Goal: Task Accomplishment & Management: Use online tool/utility

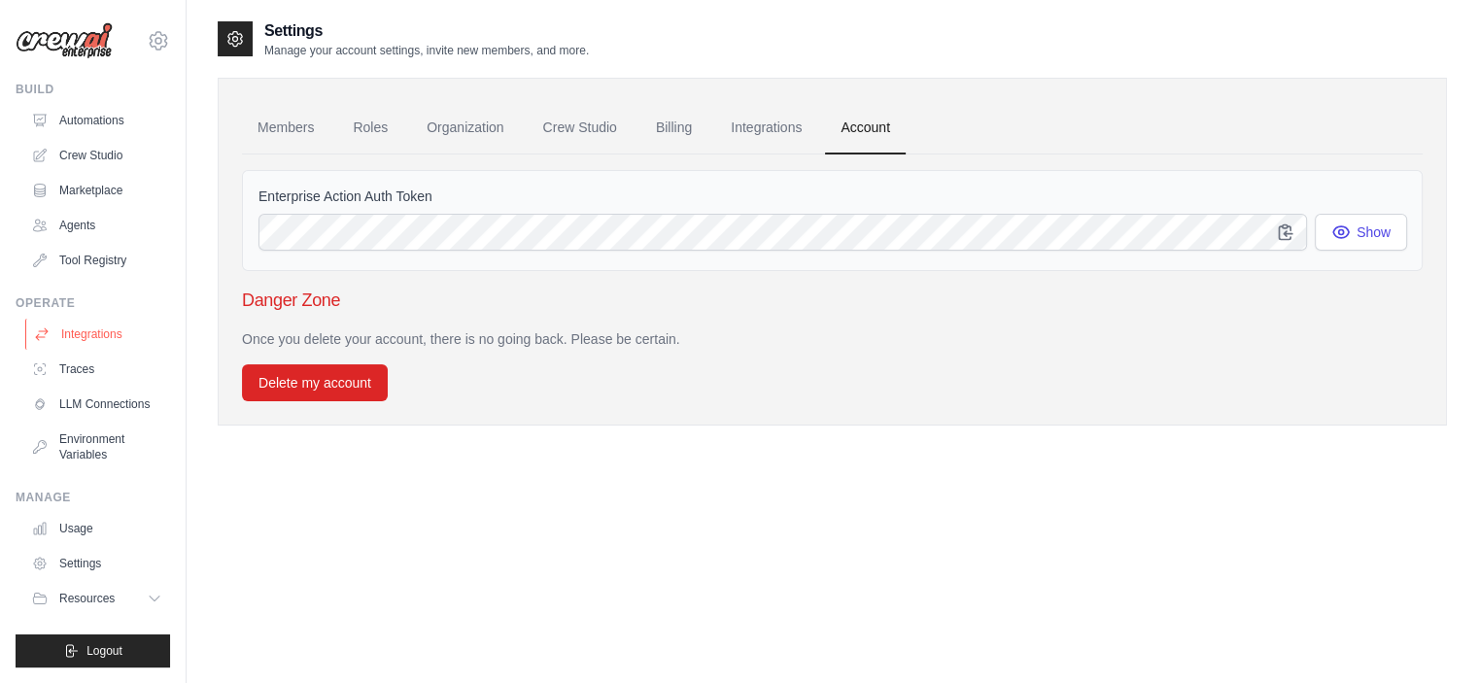
click at [78, 334] on link "Integrations" at bounding box center [98, 334] width 147 height 31
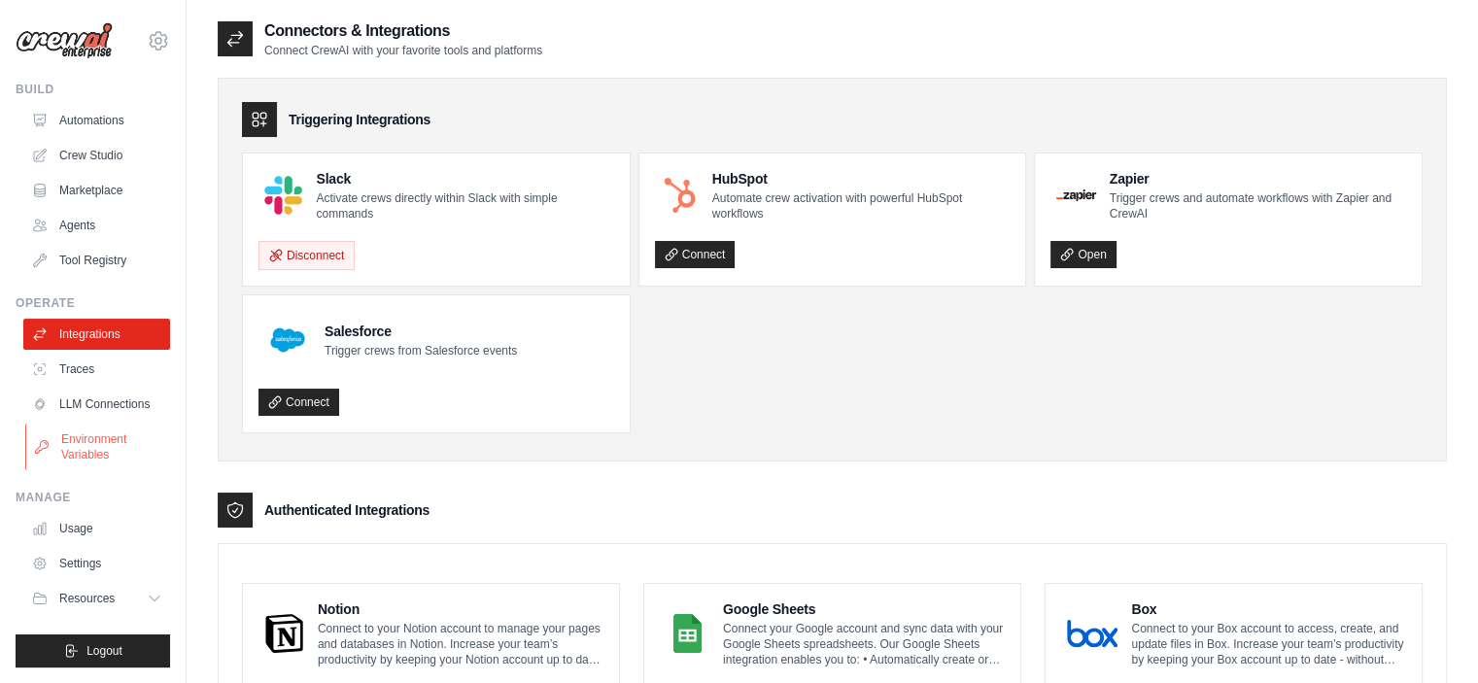
click at [97, 455] on link "Environment Variables" at bounding box center [98, 447] width 147 height 47
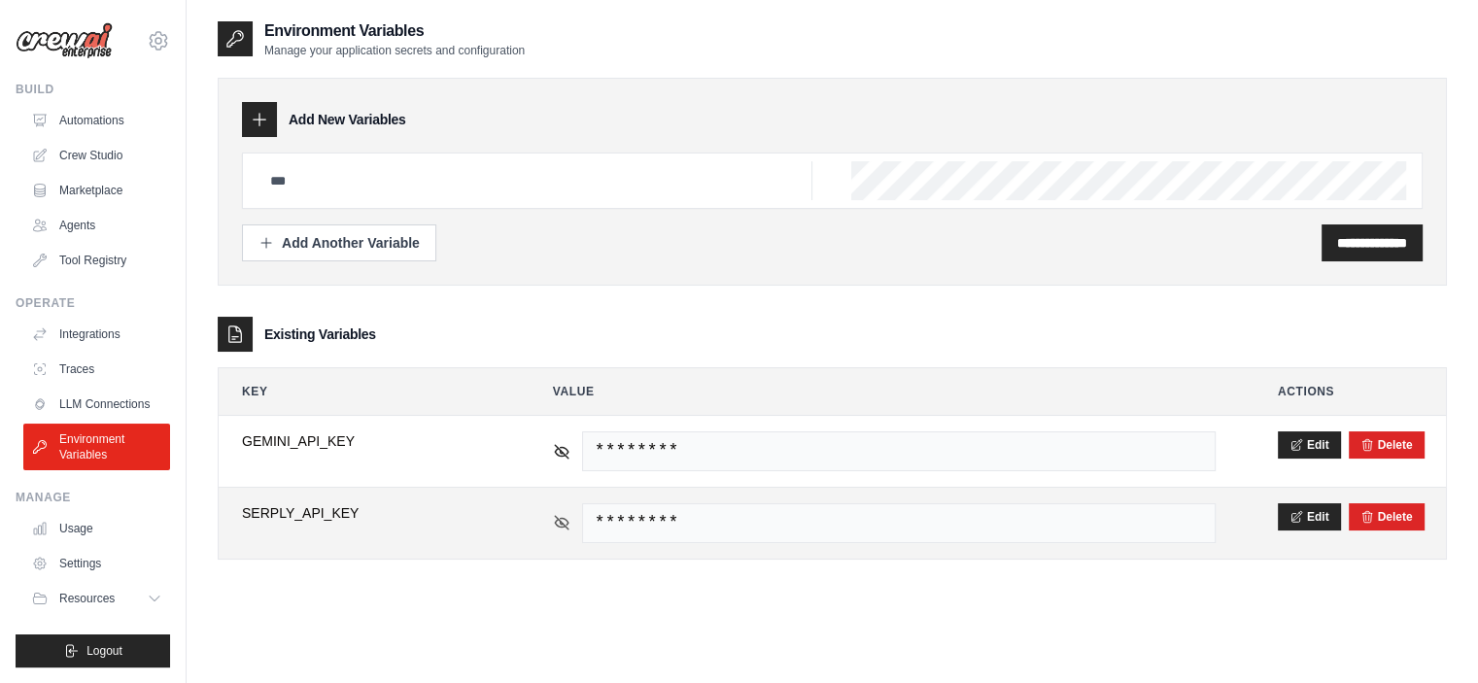
click at [560, 523] on icon at bounding box center [561, 522] width 17 height 17
click at [830, 523] on span "VonBC4X5fHMDXV8bGXufGc9y" at bounding box center [899, 523] width 634 height 40
drag, startPoint x: 824, startPoint y: 519, endPoint x: 595, endPoint y: 524, distance: 229.4
click at [595, 524] on span "VonBC4X5fHMDXV8bGXufGc9y" at bounding box center [899, 523] width 634 height 40
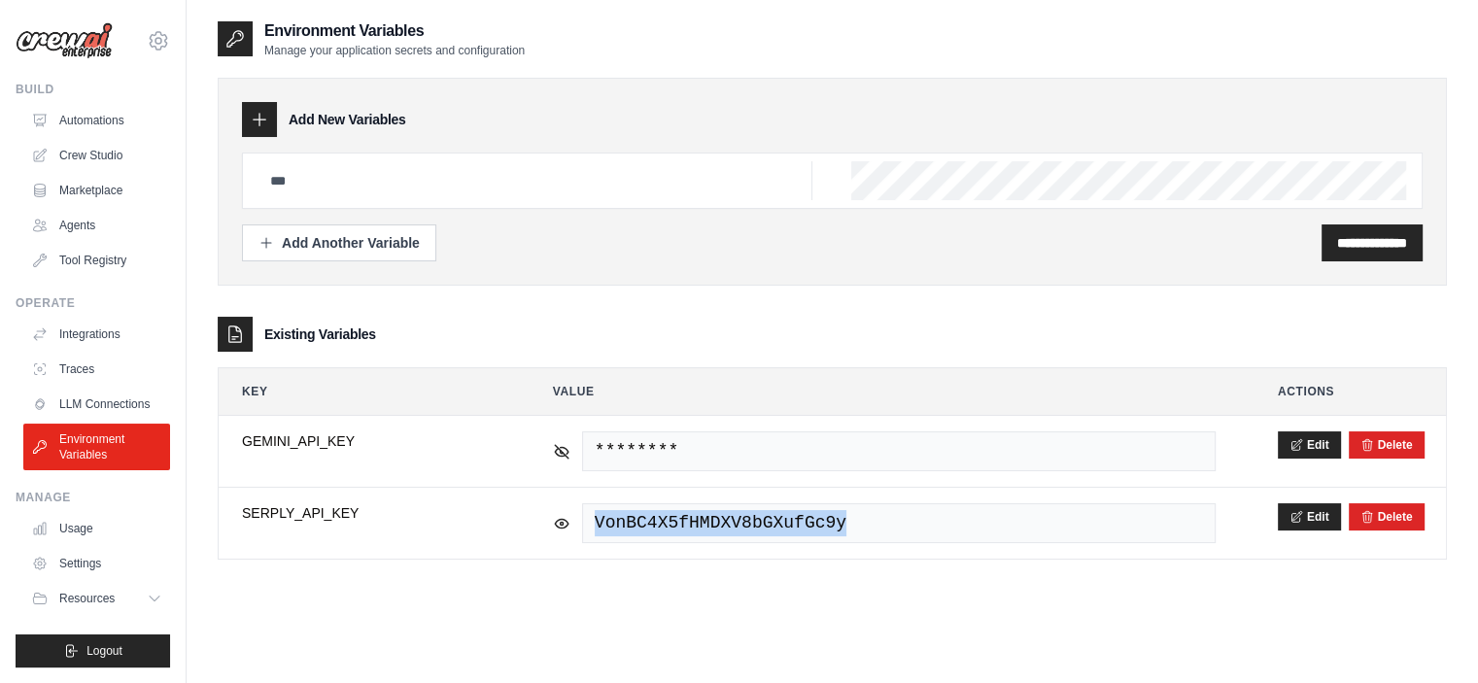
copy span "VonBC4X5fHMDXV8bGXufGc9y"
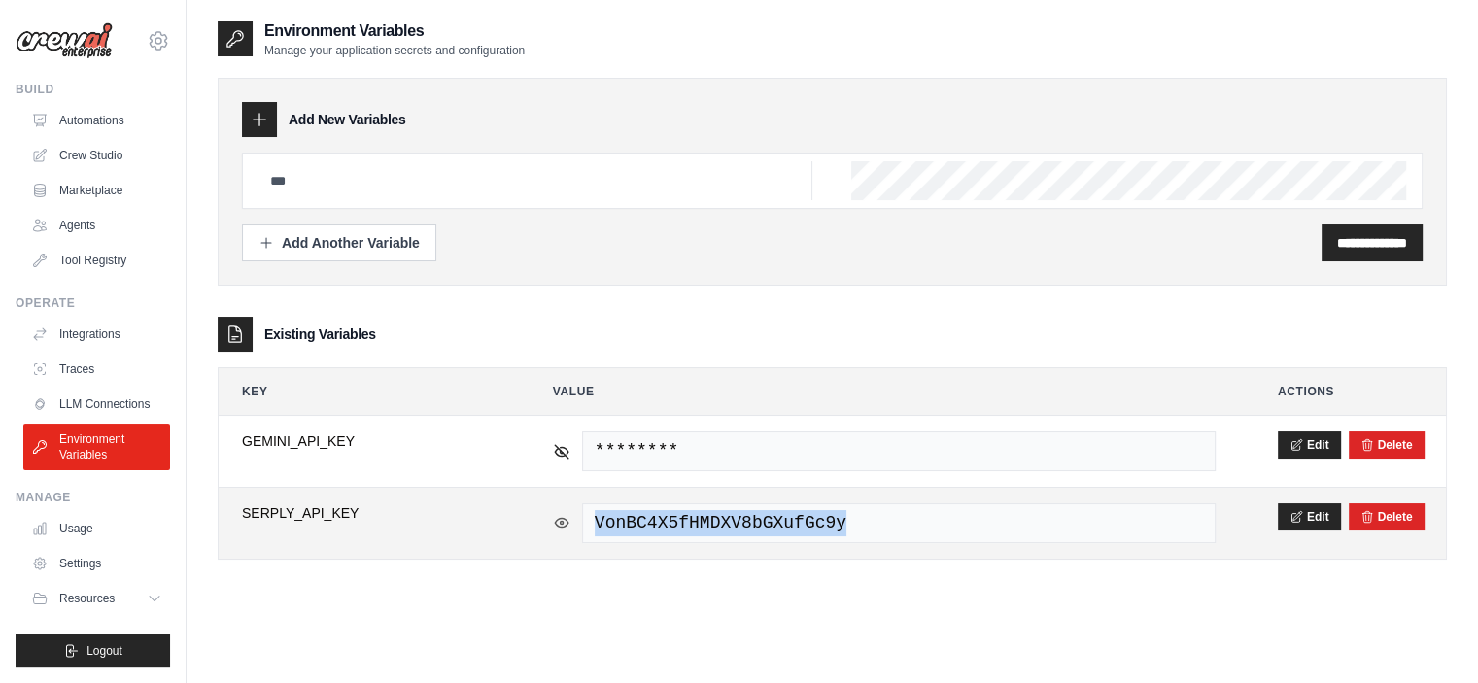
click at [566, 520] on icon at bounding box center [561, 522] width 17 height 17
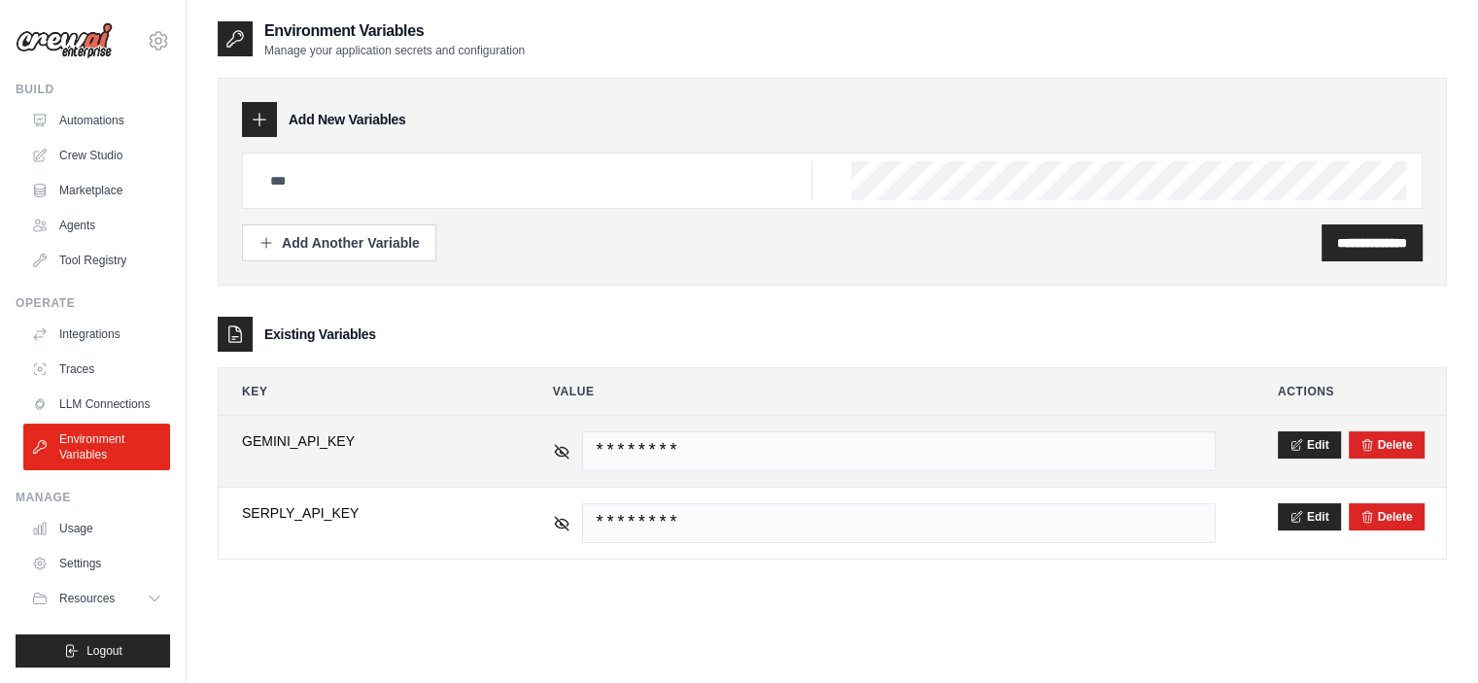
click at [563, 458] on div "********" at bounding box center [884, 451] width 663 height 40
click at [561, 448] on icon at bounding box center [562, 451] width 14 height 14
drag, startPoint x: 597, startPoint y: 449, endPoint x: 970, endPoint y: 453, distance: 373.1
click at [970, 453] on span "AIzaSyCwiJ-ncx4pBRkeZrLBO2Gkq5ZG99xGb_E" at bounding box center [899, 451] width 634 height 40
copy span "AIzaSyCwiJ-ncx4pBRkeZrLBO2Gkq5ZG99xGb_E"
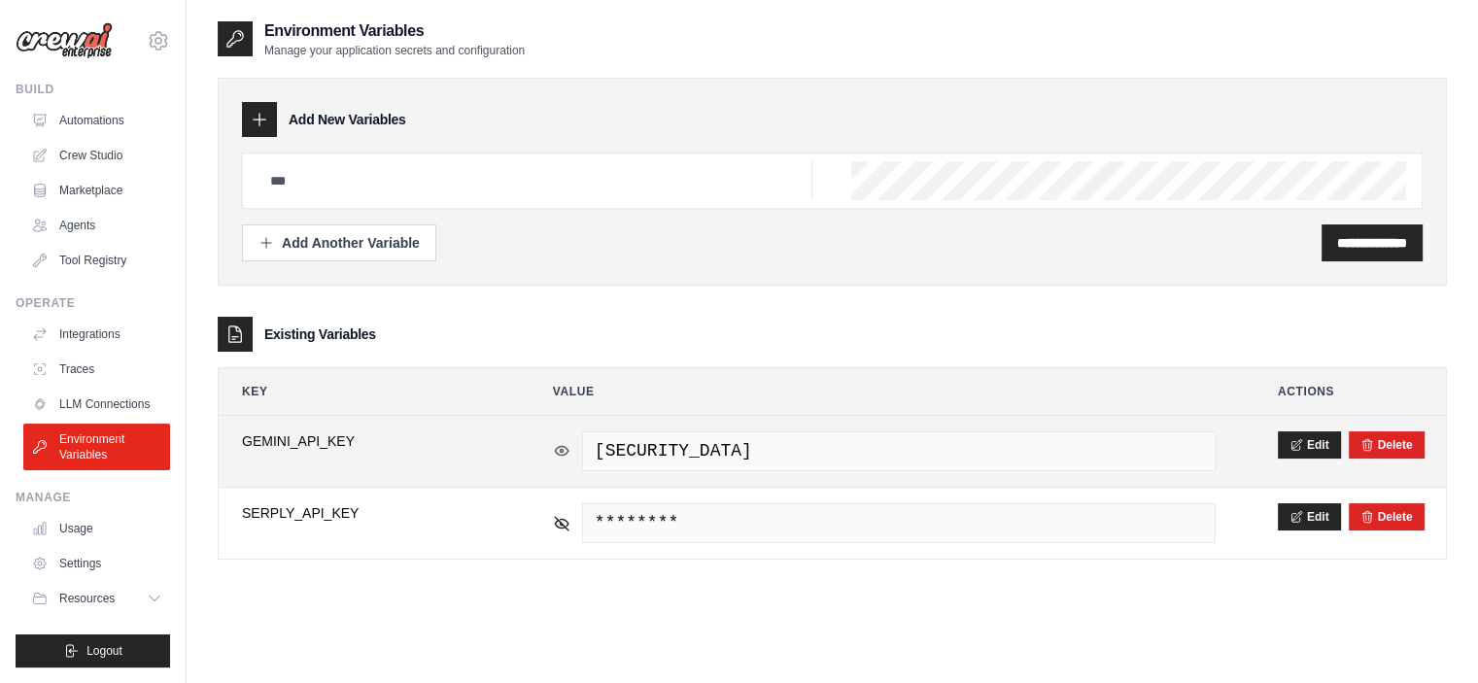
click at [558, 442] on icon at bounding box center [561, 450] width 17 height 17
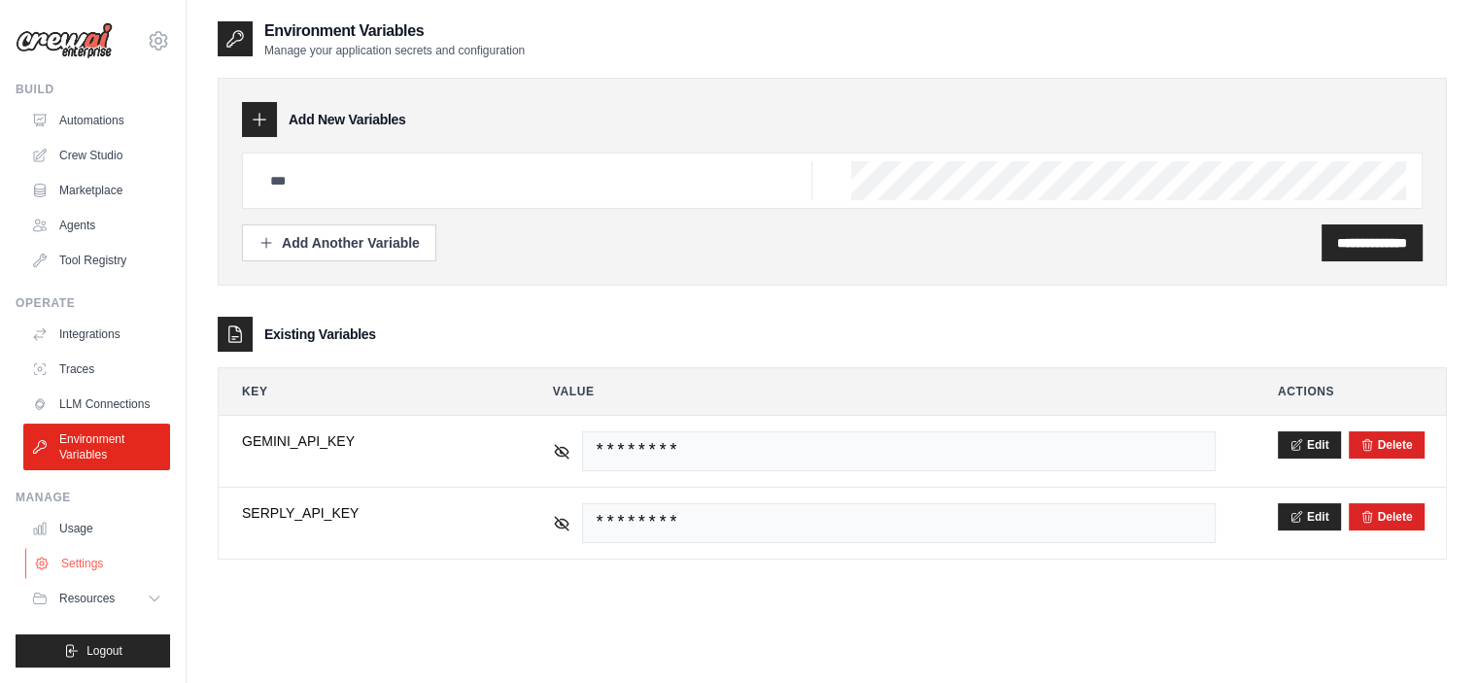
click at [84, 574] on link "Settings" at bounding box center [98, 563] width 147 height 31
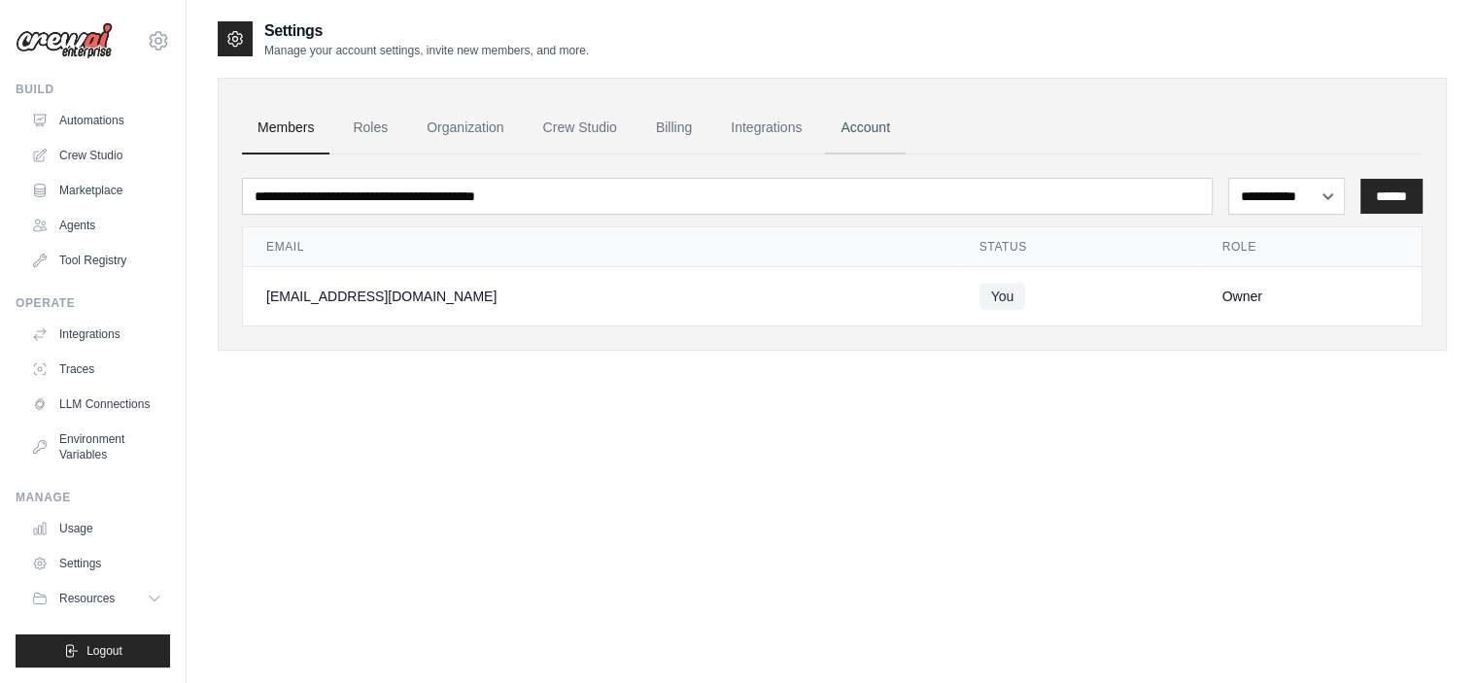
click at [872, 133] on link "Account" at bounding box center [865, 128] width 81 height 52
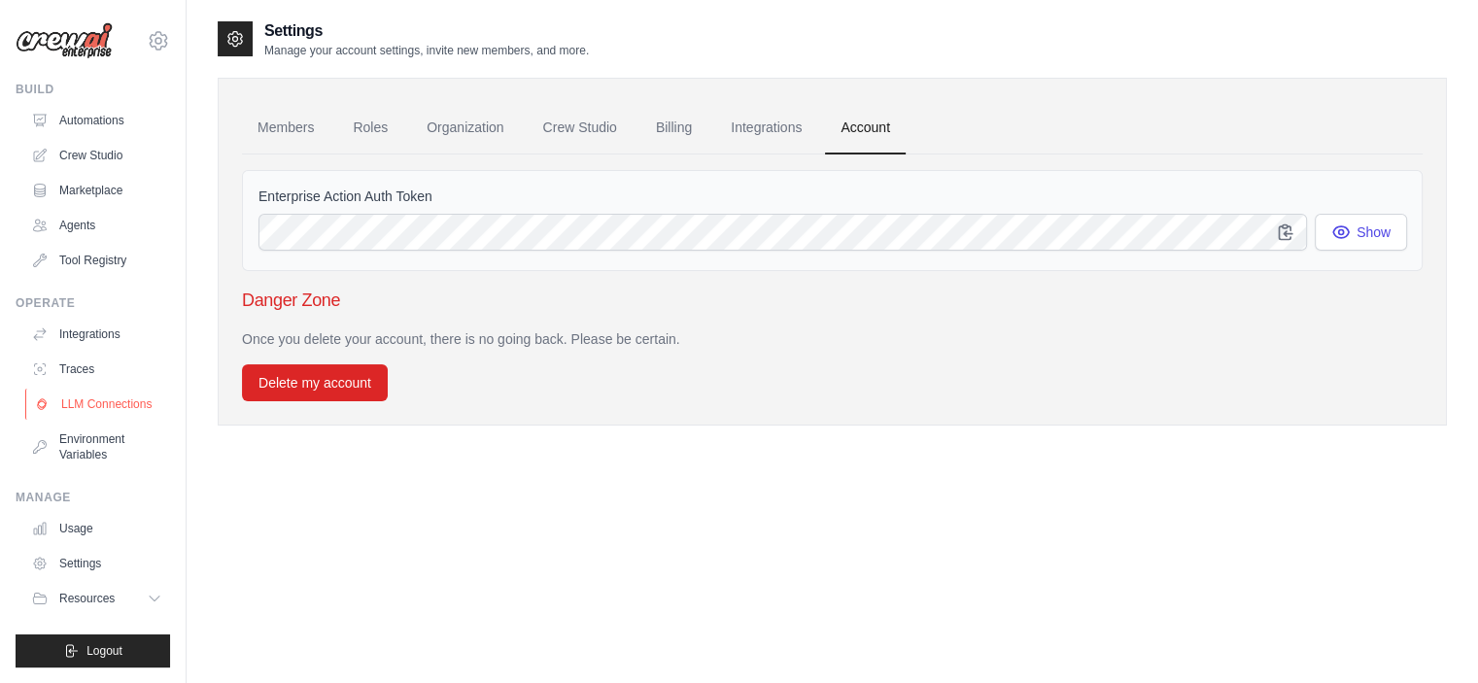
click at [97, 402] on link "LLM Connections" at bounding box center [98, 404] width 147 height 31
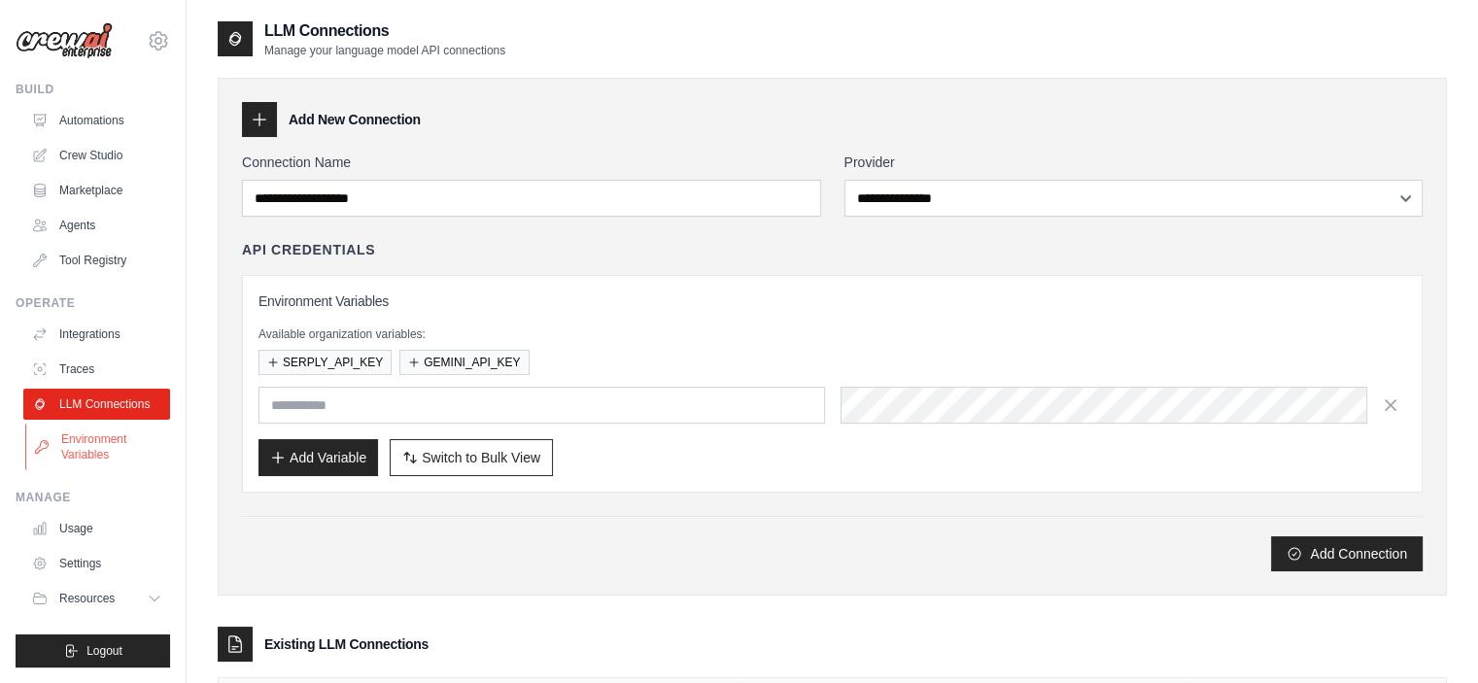
click at [95, 442] on link "Environment Variables" at bounding box center [98, 447] width 147 height 47
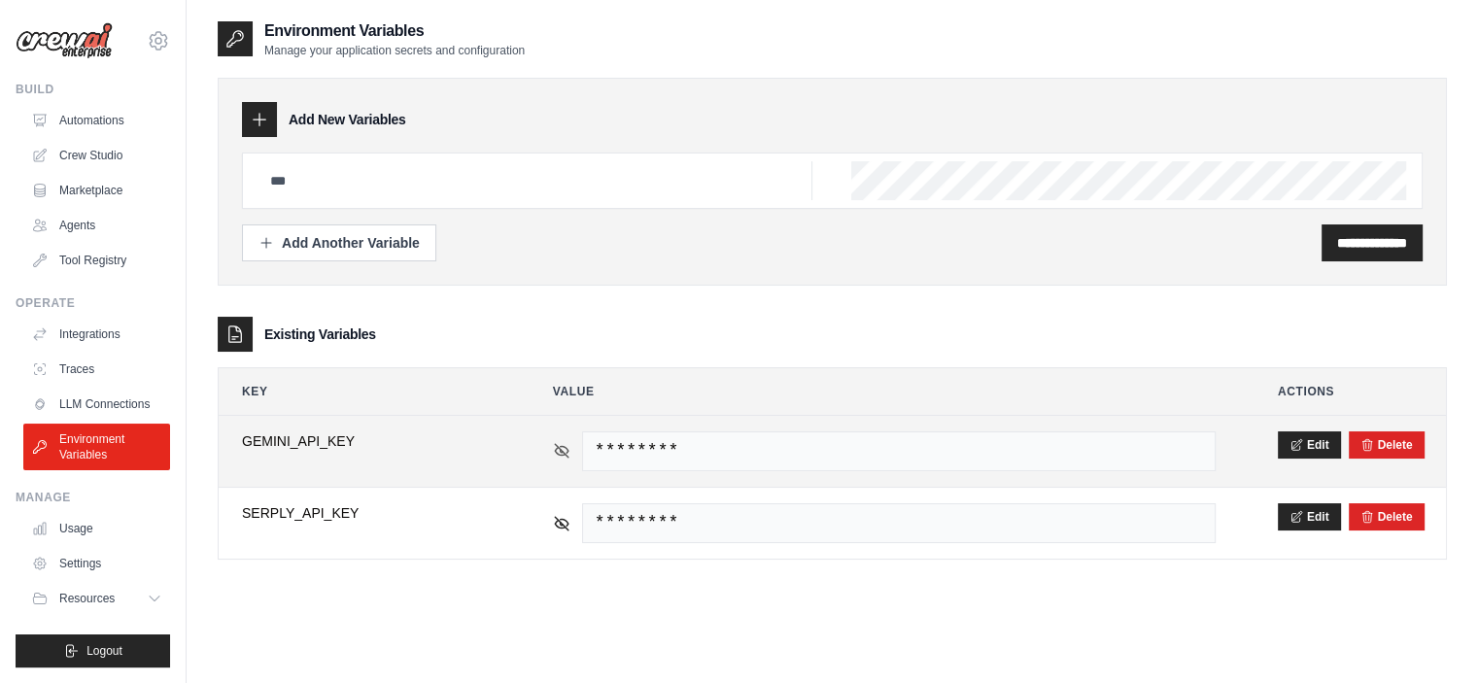
click at [564, 448] on icon at bounding box center [561, 450] width 17 height 17
drag, startPoint x: 594, startPoint y: 450, endPoint x: 965, endPoint y: 461, distance: 371.3
click at [965, 461] on span "AIzaSyCwiJ-ncx4pBRkeZrLBO2Gkq5ZG99xGb_E" at bounding box center [899, 451] width 634 height 40
copy span "AIzaSyCwiJ-ncx4pBRkeZrLBO2Gkq5ZG99xGb_E"
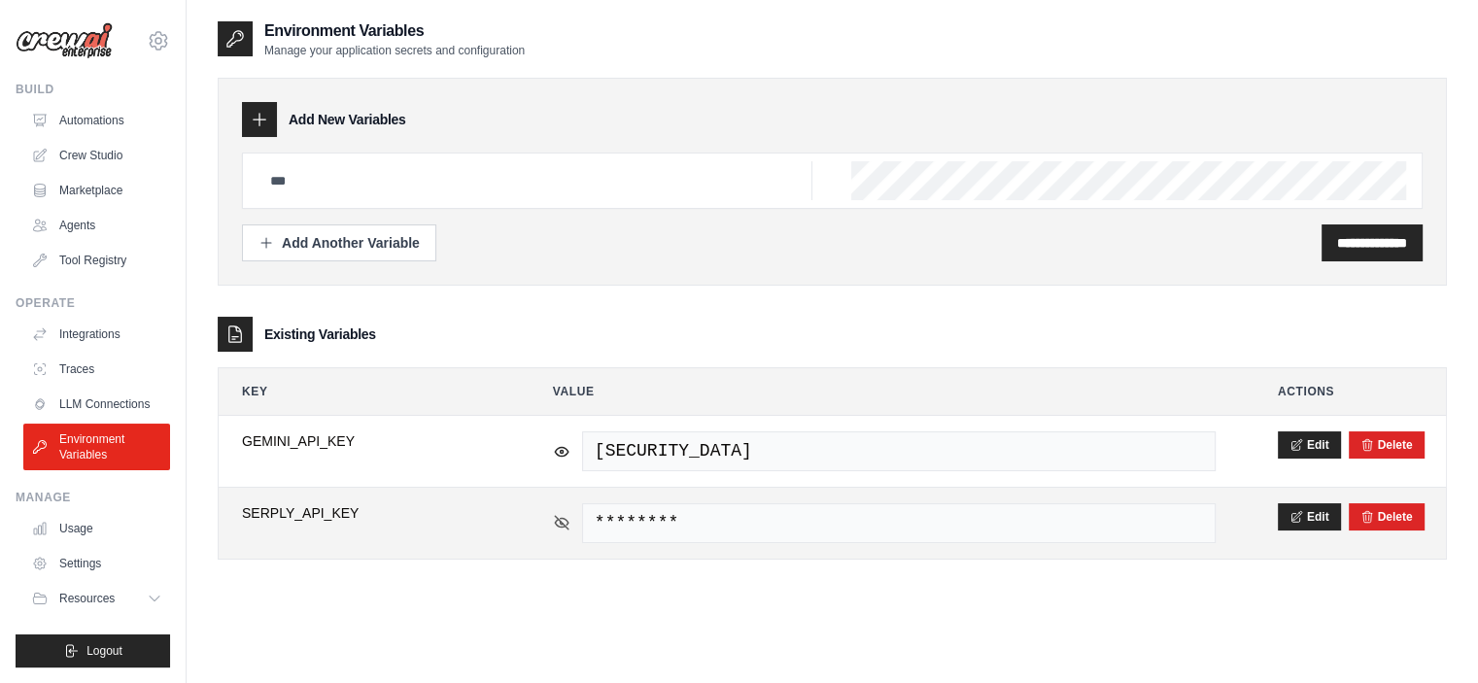
click at [566, 520] on icon at bounding box center [561, 522] width 17 height 17
drag, startPoint x: 595, startPoint y: 513, endPoint x: 828, endPoint y: 536, distance: 234.4
click at [828, 536] on span "VonBC4X5fHMDXV8bGXufGc9y" at bounding box center [899, 523] width 634 height 40
copy span "VonBC4X5fHMDXV8bGXufGc9y"
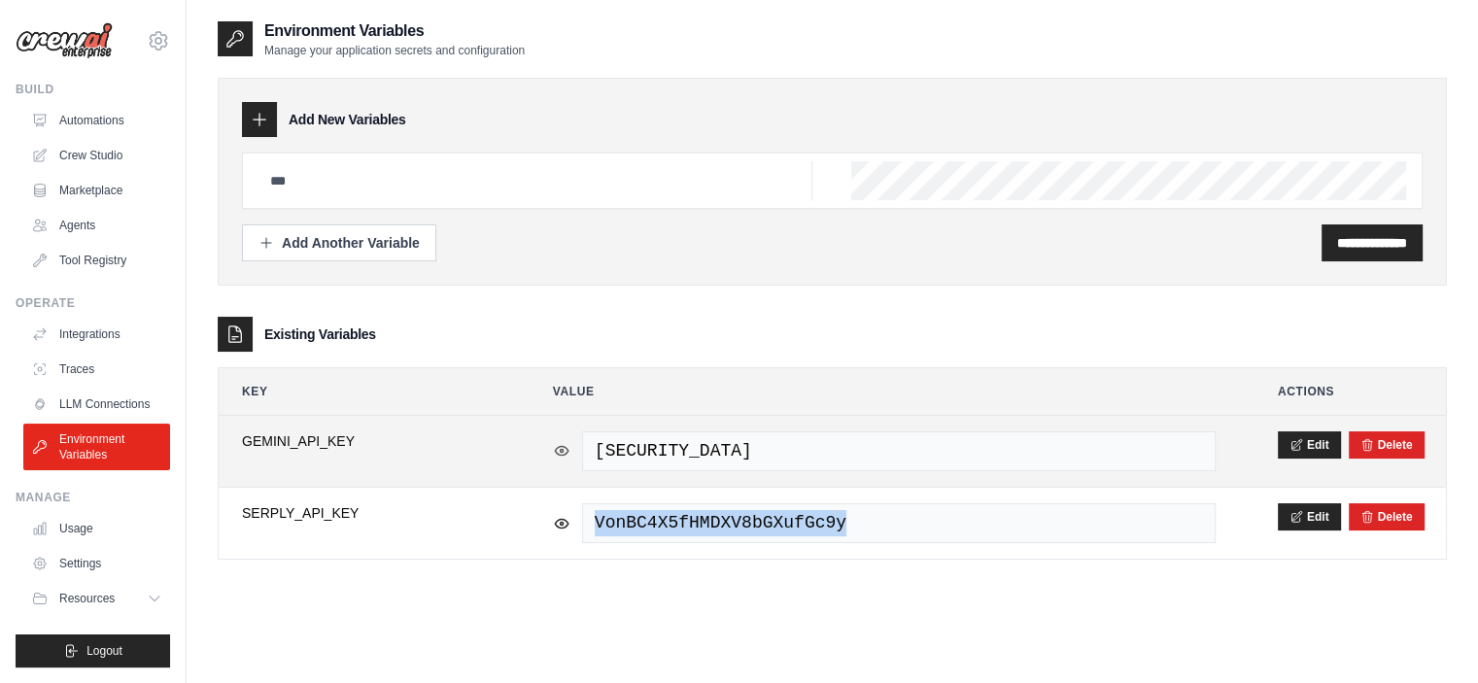
click at [565, 452] on icon at bounding box center [562, 450] width 14 height 9
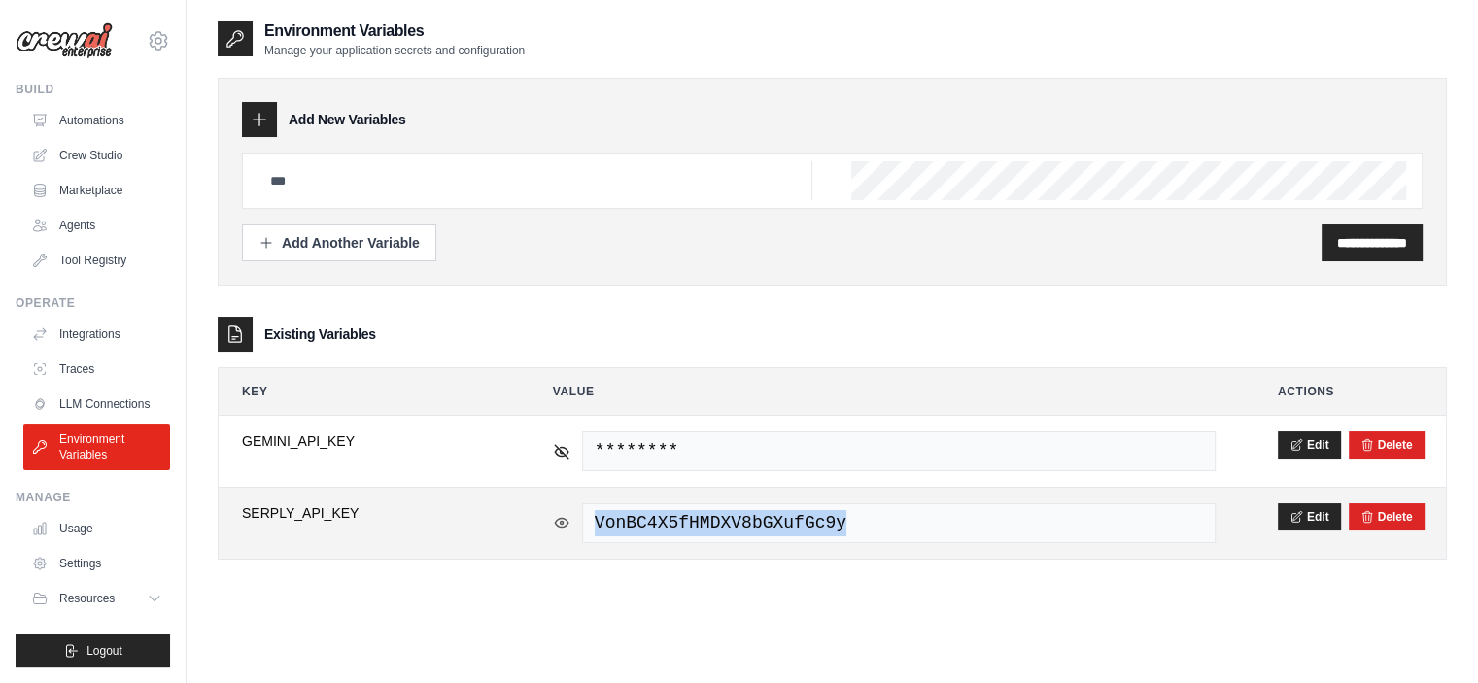
click at [558, 520] on icon at bounding box center [561, 522] width 17 height 17
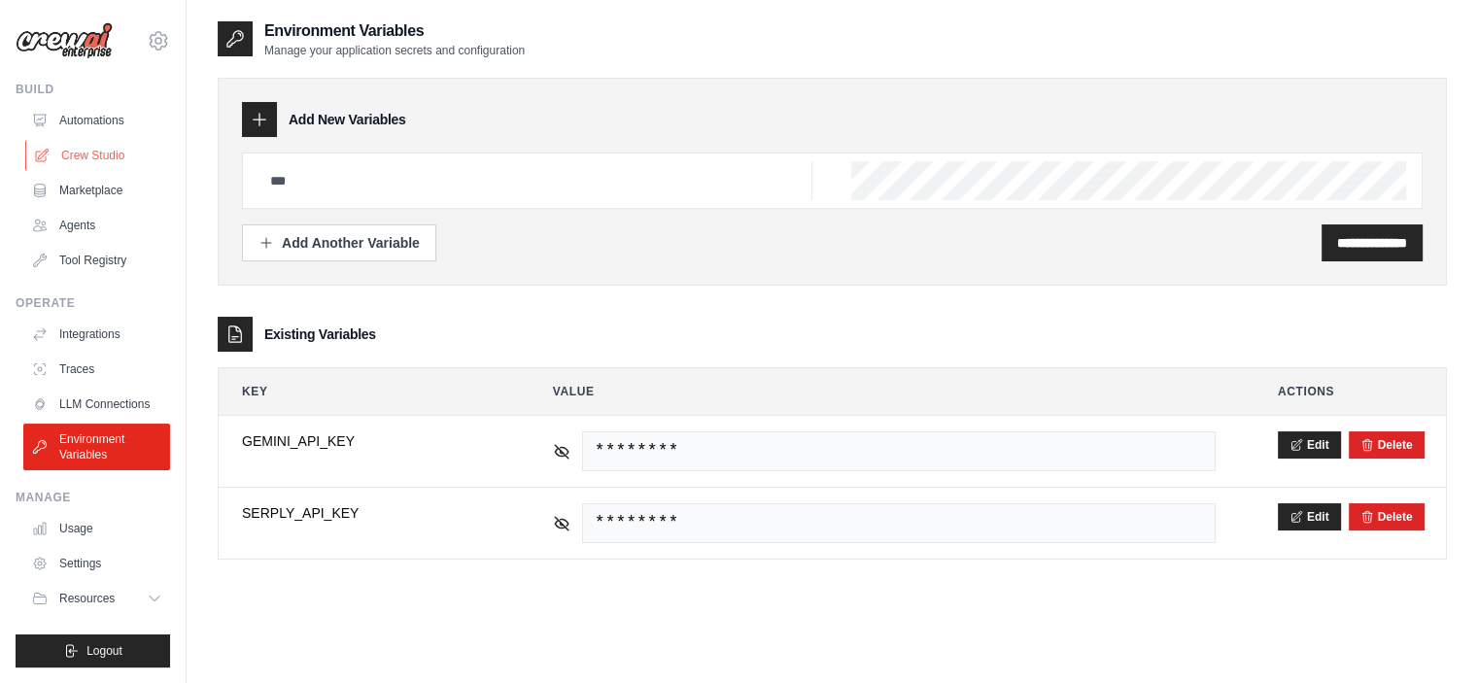
click at [78, 162] on link "Crew Studio" at bounding box center [98, 155] width 147 height 31
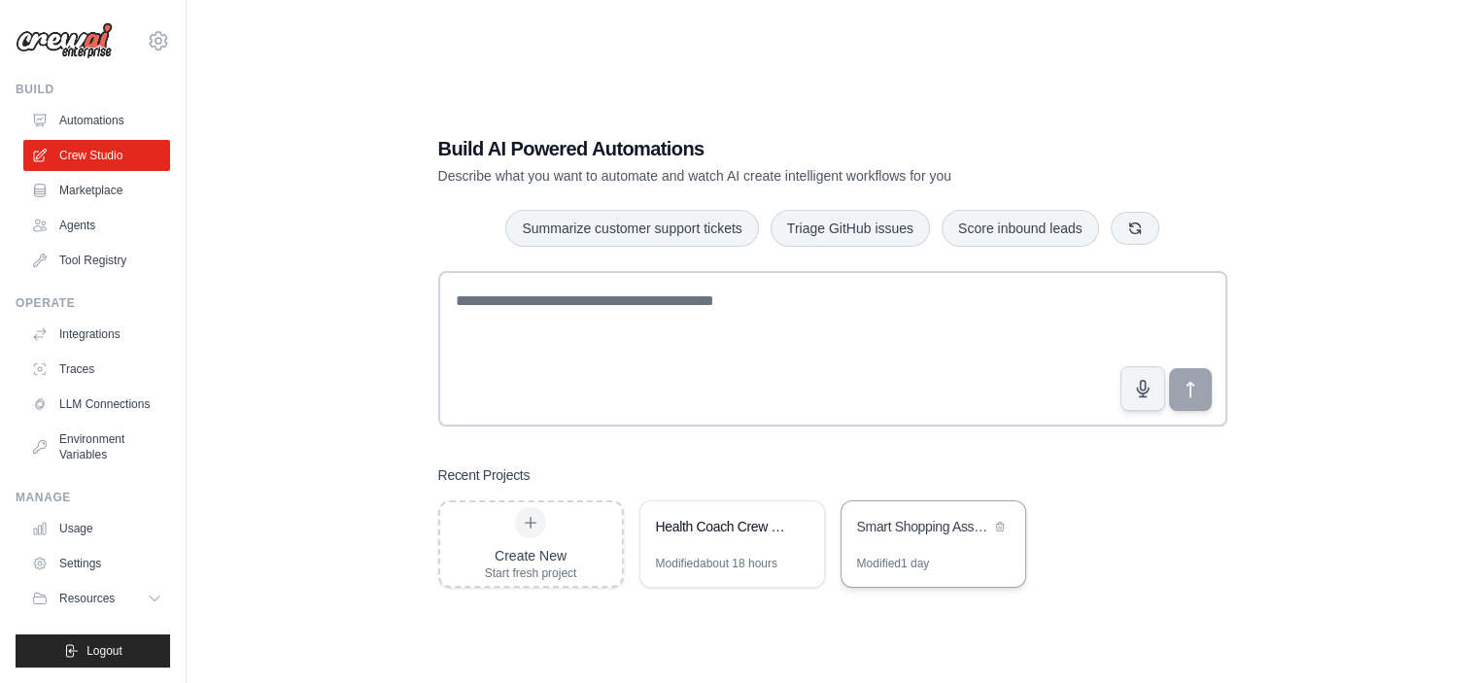
drag, startPoint x: 929, startPoint y: 523, endPoint x: 940, endPoint y: 520, distance: 11.1
click at [933, 523] on div "Smart Shopping Assistant" at bounding box center [923, 526] width 133 height 19
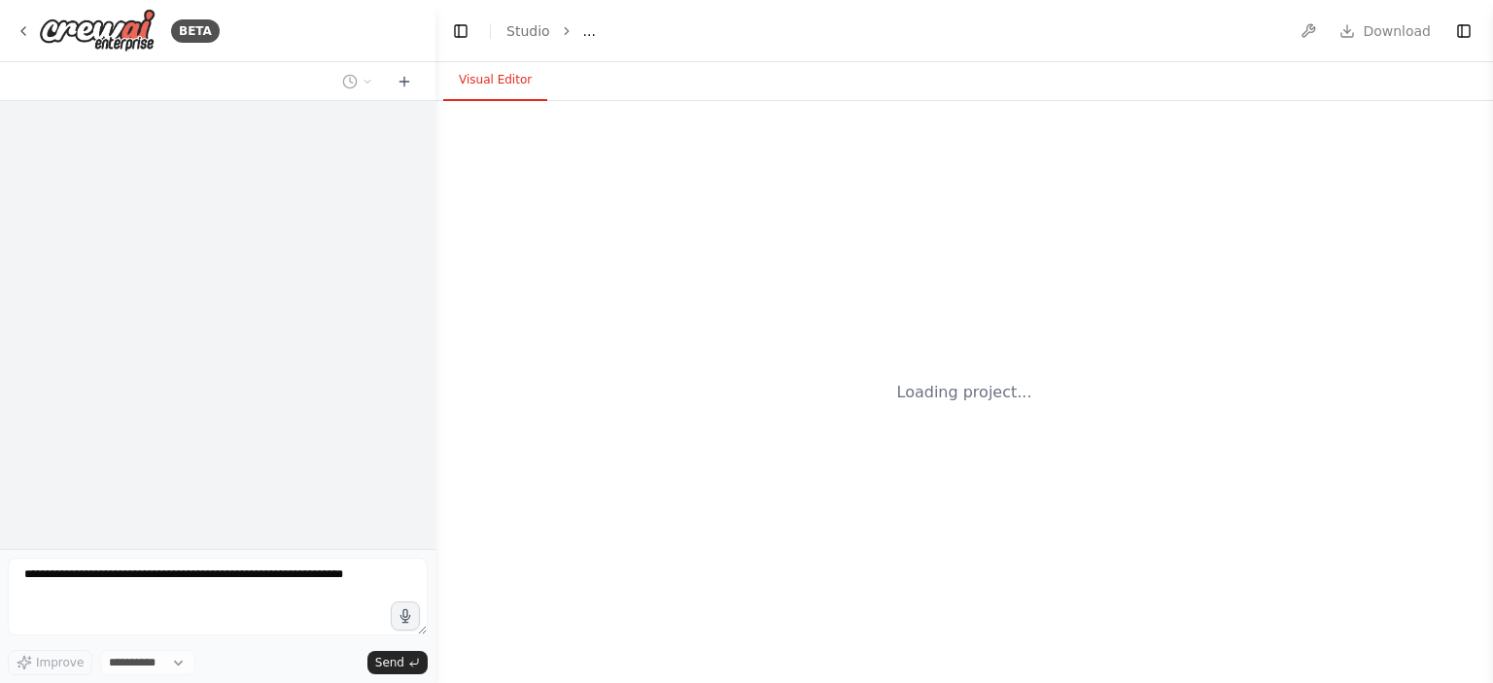
select select "****"
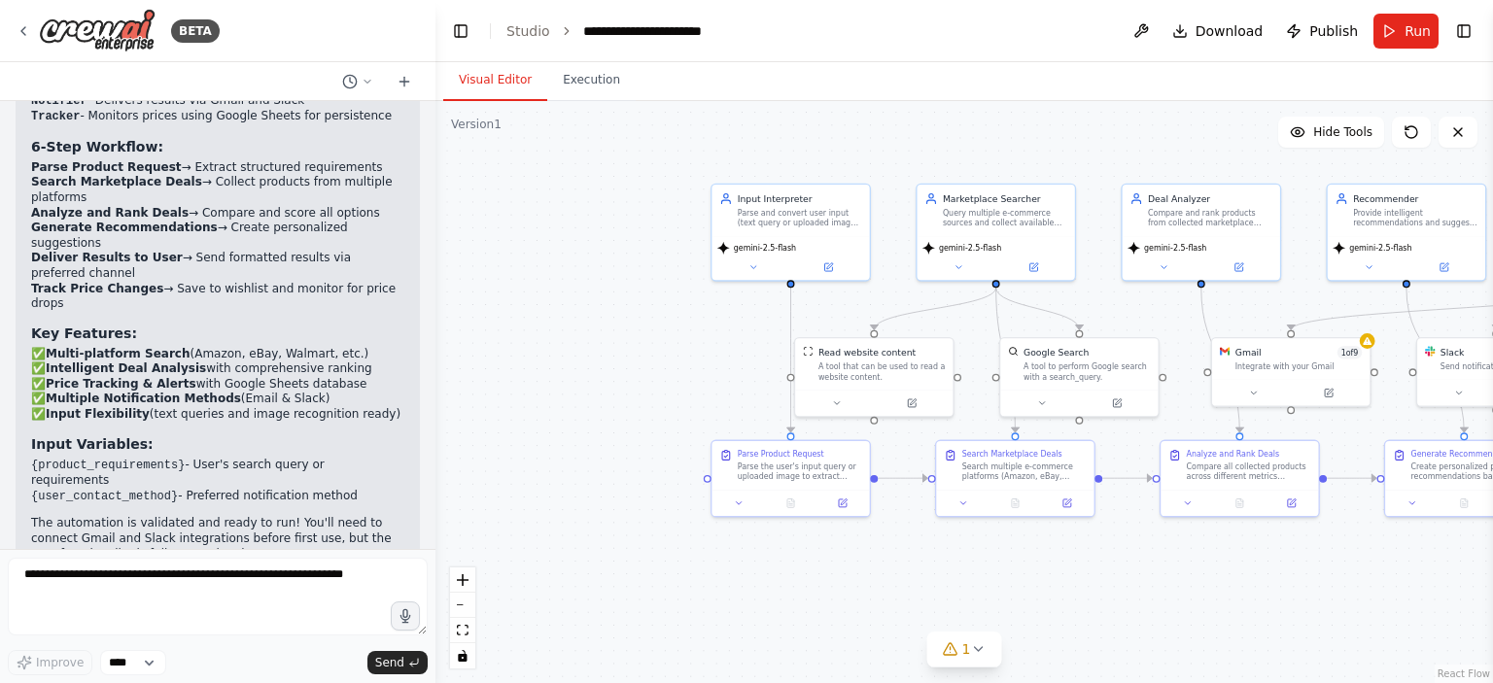
scroll to position [3558, 0]
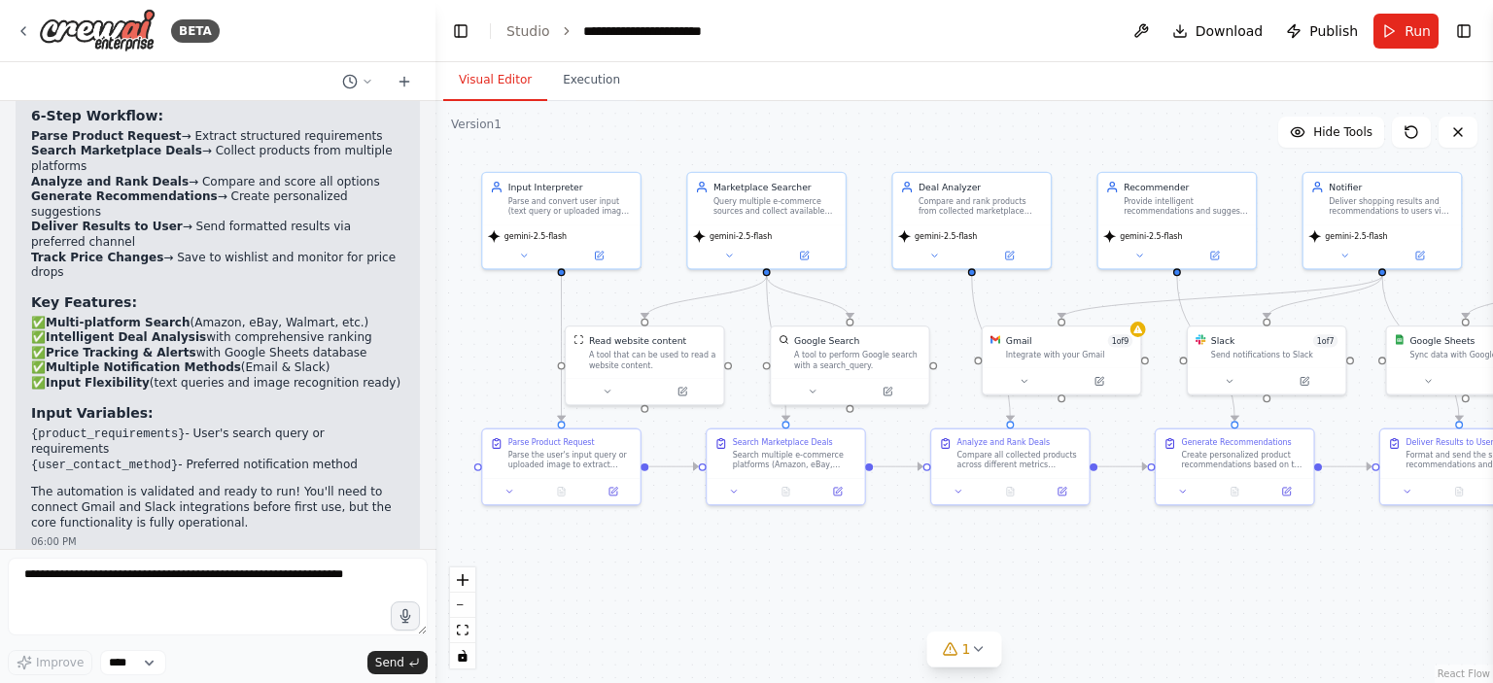
drag, startPoint x: 956, startPoint y: 324, endPoint x: 726, endPoint y: 312, distance: 230.6
click at [726, 312] on div ".deletable-edge-delete-btn { width: 20px; height: 20px; border: 0px solid #ffff…" at bounding box center [963, 392] width 1057 height 582
click at [1089, 376] on button at bounding box center [1097, 379] width 73 height 16
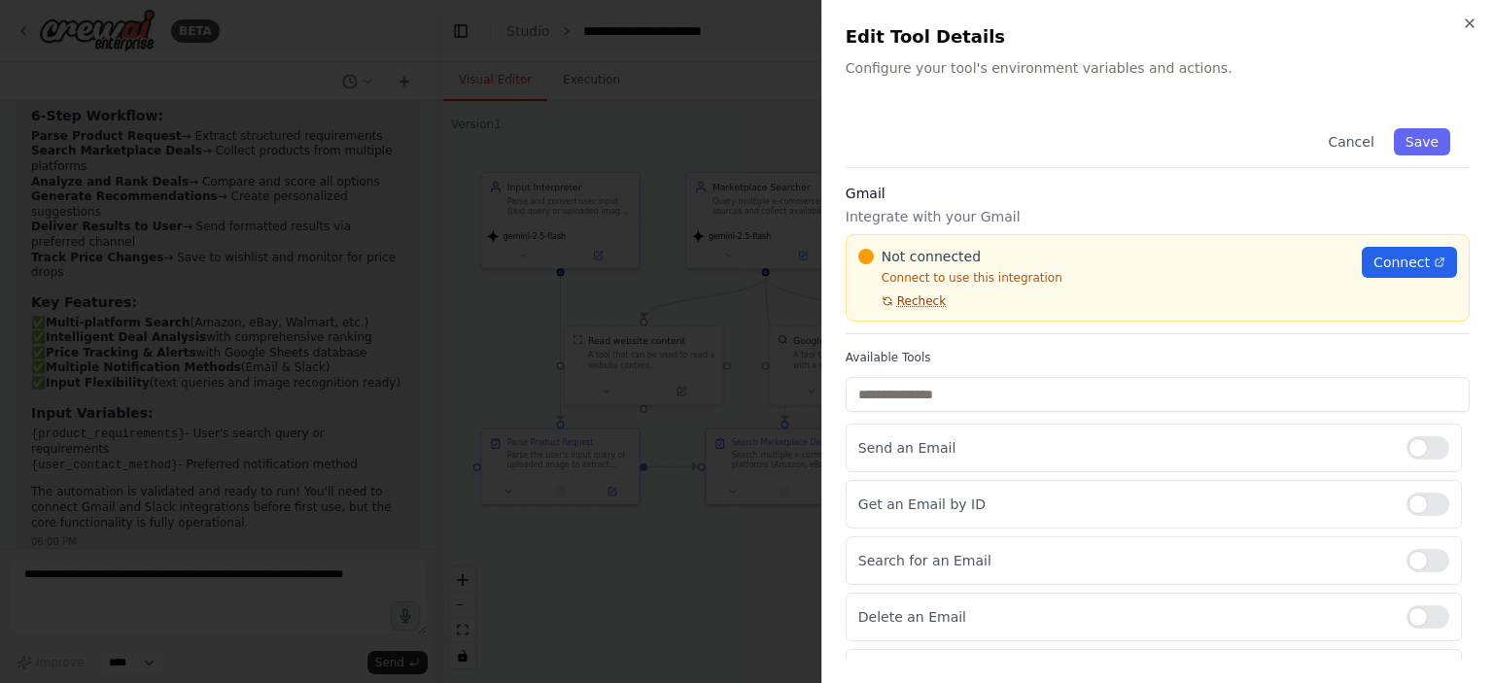
click at [915, 305] on span "Recheck" at bounding box center [921, 301] width 49 height 16
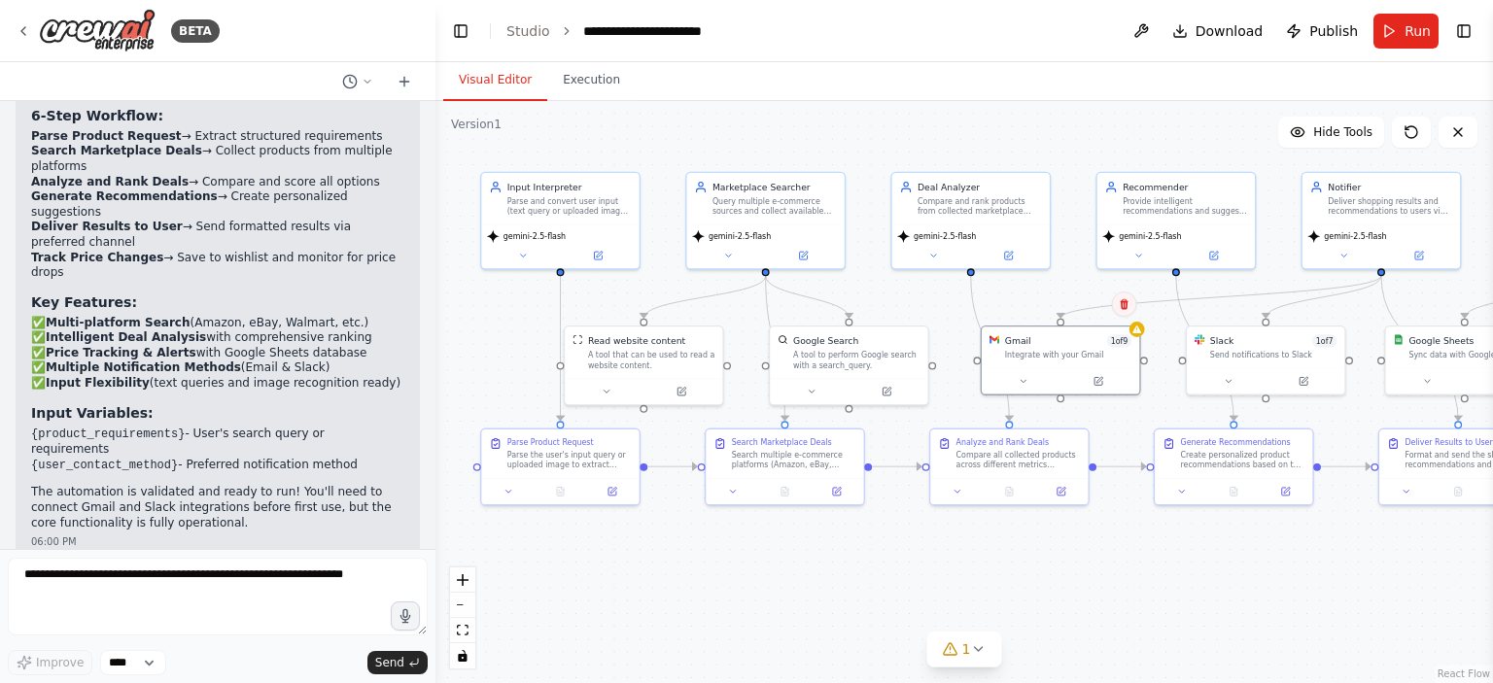
click at [1121, 300] on icon at bounding box center [1124, 304] width 12 height 12
click at [1077, 314] on button "Confirm" at bounding box center [1068, 303] width 69 height 23
click at [1067, 296] on button "Confirm" at bounding box center [1068, 303] width 69 height 23
drag, startPoint x: 1223, startPoint y: 359, endPoint x: 1134, endPoint y: 362, distance: 89.5
click at [1134, 362] on div "Slack 1 of 7 Send notifications to Slack" at bounding box center [1175, 344] width 157 height 41
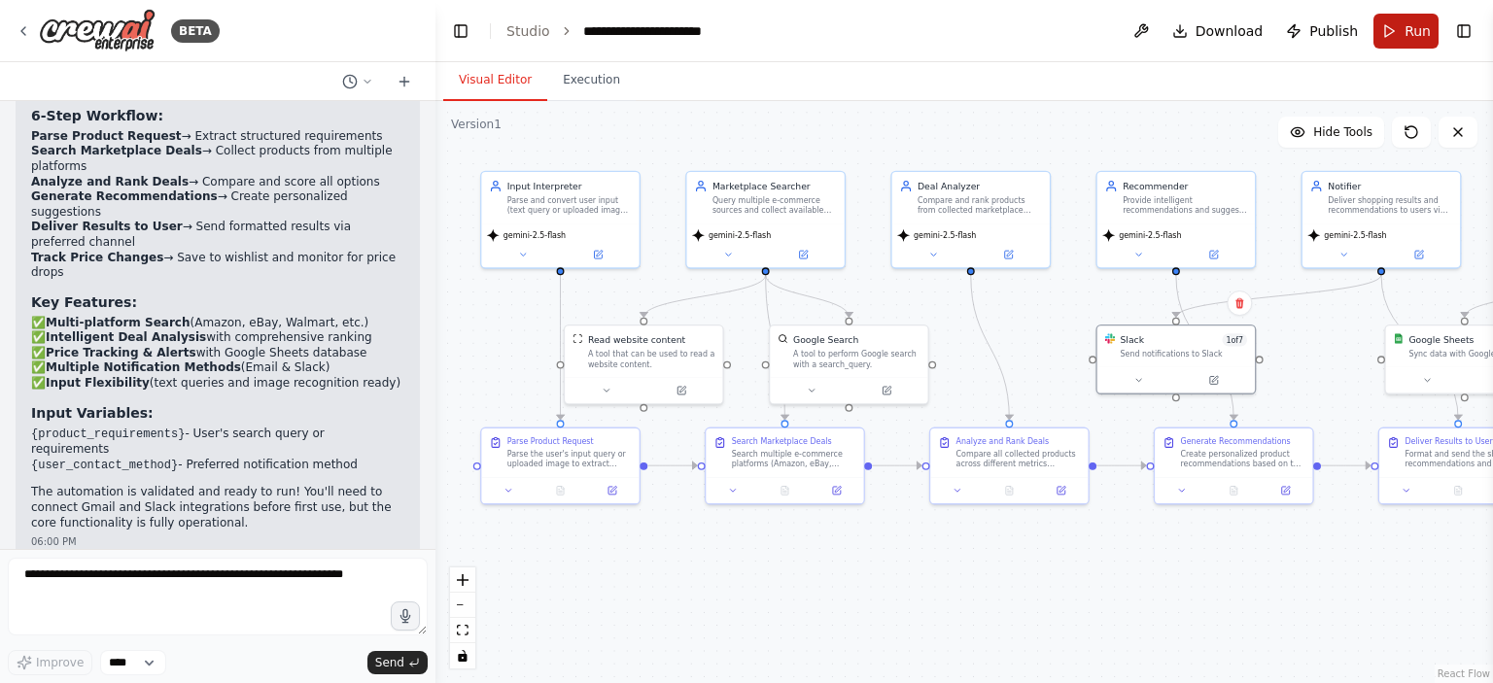
click at [1393, 25] on button "Run" at bounding box center [1405, 31] width 65 height 35
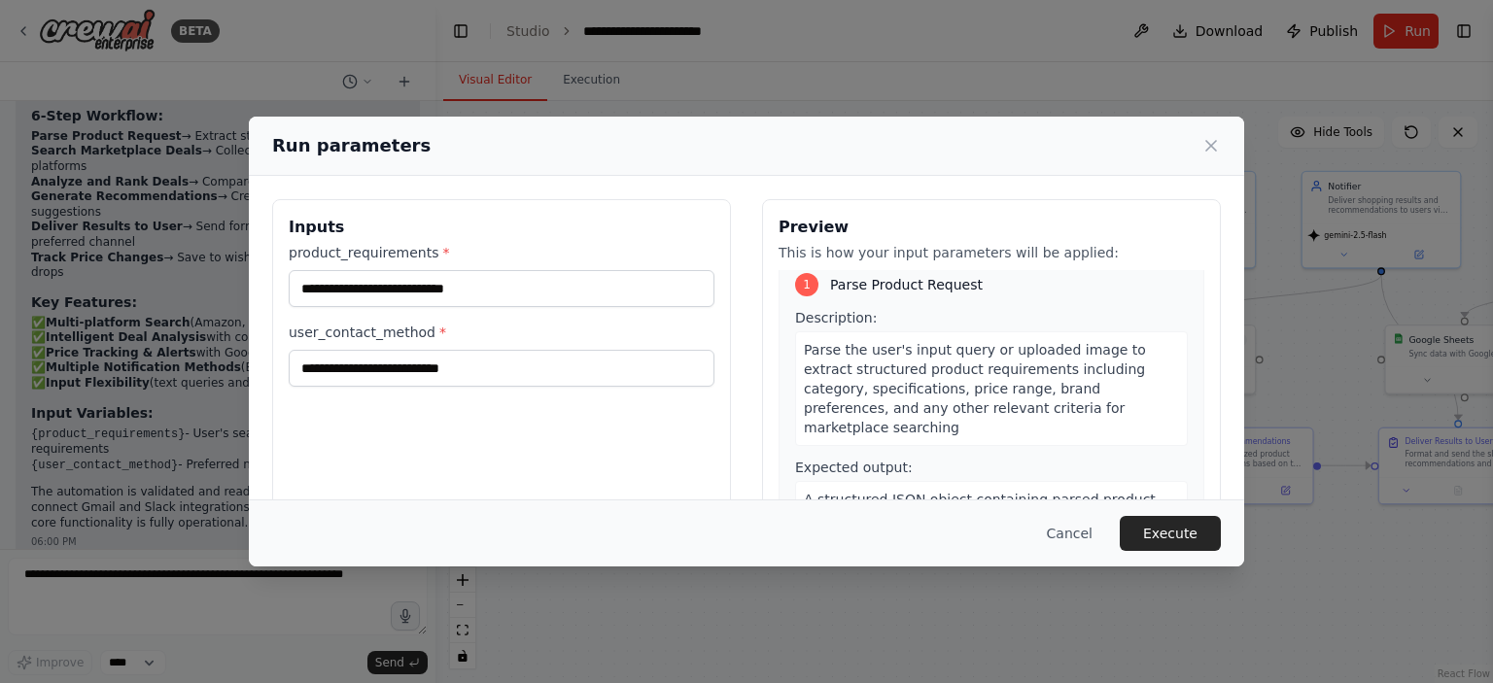
scroll to position [0, 0]
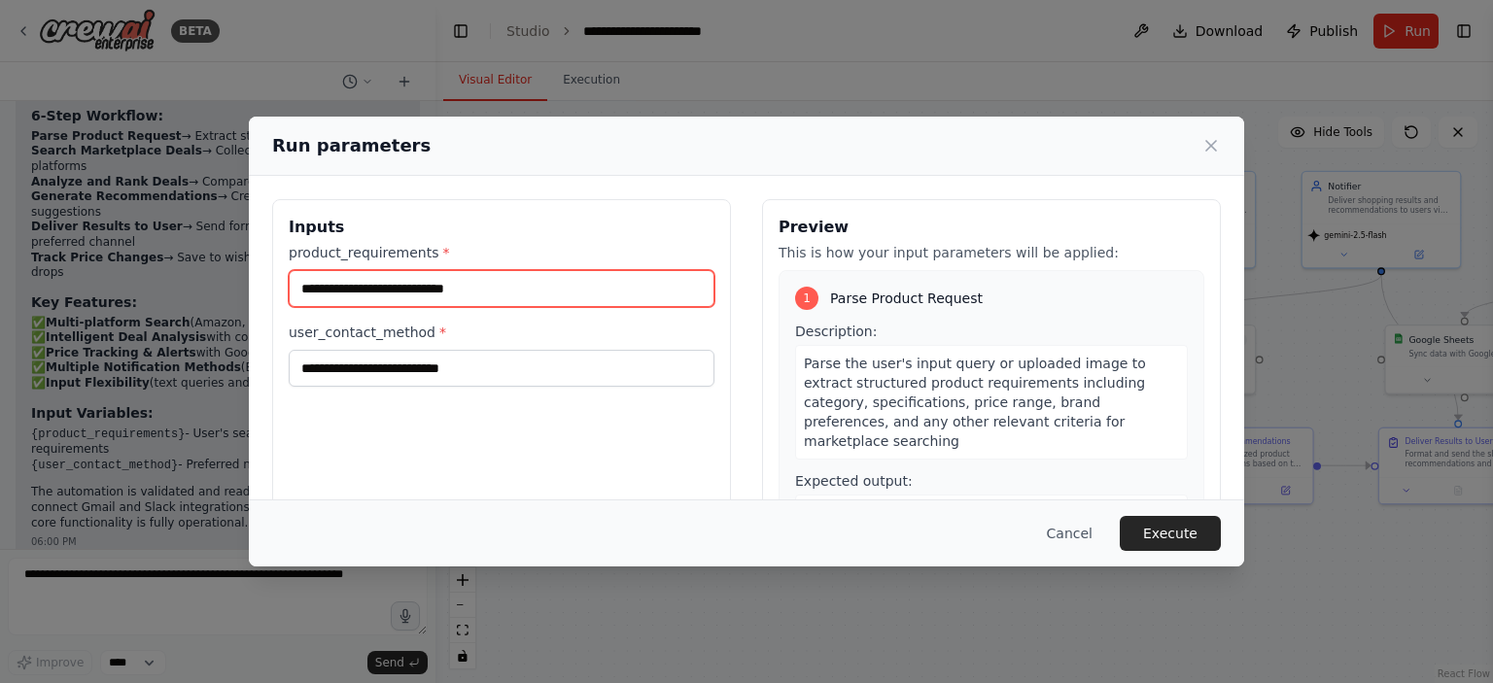
click at [638, 294] on input "product_requirements *" at bounding box center [502, 288] width 426 height 37
type input "**********"
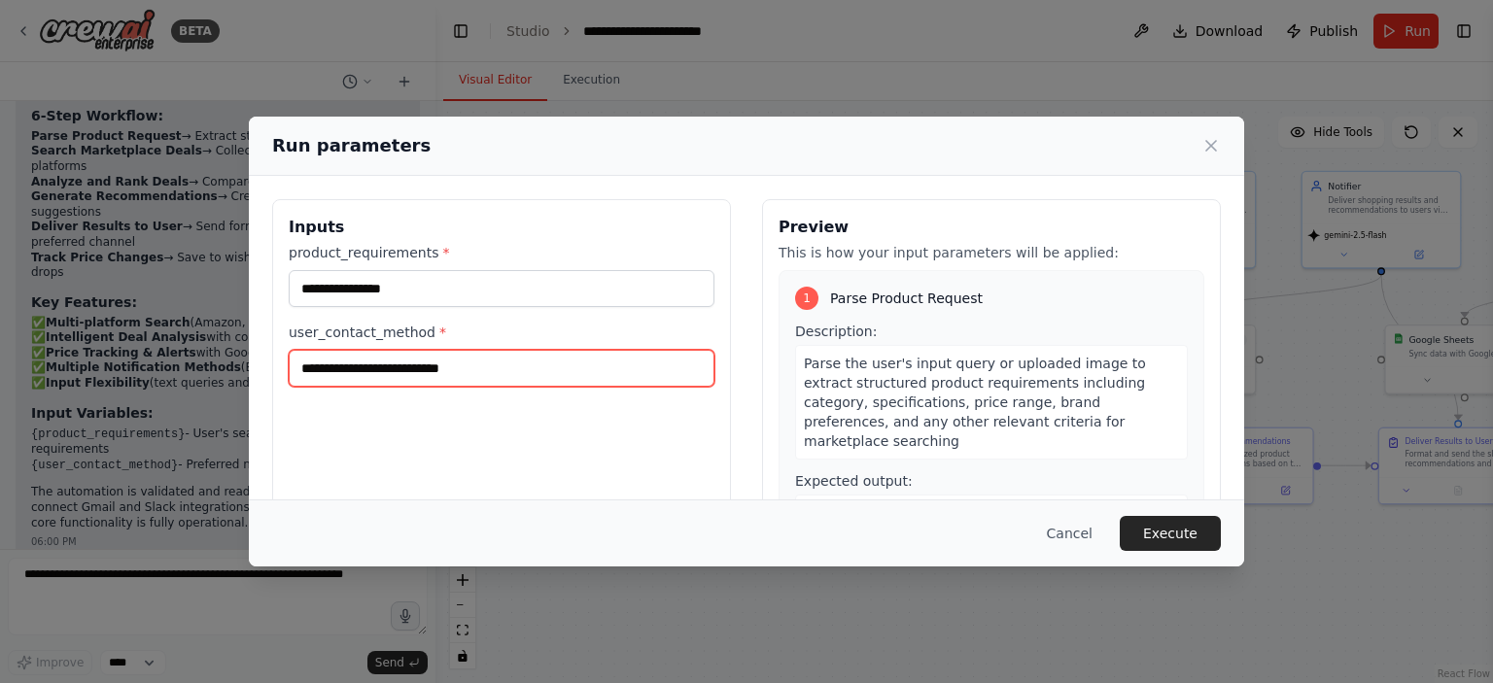
click at [566, 366] on input "user_contact_method *" at bounding box center [502, 368] width 426 height 37
type input "*****"
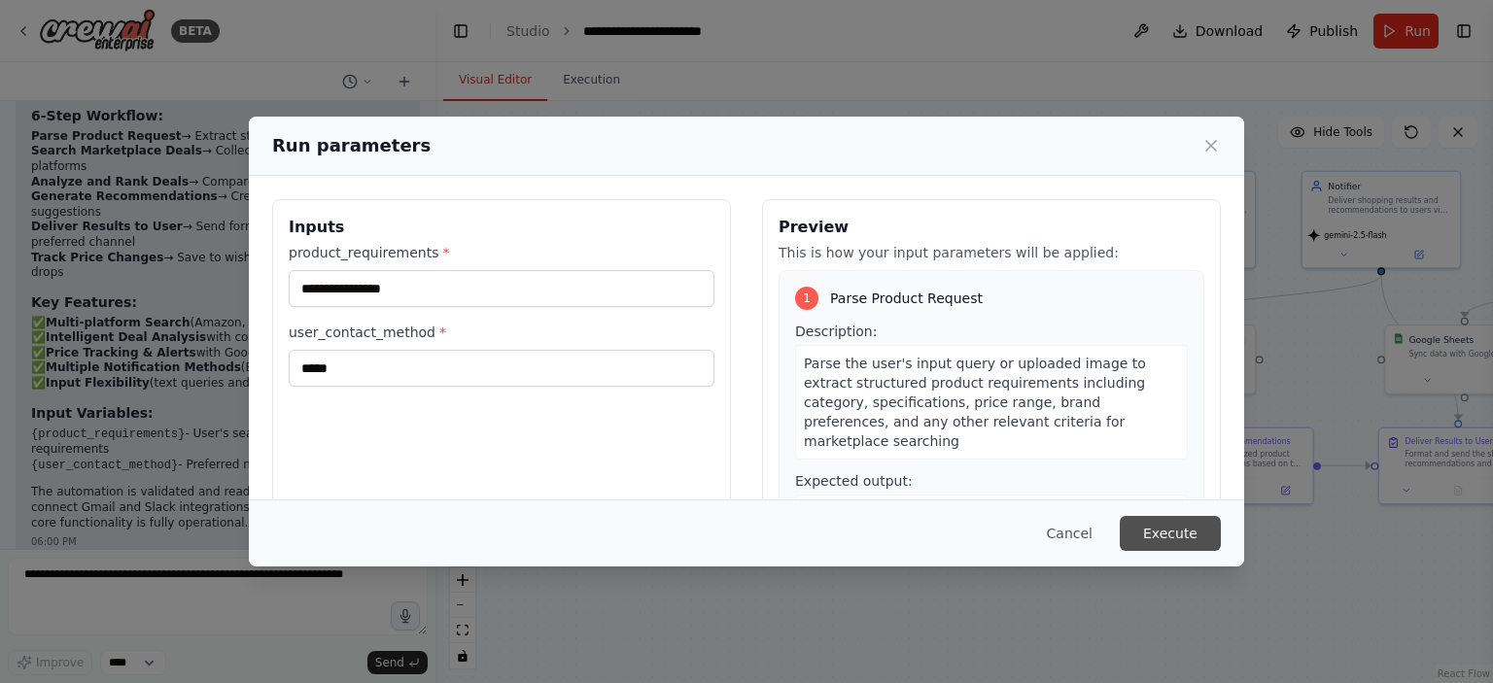
click at [1154, 538] on button "Execute" at bounding box center [1169, 533] width 101 height 35
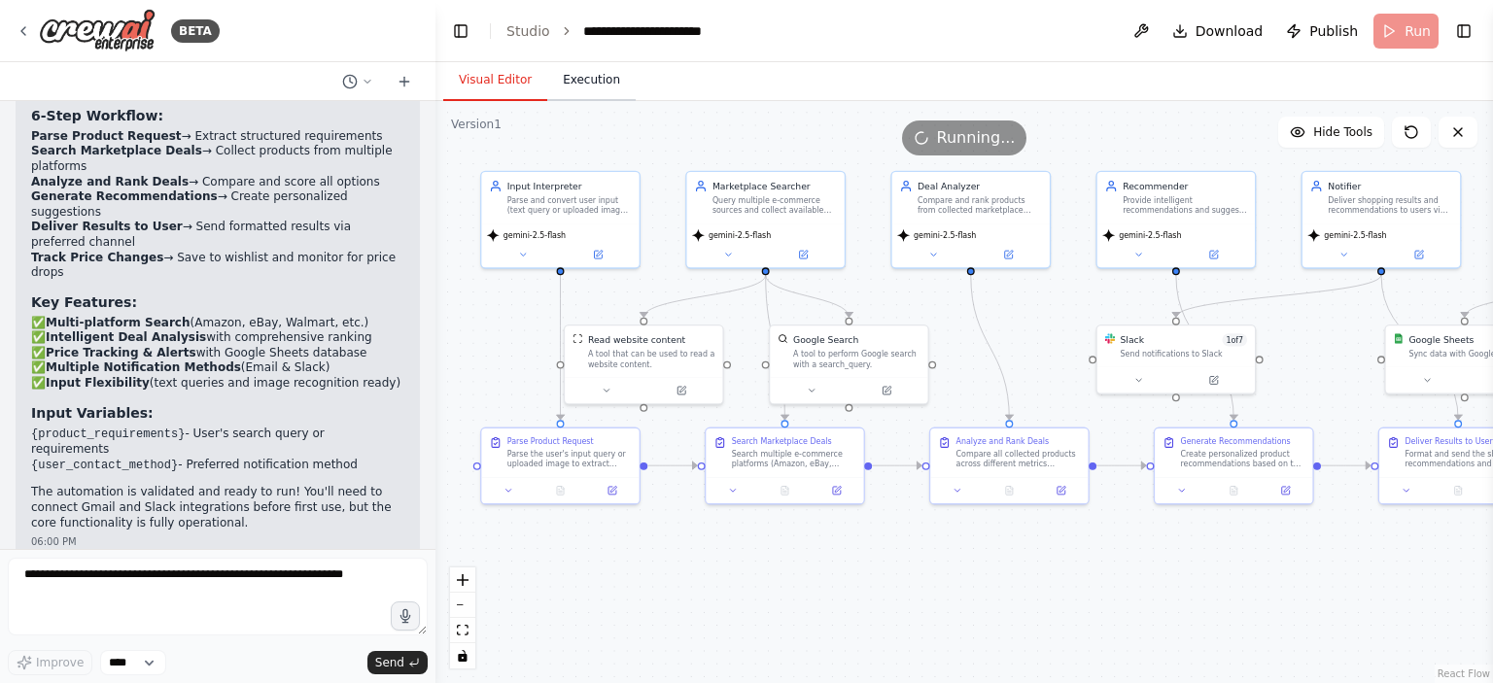
click at [577, 85] on button "Execution" at bounding box center [591, 80] width 88 height 41
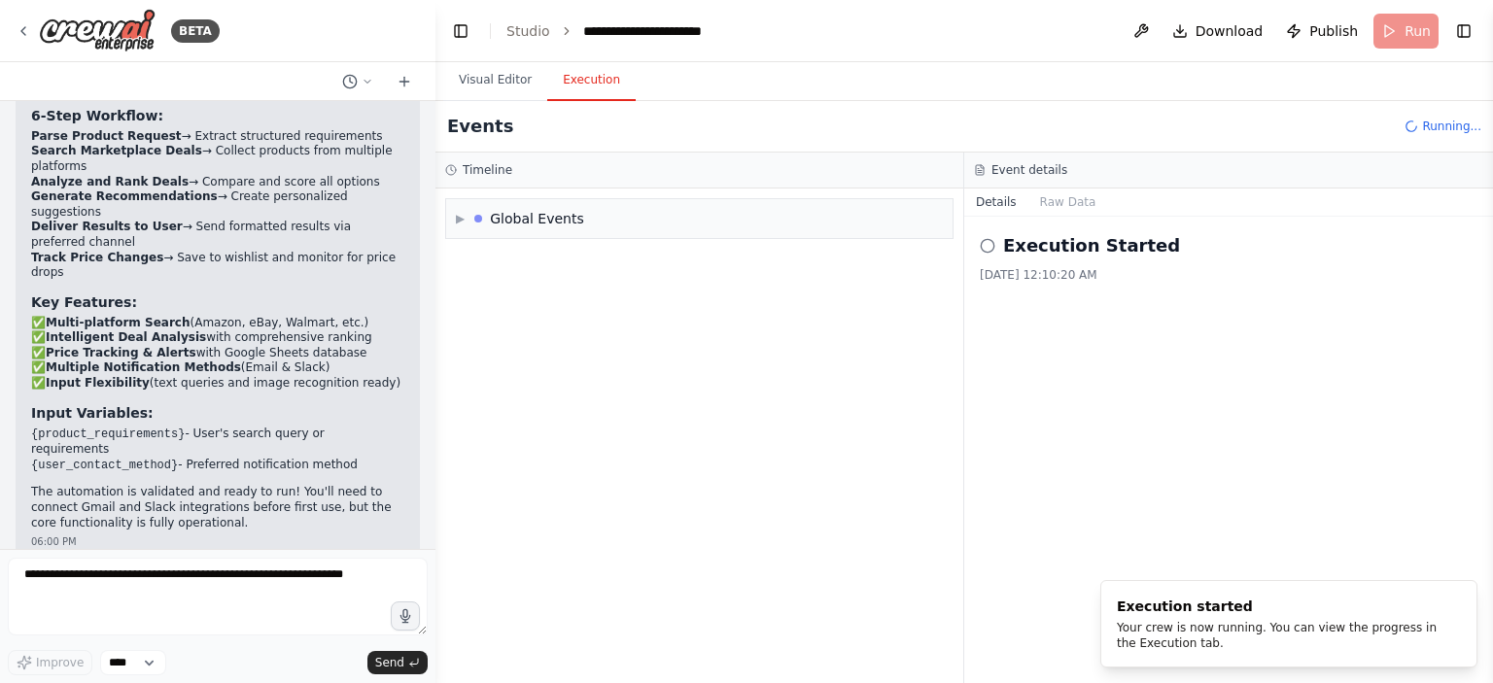
click at [459, 26] on button "Toggle Left Sidebar" at bounding box center [460, 30] width 27 height 27
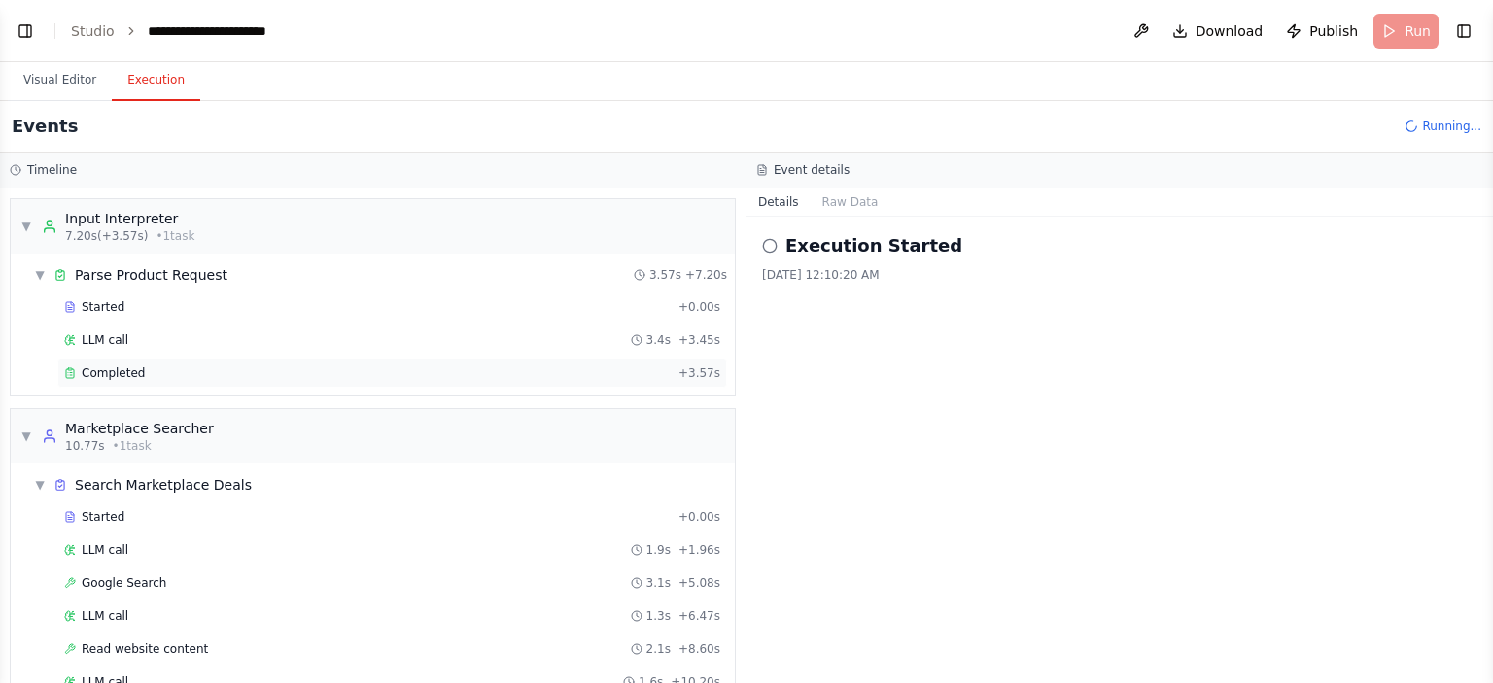
click at [144, 372] on div "Completed" at bounding box center [367, 373] width 606 height 16
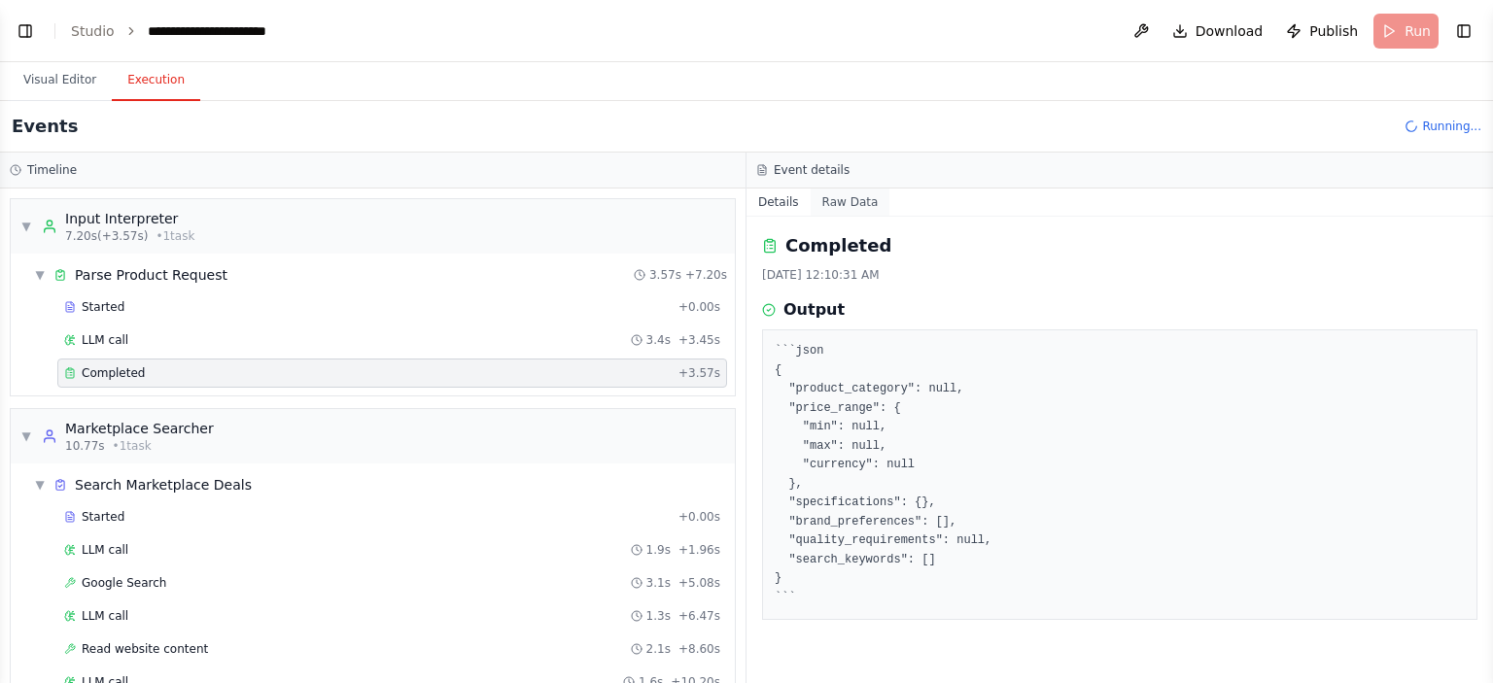
click at [842, 203] on button "Raw Data" at bounding box center [850, 202] width 80 height 27
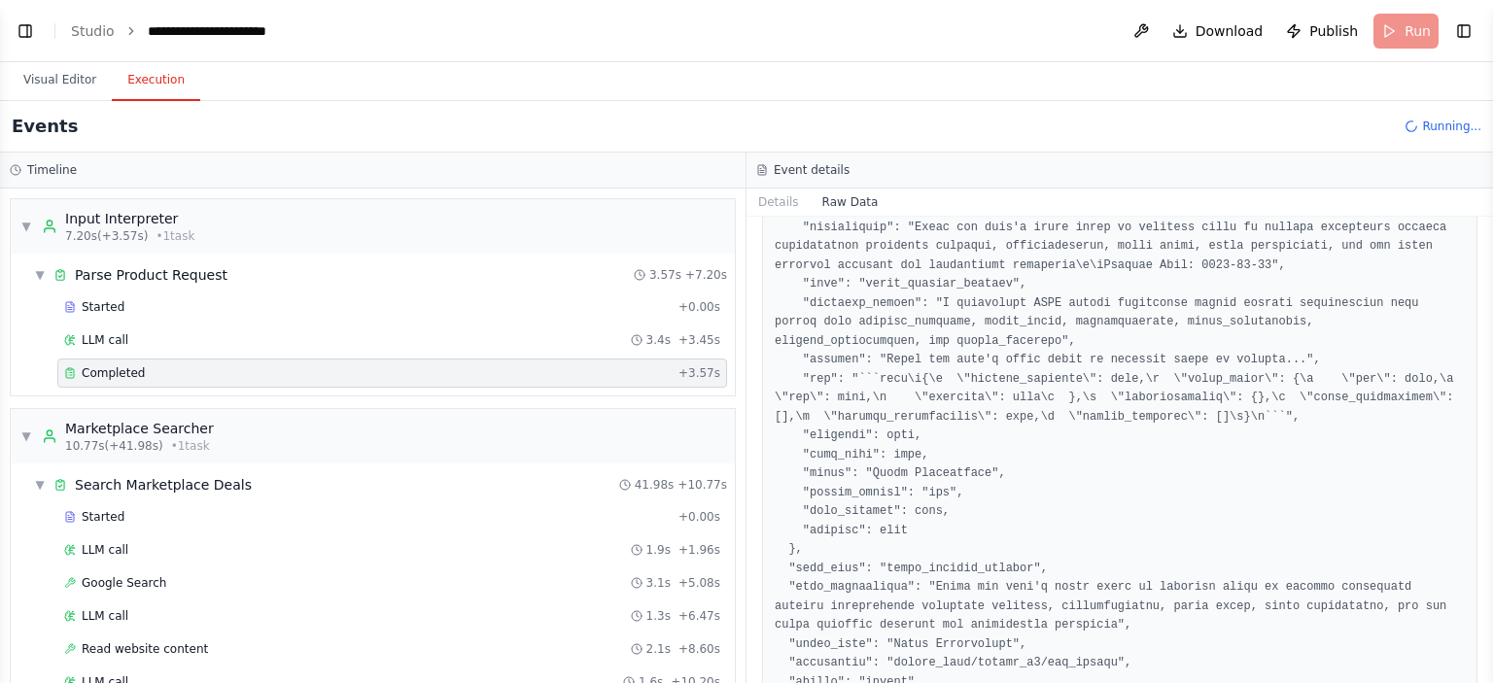
scroll to position [198, 0]
click at [773, 205] on button "Details" at bounding box center [778, 202] width 64 height 27
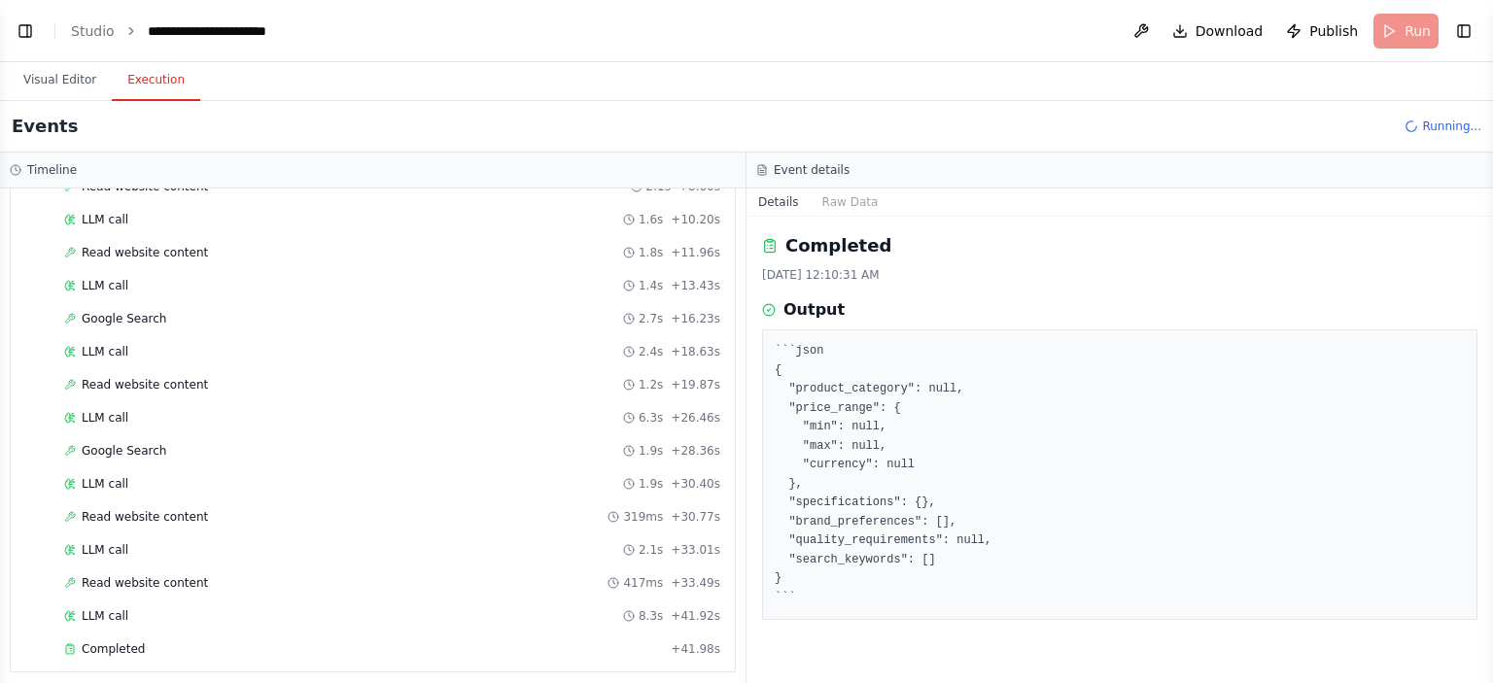
scroll to position [691, 0]
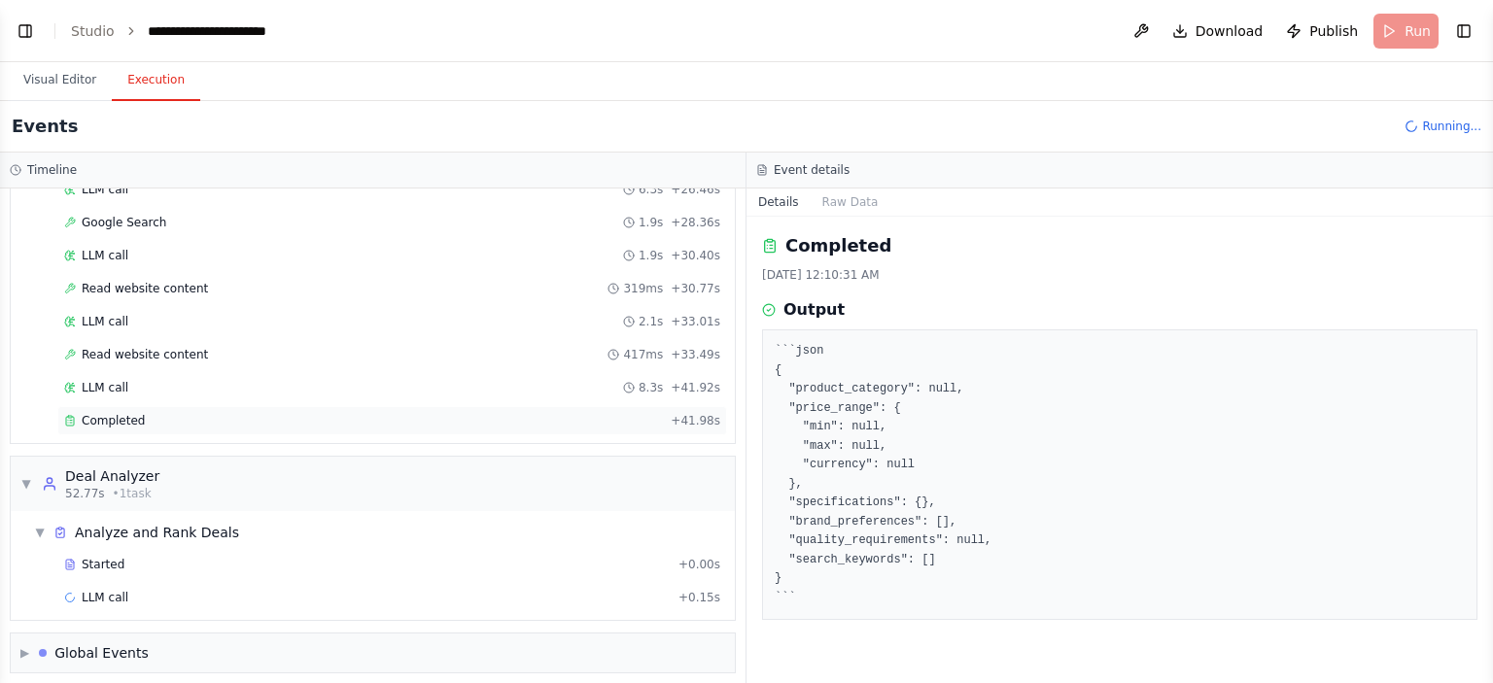
click at [135, 415] on span "Completed" at bounding box center [113, 421] width 63 height 16
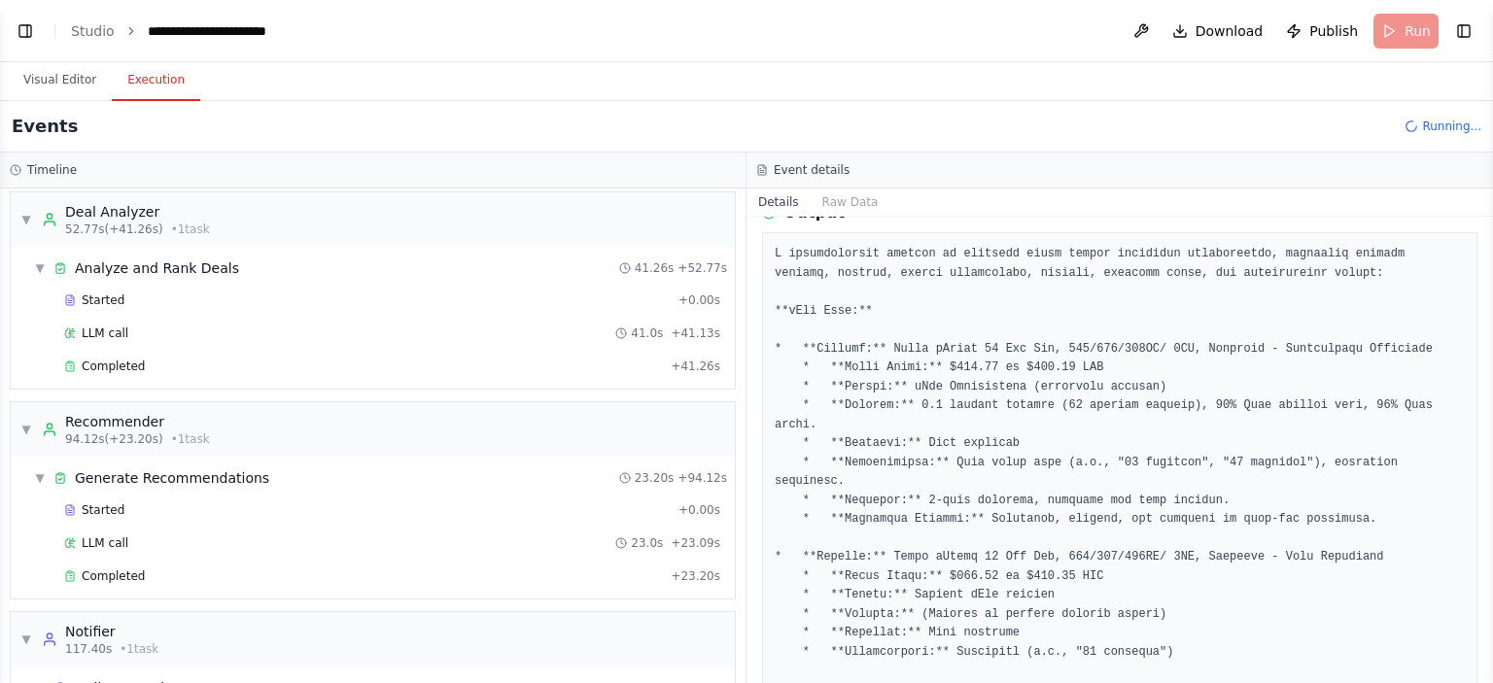
scroll to position [984, 0]
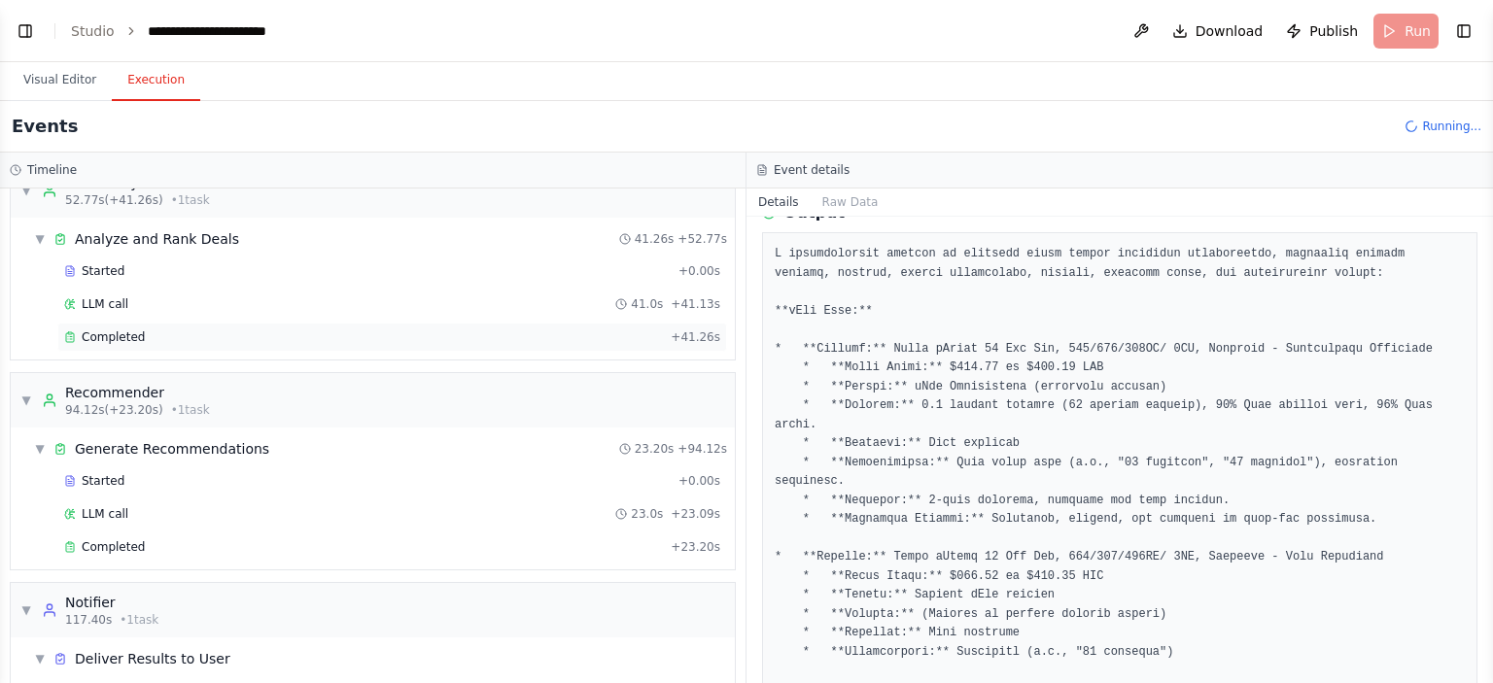
click at [179, 329] on div "Completed" at bounding box center [363, 337] width 599 height 16
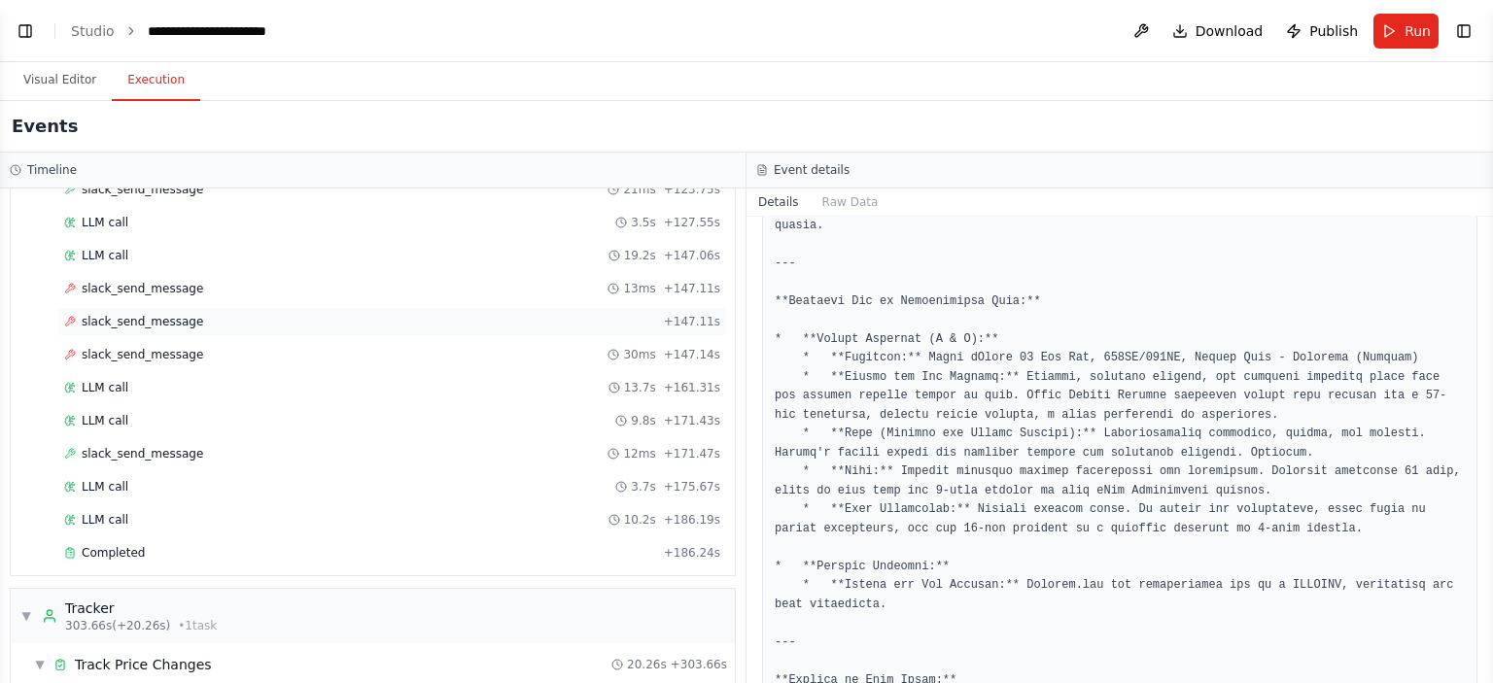
scroll to position [2244, 0]
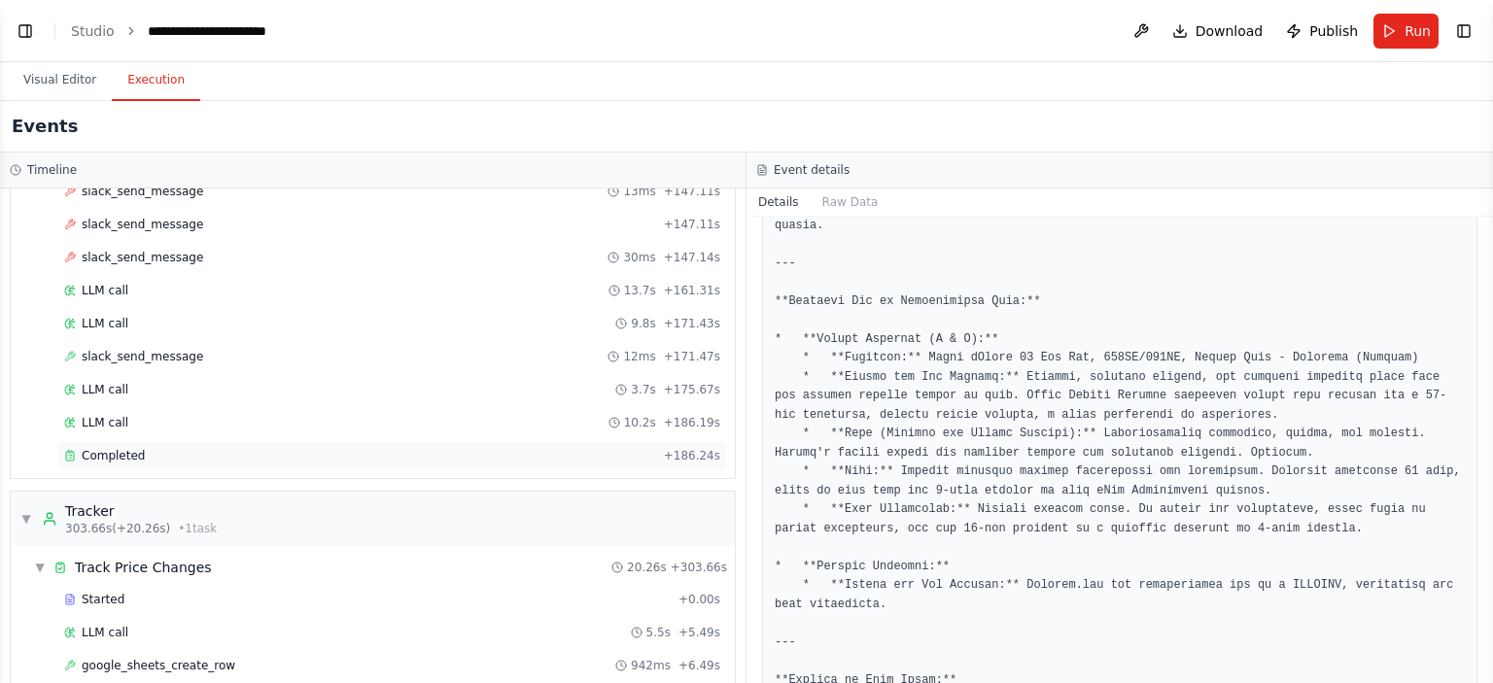
click at [96, 448] on span "Completed" at bounding box center [113, 456] width 63 height 16
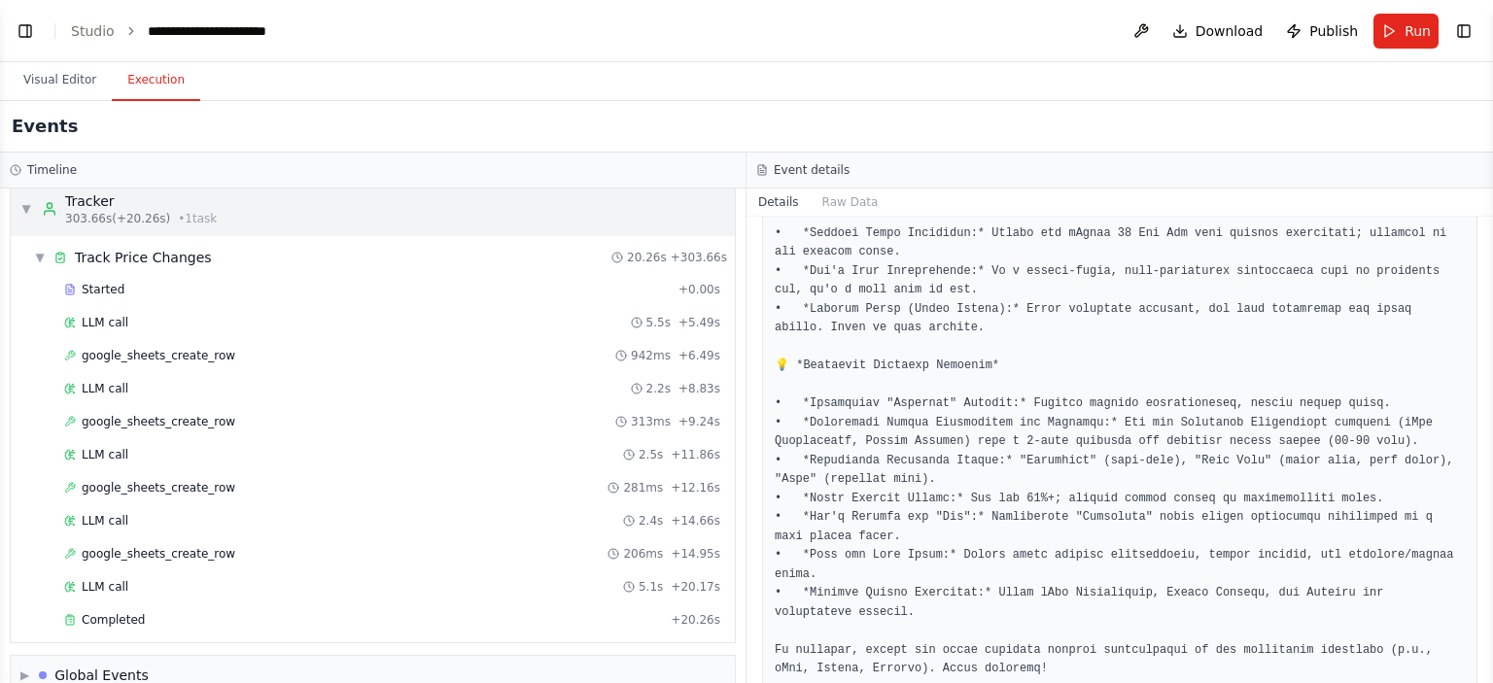
scroll to position [2557, 0]
click at [136, 602] on div "Completed + 20.26s" at bounding box center [391, 616] width 669 height 29
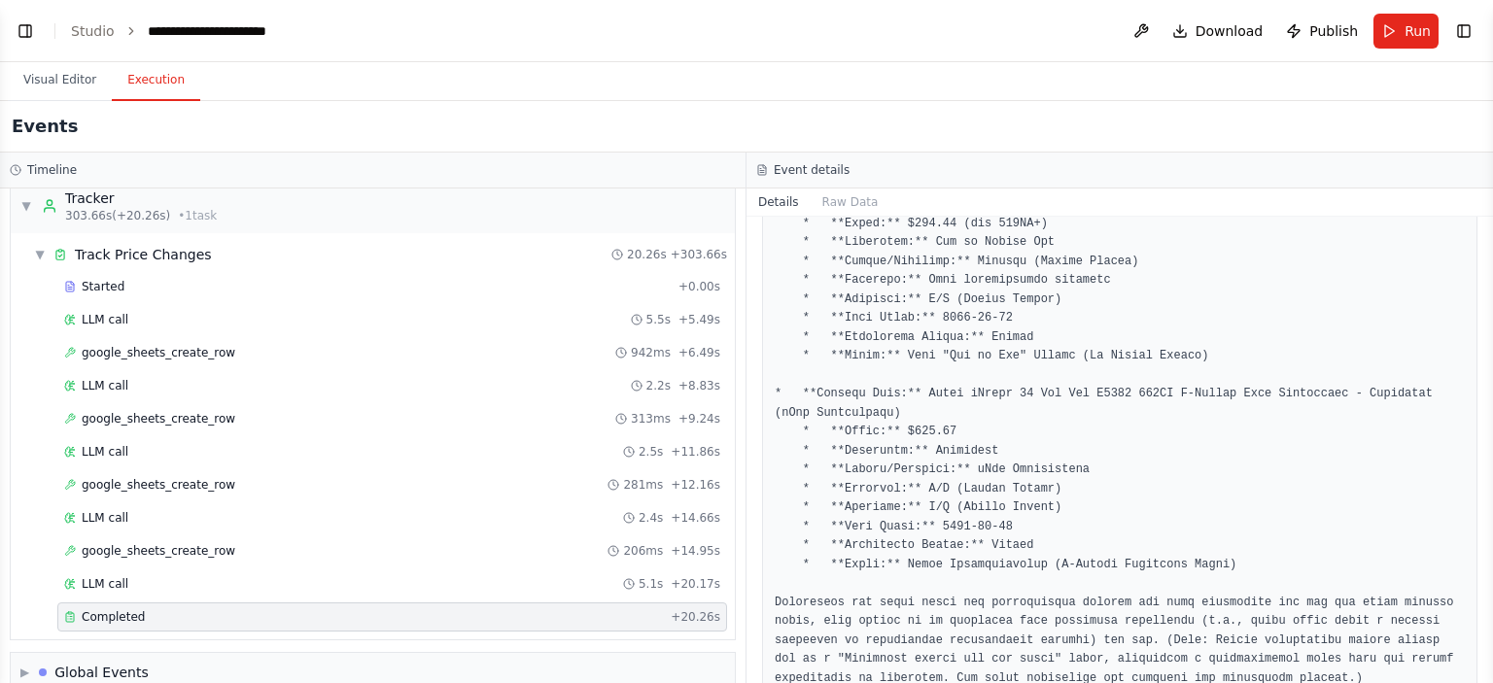
scroll to position [649, 0]
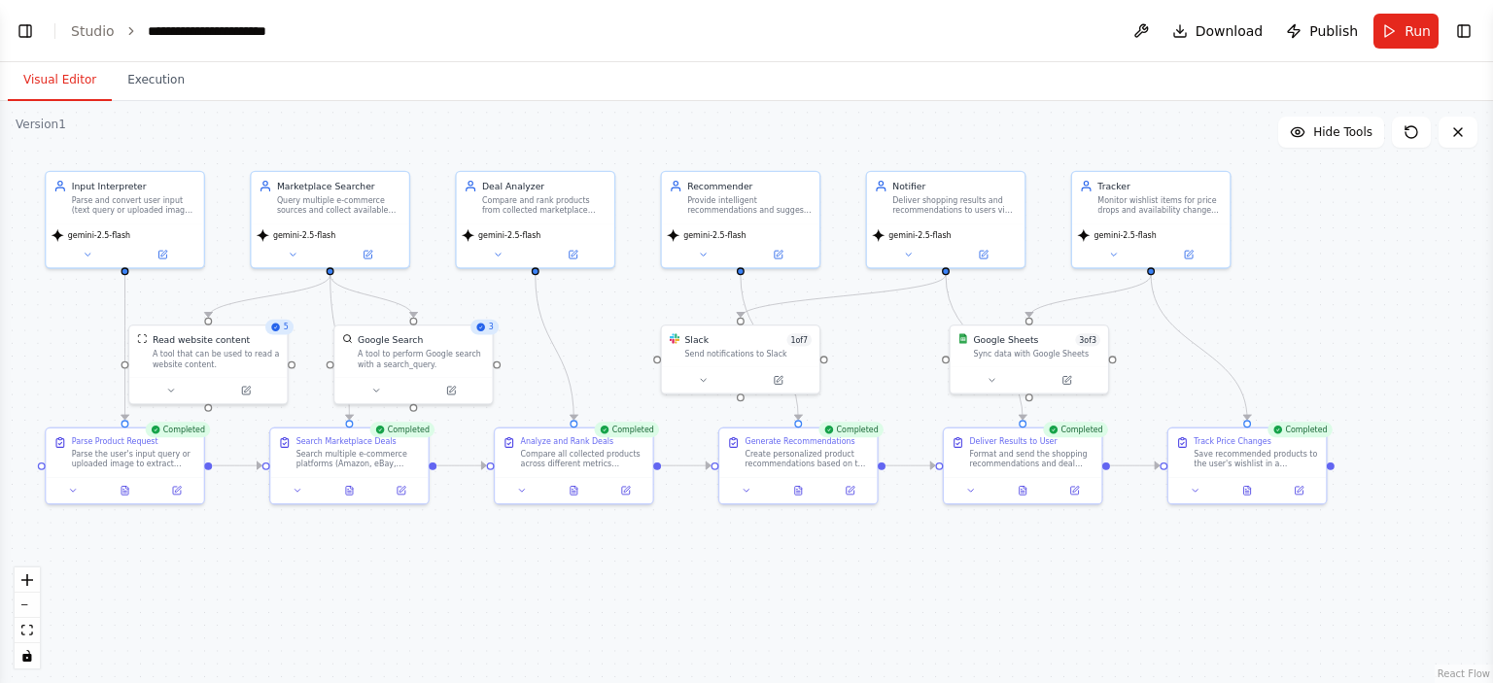
click at [55, 86] on button "Visual Editor" at bounding box center [60, 80] width 104 height 41
click at [1074, 376] on button at bounding box center [1066, 378] width 73 height 16
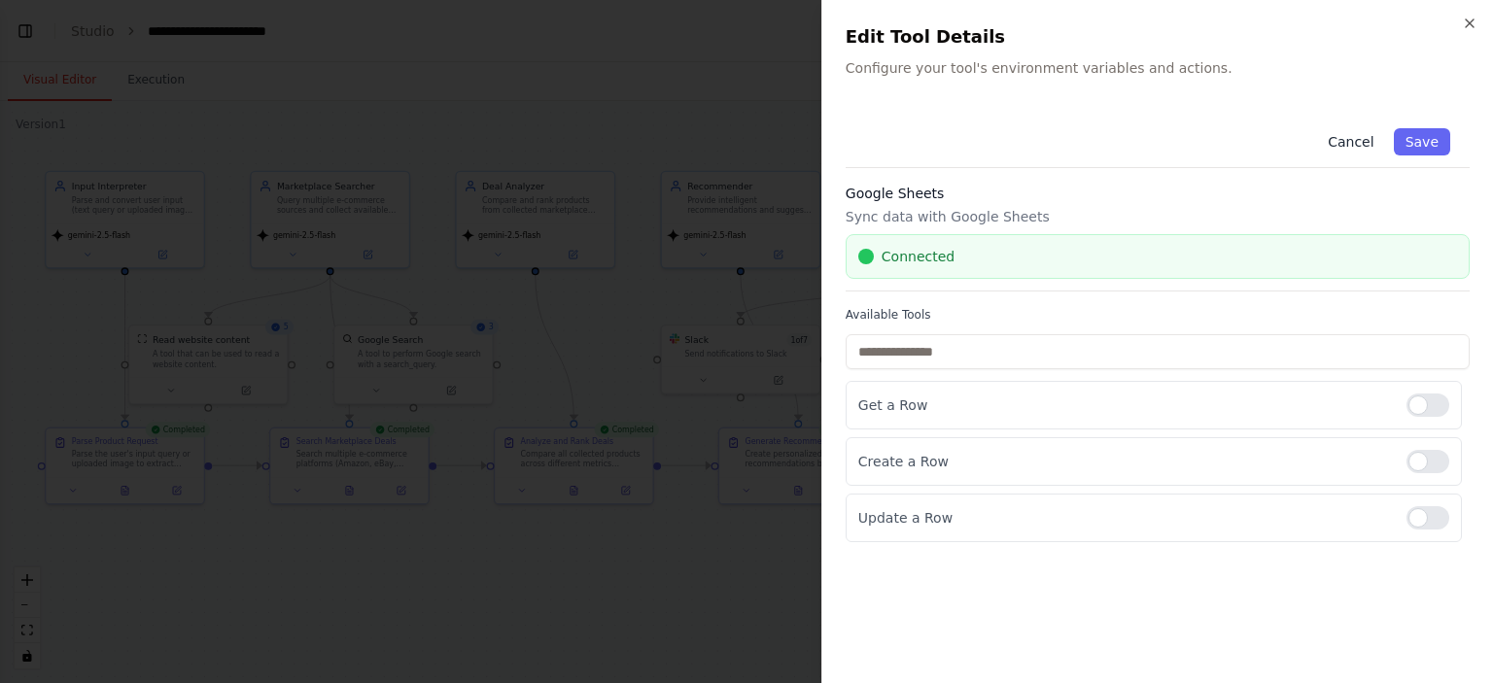
click at [1347, 144] on button "Cancel" at bounding box center [1350, 141] width 69 height 27
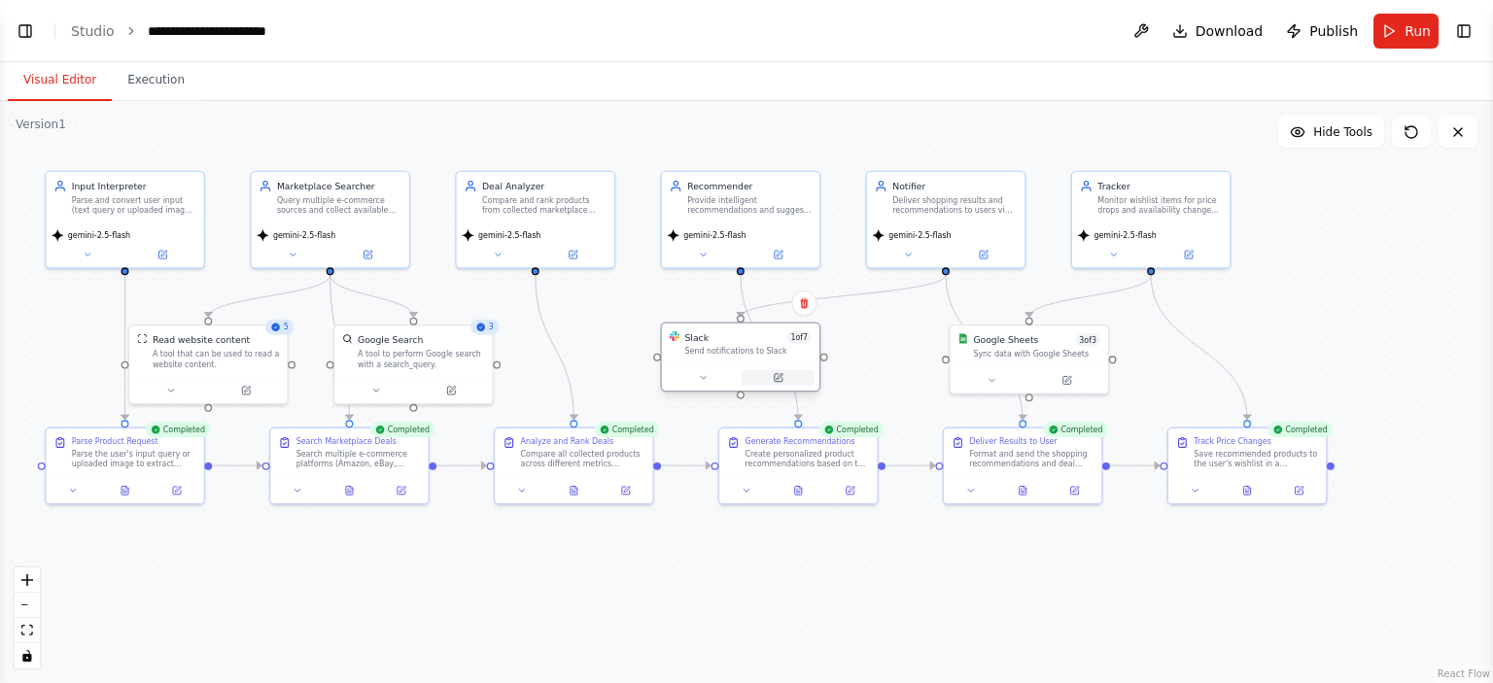
click at [777, 380] on icon at bounding box center [778, 378] width 8 height 8
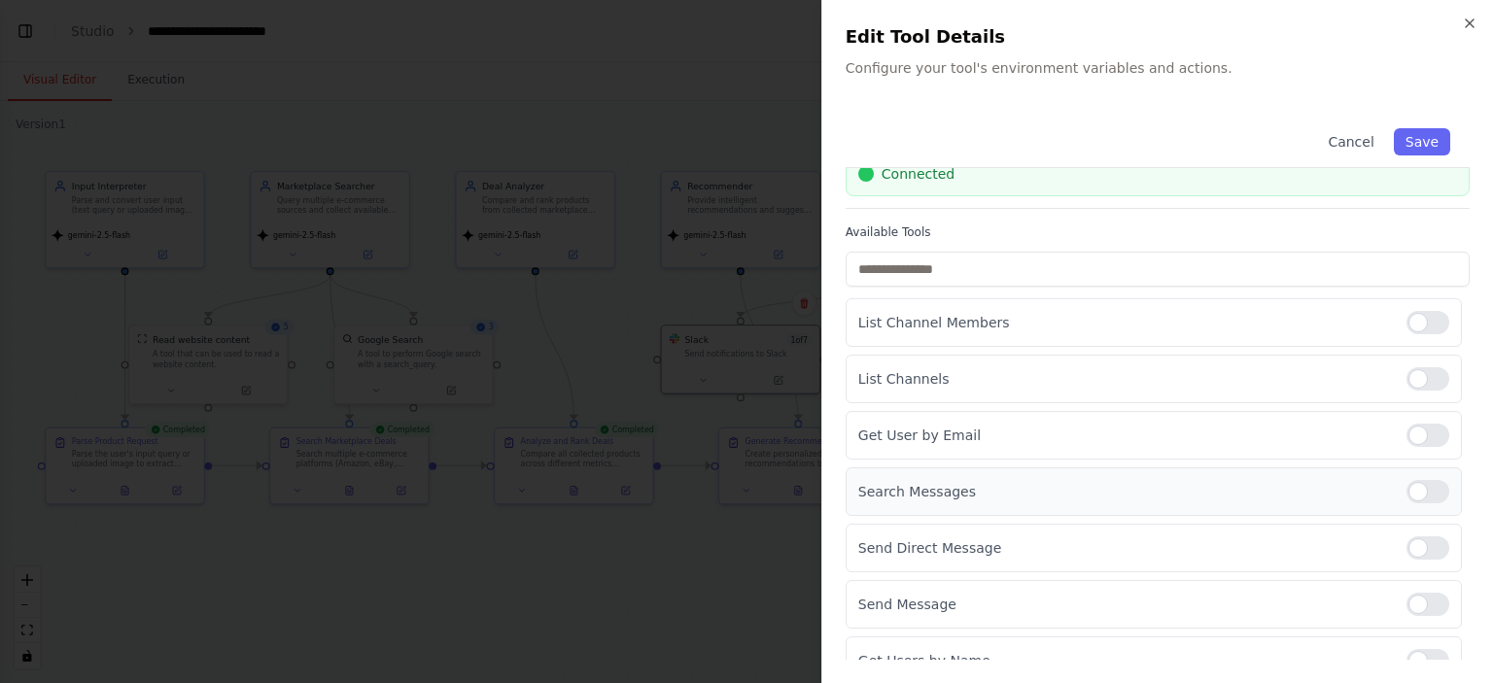
scroll to position [104, 0]
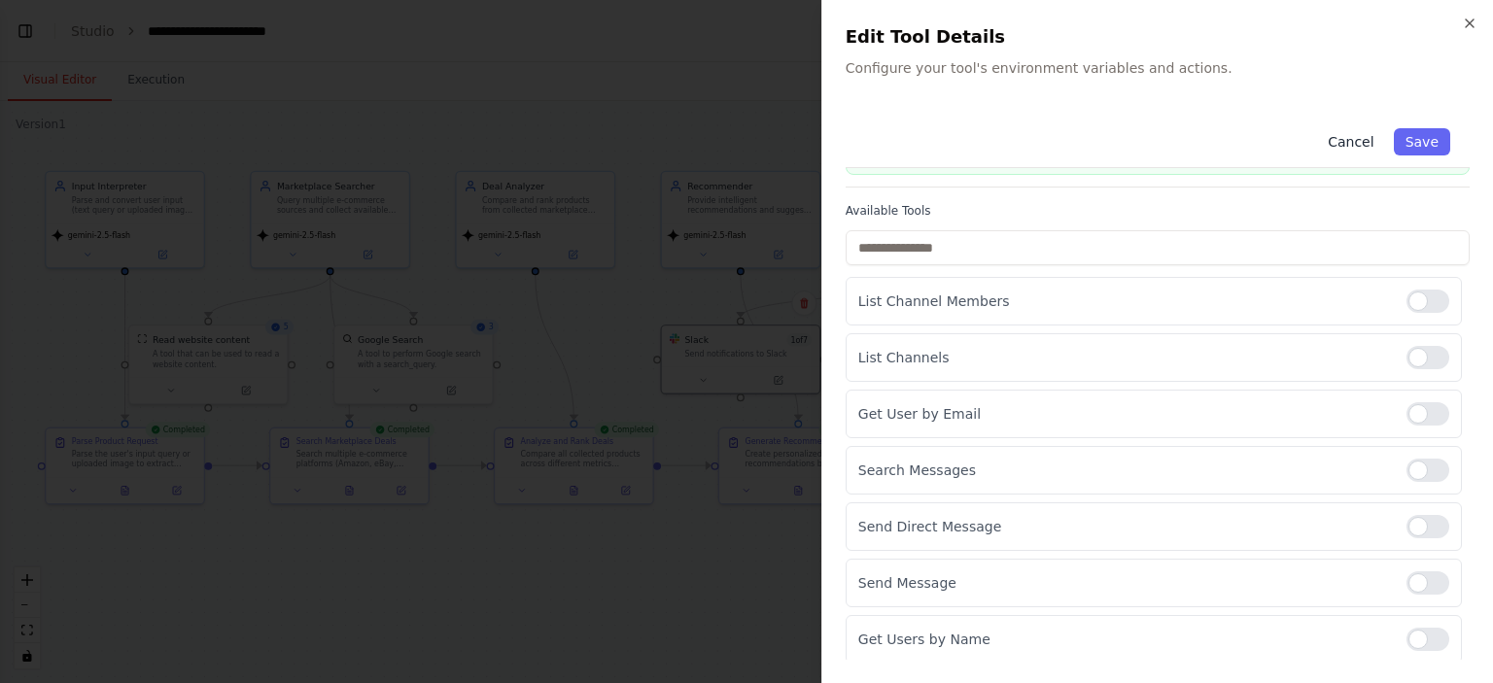
click at [1331, 143] on button "Cancel" at bounding box center [1350, 141] width 69 height 27
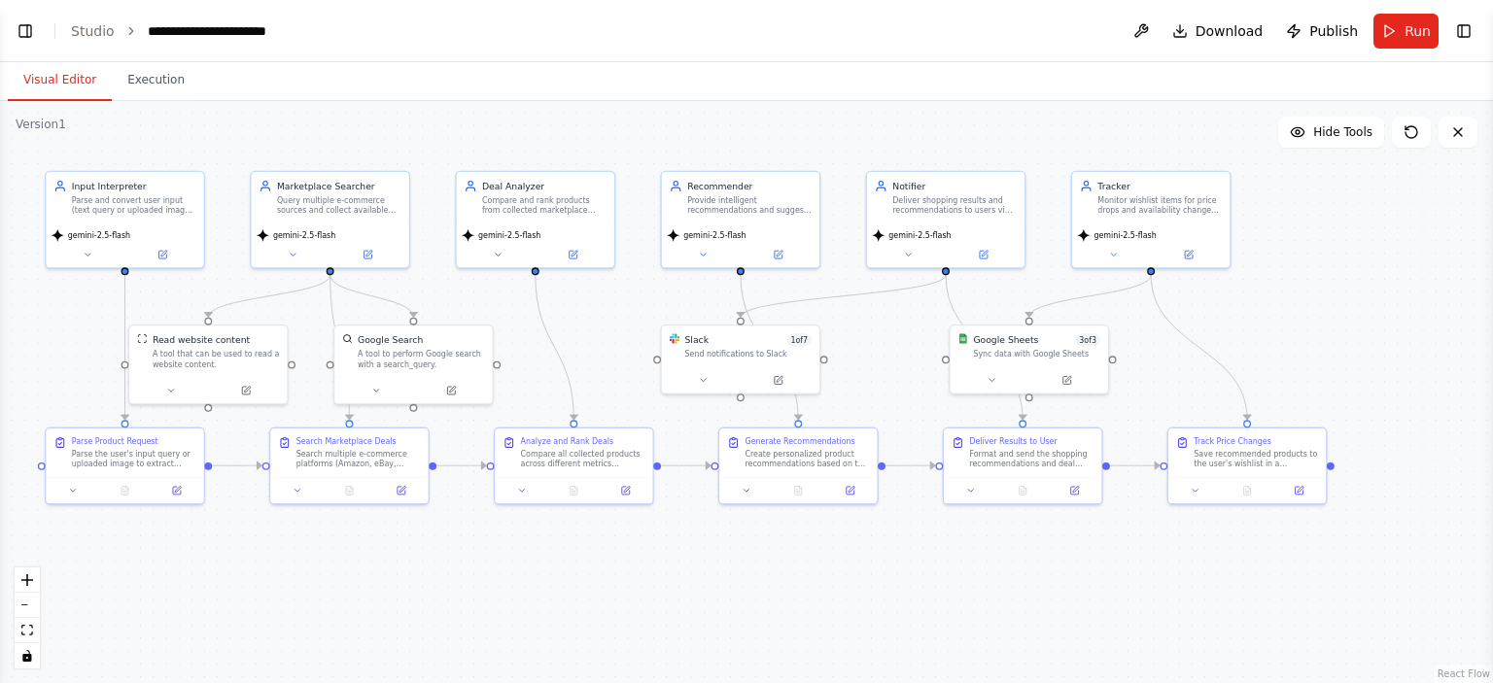
click at [30, 8] on header "**********" at bounding box center [746, 31] width 1493 height 62
click at [25, 29] on button "Toggle Left Sidebar" at bounding box center [25, 30] width 27 height 27
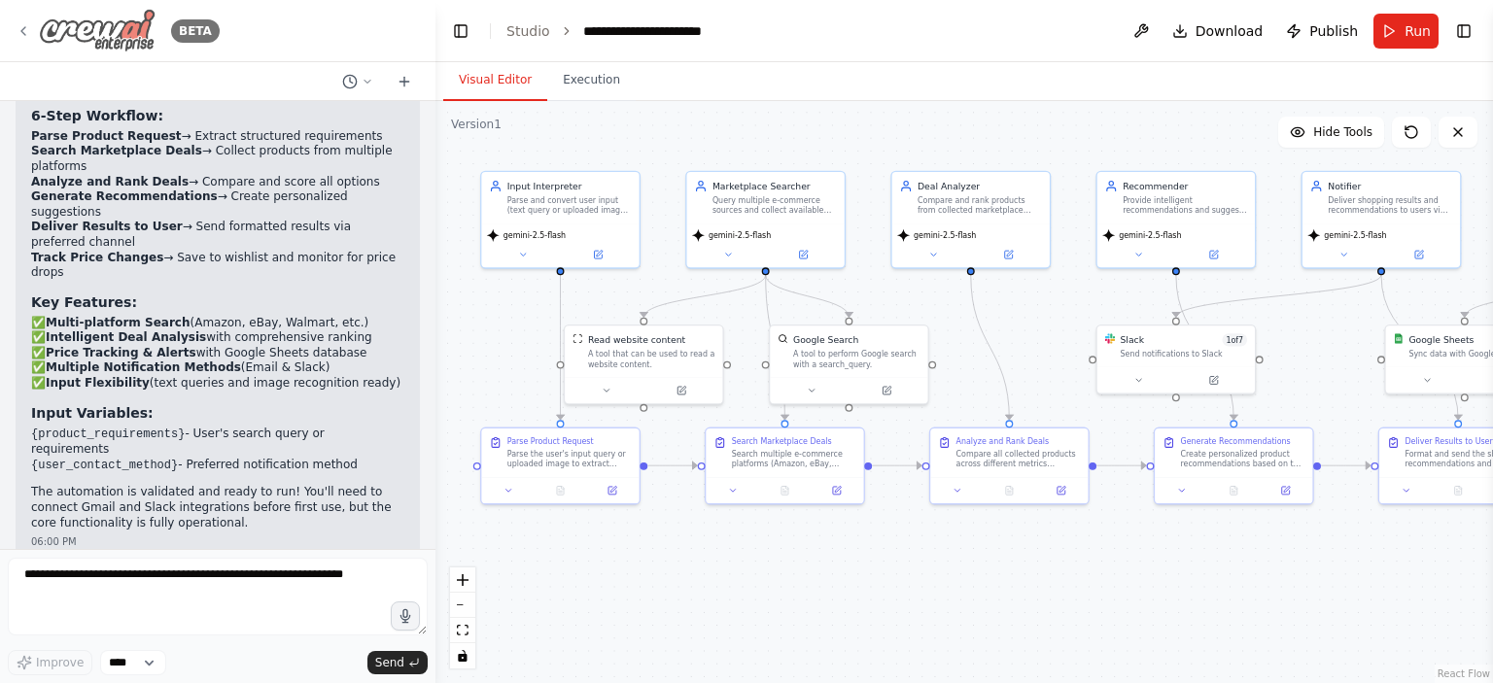
click at [23, 26] on icon at bounding box center [24, 31] width 16 height 16
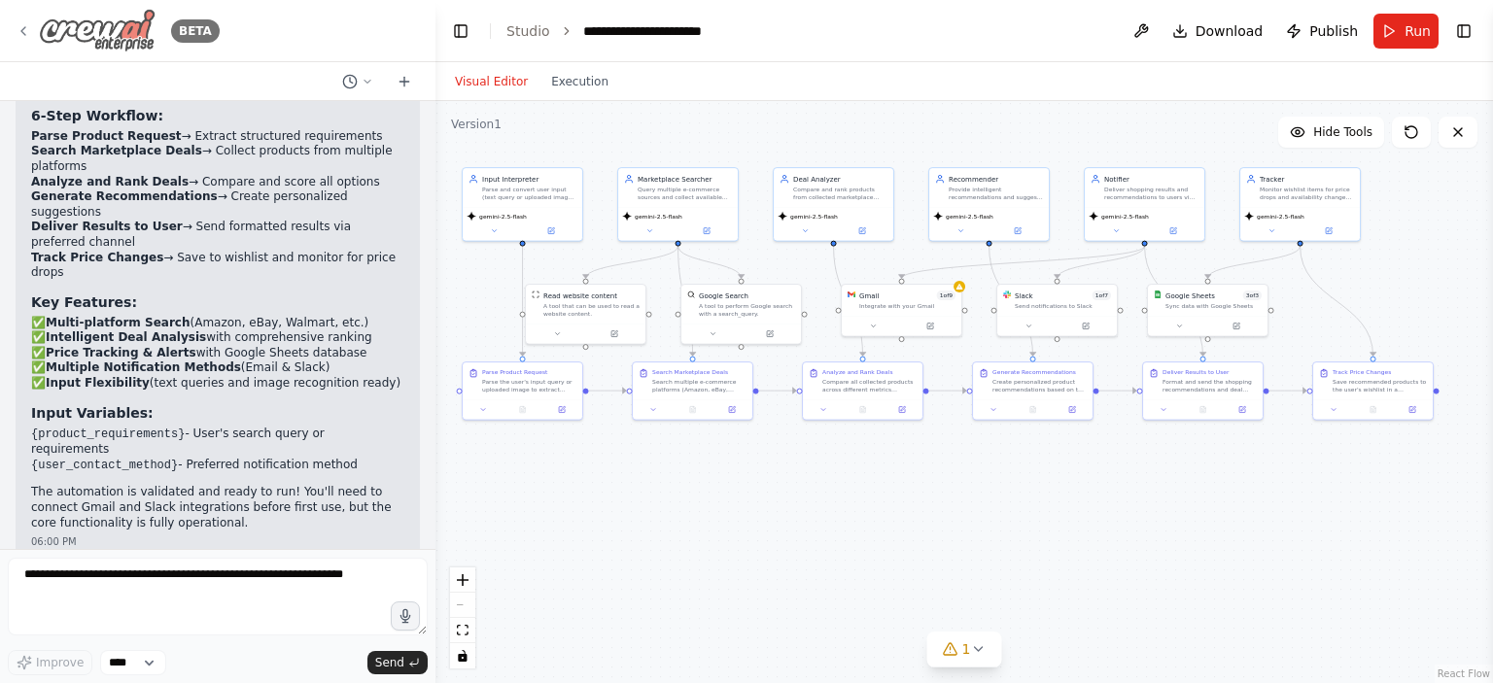
click at [29, 24] on icon at bounding box center [24, 31] width 16 height 16
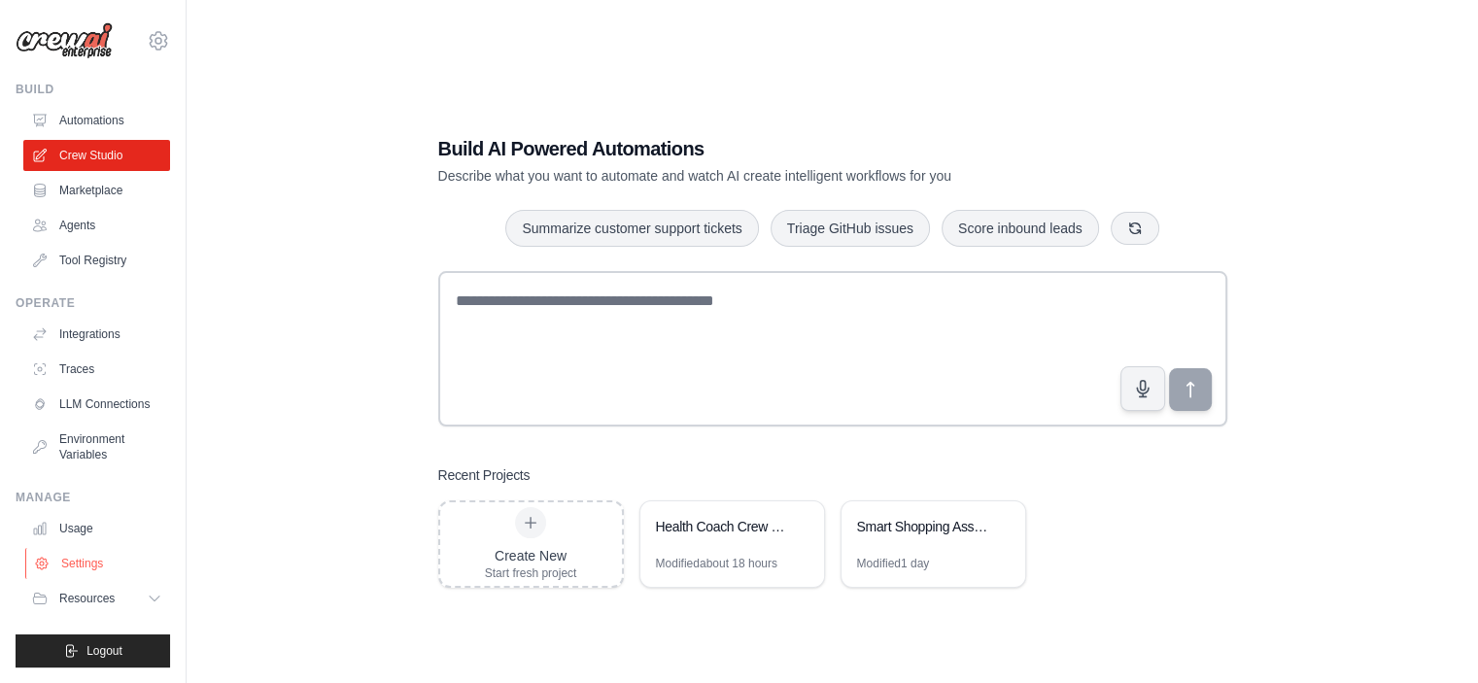
click at [82, 558] on link "Settings" at bounding box center [98, 563] width 147 height 31
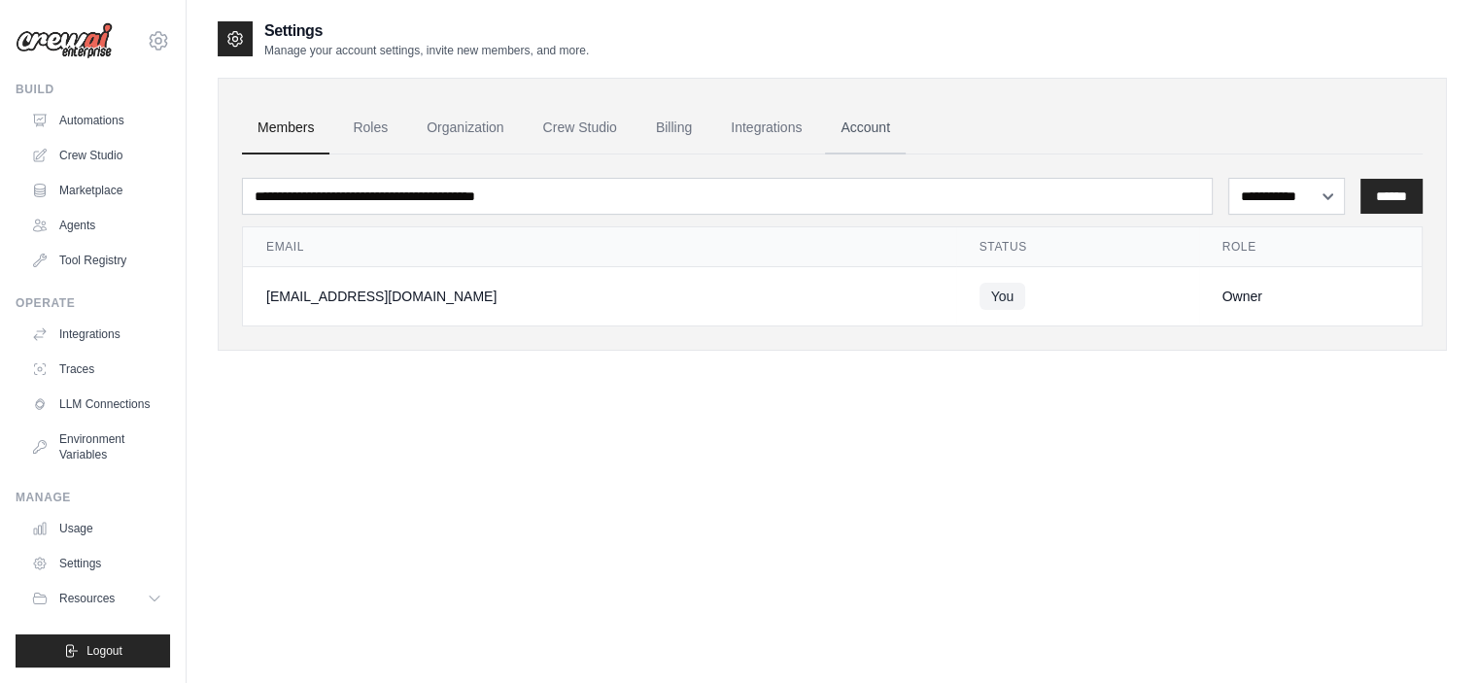
click at [853, 122] on link "Account" at bounding box center [865, 128] width 81 height 52
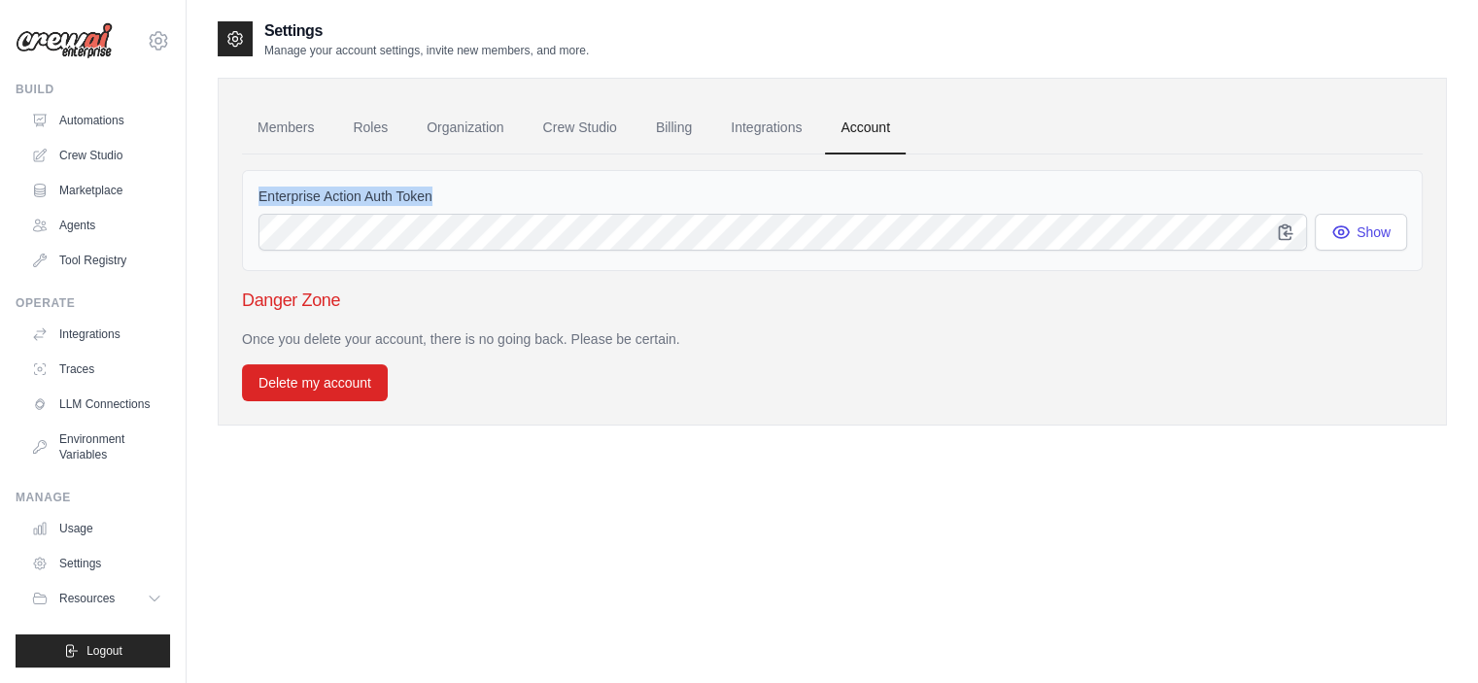
drag, startPoint x: 435, startPoint y: 194, endPoint x: 249, endPoint y: 190, distance: 186.6
click at [249, 190] on div "Enterprise Action Auth Token Show" at bounding box center [832, 220] width 1181 height 101
copy label "Enterprise Action Auth Token"
click at [641, 458] on div "Settings Manage your account settings, invite new members, and more. Members Ro…" at bounding box center [832, 360] width 1229 height 683
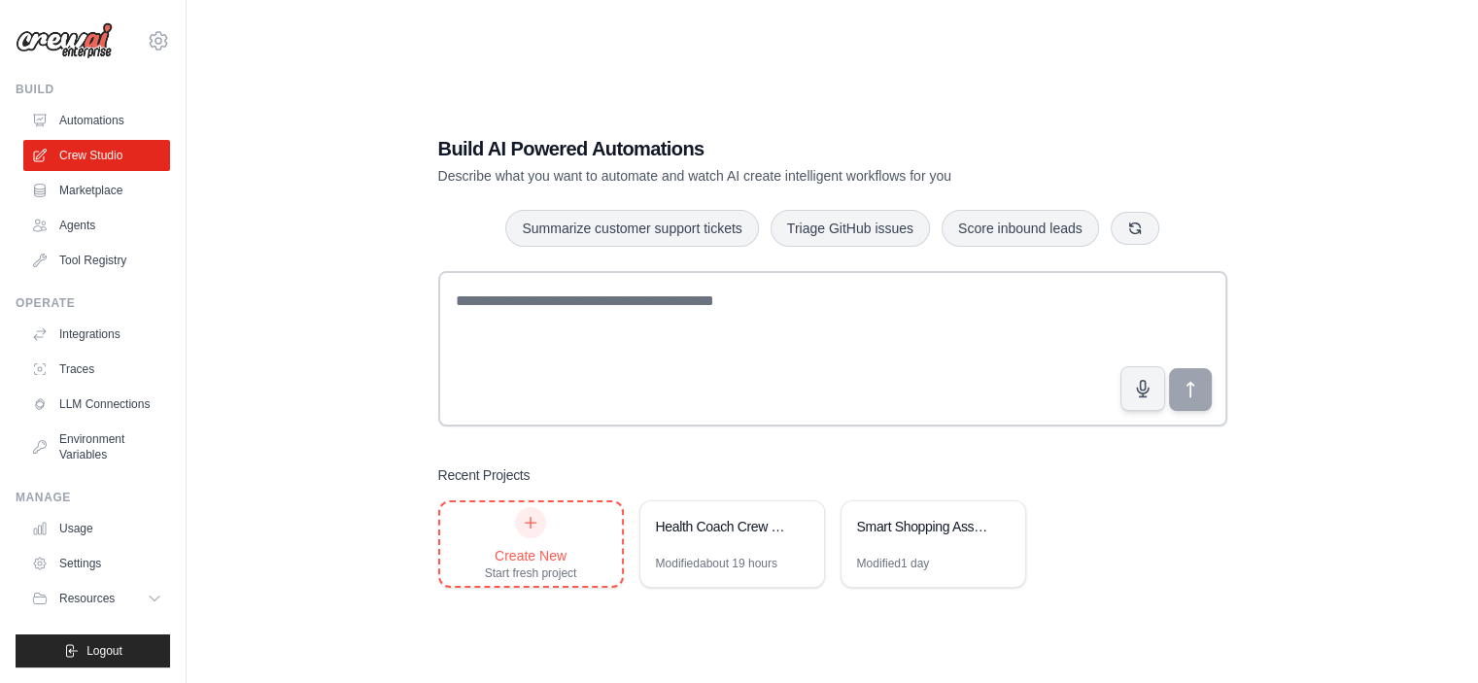
click at [523, 539] on div "Create New Start fresh project" at bounding box center [531, 544] width 92 height 74
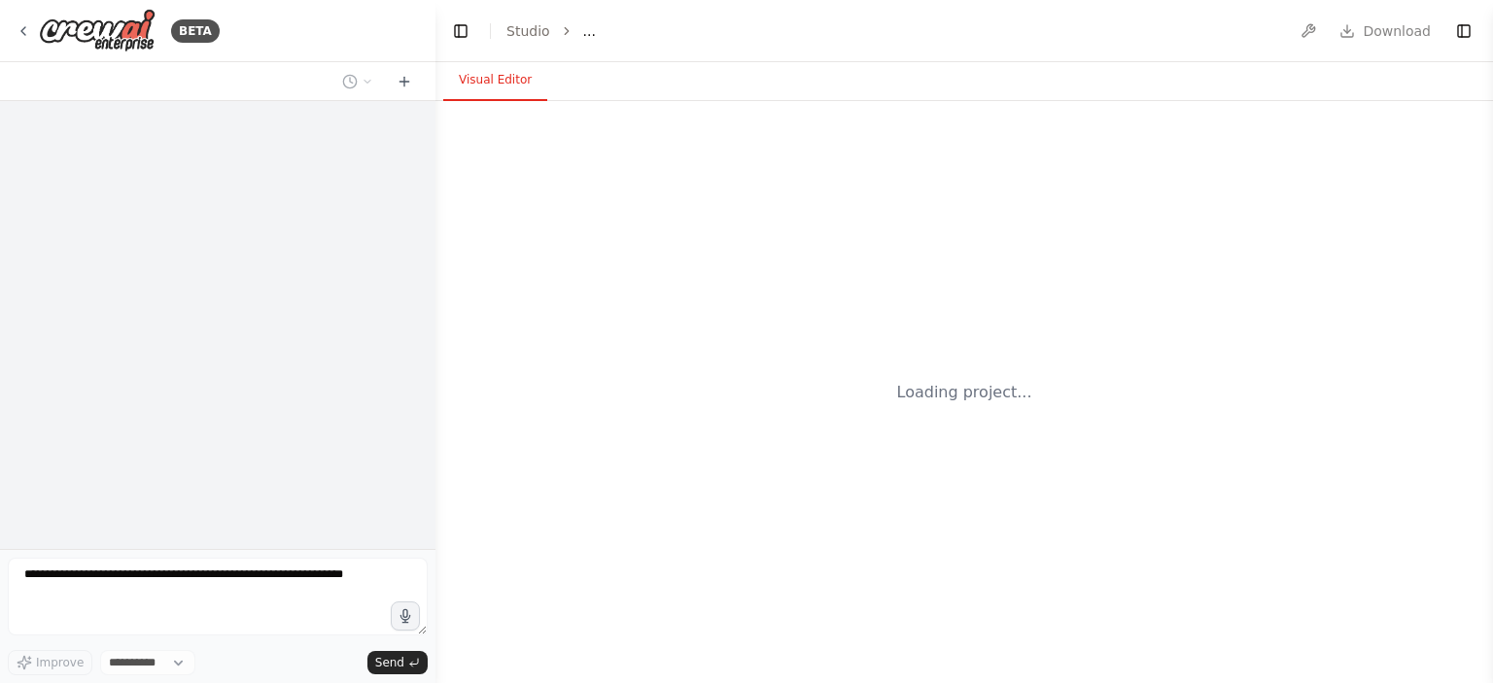
select select "****"
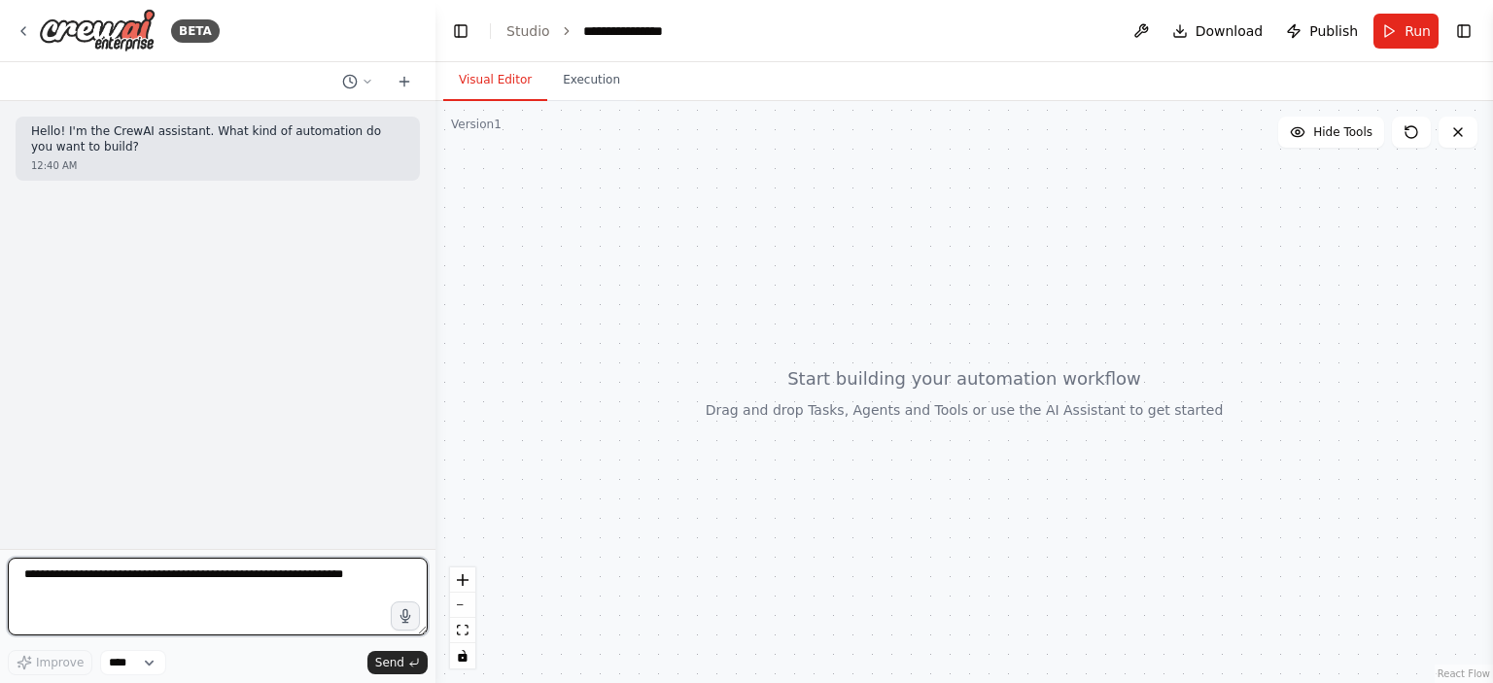
click at [165, 584] on textarea at bounding box center [218, 597] width 420 height 78
paste textarea "**********"
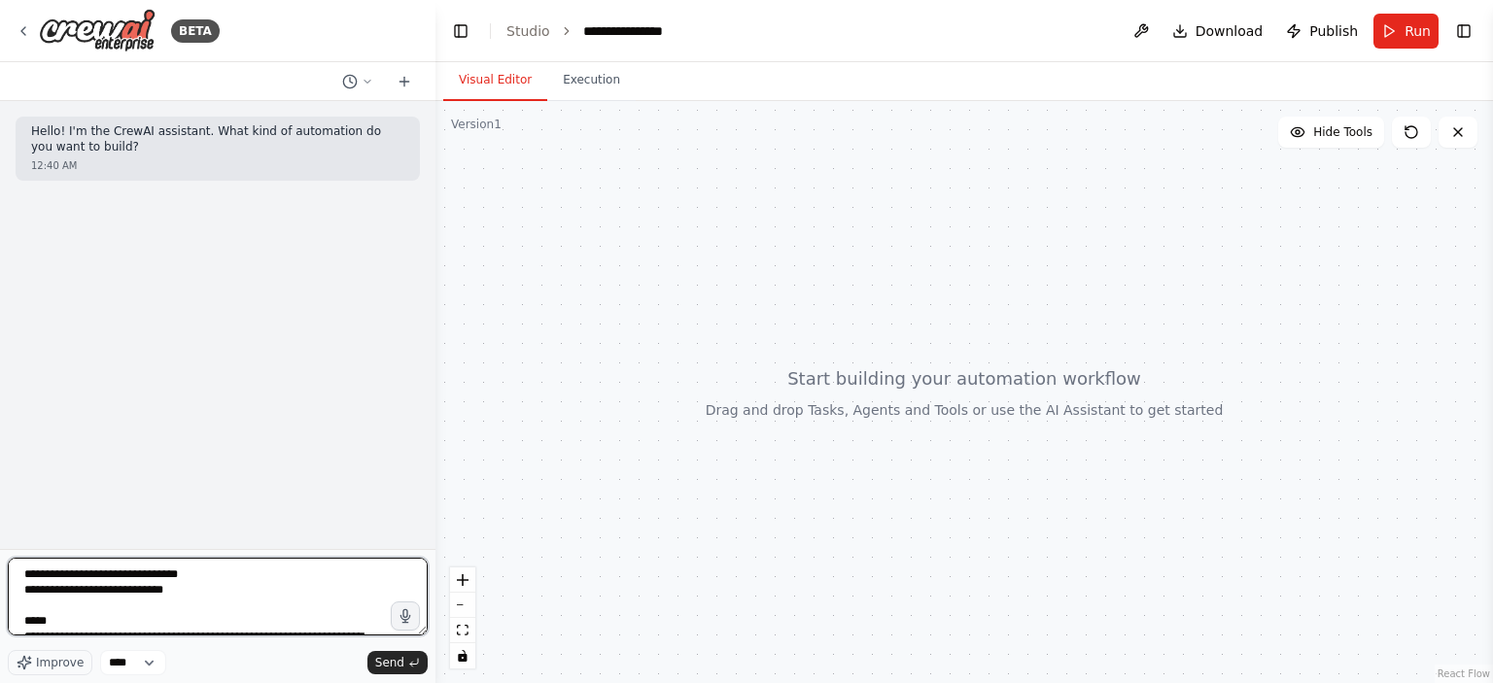
click at [206, 570] on textarea at bounding box center [218, 597] width 420 height 78
type textarea "**********"
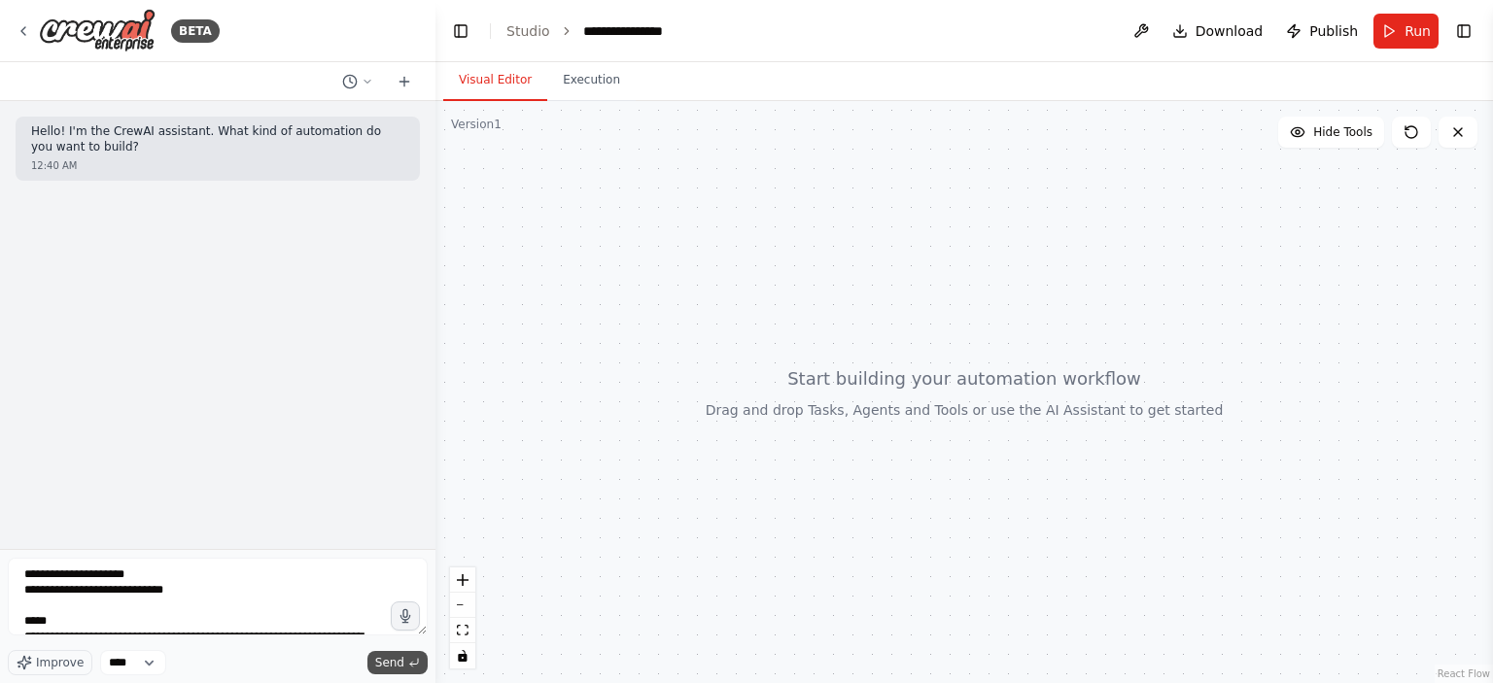
click at [404, 665] on button "Send" at bounding box center [397, 662] width 60 height 23
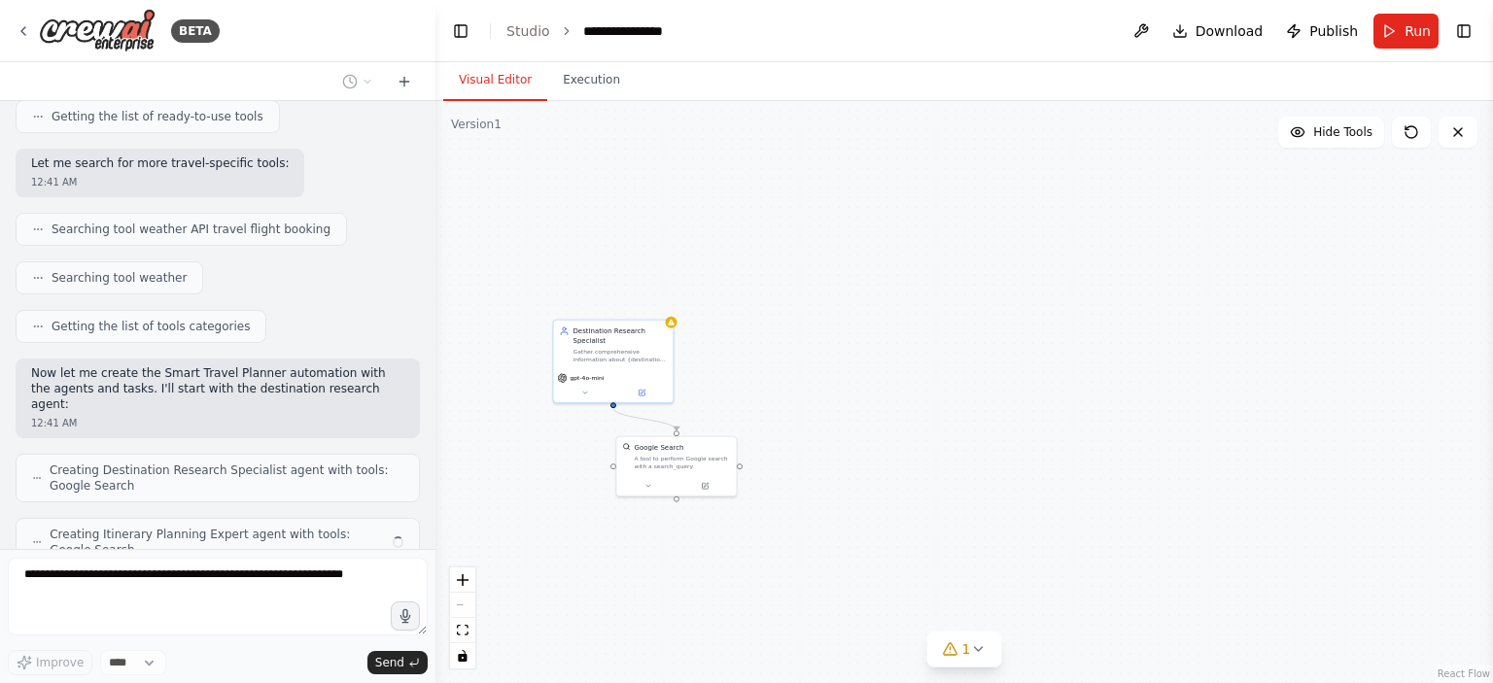
scroll to position [1200, 0]
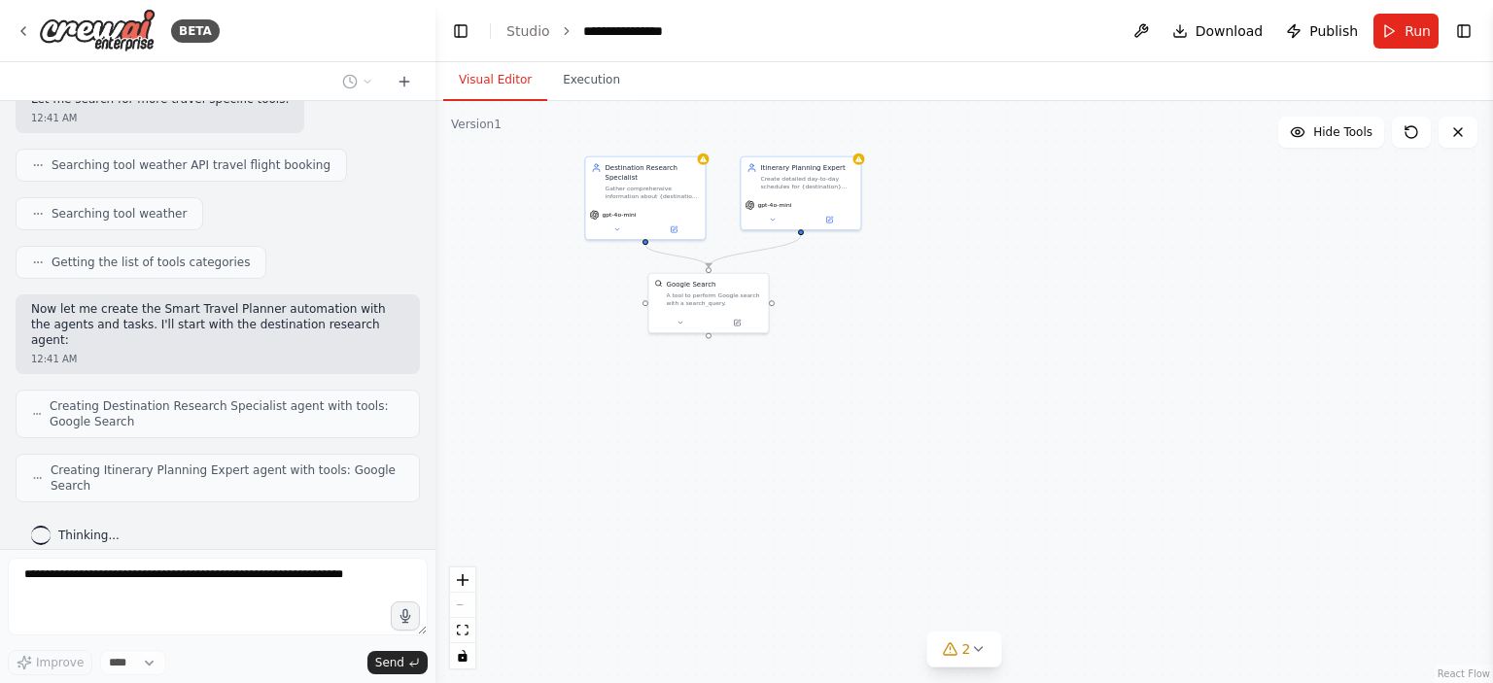
drag, startPoint x: 563, startPoint y: 430, endPoint x: 595, endPoint y: 267, distance: 166.4
click at [595, 267] on div ".deletable-edge-delete-btn { width: 20px; height: 20px; border: 0px solid #ffff…" at bounding box center [963, 392] width 1057 height 582
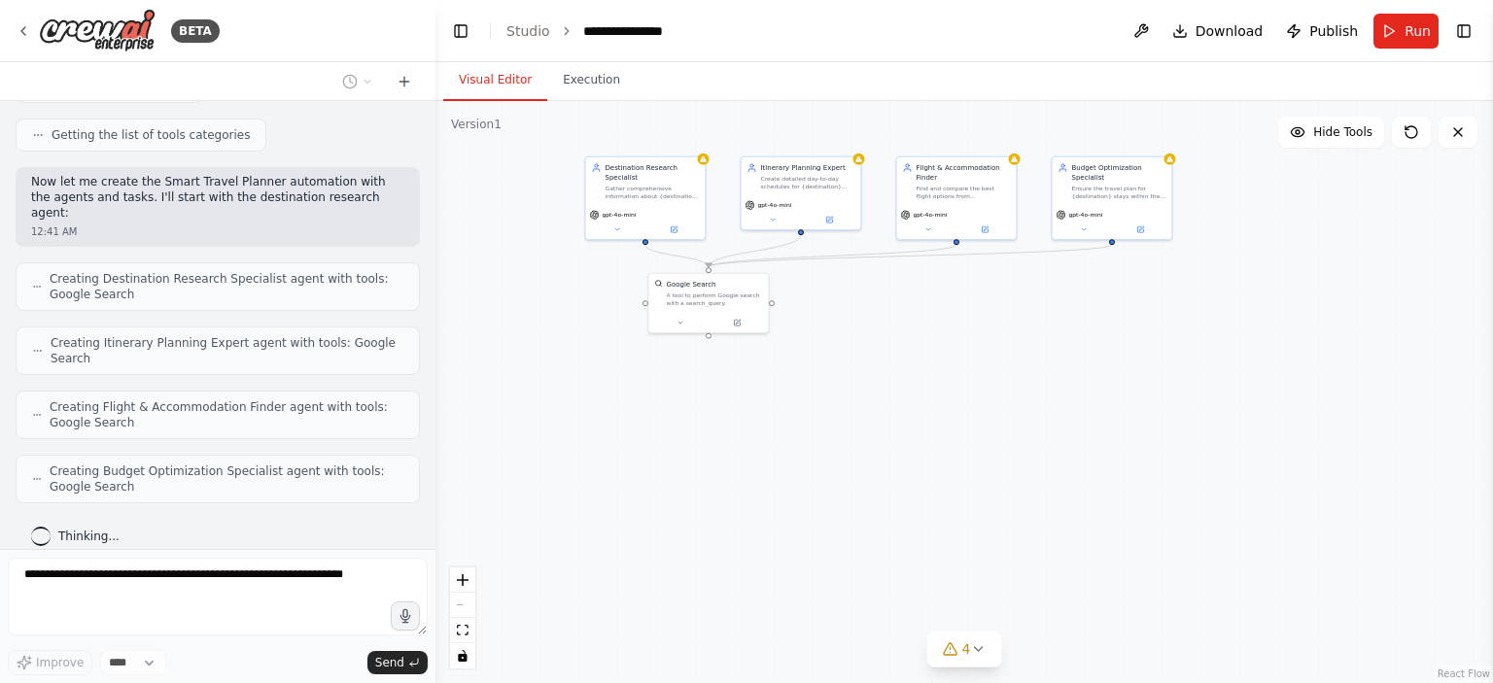
scroll to position [1376, 0]
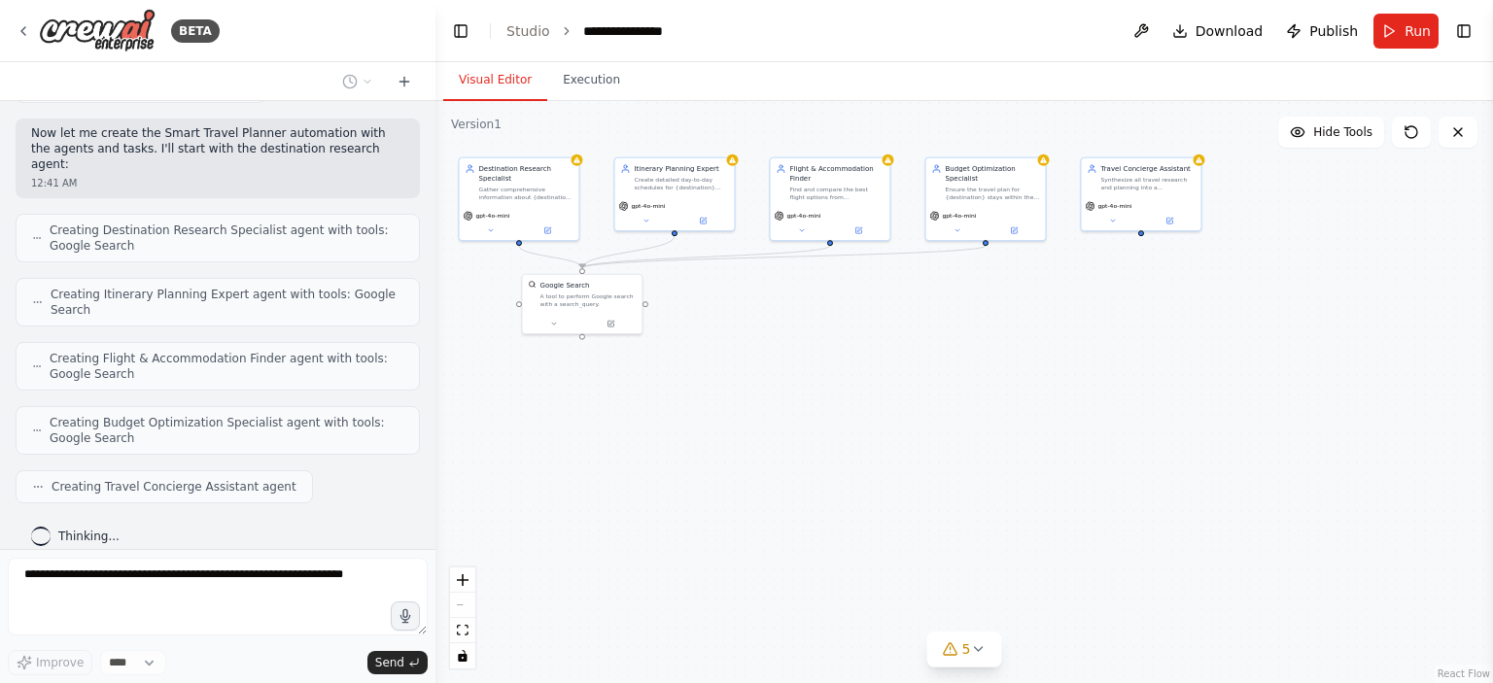
drag, startPoint x: 665, startPoint y: 371, endPoint x: 538, endPoint y: 372, distance: 126.3
click at [538, 372] on div ".deletable-edge-delete-btn { width: 20px; height: 20px; border: 0px solid #ffff…" at bounding box center [963, 392] width 1057 height 582
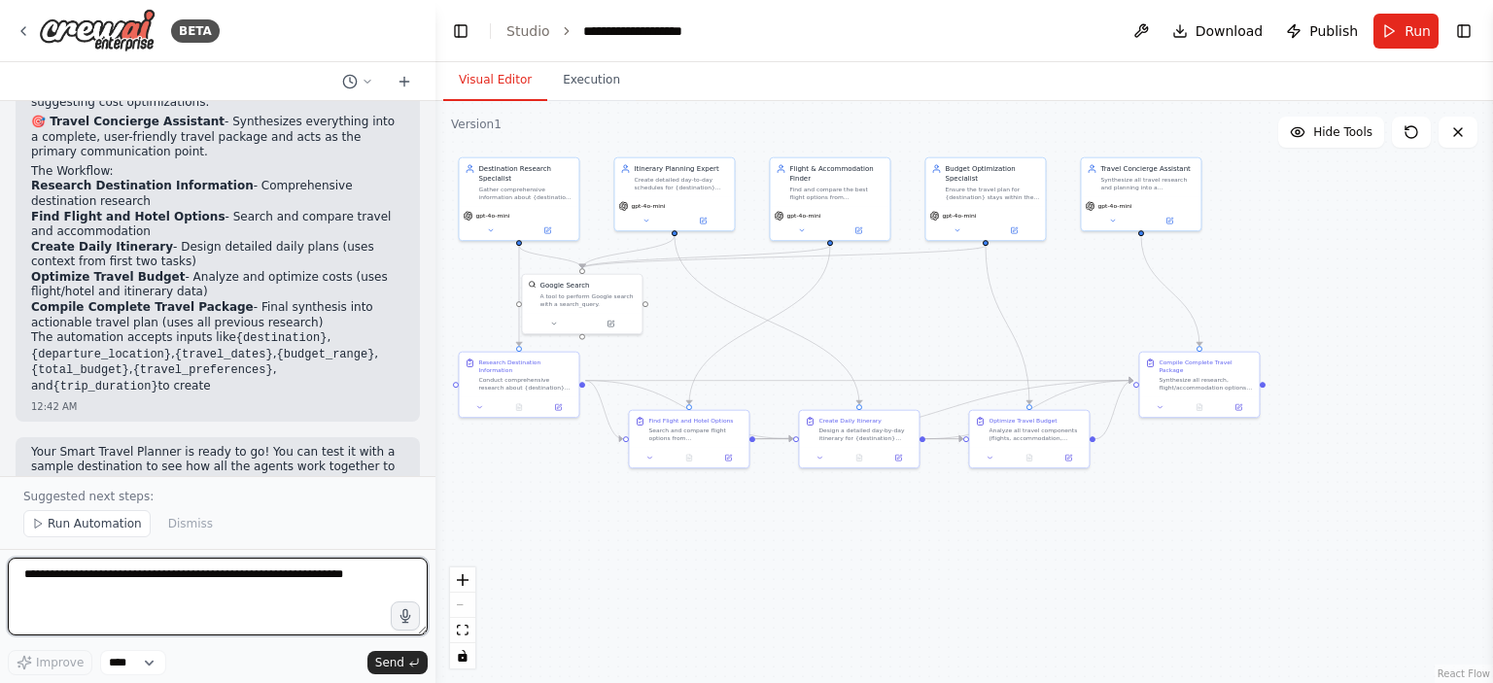
scroll to position [2534, 0]
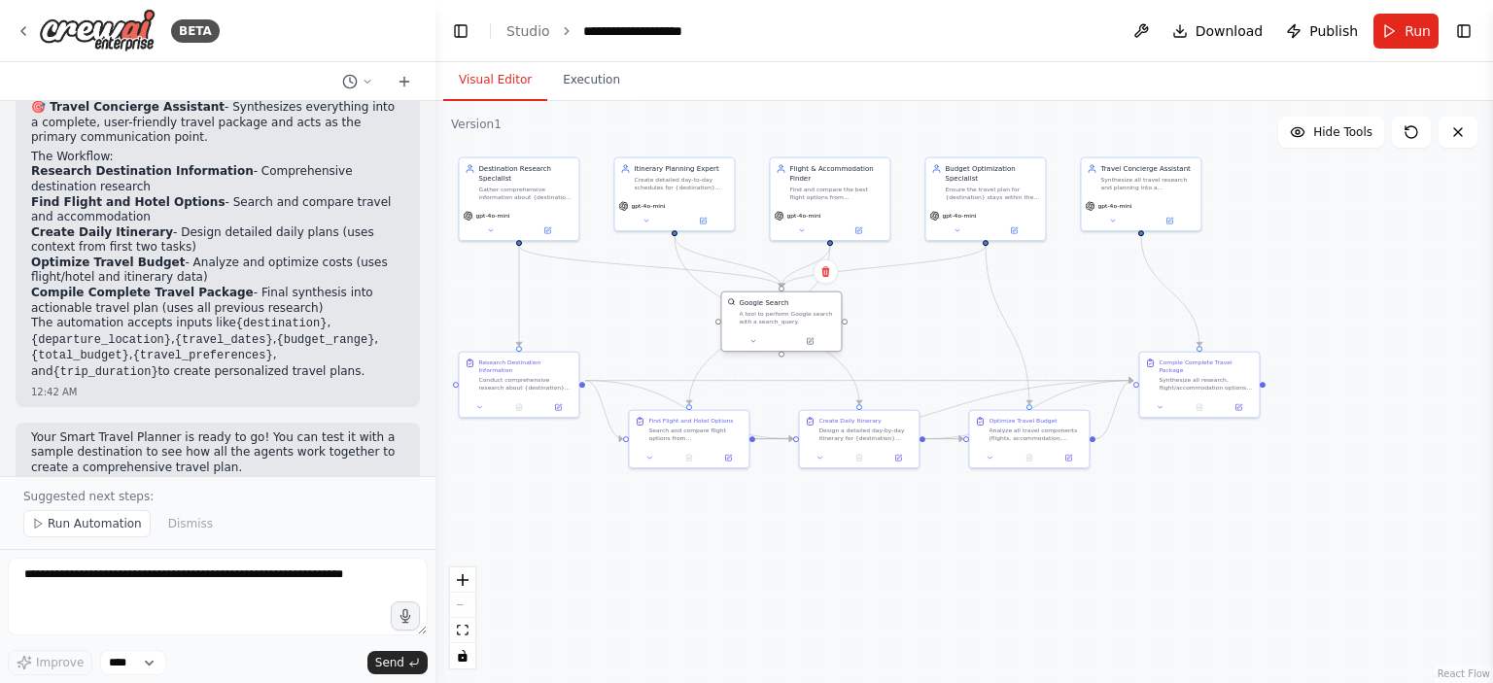
drag, startPoint x: 582, startPoint y: 310, endPoint x: 777, endPoint y: 332, distance: 196.6
click at [777, 332] on div "Google Search A tool to perform Google search with a search_query." at bounding box center [780, 322] width 121 height 61
click at [25, 34] on icon at bounding box center [24, 31] width 16 height 16
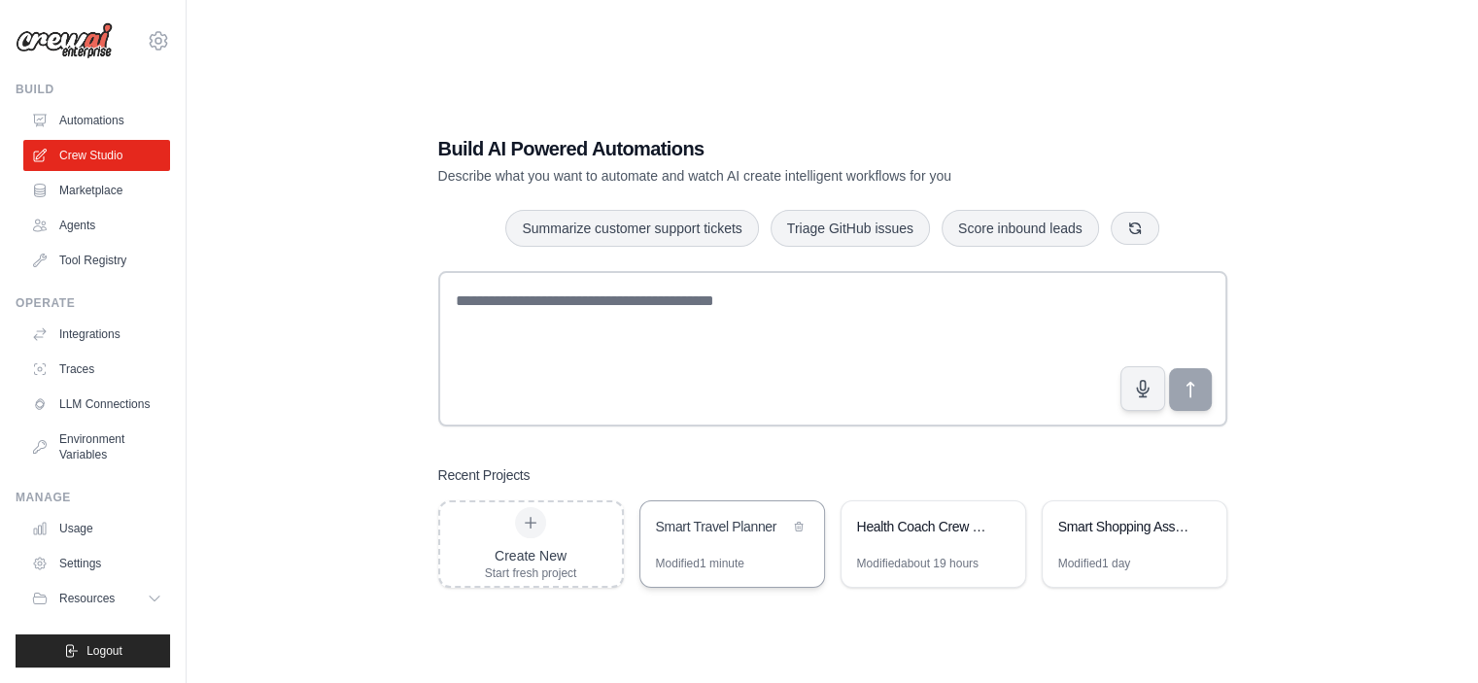
click at [739, 545] on div "Smart Travel Planner" at bounding box center [732, 528] width 184 height 54
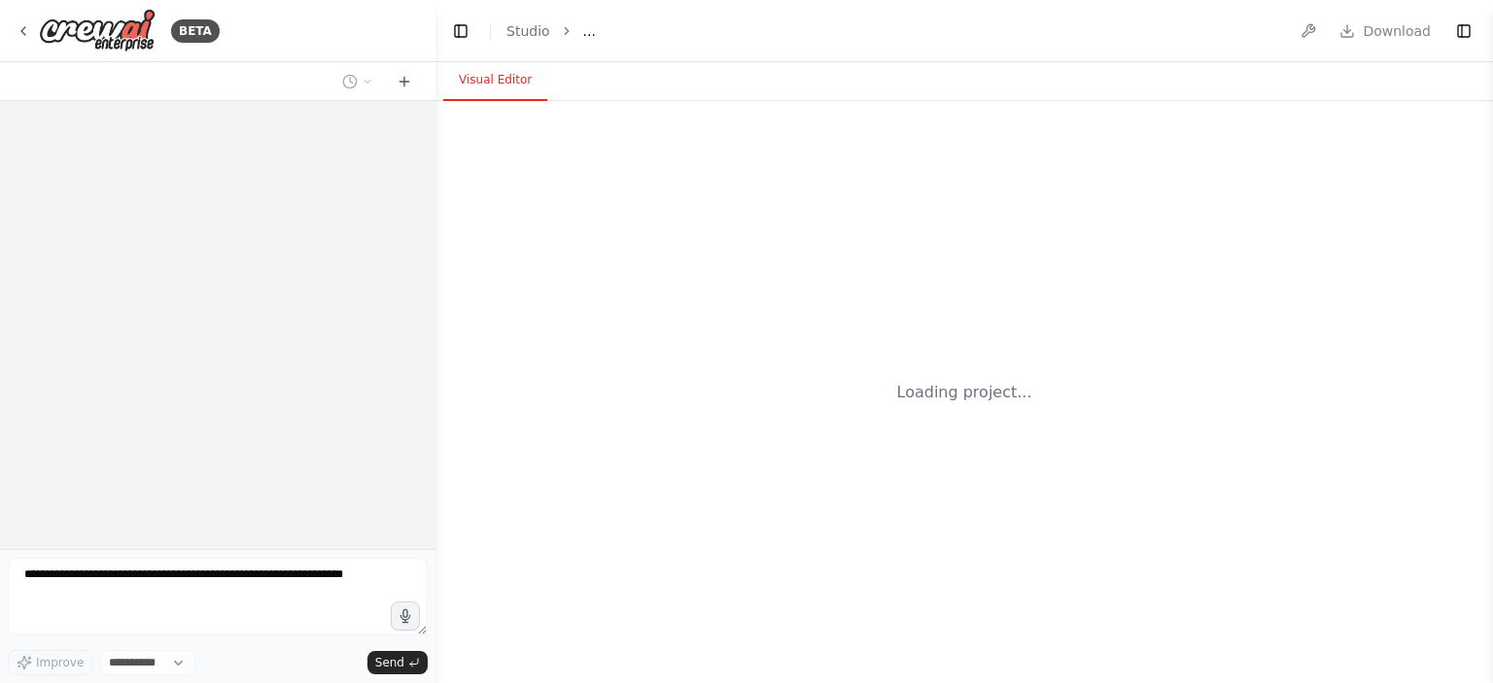
select select "****"
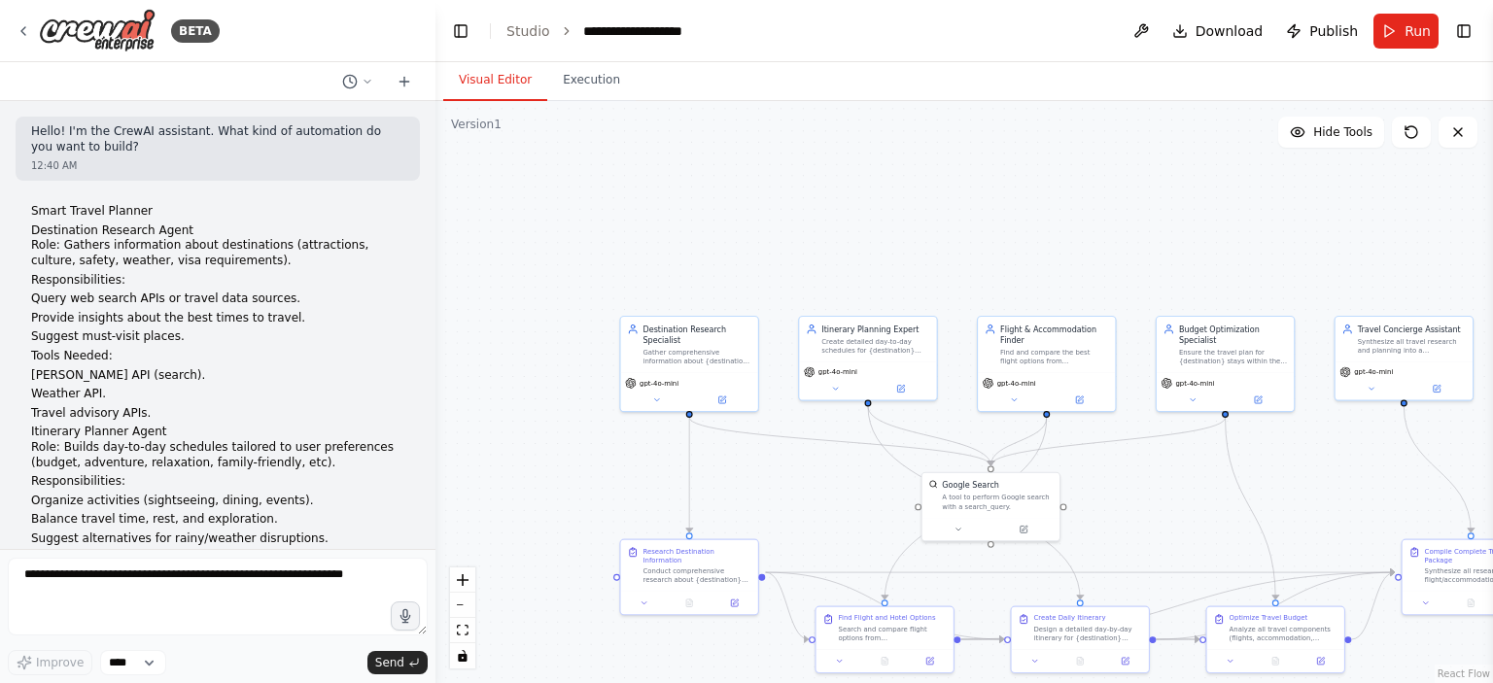
scroll to position [2462, 0]
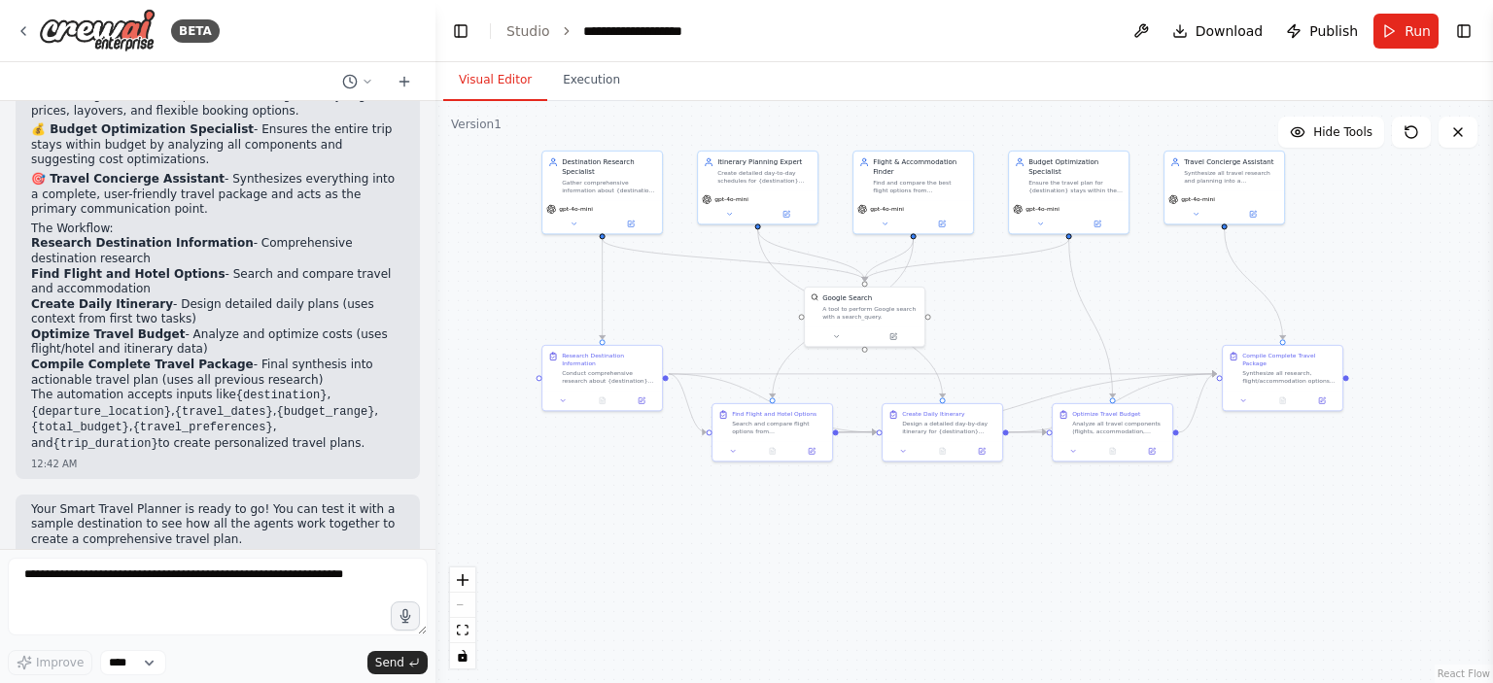
drag, startPoint x: 765, startPoint y: 469, endPoint x: 671, endPoint y: 284, distance: 207.7
click at [671, 284] on div ".deletable-edge-delete-btn { width: 20px; height: 20px; border: 0px solid #ffff…" at bounding box center [963, 392] width 1057 height 582
click at [620, 222] on button at bounding box center [630, 222] width 55 height 12
click at [621, 222] on button at bounding box center [630, 222] width 55 height 12
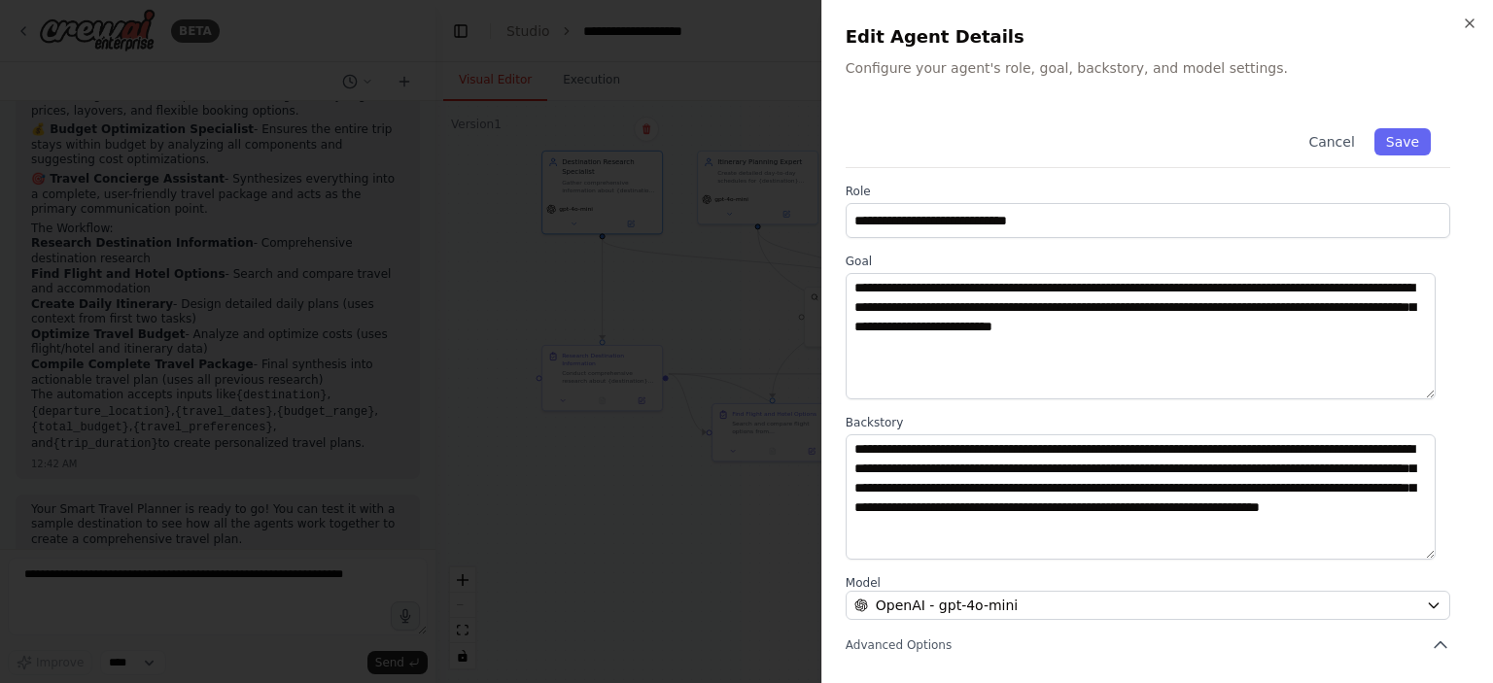
scroll to position [194, 0]
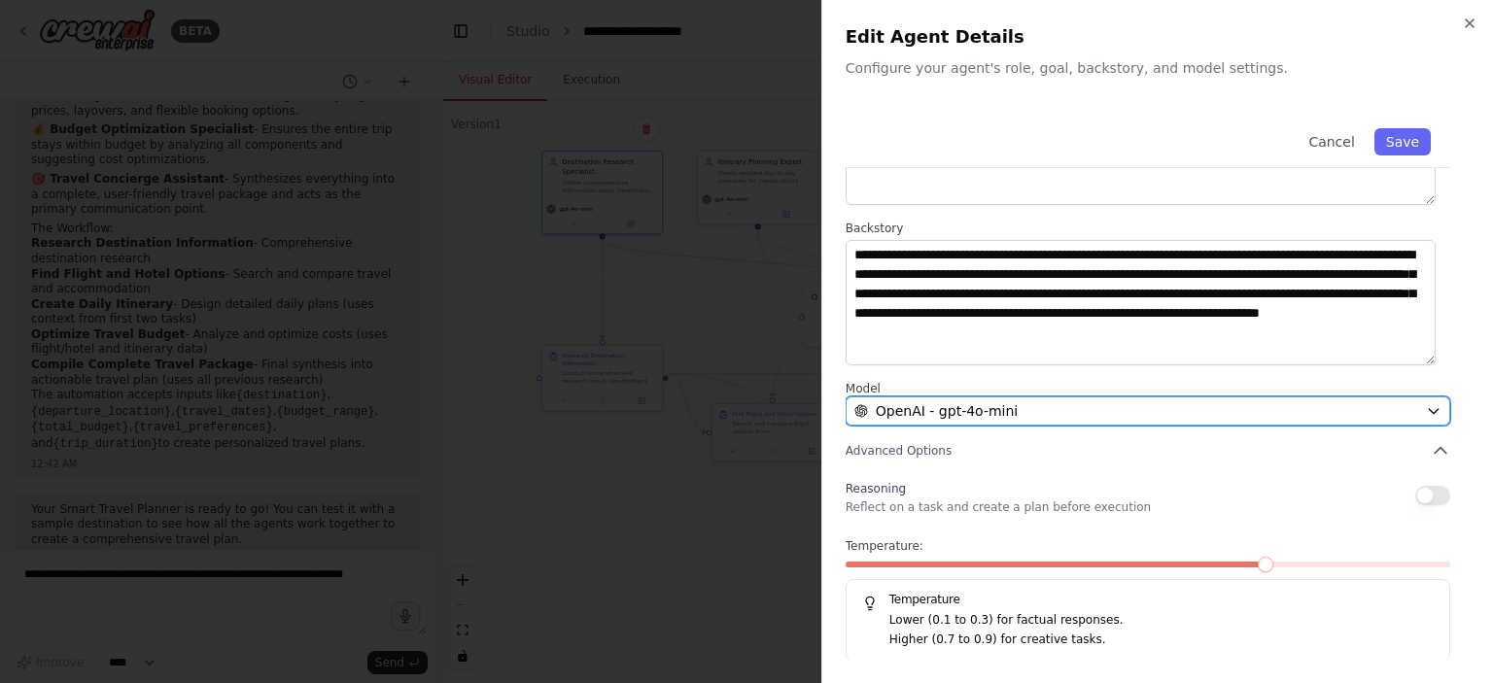
click at [1012, 407] on div "OpenAI - gpt-4o-mini" at bounding box center [1136, 410] width 564 height 19
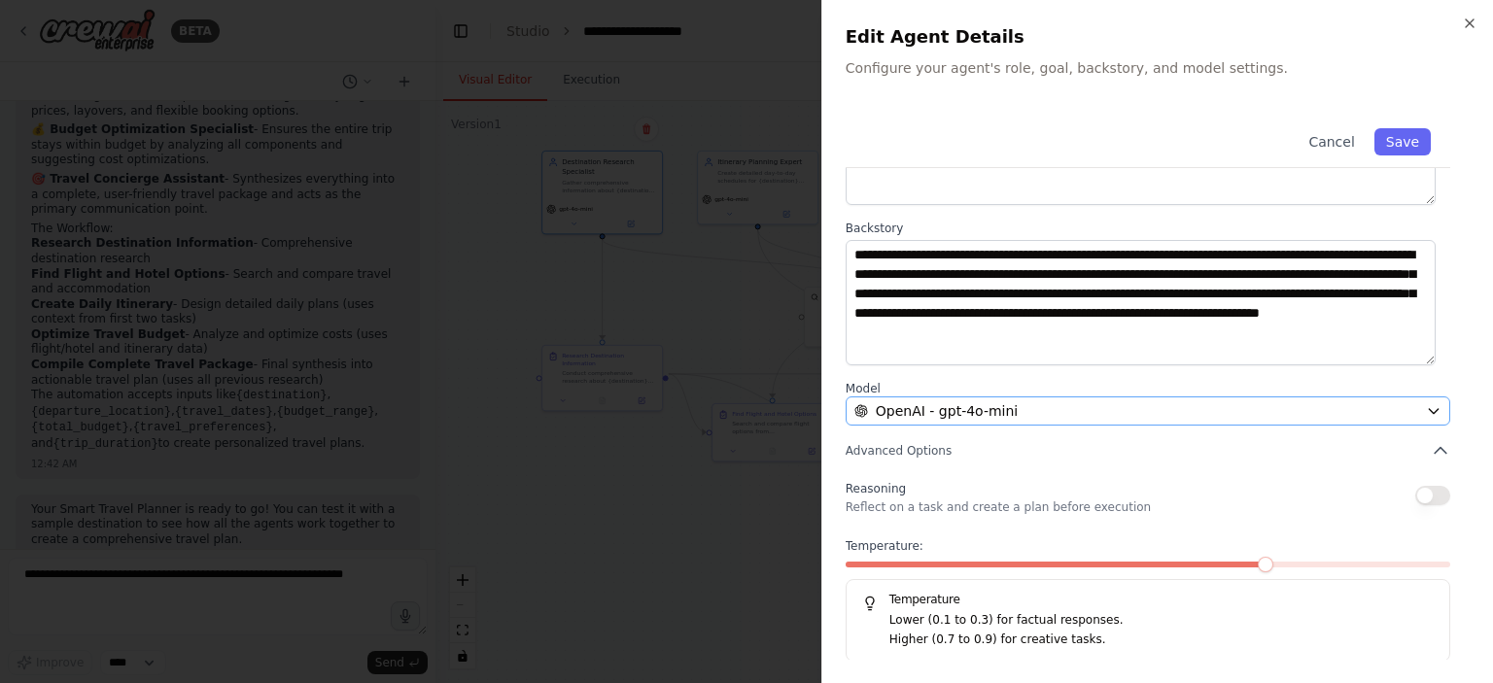
scroll to position [0, 0]
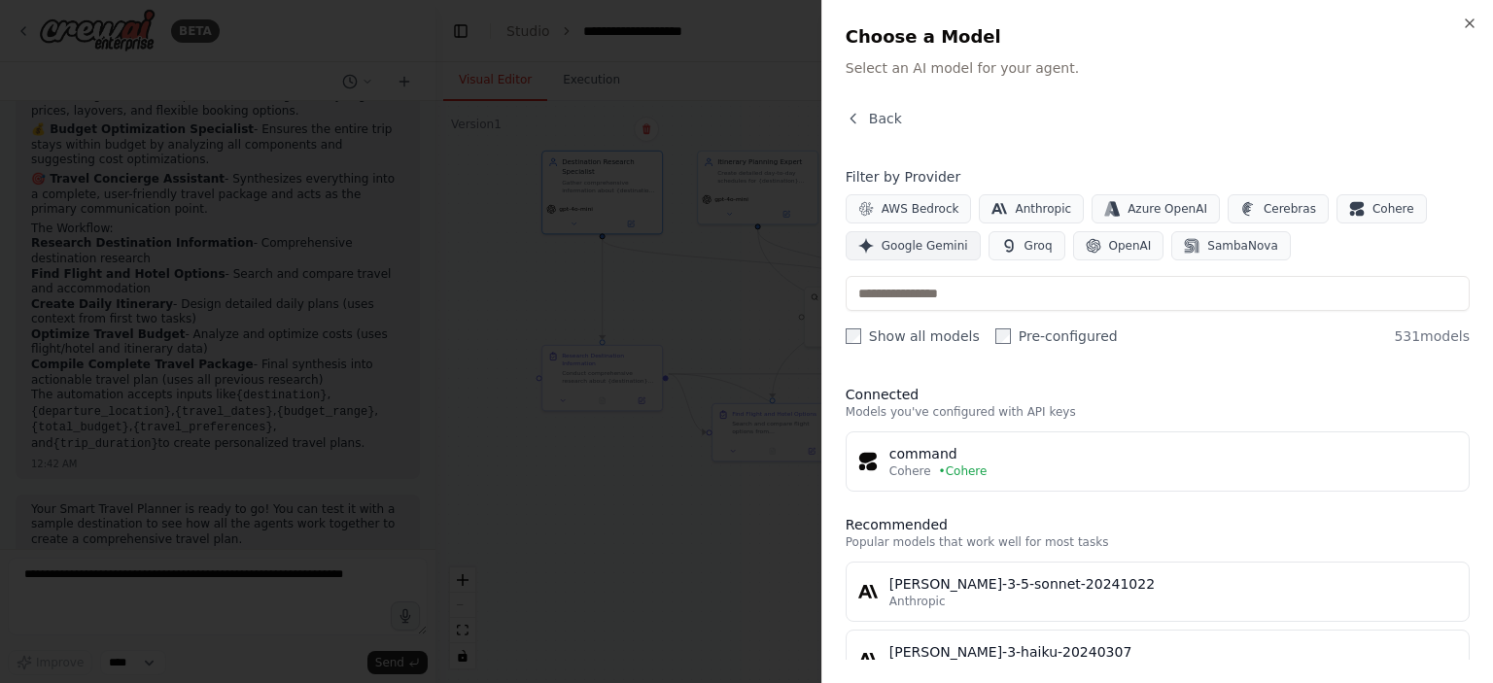
click at [907, 240] on span "Google Gemini" at bounding box center [924, 246] width 86 height 16
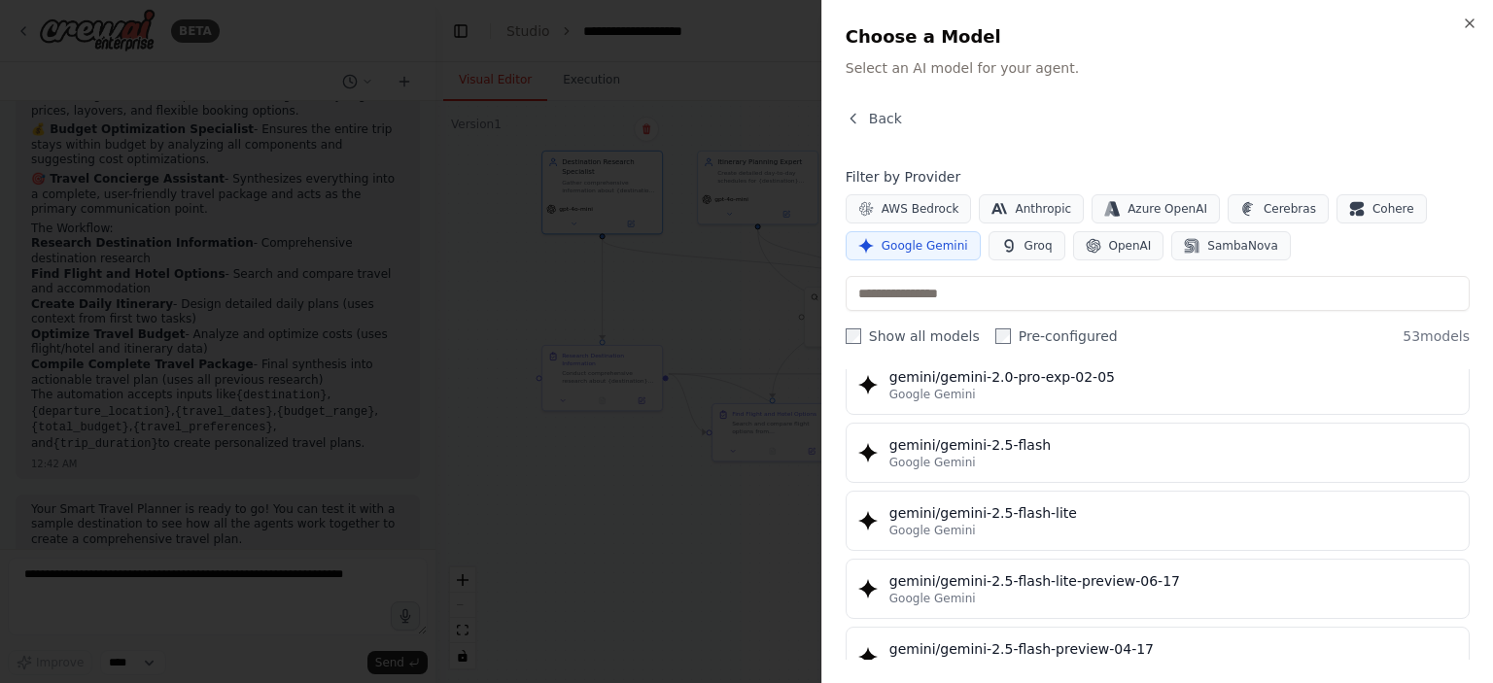
scroll to position [1652, 0]
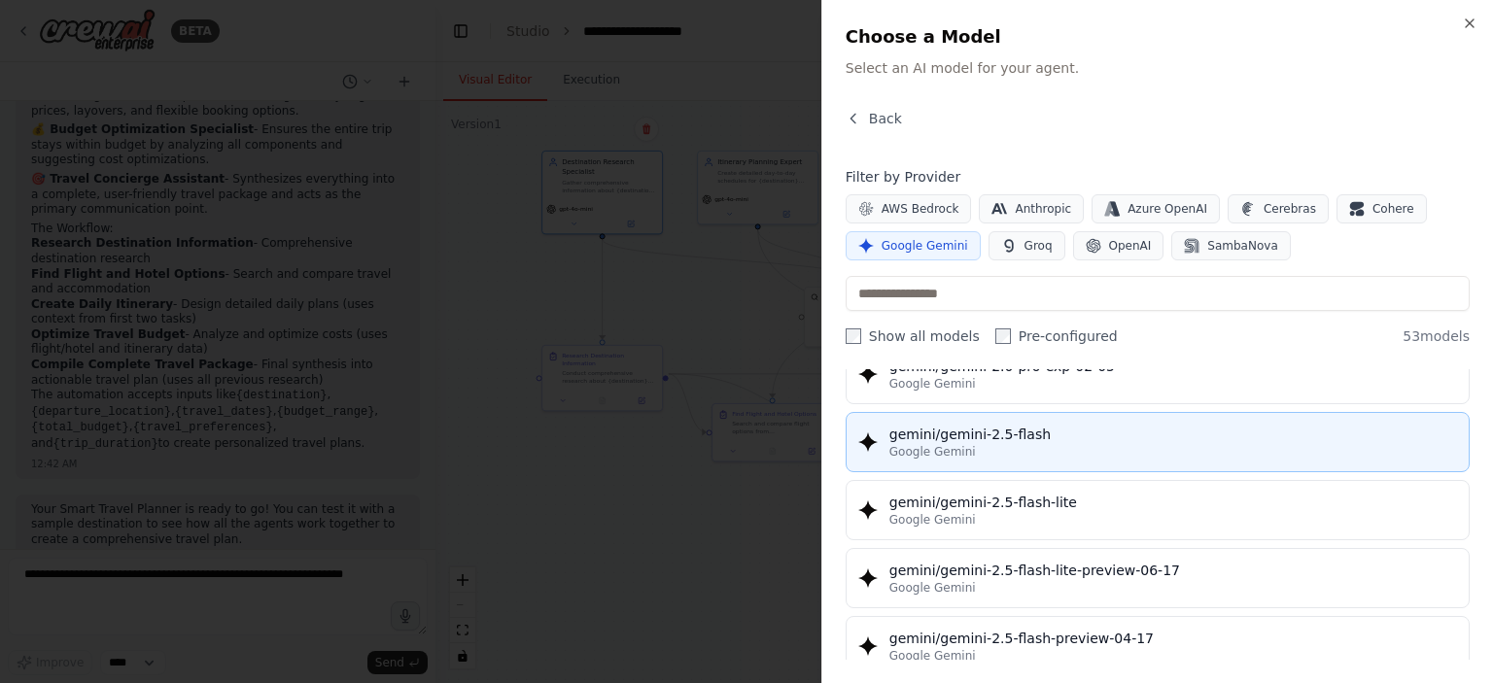
click at [972, 459] on button "gemini/gemini-2.5-flash Google Gemini" at bounding box center [1157, 442] width 624 height 60
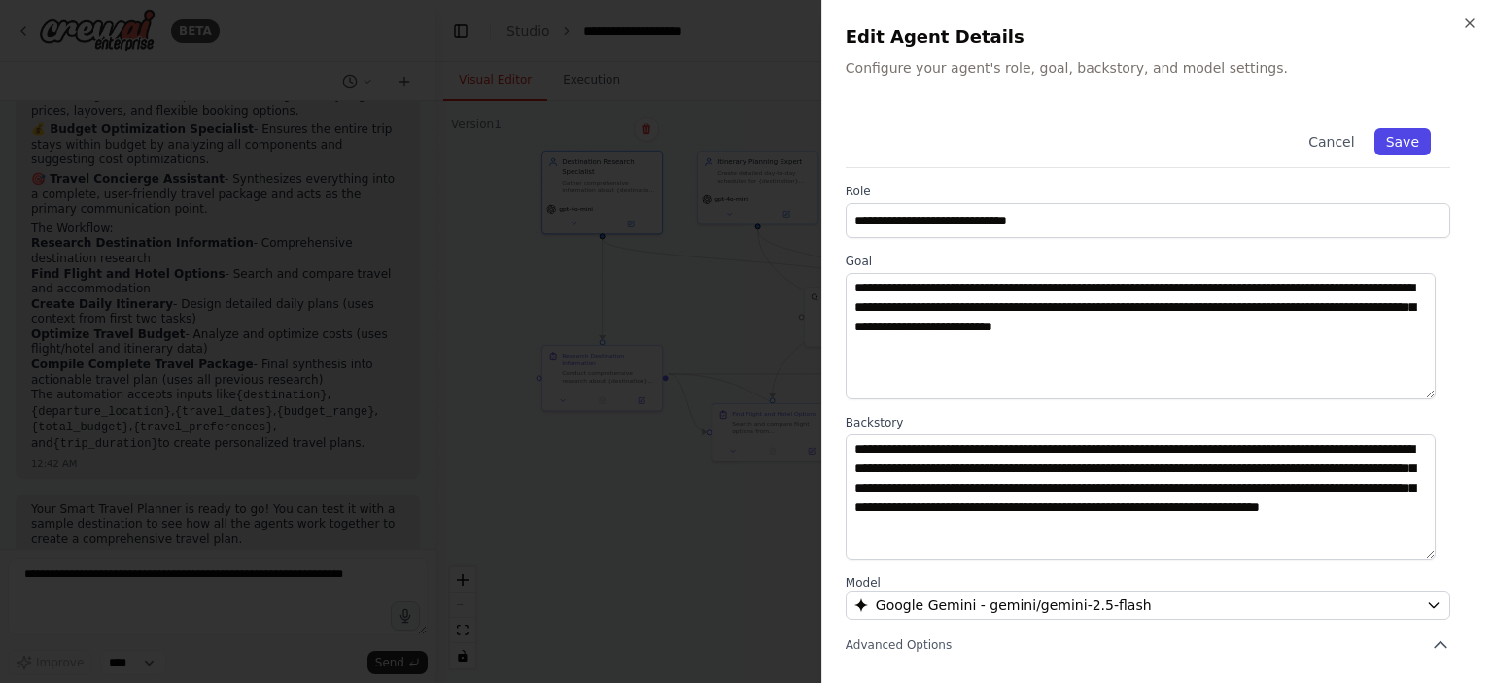
click at [1400, 145] on button "Save" at bounding box center [1402, 141] width 56 height 27
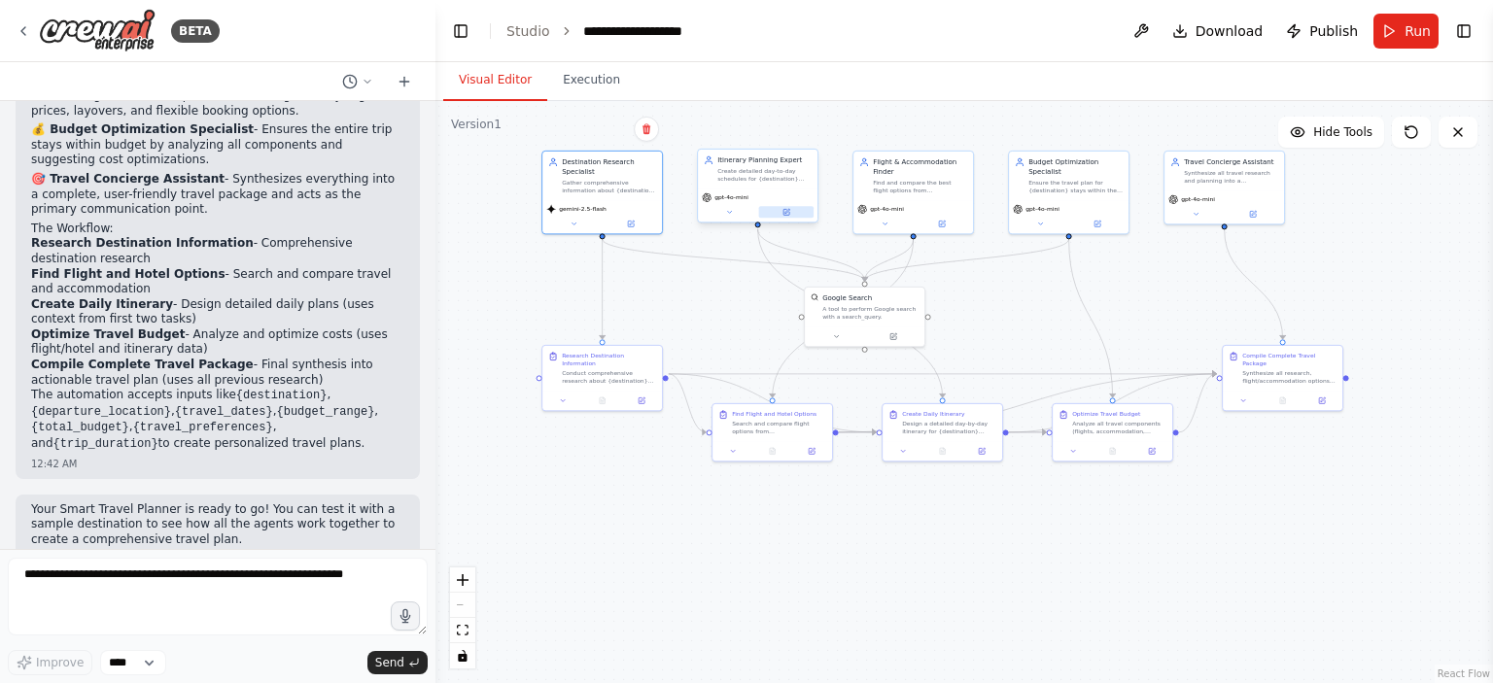
click at [786, 215] on icon at bounding box center [786, 212] width 6 height 6
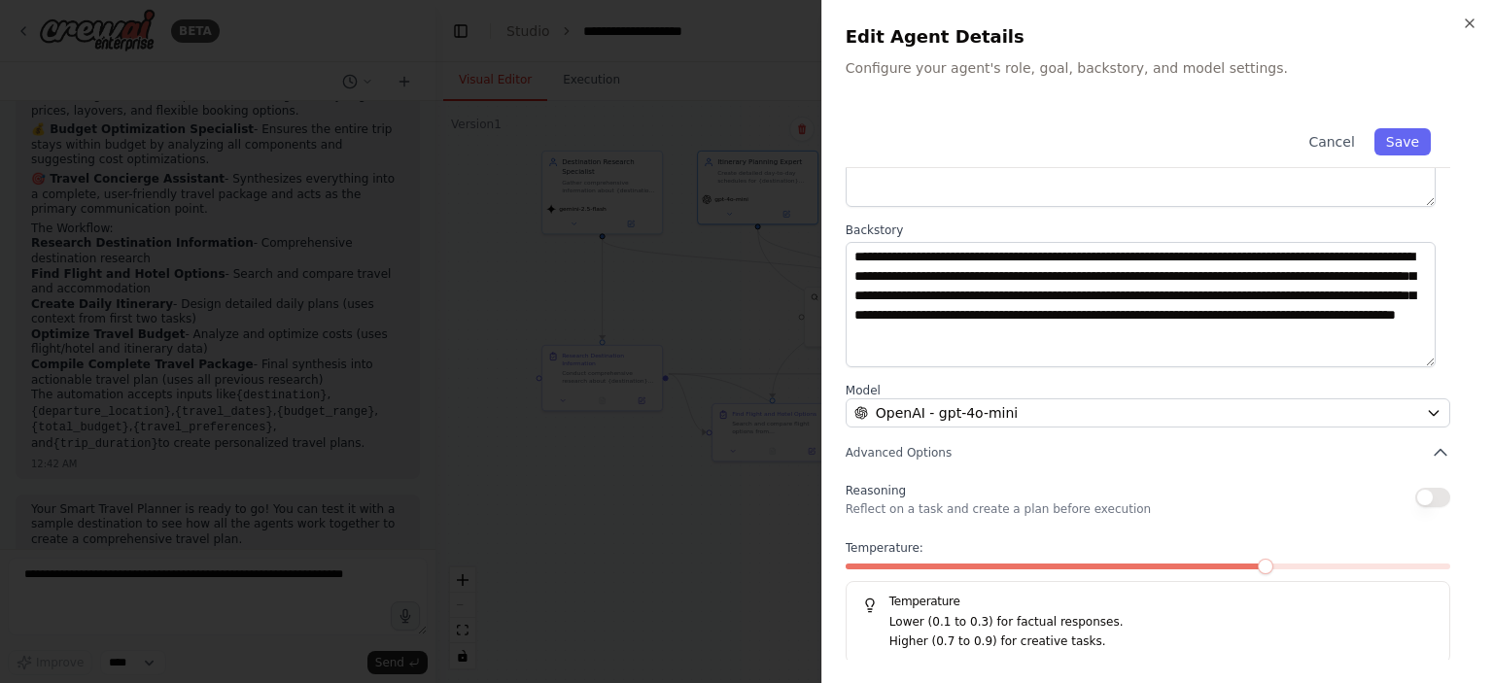
scroll to position [194, 0]
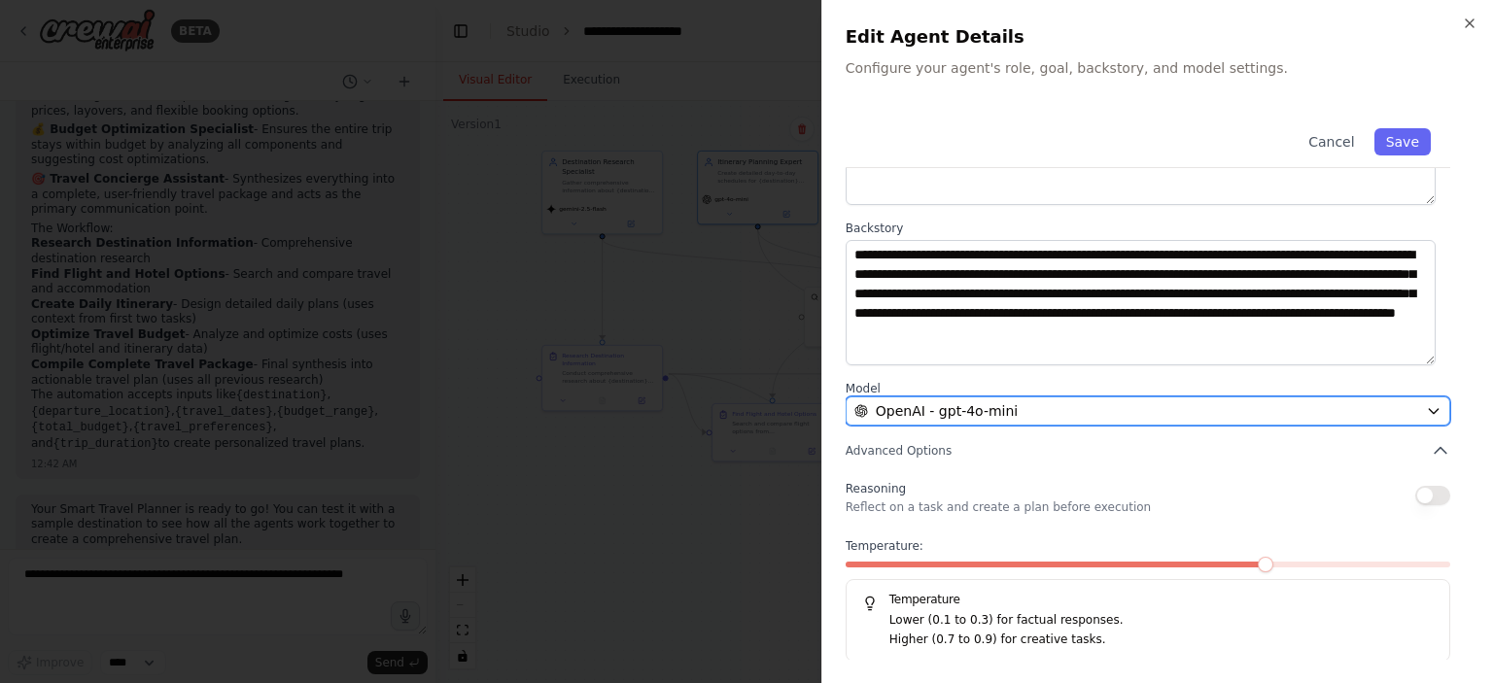
click at [1030, 412] on div "OpenAI - gpt-4o-mini" at bounding box center [1136, 410] width 564 height 19
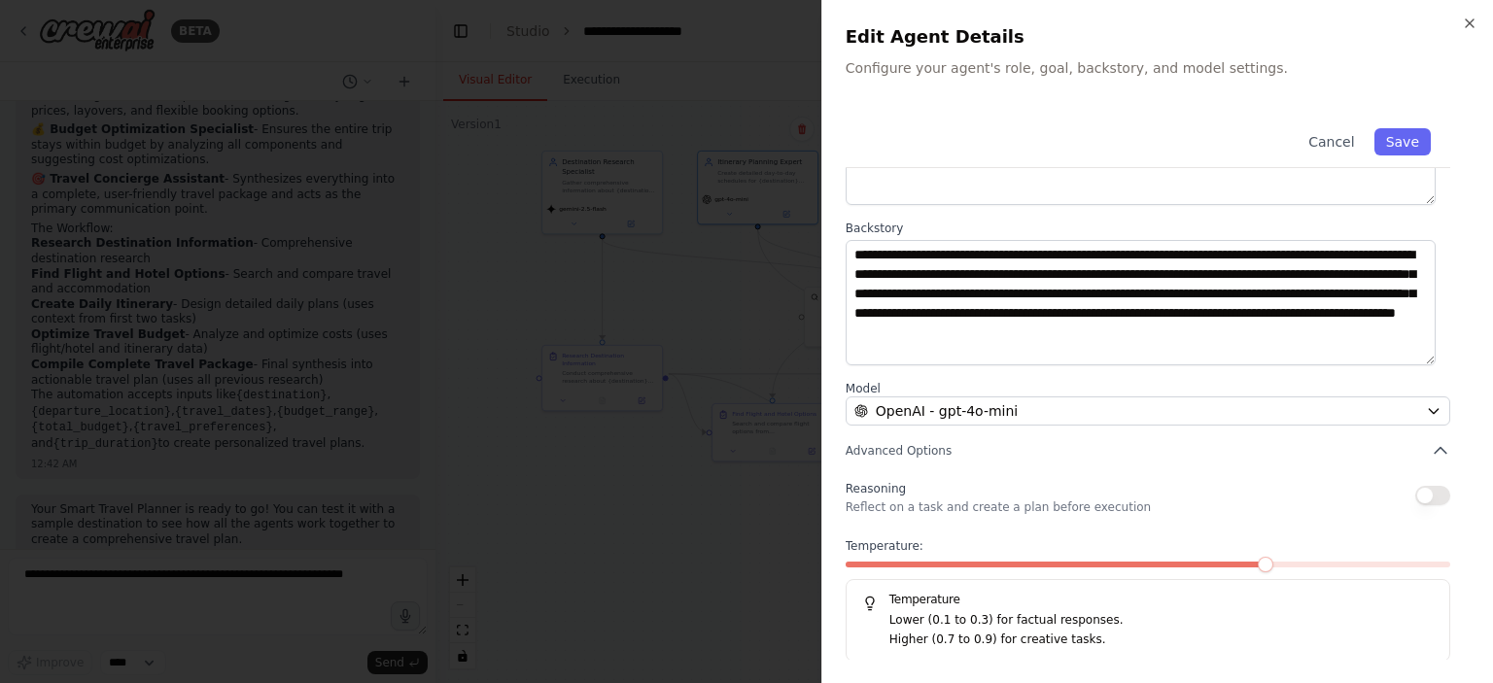
scroll to position [0, 0]
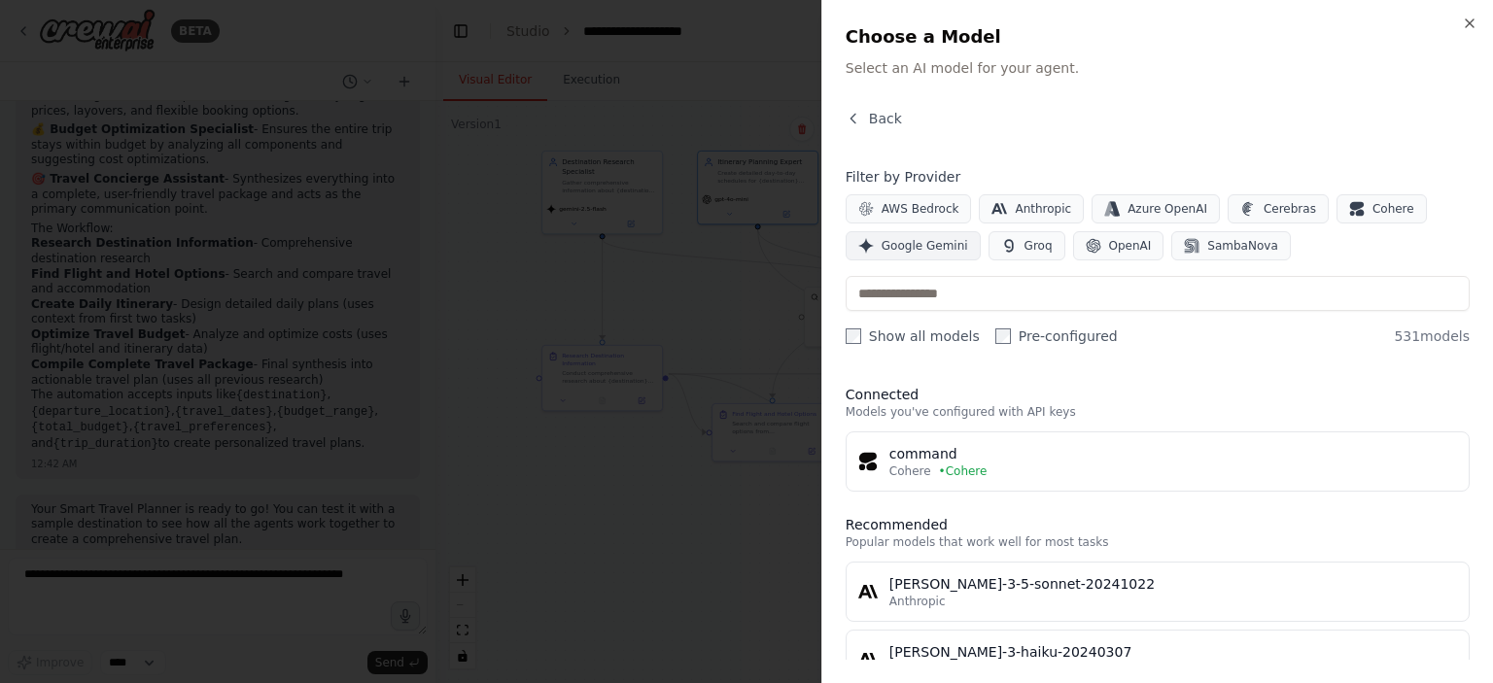
click at [895, 238] on span "Google Gemini" at bounding box center [924, 246] width 86 height 16
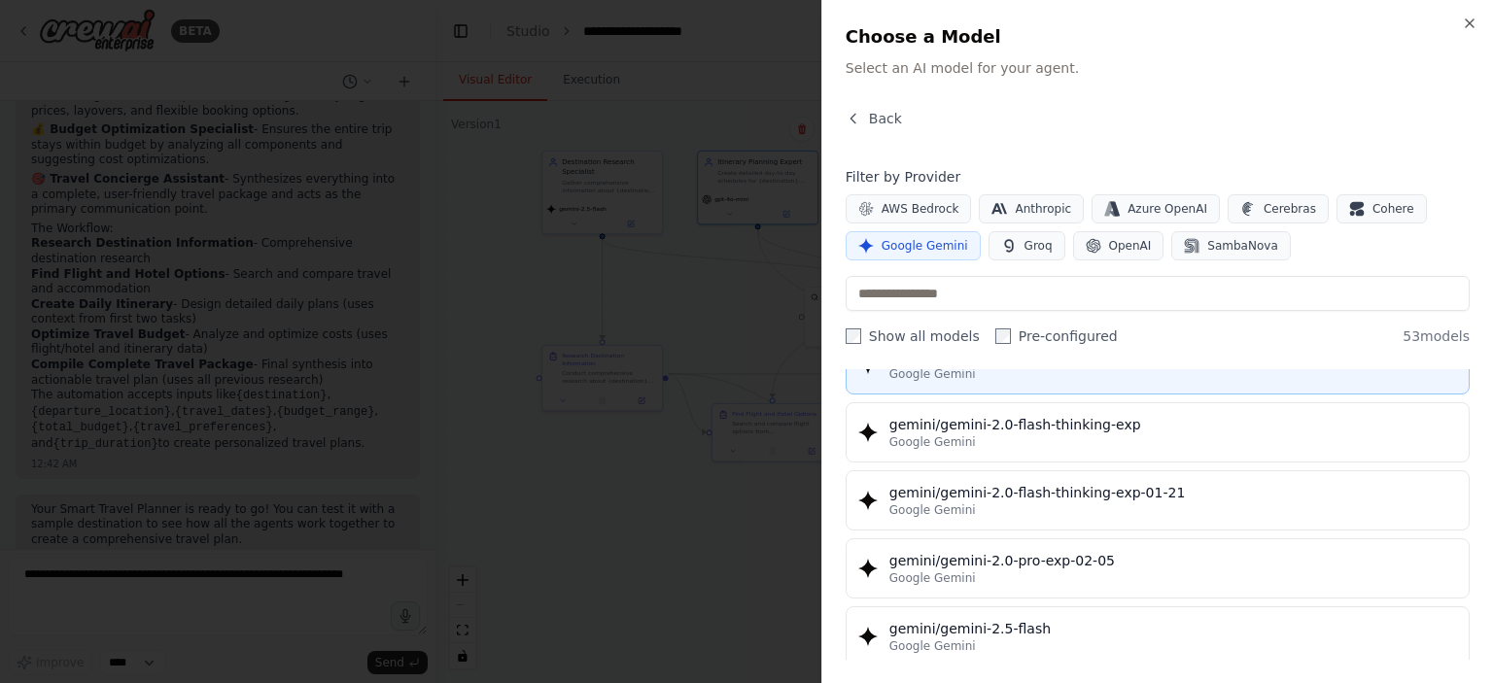
scroll to position [1652, 0]
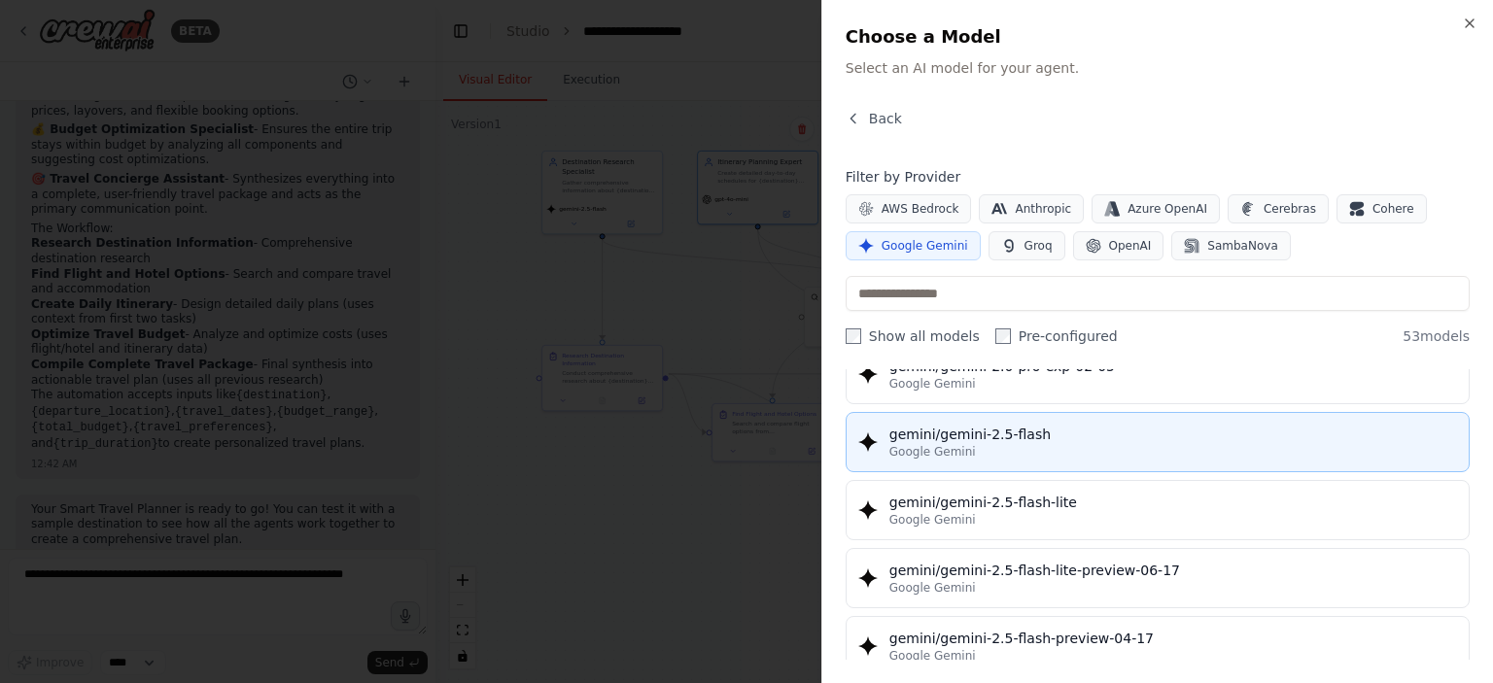
click at [987, 444] on div "Google Gemini" at bounding box center [1172, 452] width 567 height 16
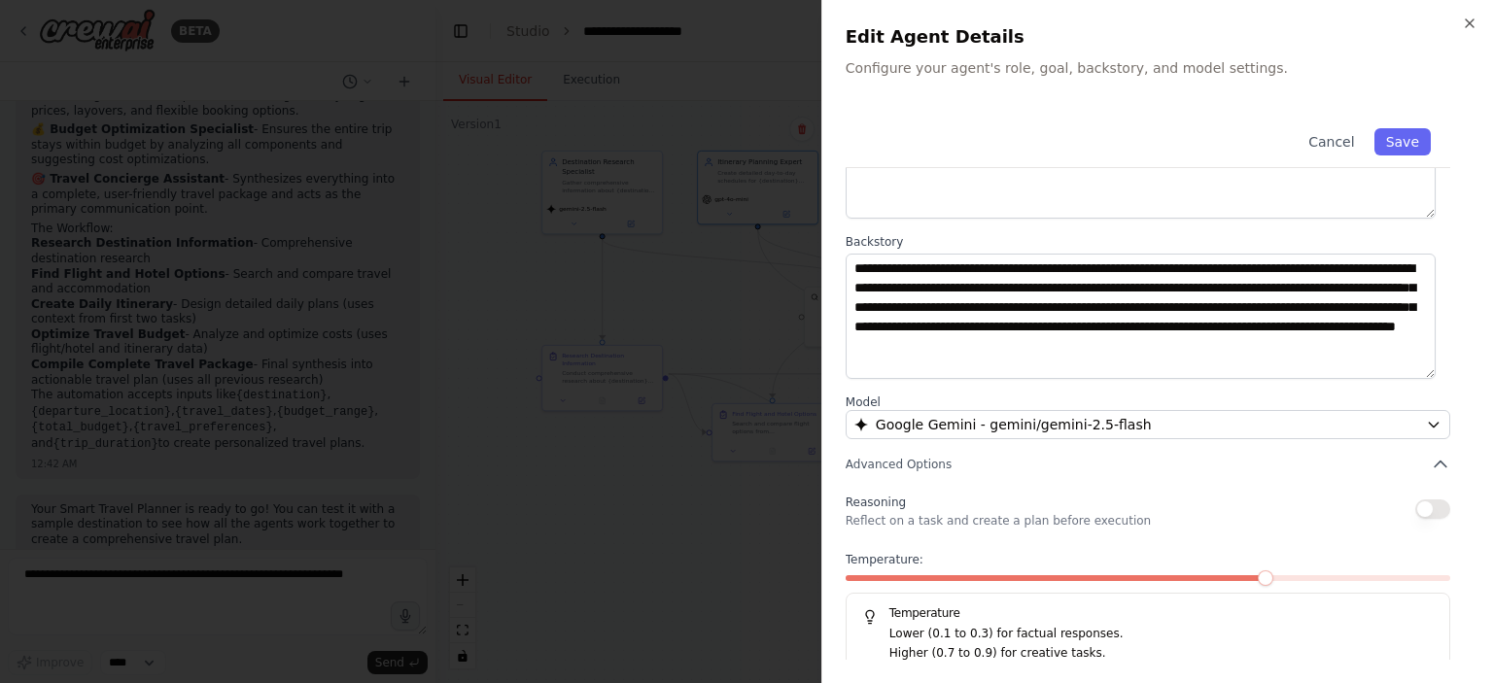
scroll to position [194, 0]
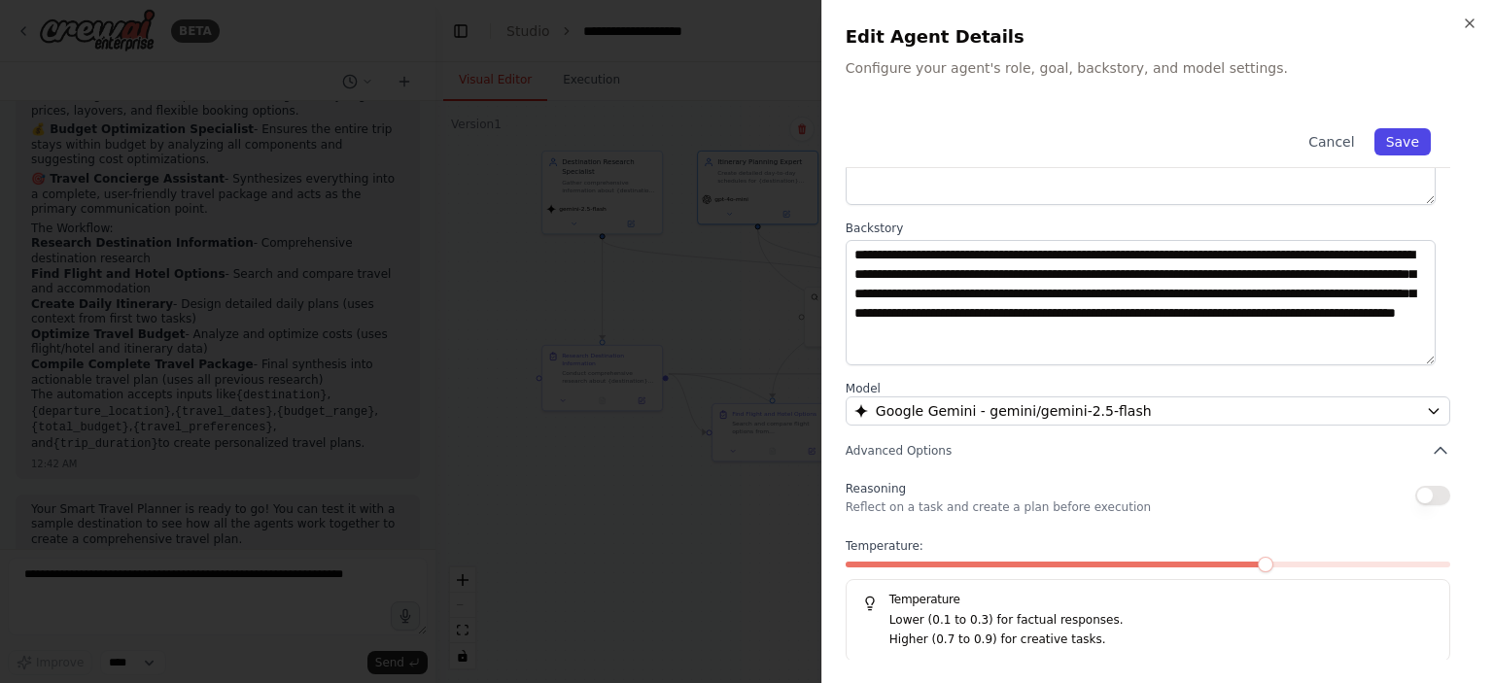
click at [1390, 143] on button "Save" at bounding box center [1402, 141] width 56 height 27
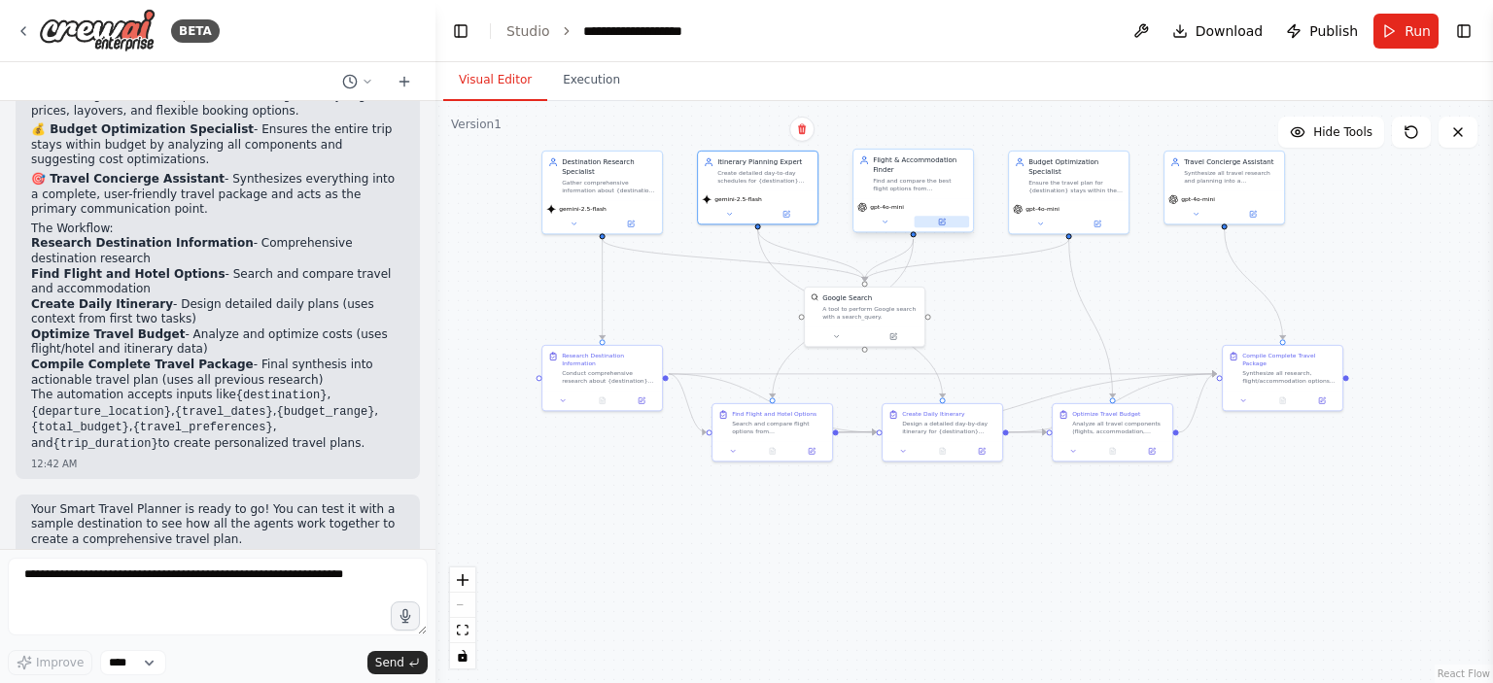
click at [928, 224] on button at bounding box center [941, 222] width 55 height 12
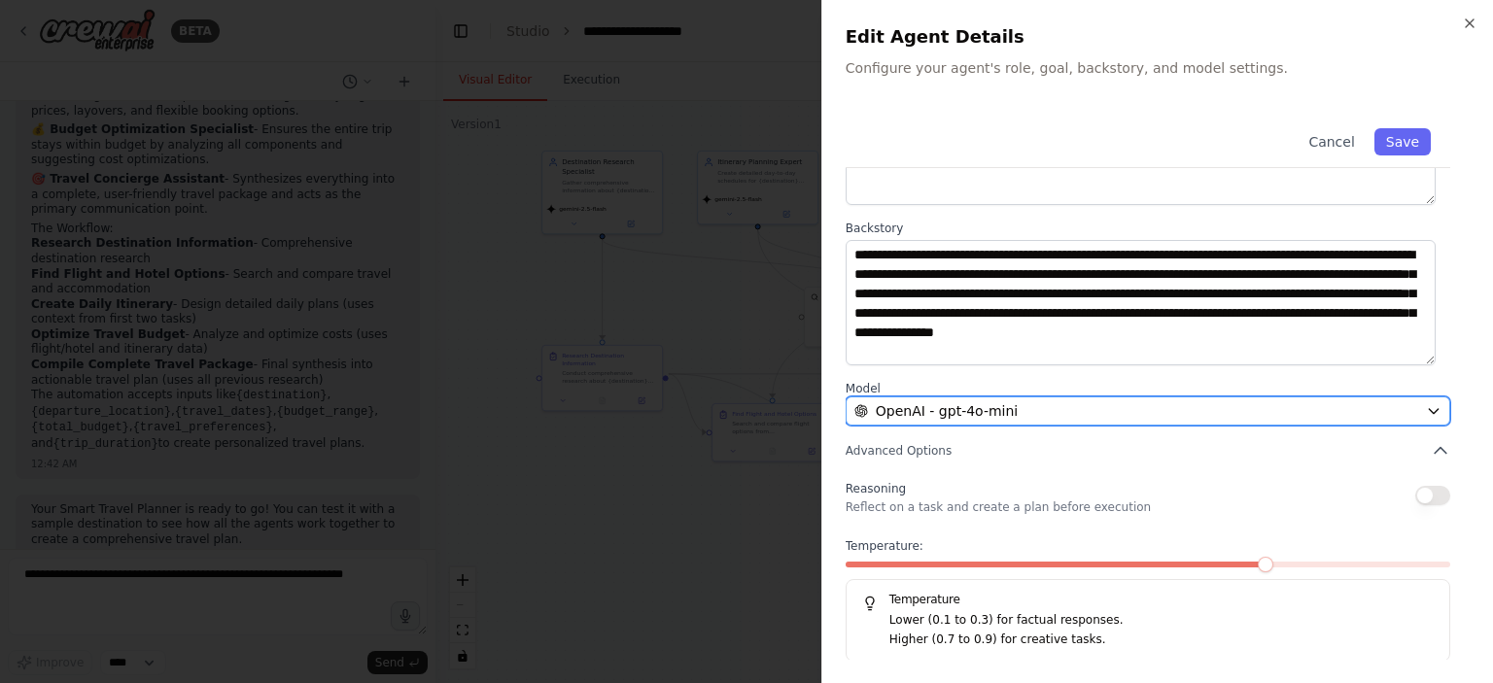
click at [1012, 409] on div "OpenAI - gpt-4o-mini" at bounding box center [1136, 410] width 564 height 19
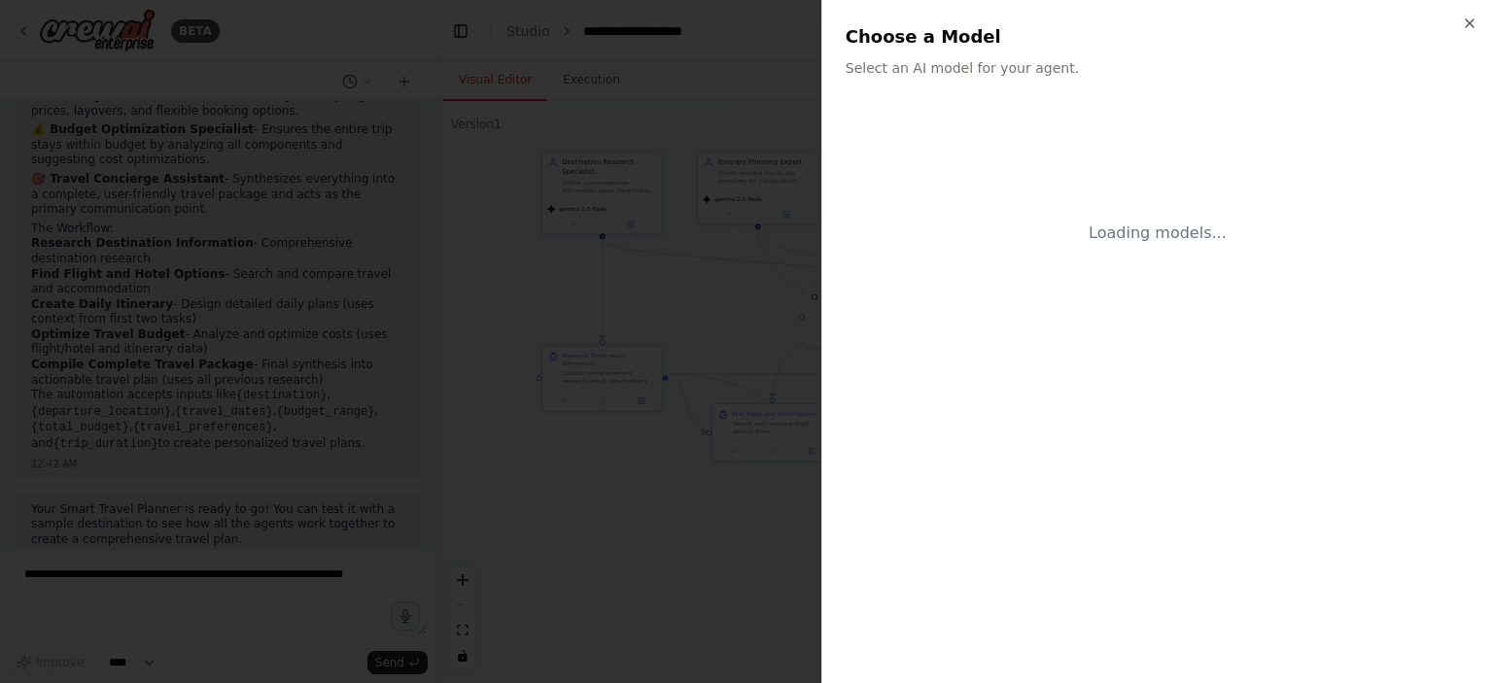
scroll to position [0, 0]
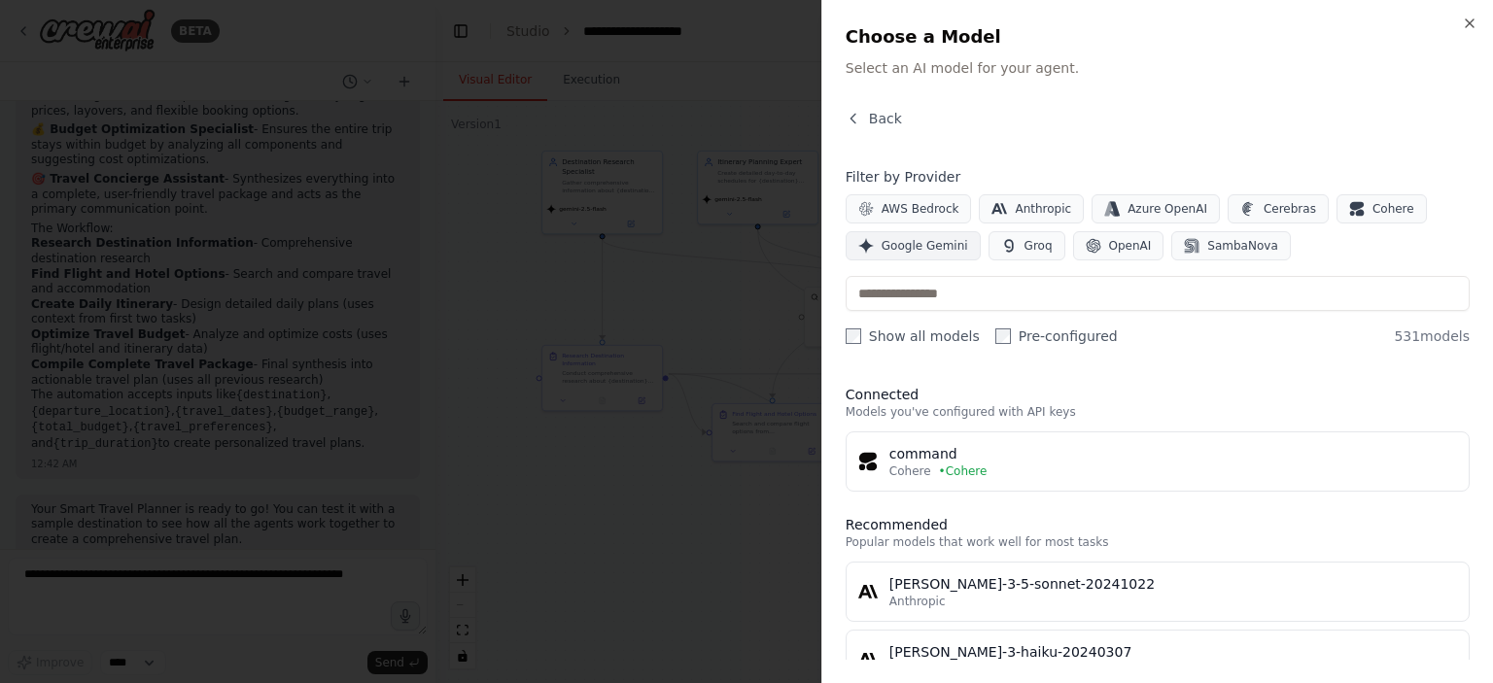
click at [914, 248] on span "Google Gemini" at bounding box center [924, 246] width 86 height 16
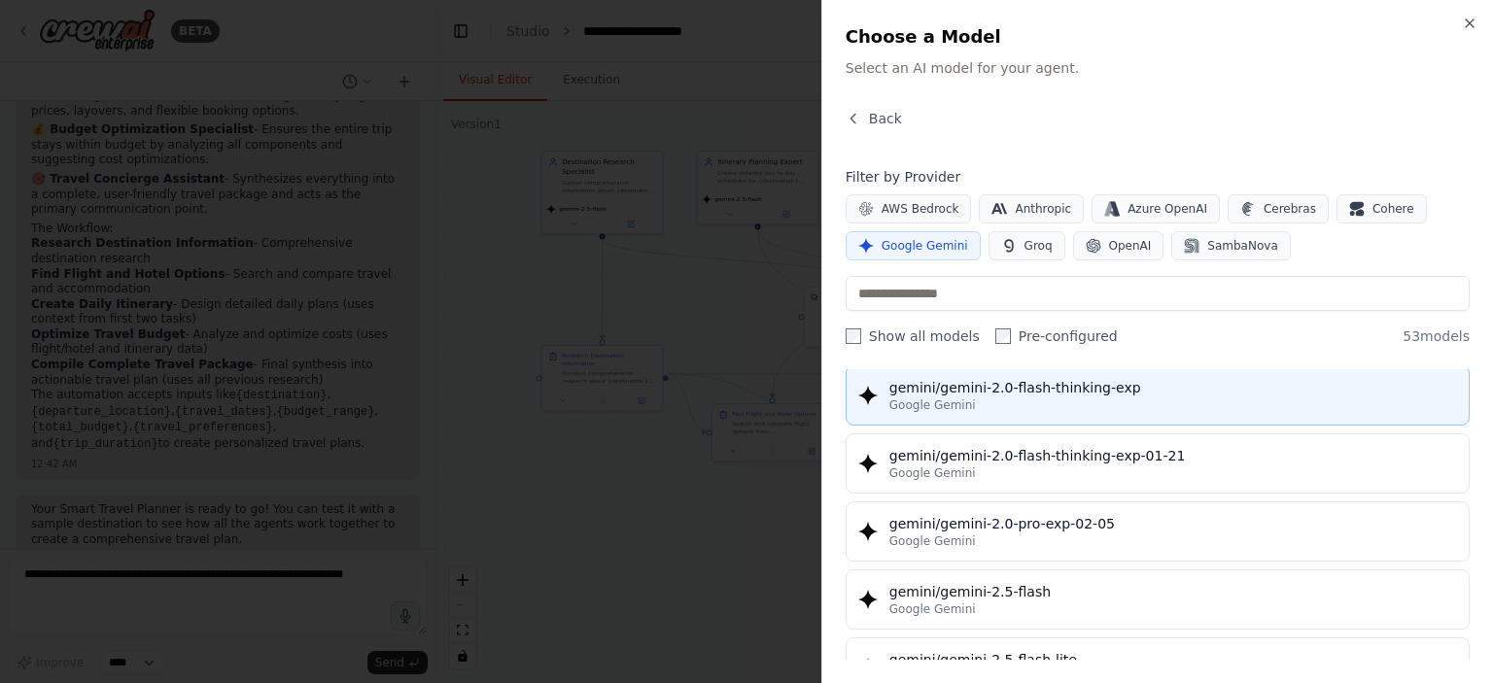
scroll to position [1555, 0]
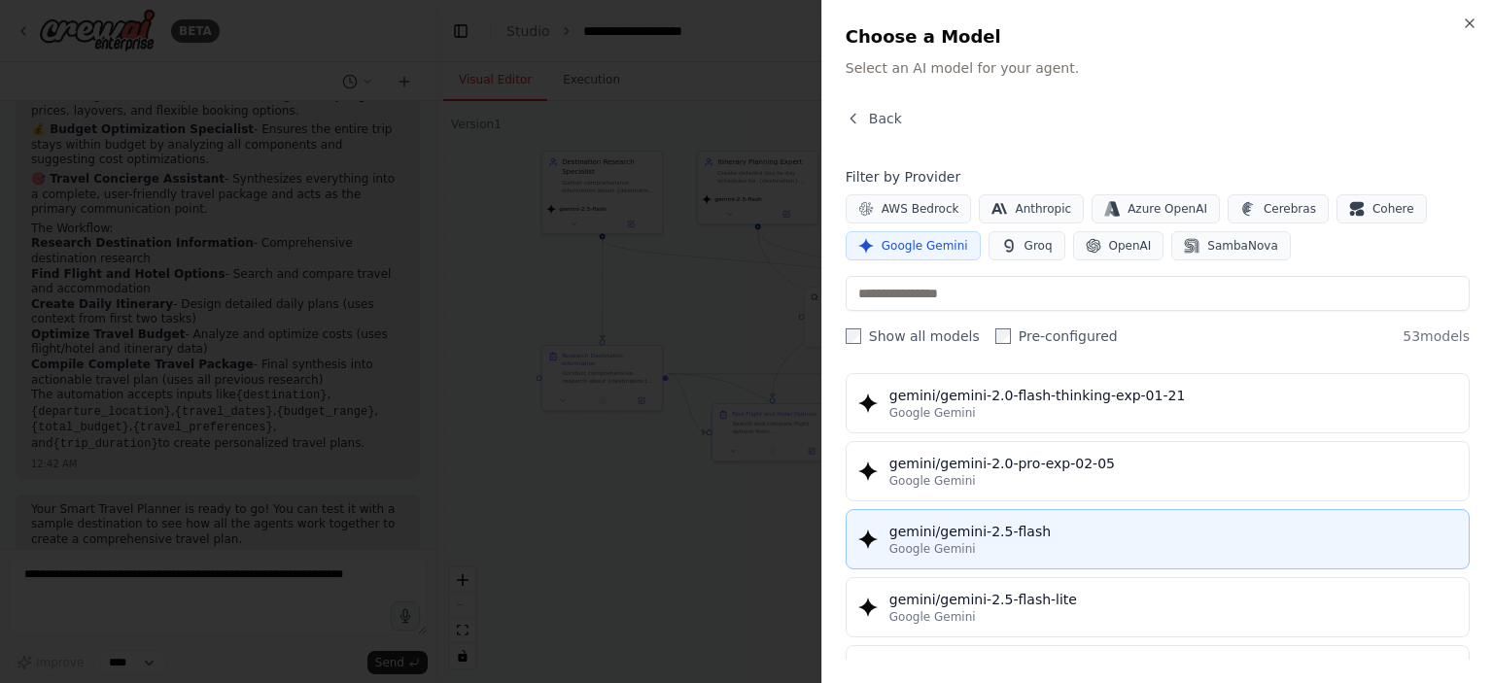
click at [1024, 525] on div "gemini/gemini-2.5-flash" at bounding box center [1172, 531] width 567 height 19
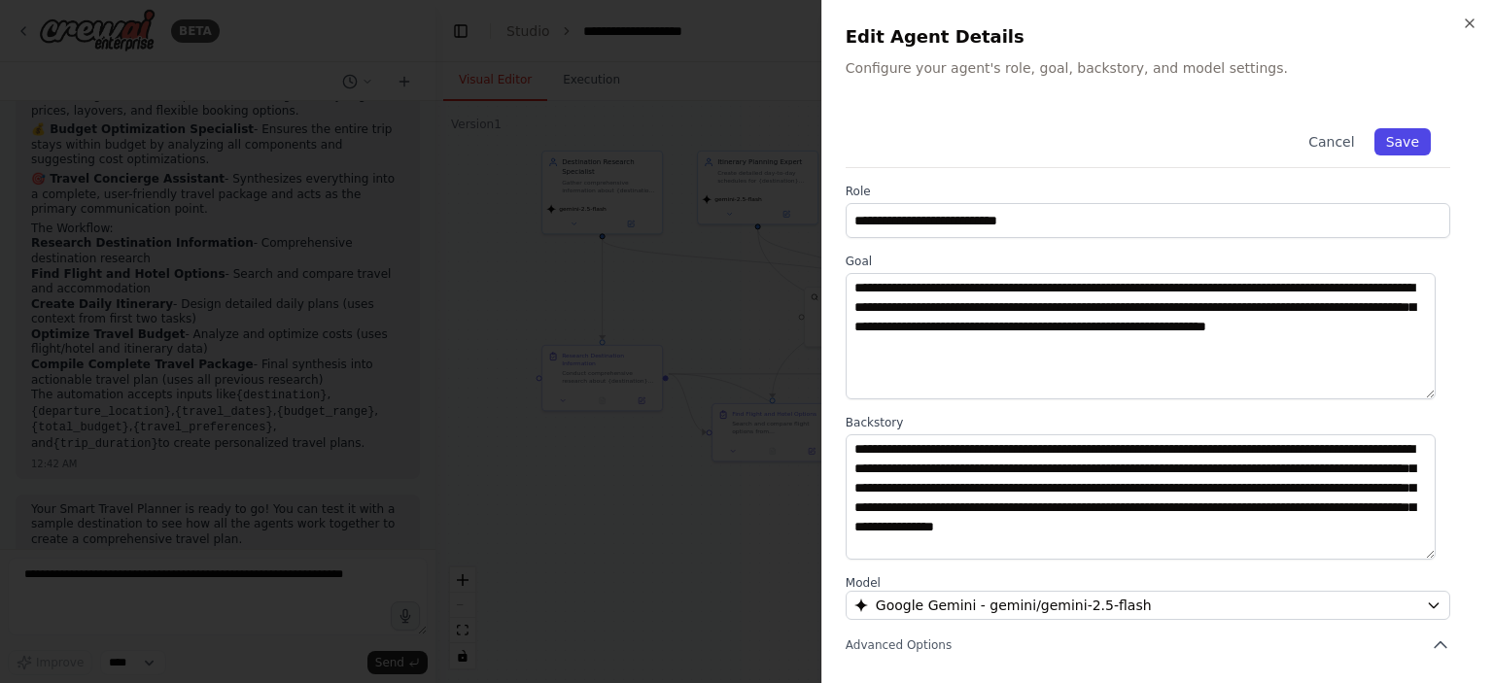
click at [1376, 146] on button "Save" at bounding box center [1402, 141] width 56 height 27
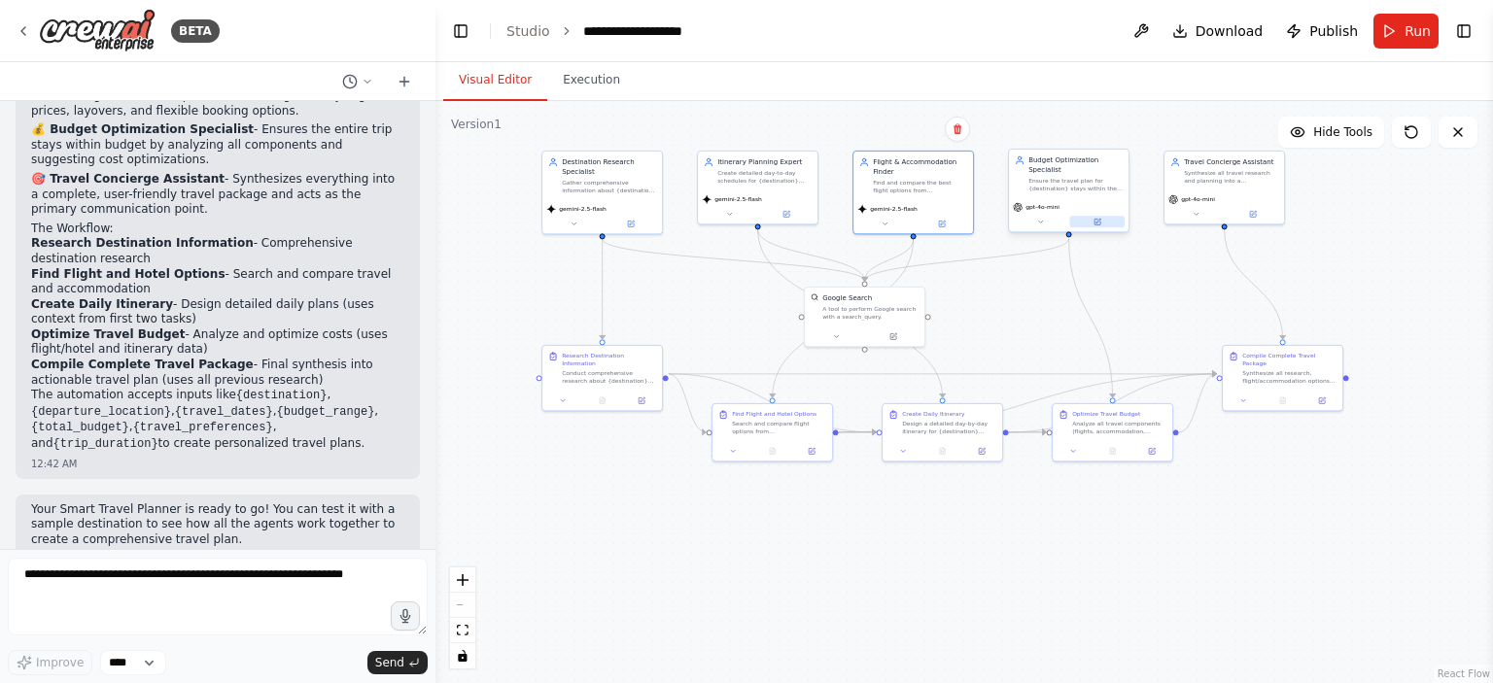
click at [1095, 224] on icon at bounding box center [1097, 222] width 6 height 6
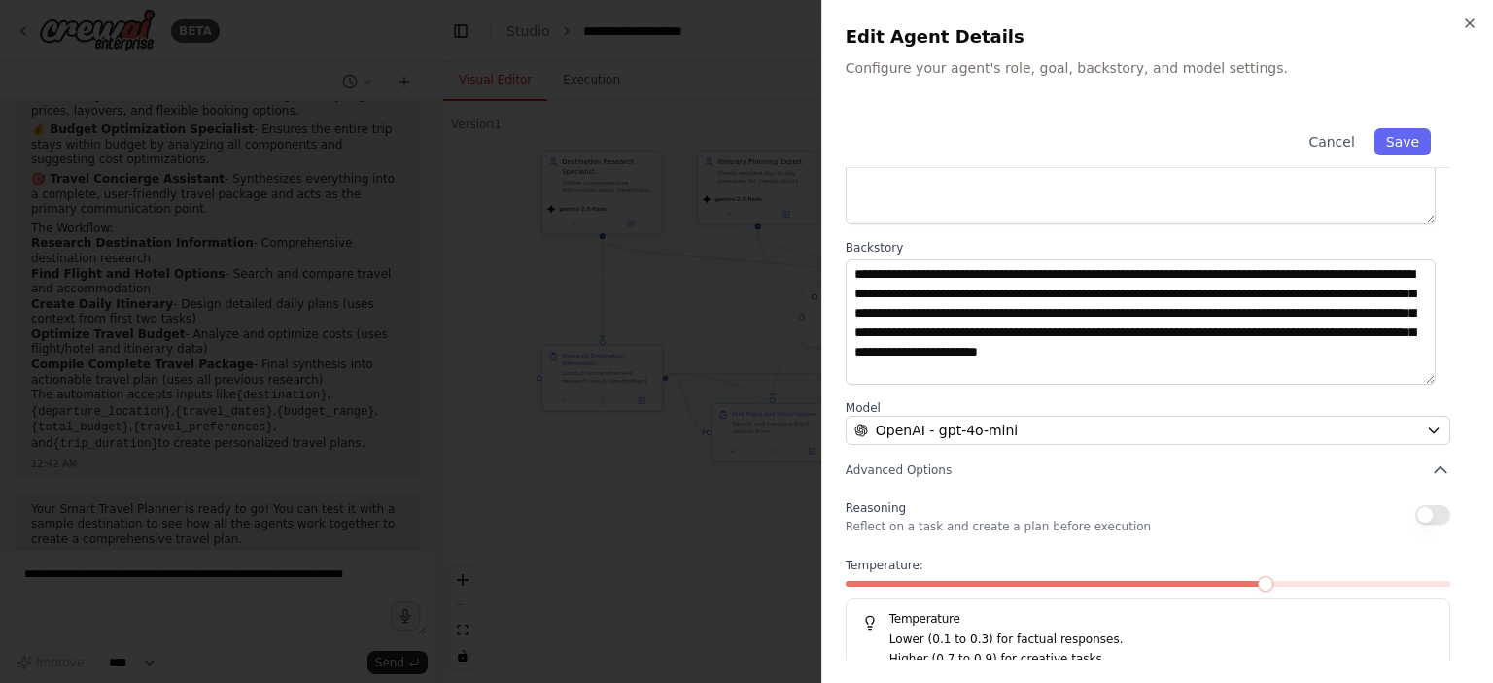
scroll to position [194, 0]
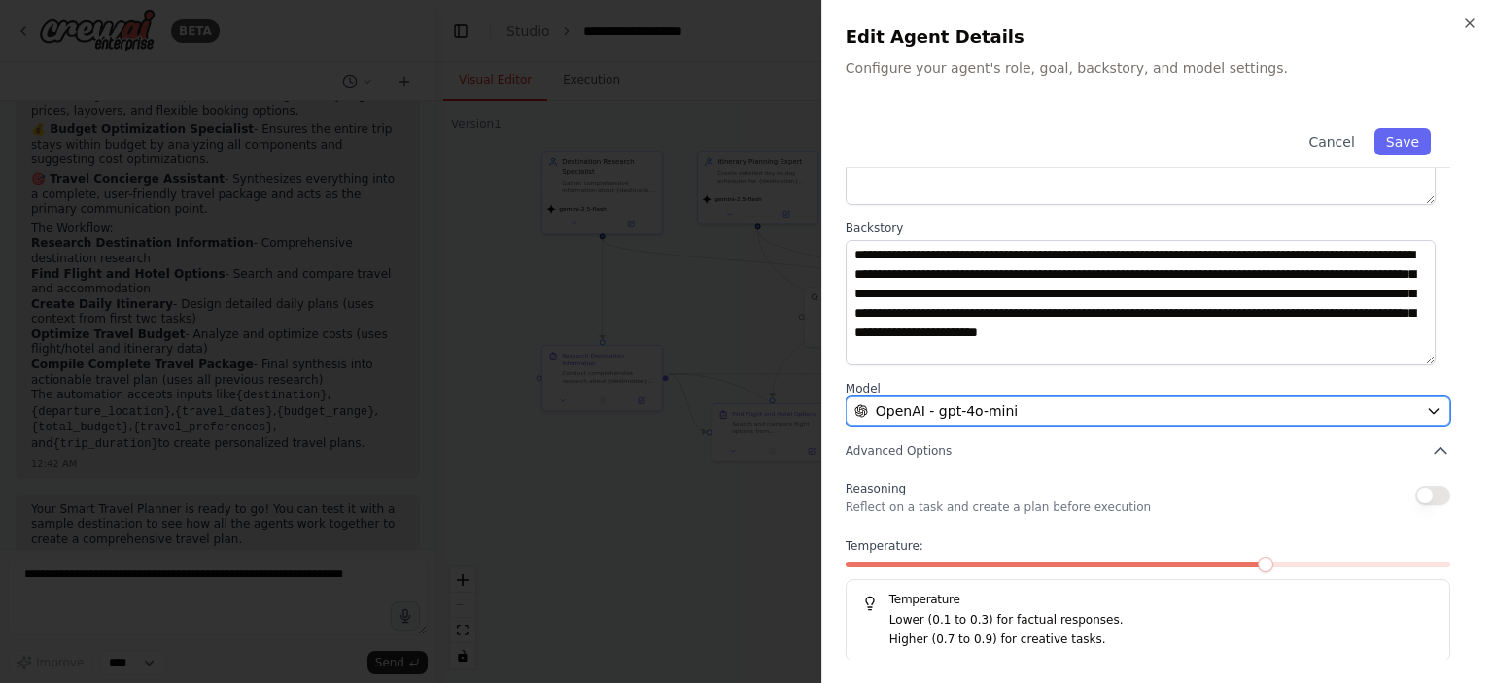
click at [1038, 406] on div "OpenAI - gpt-4o-mini" at bounding box center [1136, 410] width 564 height 19
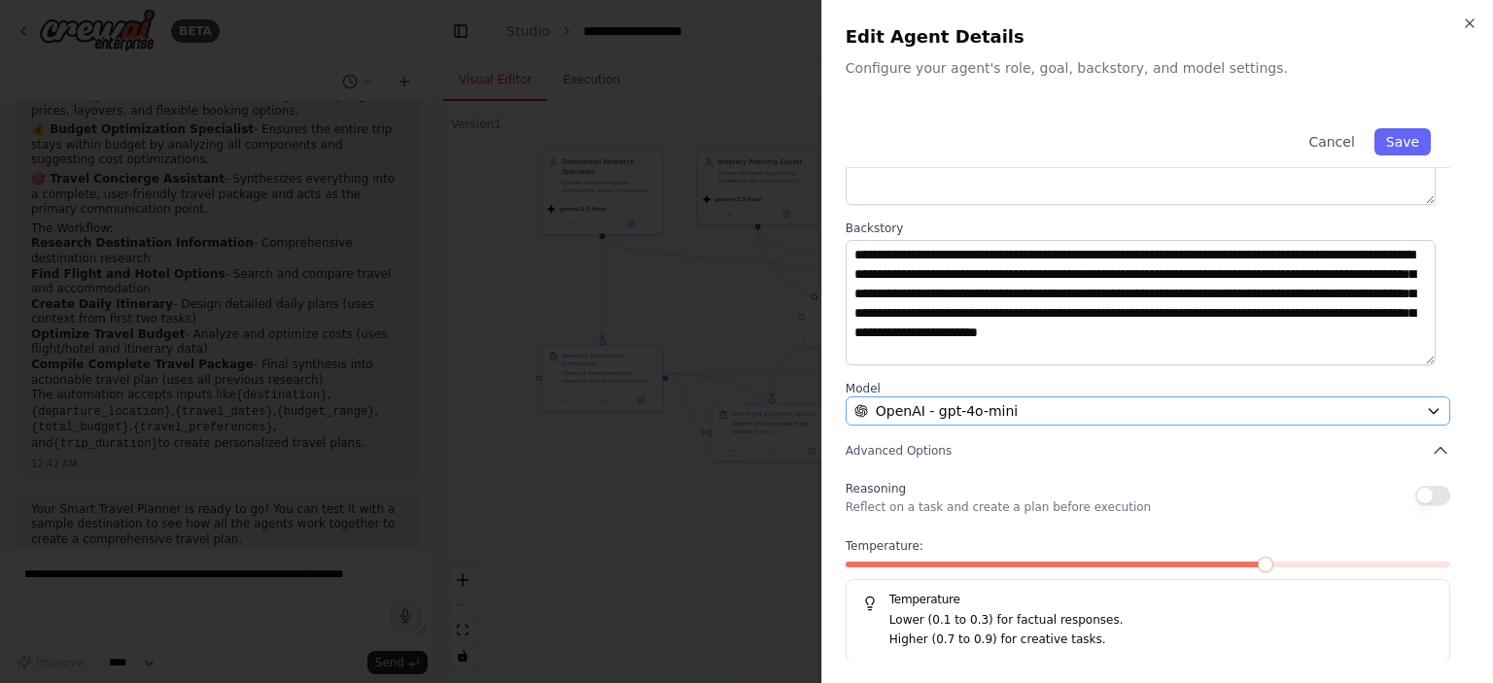
scroll to position [0, 0]
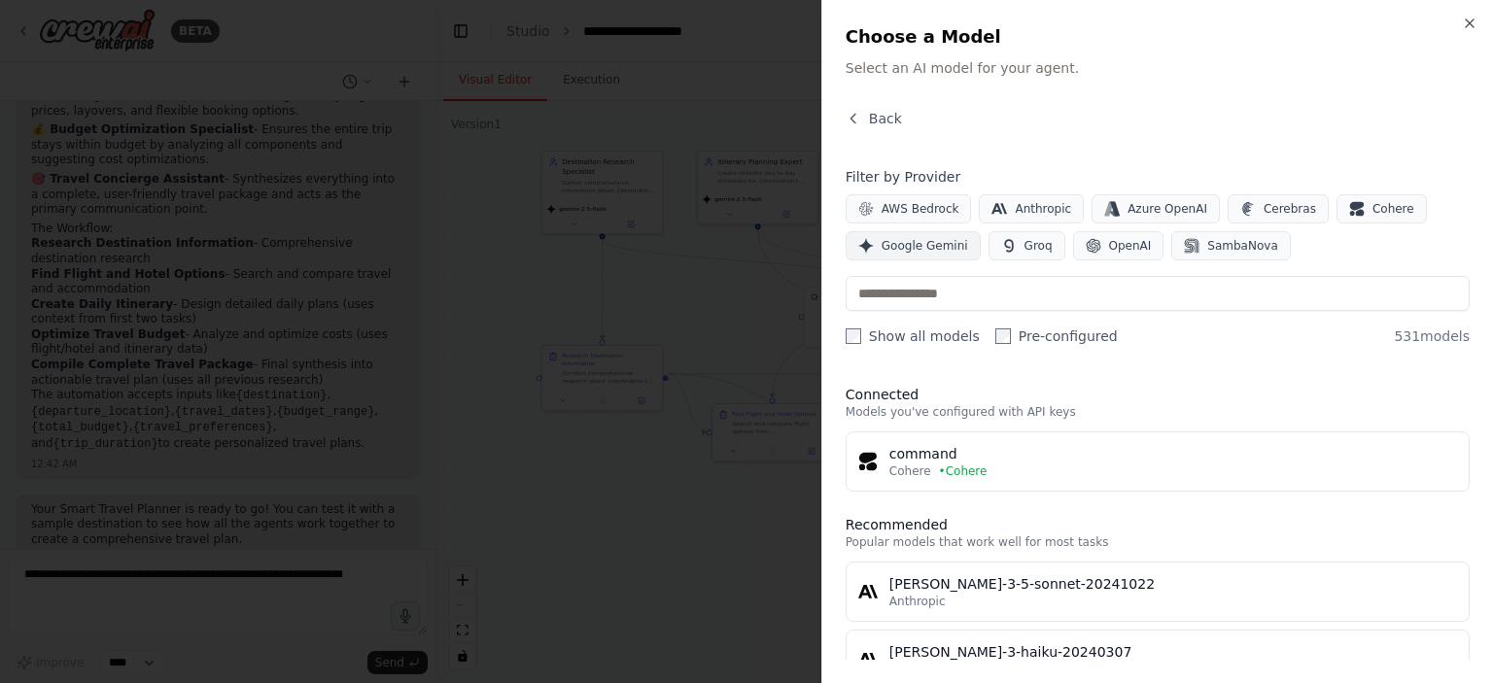
click at [925, 247] on span "Google Gemini" at bounding box center [924, 246] width 86 height 16
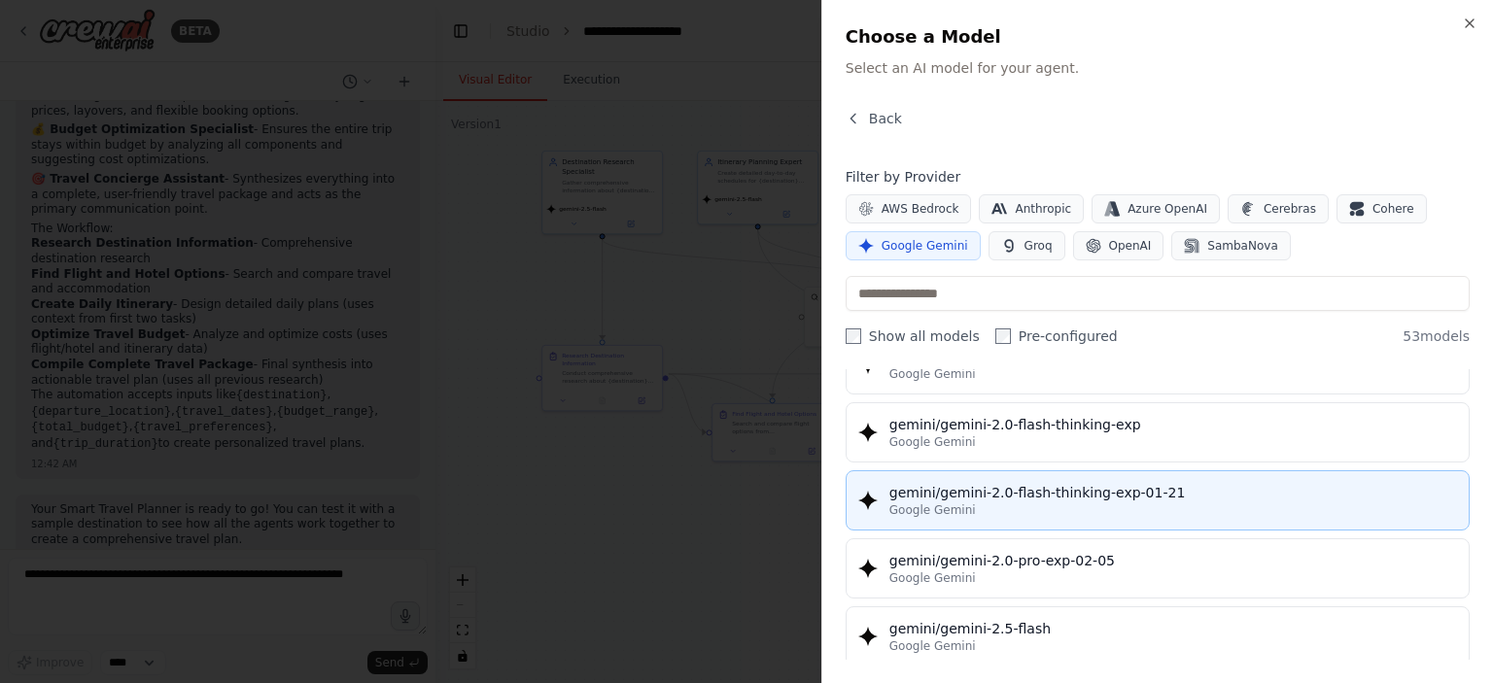
scroll to position [1652, 0]
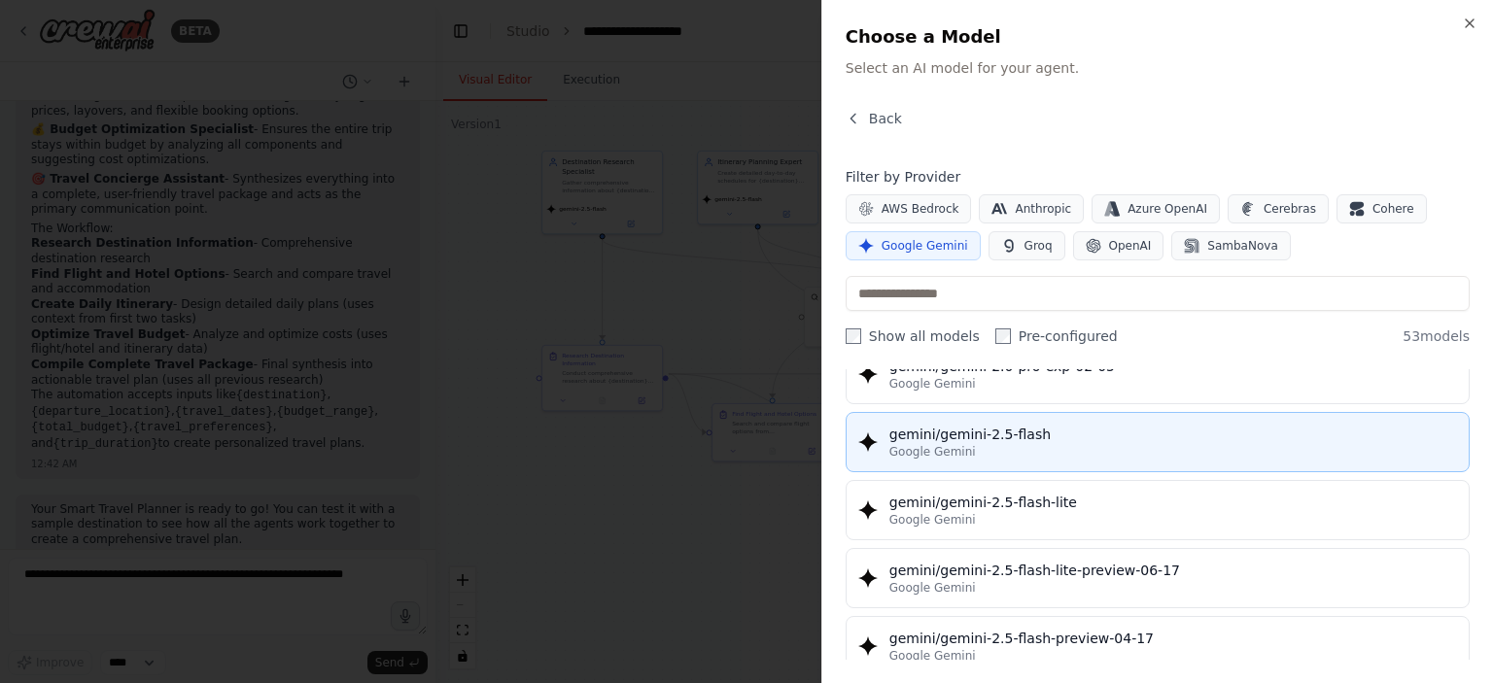
click at [1034, 446] on div "Google Gemini" at bounding box center [1172, 452] width 567 height 16
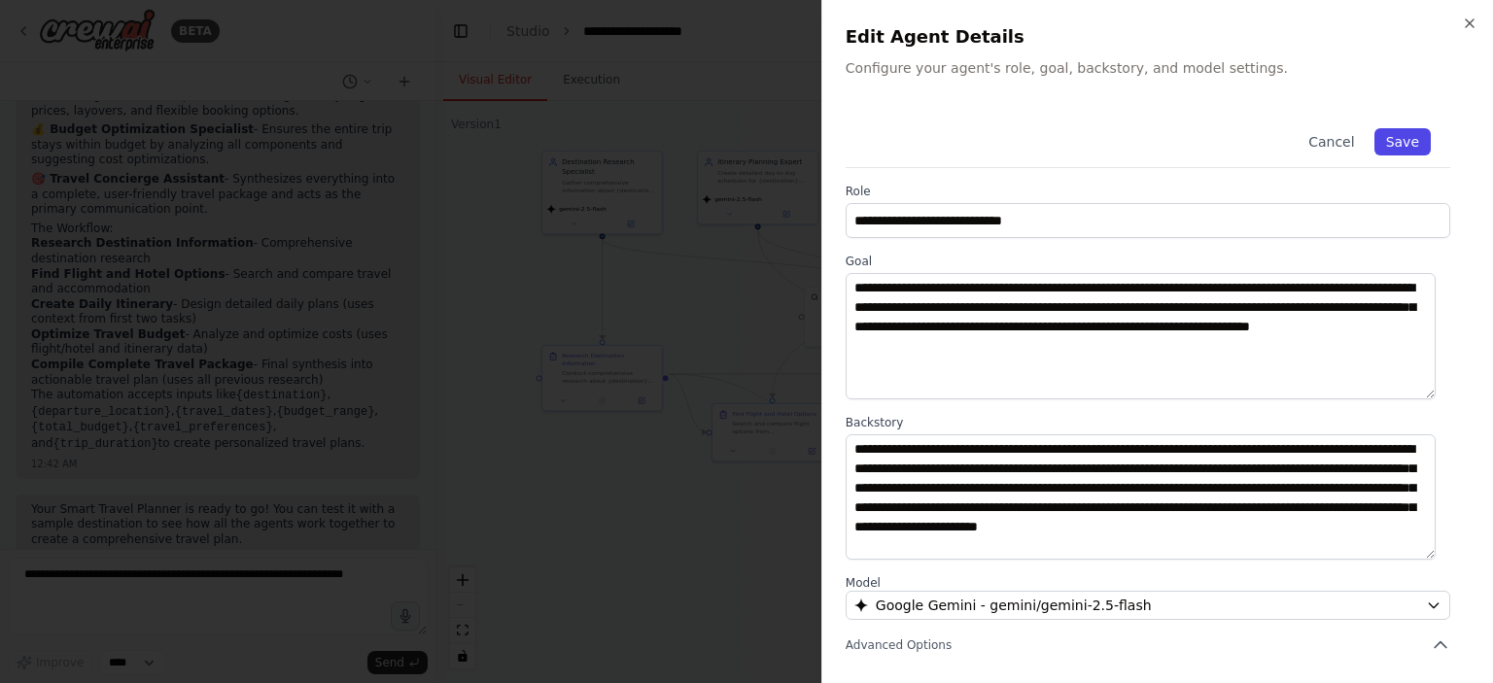
click at [1387, 140] on button "Save" at bounding box center [1402, 141] width 56 height 27
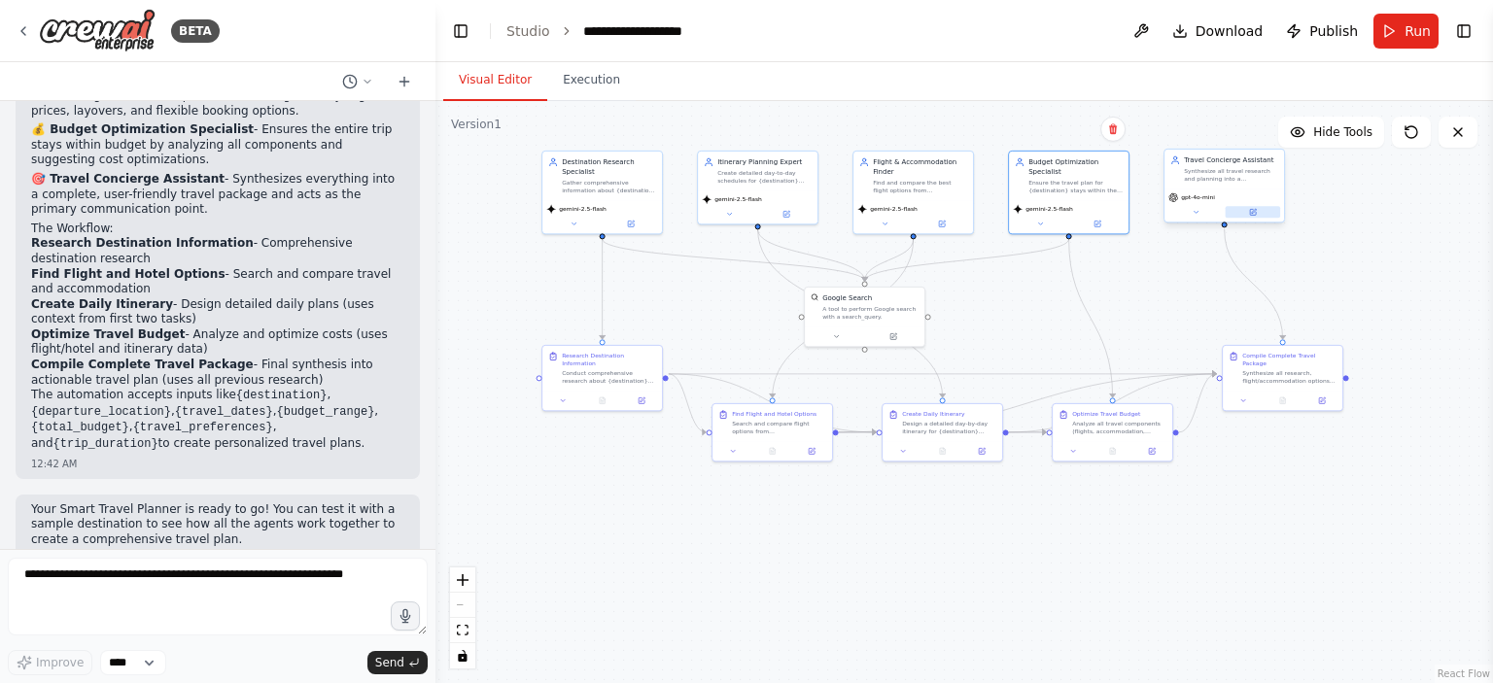
click at [1249, 216] on button at bounding box center [1252, 212] width 55 height 12
click at [1254, 217] on button at bounding box center [1252, 212] width 55 height 12
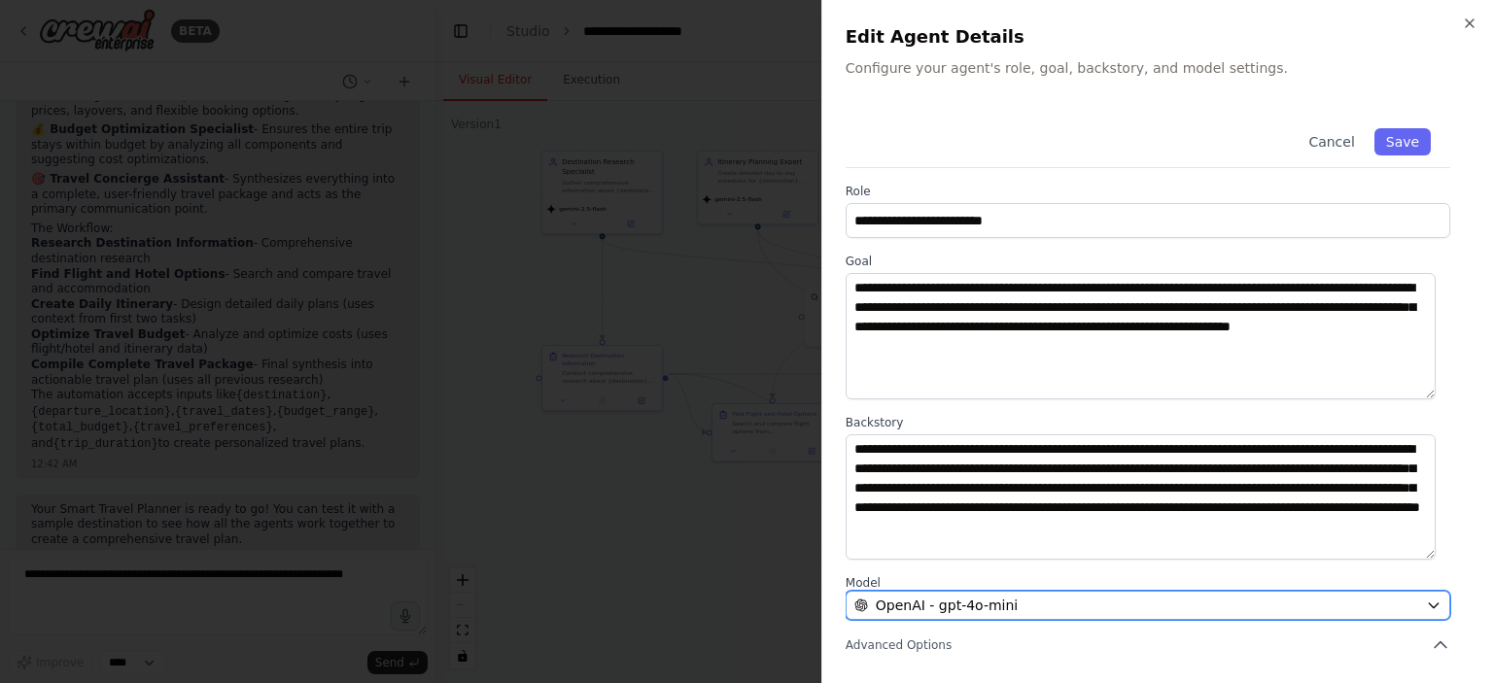
click at [1100, 599] on div "OpenAI - gpt-4o-mini" at bounding box center [1136, 605] width 564 height 19
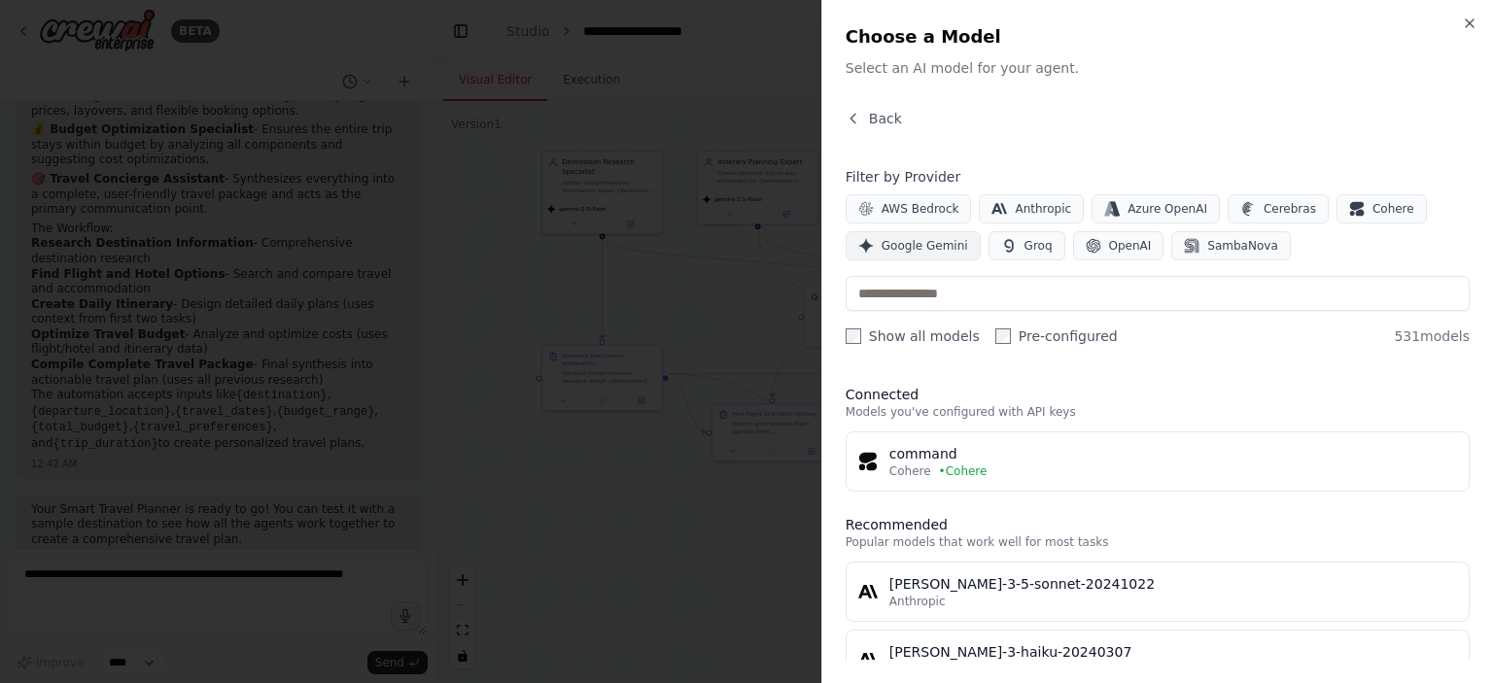
click at [925, 248] on span "Google Gemini" at bounding box center [924, 246] width 86 height 16
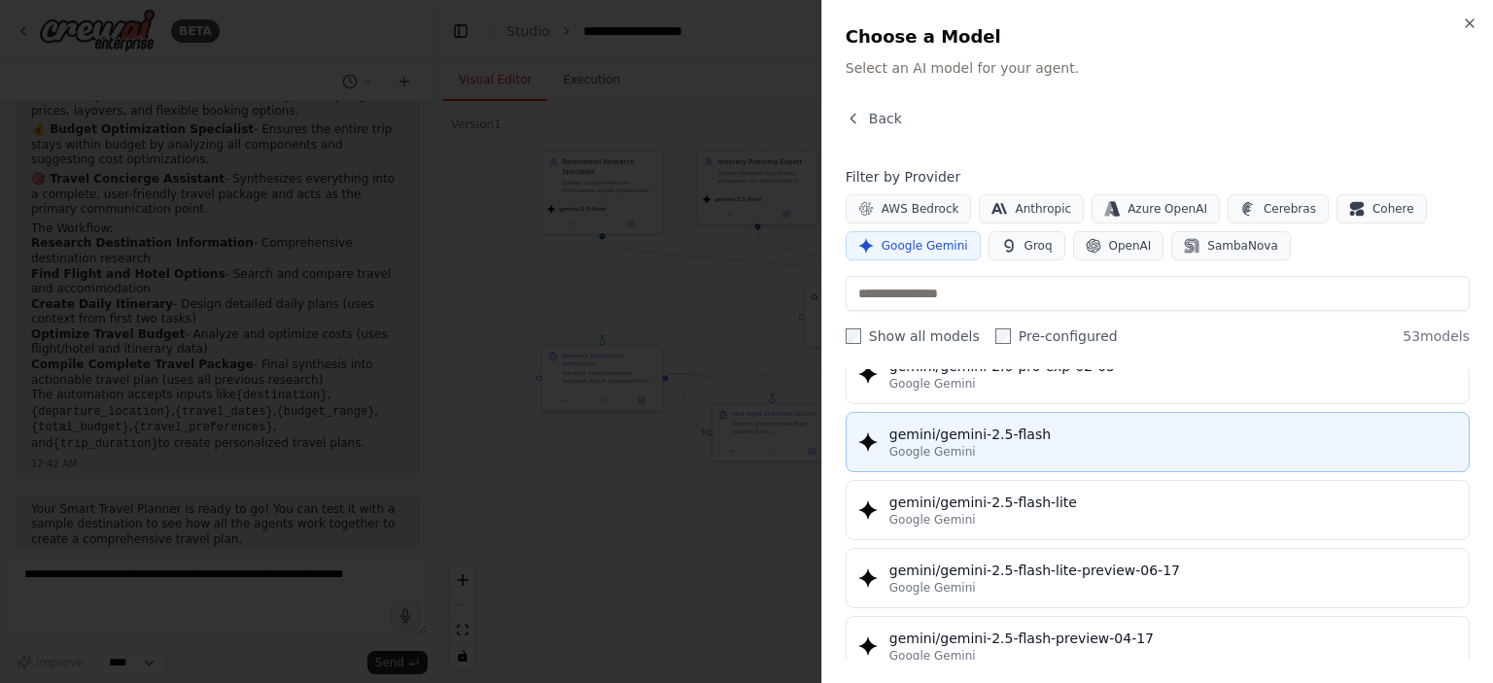
click at [1027, 446] on div "Google Gemini" at bounding box center [1172, 452] width 567 height 16
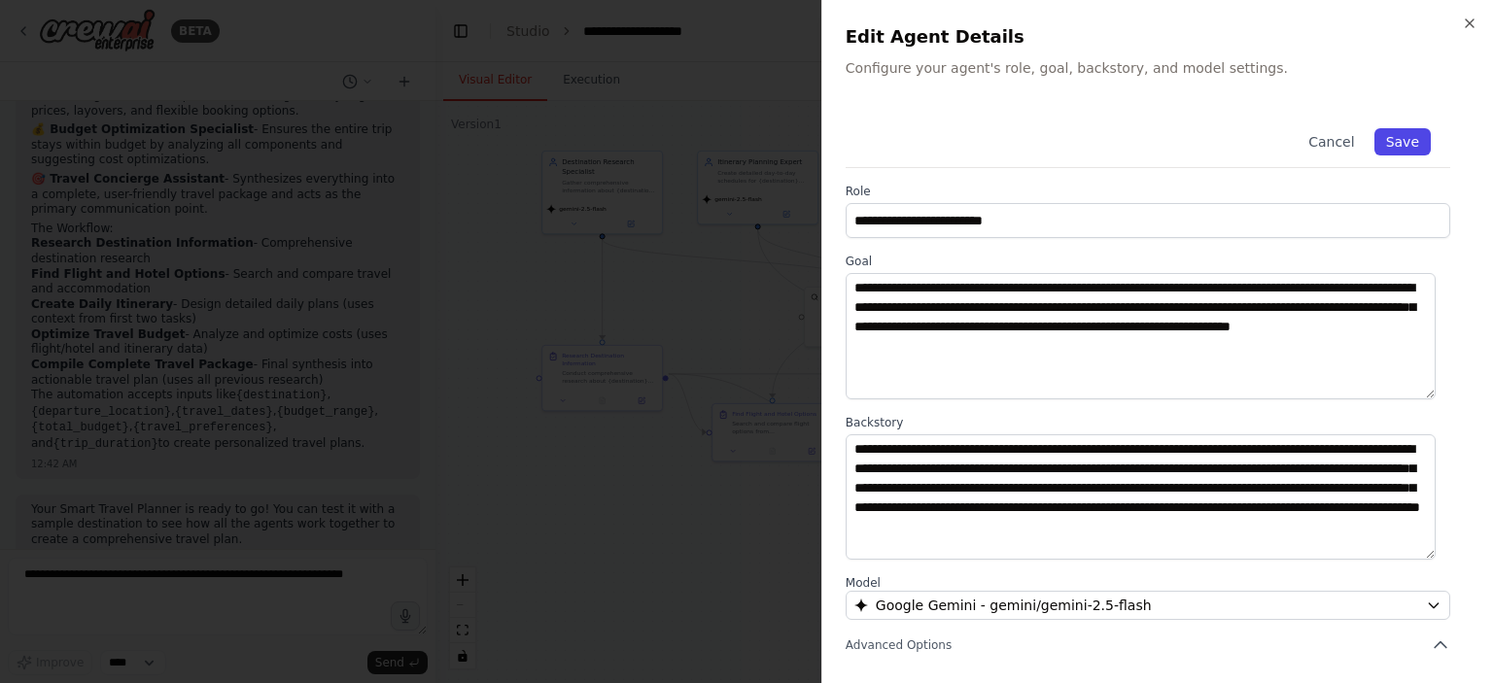
click at [1375, 148] on button "Save" at bounding box center [1402, 141] width 56 height 27
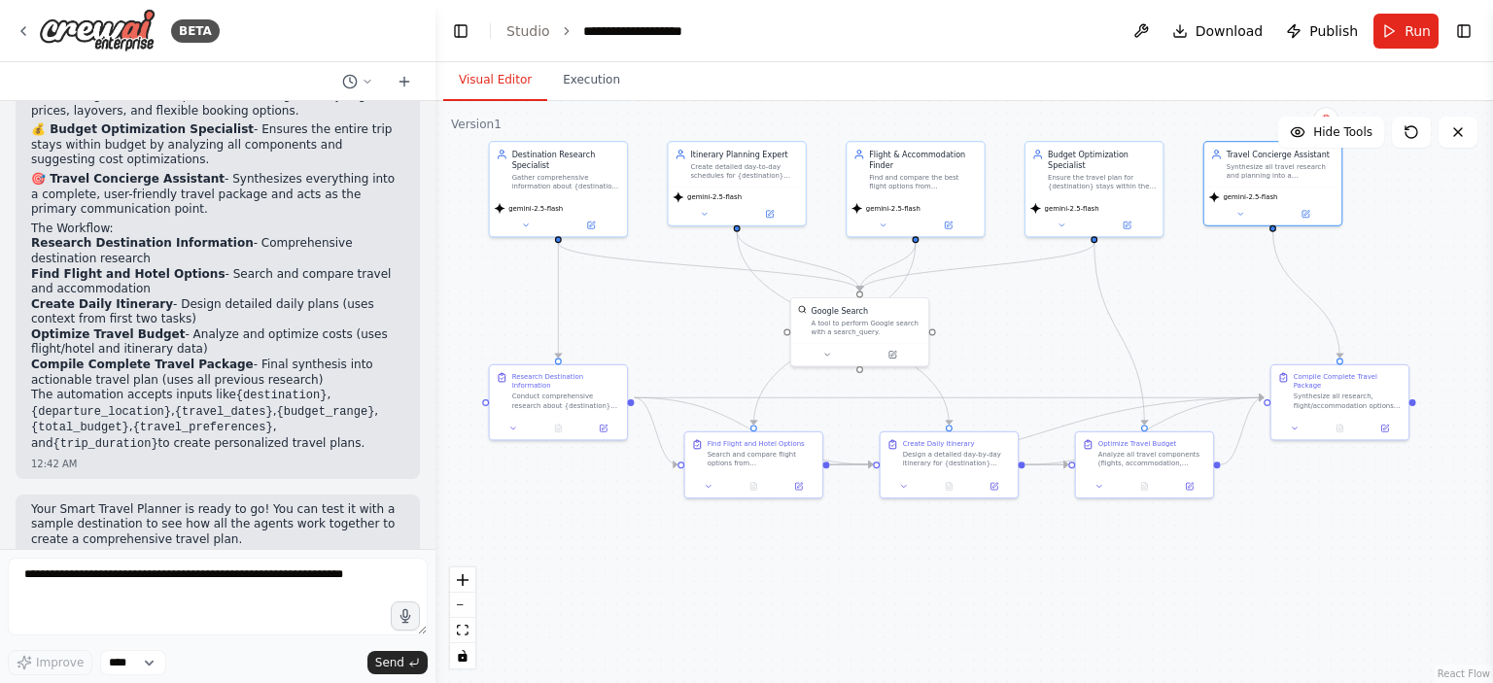
drag, startPoint x: 695, startPoint y: 322, endPoint x: 713, endPoint y: 353, distance: 36.2
click at [713, 353] on div ".deletable-edge-delete-btn { width: 20px; height: 20px; border: 0px solid #ffff…" at bounding box center [963, 392] width 1057 height 582
click at [538, 392] on div "Conduct comprehensive research about {destination} including top attractions, c…" at bounding box center [566, 398] width 108 height 17
click at [612, 424] on div at bounding box center [558, 425] width 137 height 23
click at [603, 422] on icon at bounding box center [603, 426] width 9 height 9
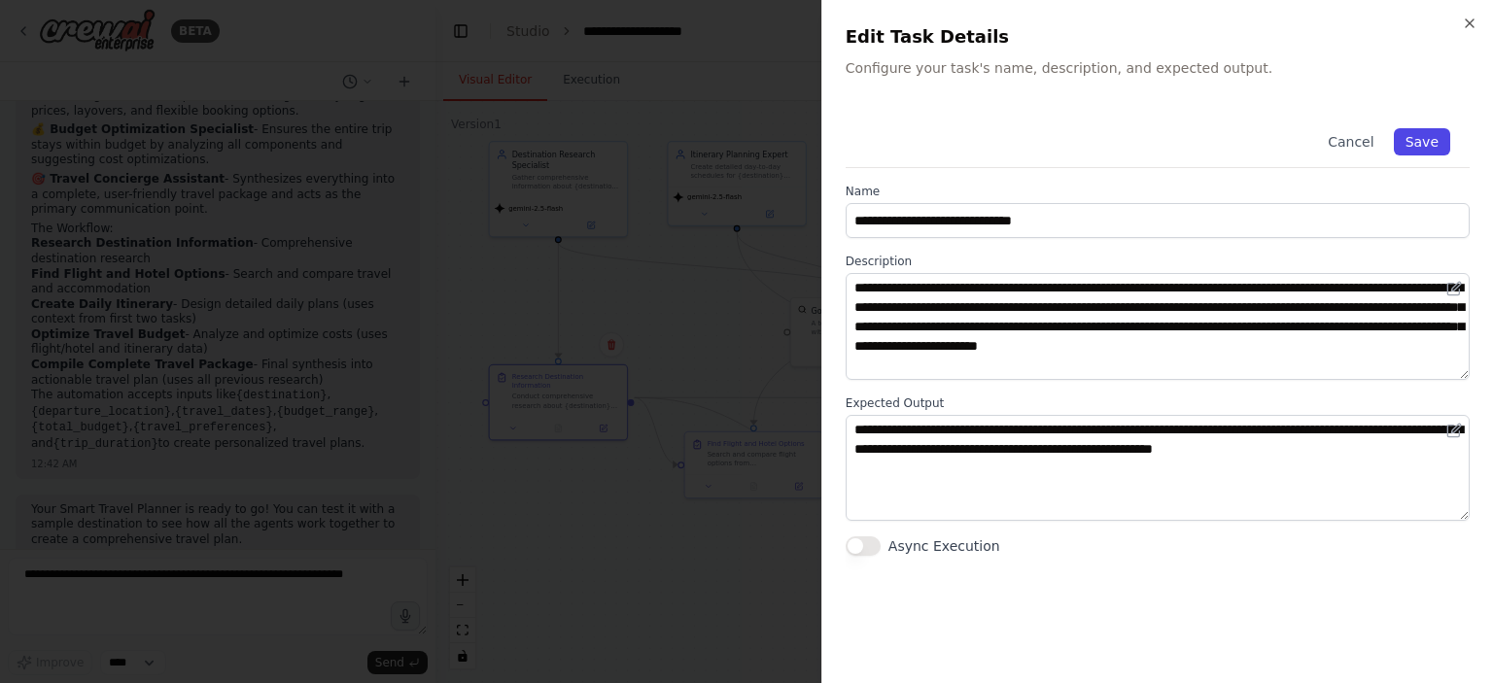
click at [1424, 133] on button "Save" at bounding box center [1421, 141] width 56 height 27
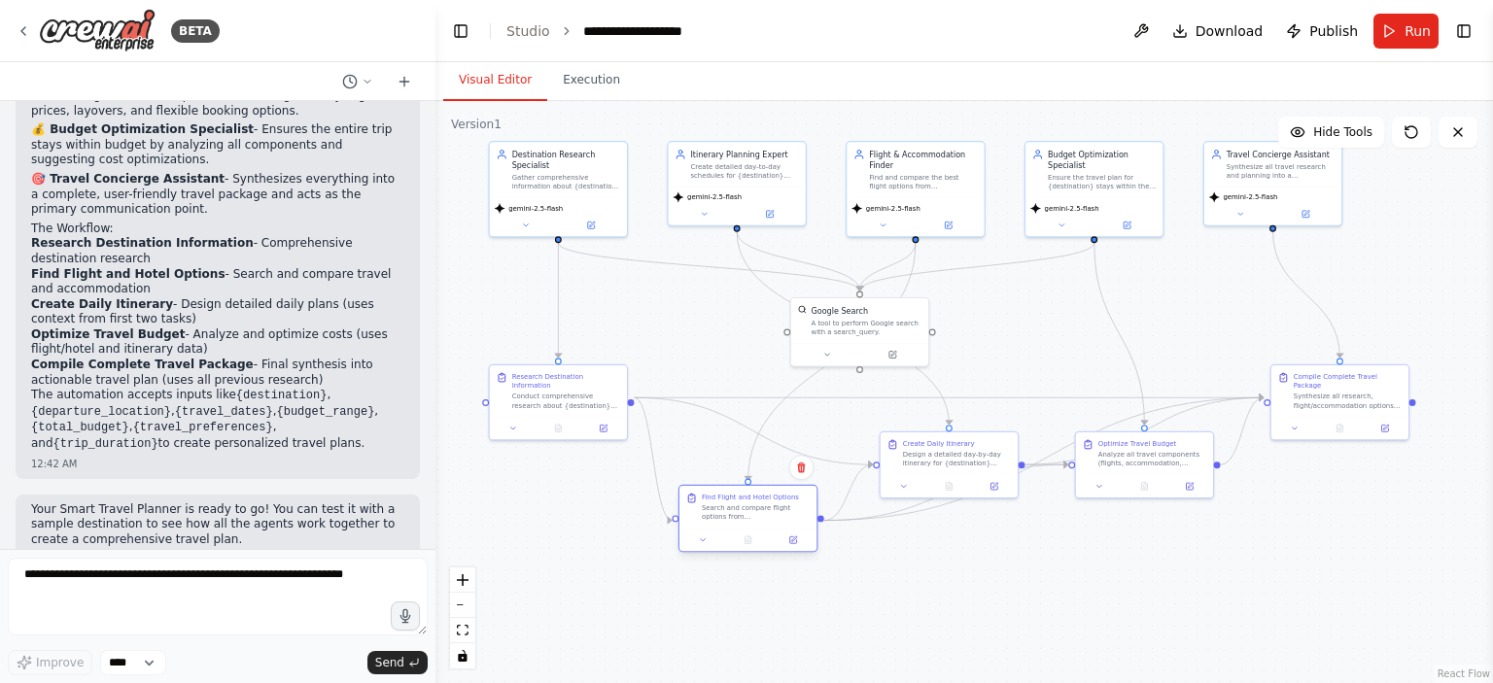
drag, startPoint x: 756, startPoint y: 458, endPoint x: 746, endPoint y: 510, distance: 53.4
click at [746, 510] on div "Search and compare flight options from {departure_location} to {destination} fo…" at bounding box center [756, 511] width 108 height 17
click at [924, 471] on div "Create Daily Itinerary Design a detailed day-by-day itinerary for {destination}…" at bounding box center [949, 462] width 140 height 67
drag, startPoint x: 751, startPoint y: 520, endPoint x: 762, endPoint y: 456, distance: 65.0
click at [762, 456] on div "Search and compare flight options from {departure_location} to {destination} fo…" at bounding box center [766, 456] width 108 height 17
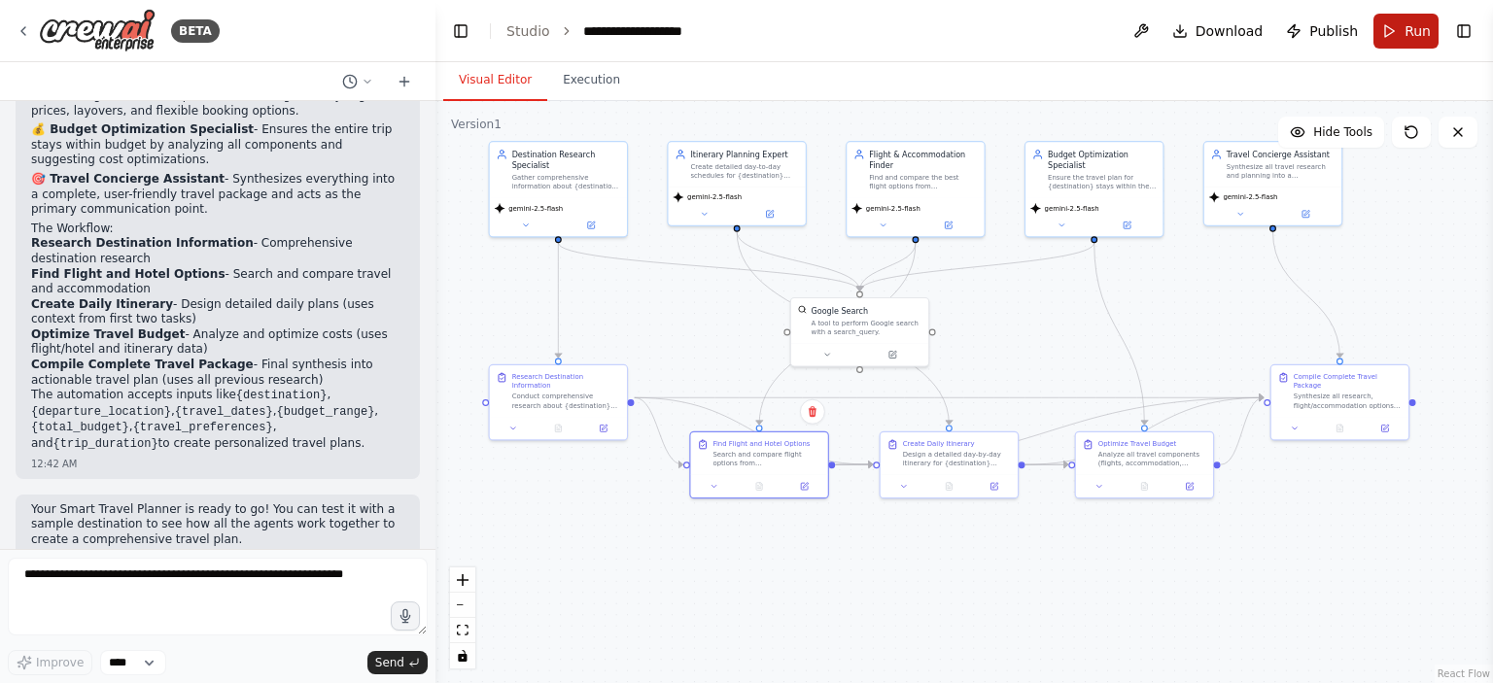
click at [1395, 26] on button "Run" at bounding box center [1405, 31] width 65 height 35
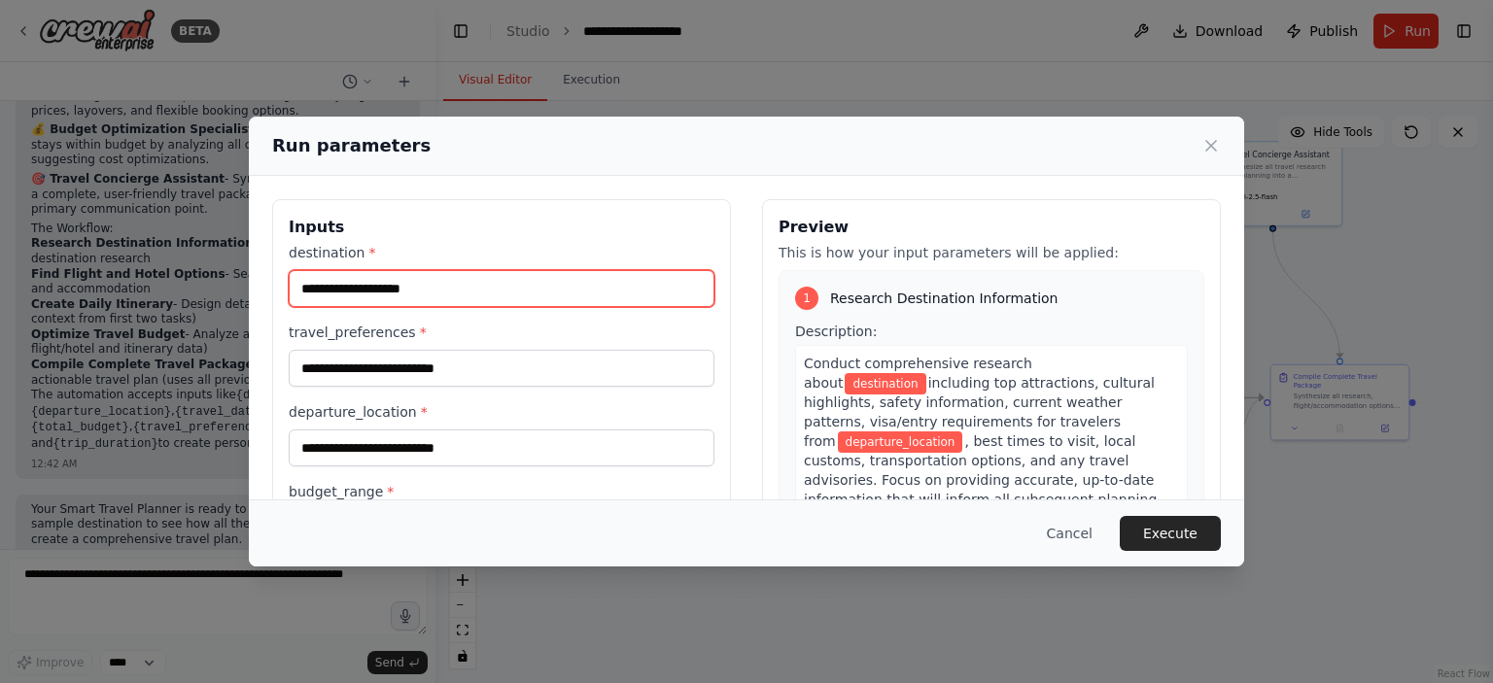
click at [482, 291] on input "destination *" at bounding box center [502, 288] width 426 height 37
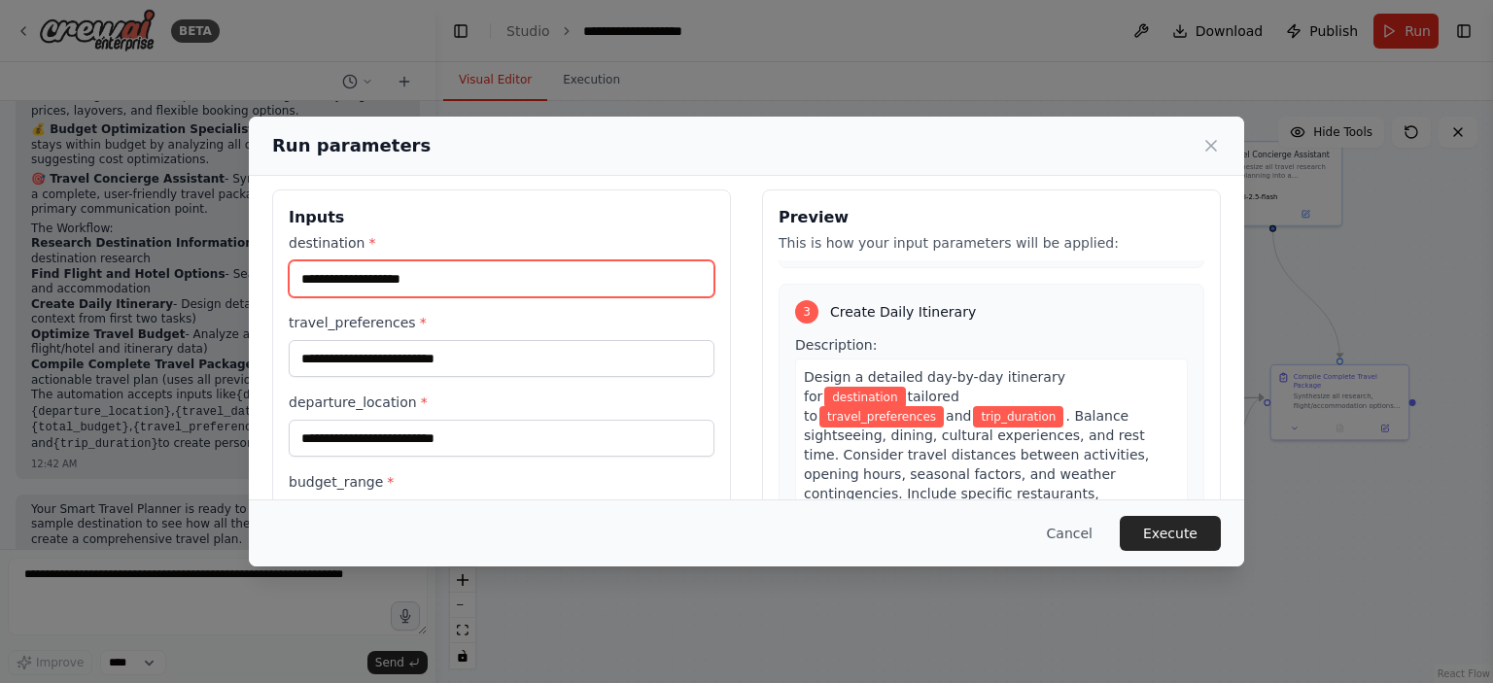
scroll to position [0, 0]
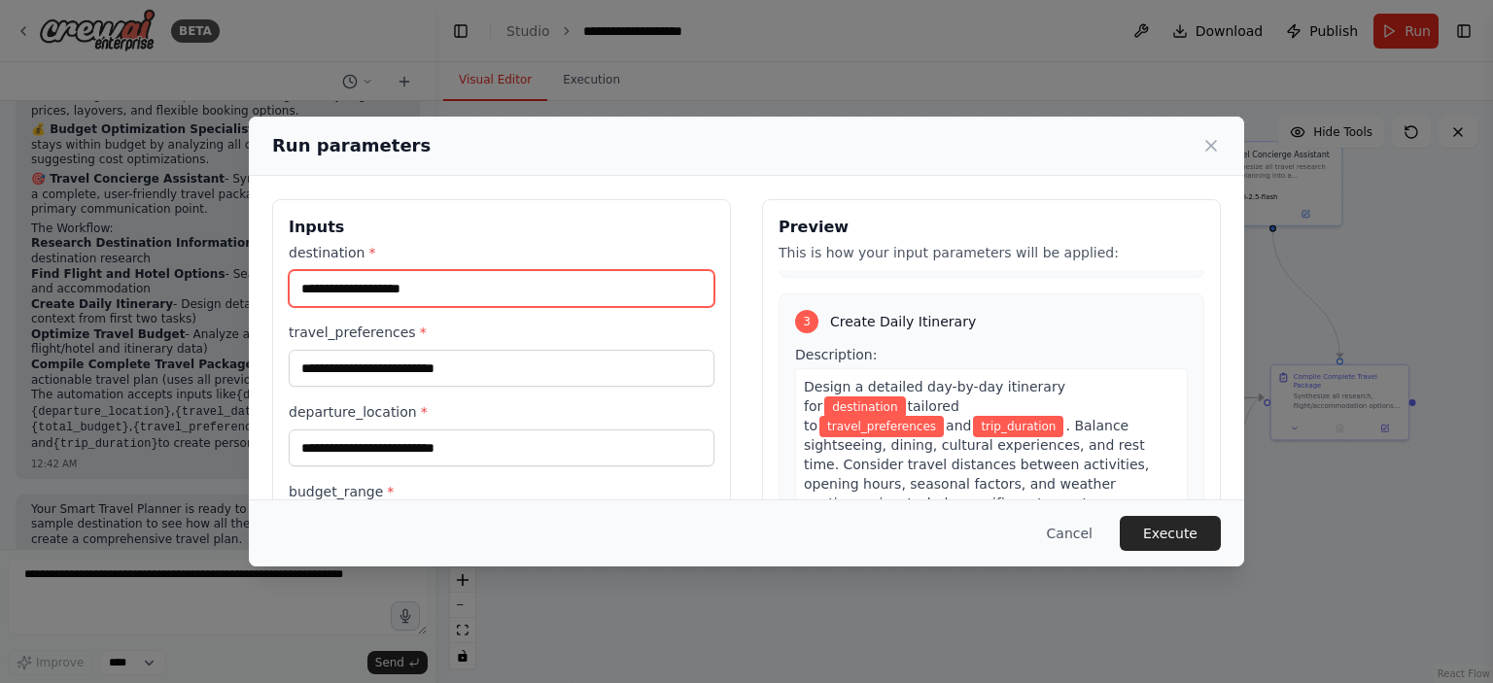
click at [509, 294] on input "destination *" at bounding box center [502, 288] width 426 height 37
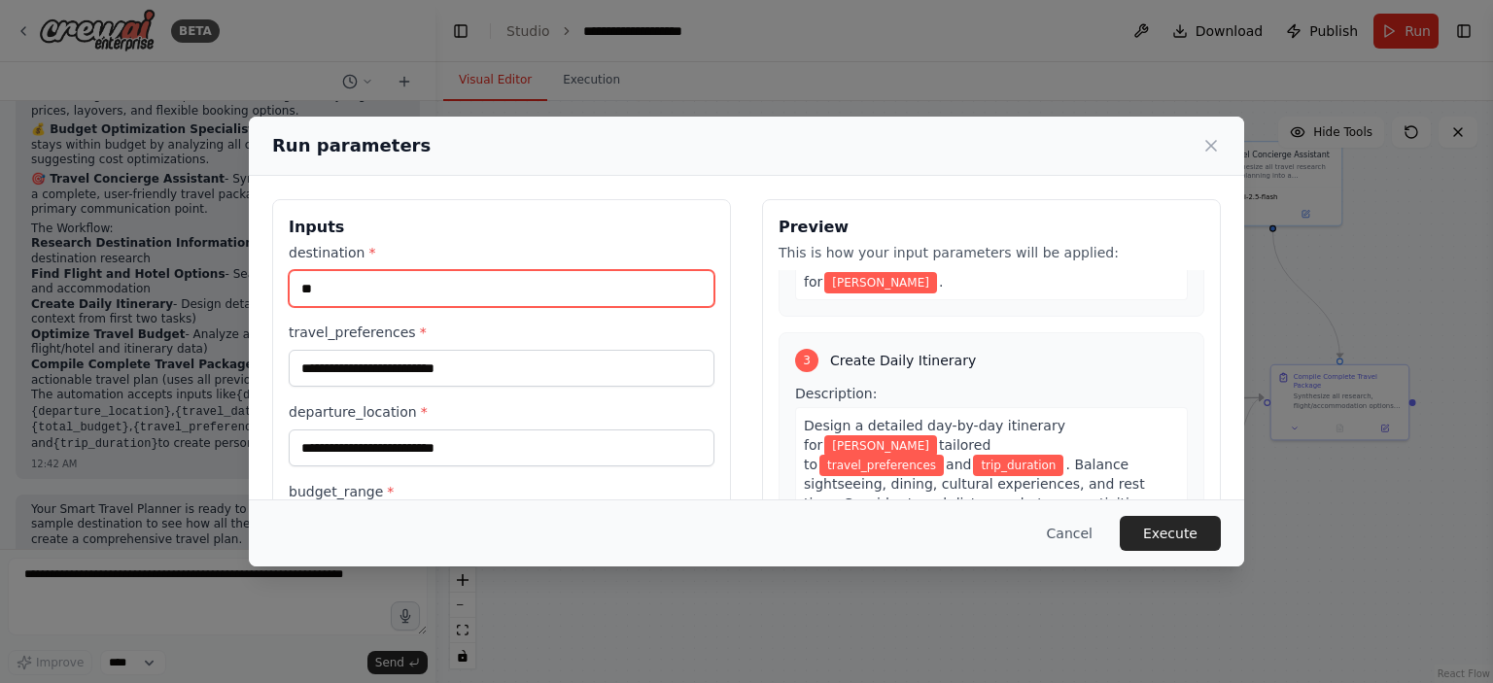
type input "*"
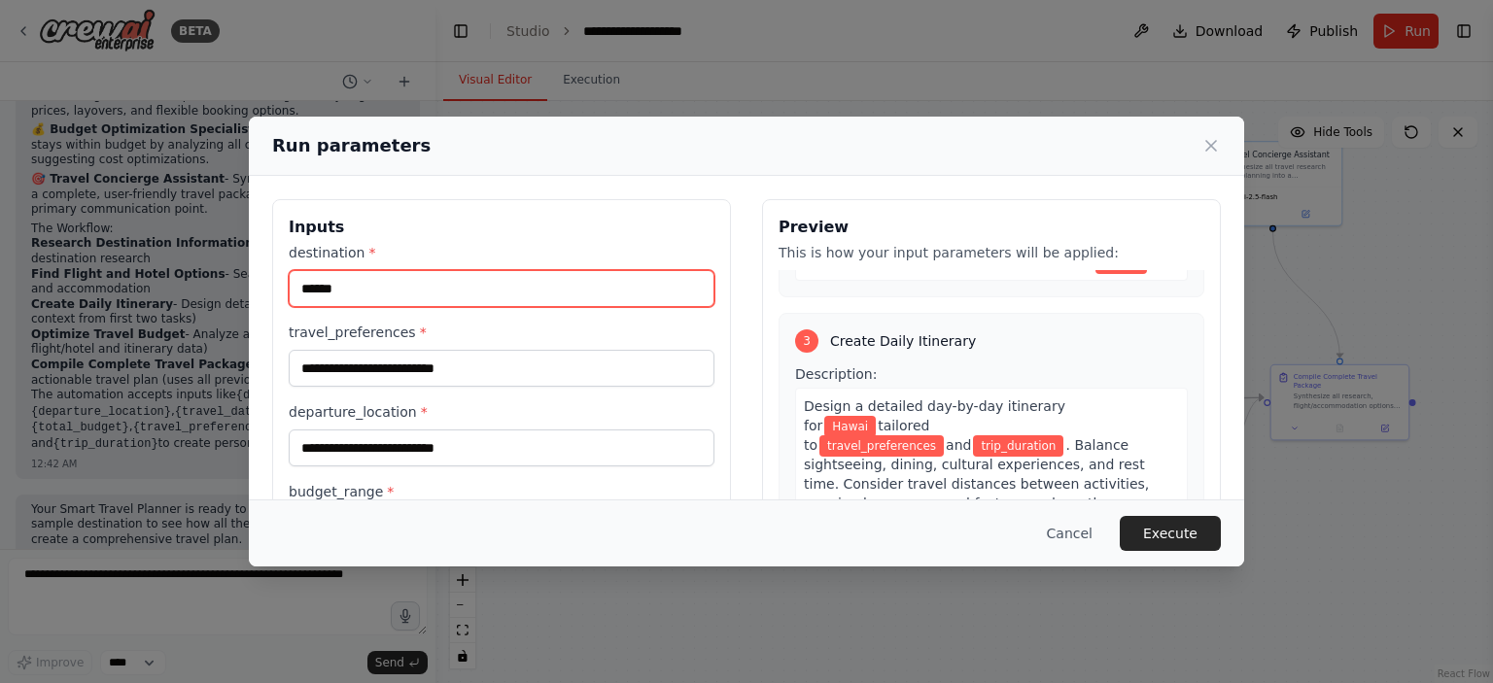
scroll to position [855, 0]
type input "******"
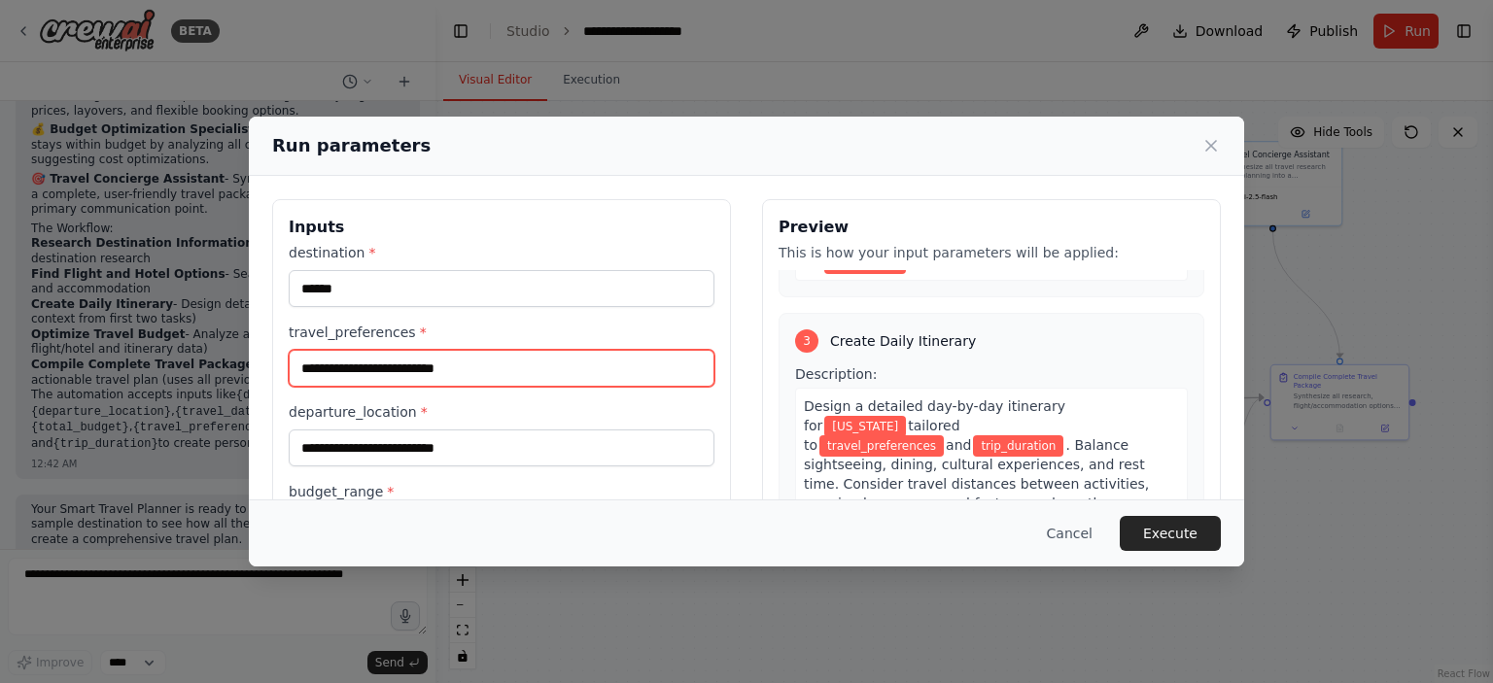
click at [487, 367] on input "travel_preferences *" at bounding box center [502, 368] width 426 height 37
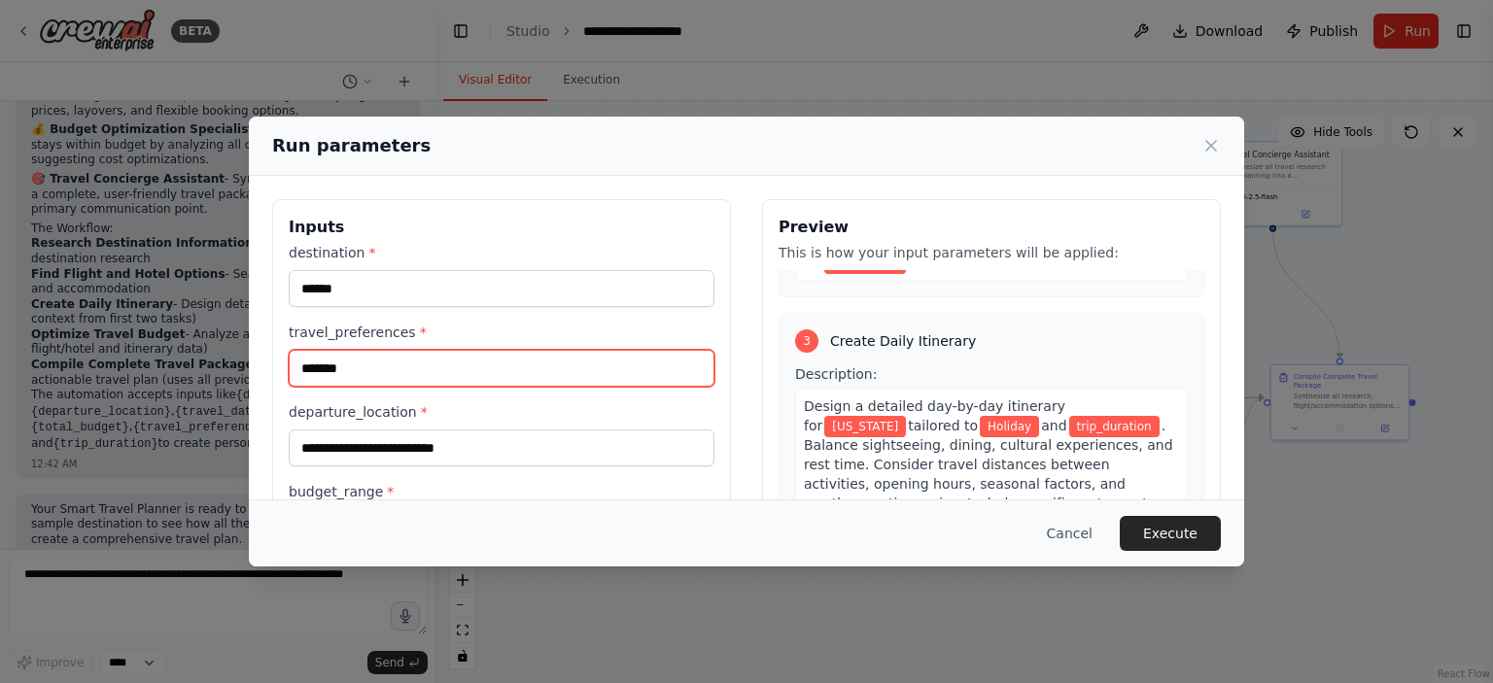
type input "*******"
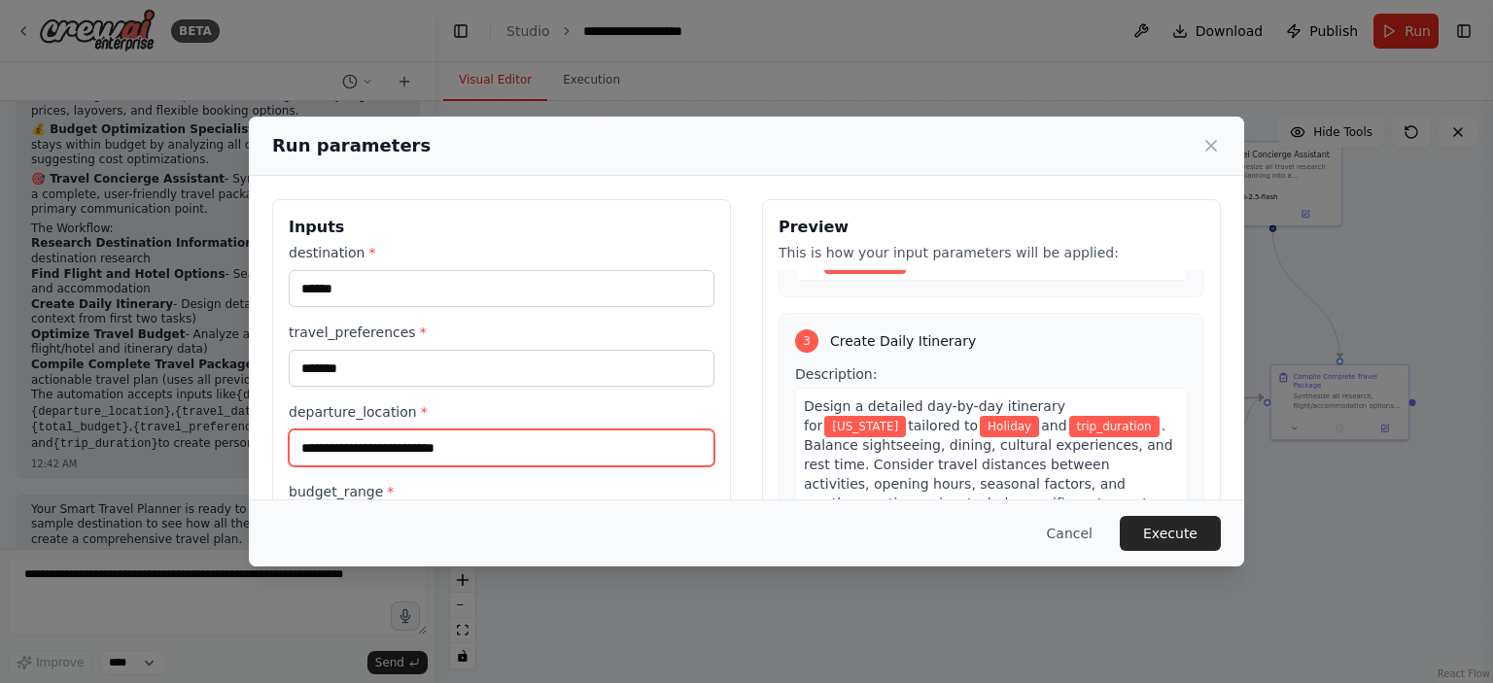
click at [455, 444] on input "departure_location *" at bounding box center [502, 447] width 426 height 37
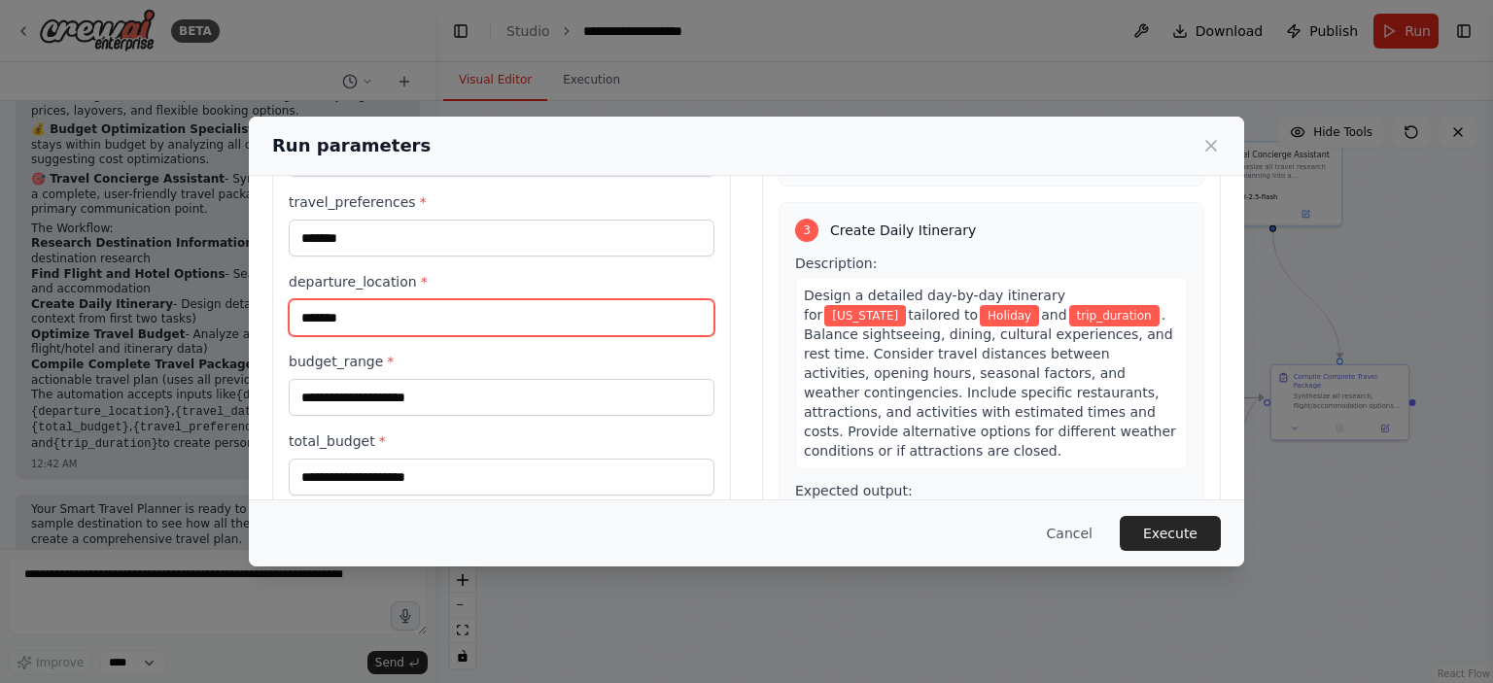
scroll to position [194, 0]
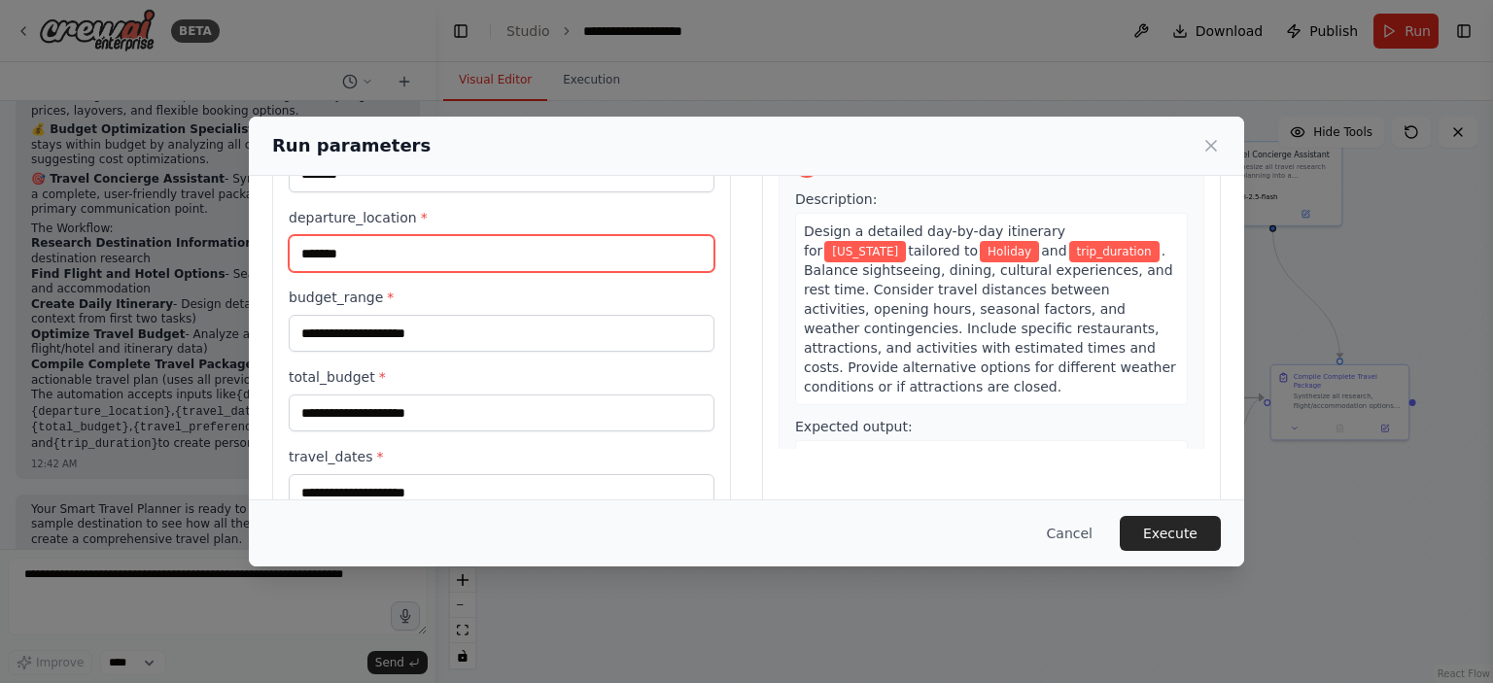
type input "*******"
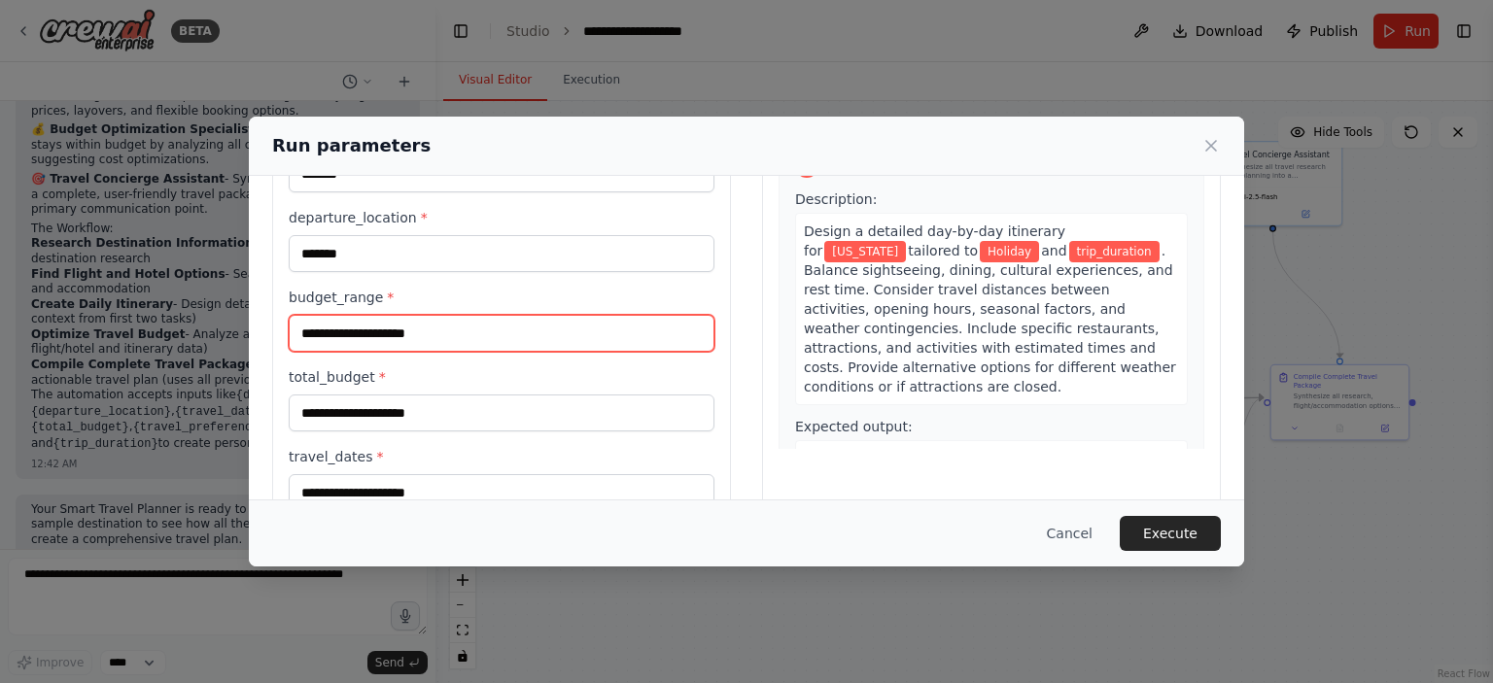
click at [363, 337] on input "budget_range *" at bounding box center [502, 333] width 426 height 37
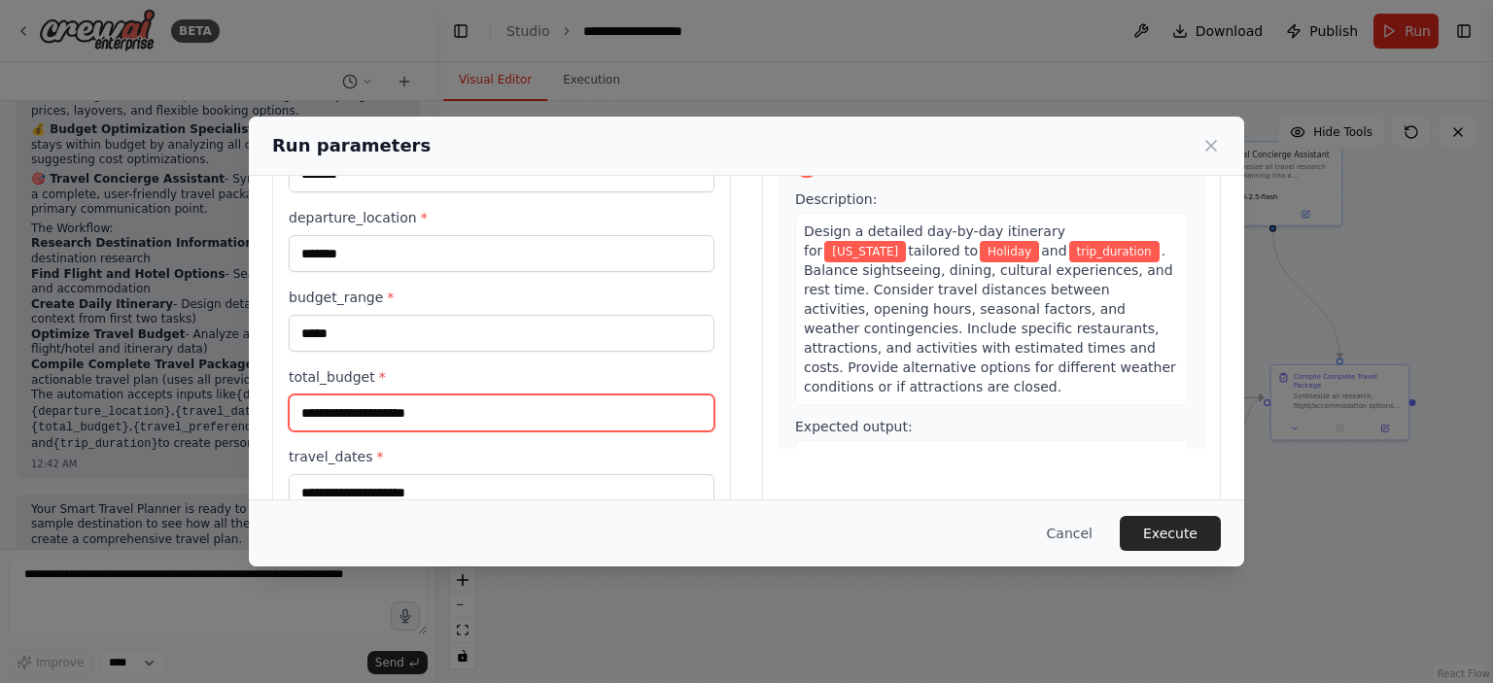
click at [422, 411] on input "total_budget *" at bounding box center [502, 413] width 426 height 37
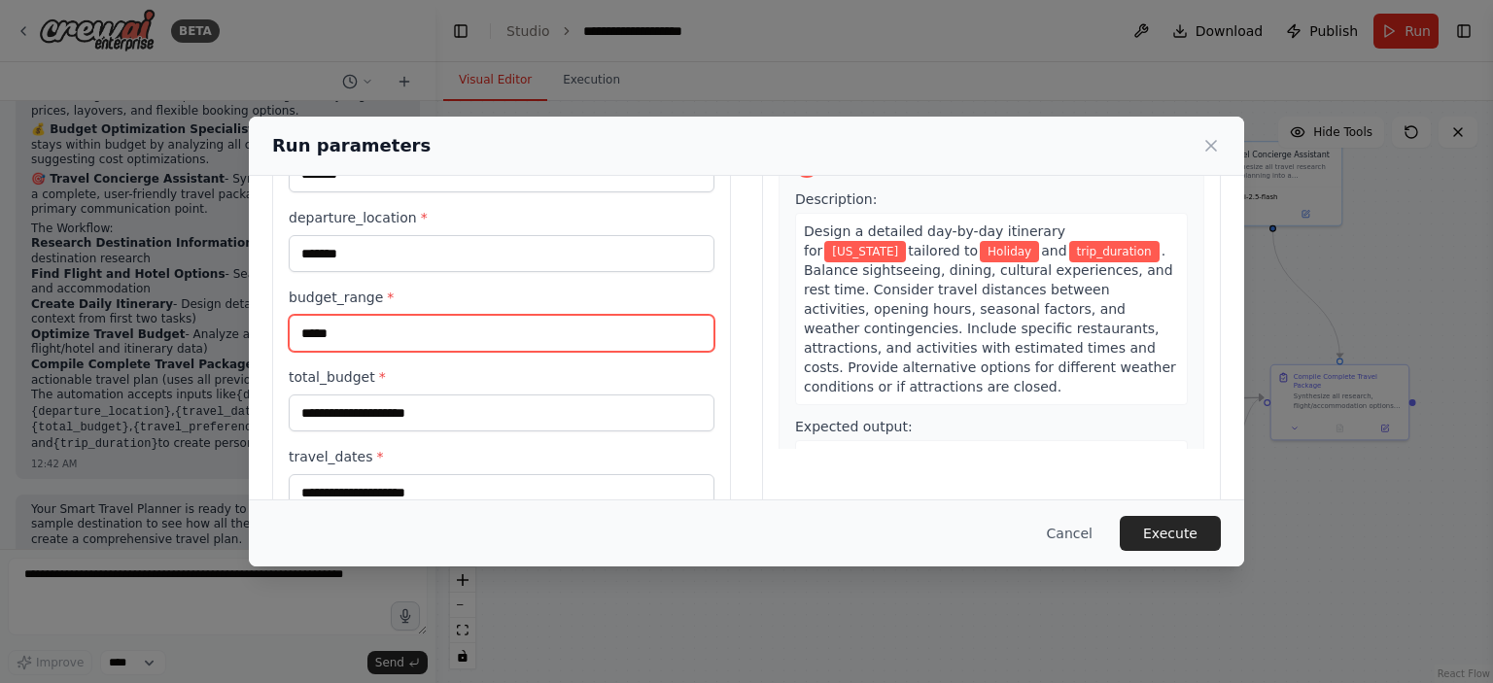
click at [361, 327] on input "*****" at bounding box center [502, 333] width 426 height 37
click at [386, 342] on input "*****" at bounding box center [502, 333] width 426 height 37
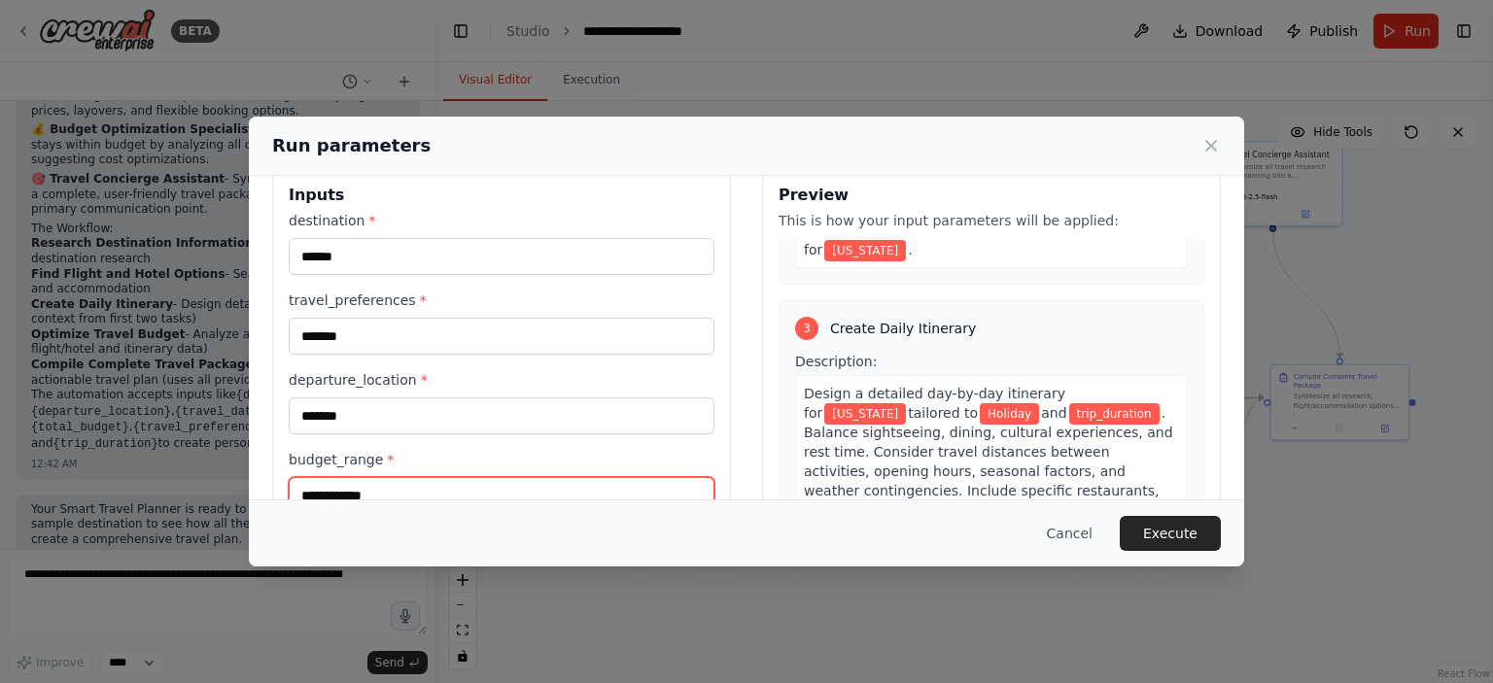
scroll to position [0, 0]
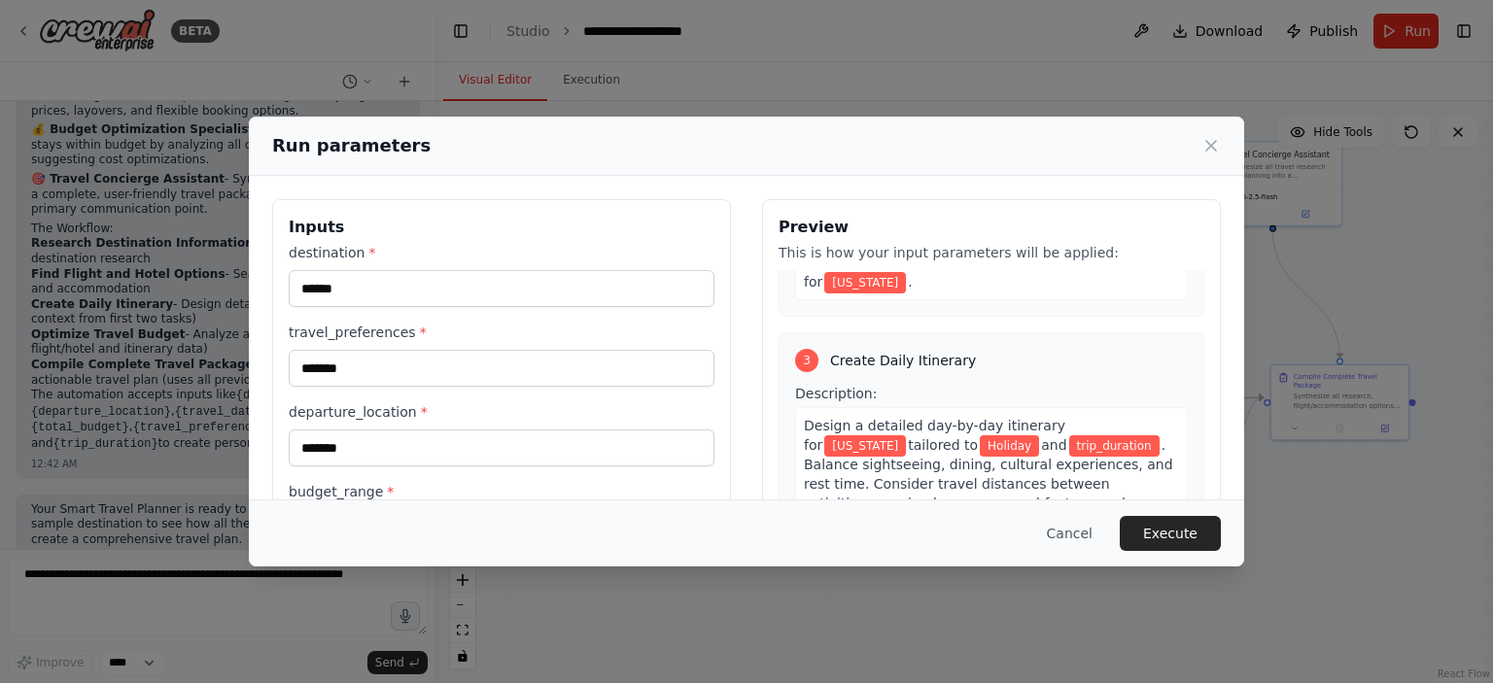
type input "**********"
click at [302, 366] on input "*******" at bounding box center [502, 368] width 426 height 37
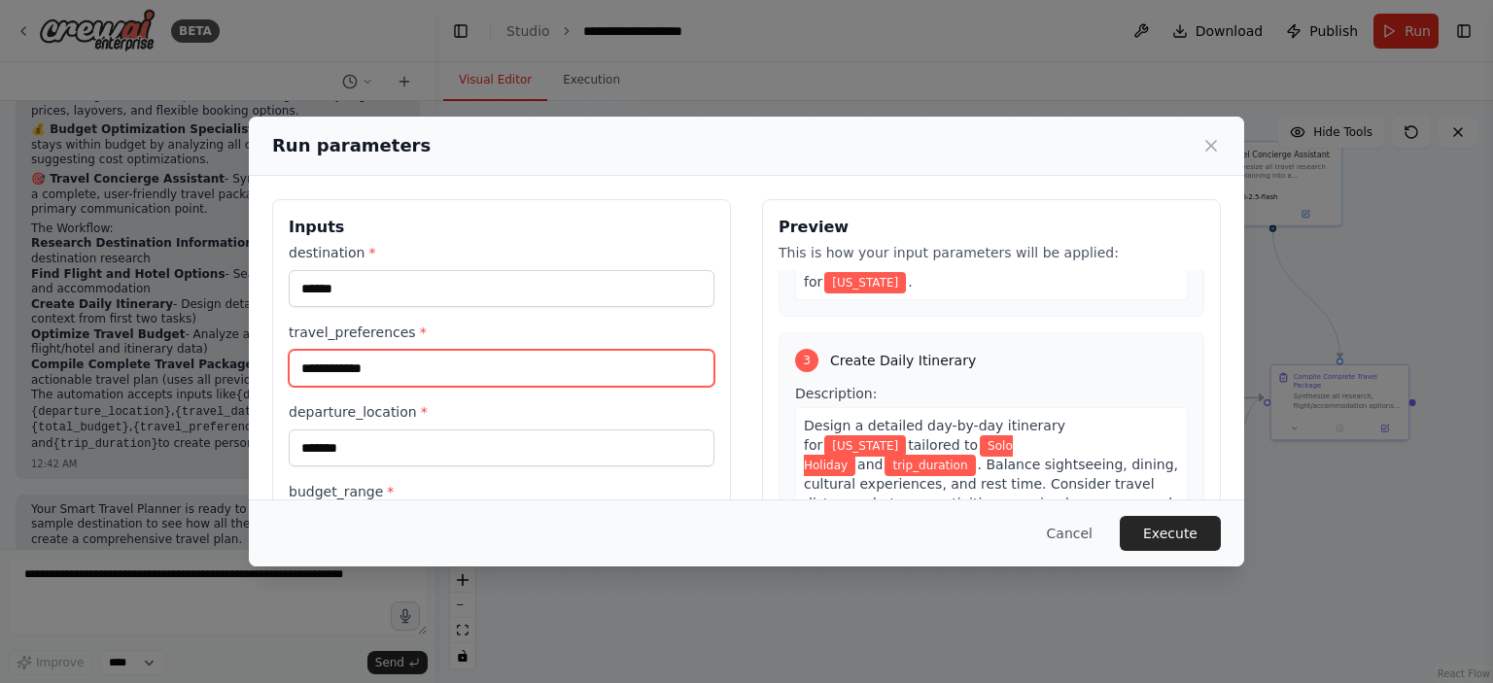
click at [411, 367] on input "**********" at bounding box center [502, 368] width 426 height 37
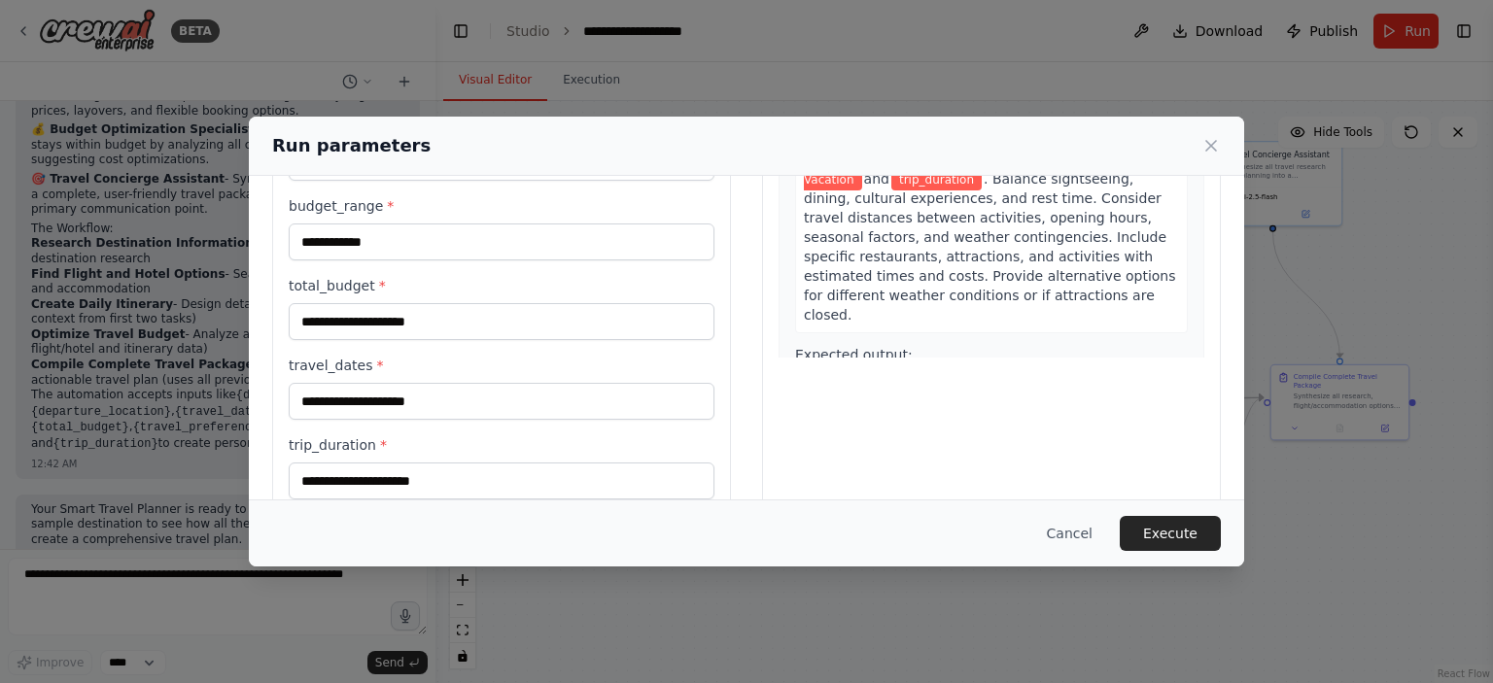
scroll to position [292, 0]
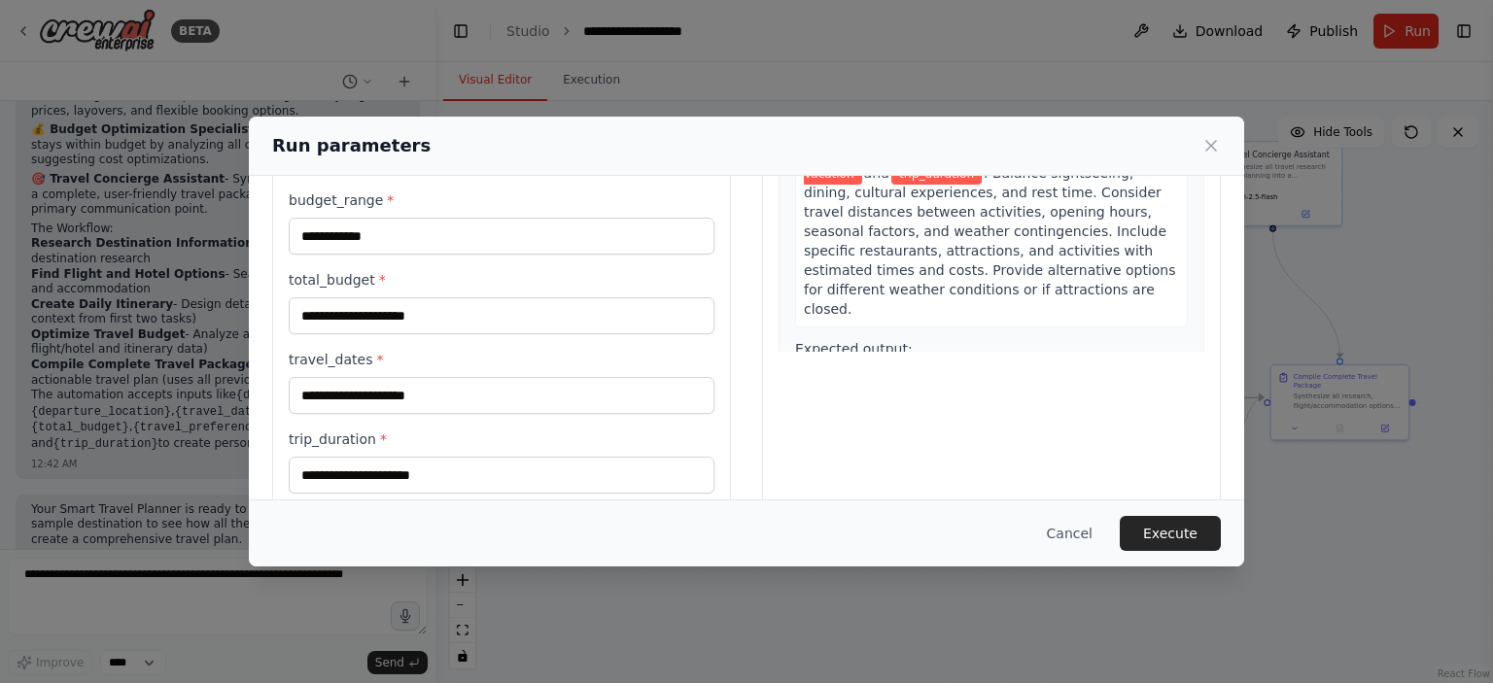
type input "**********"
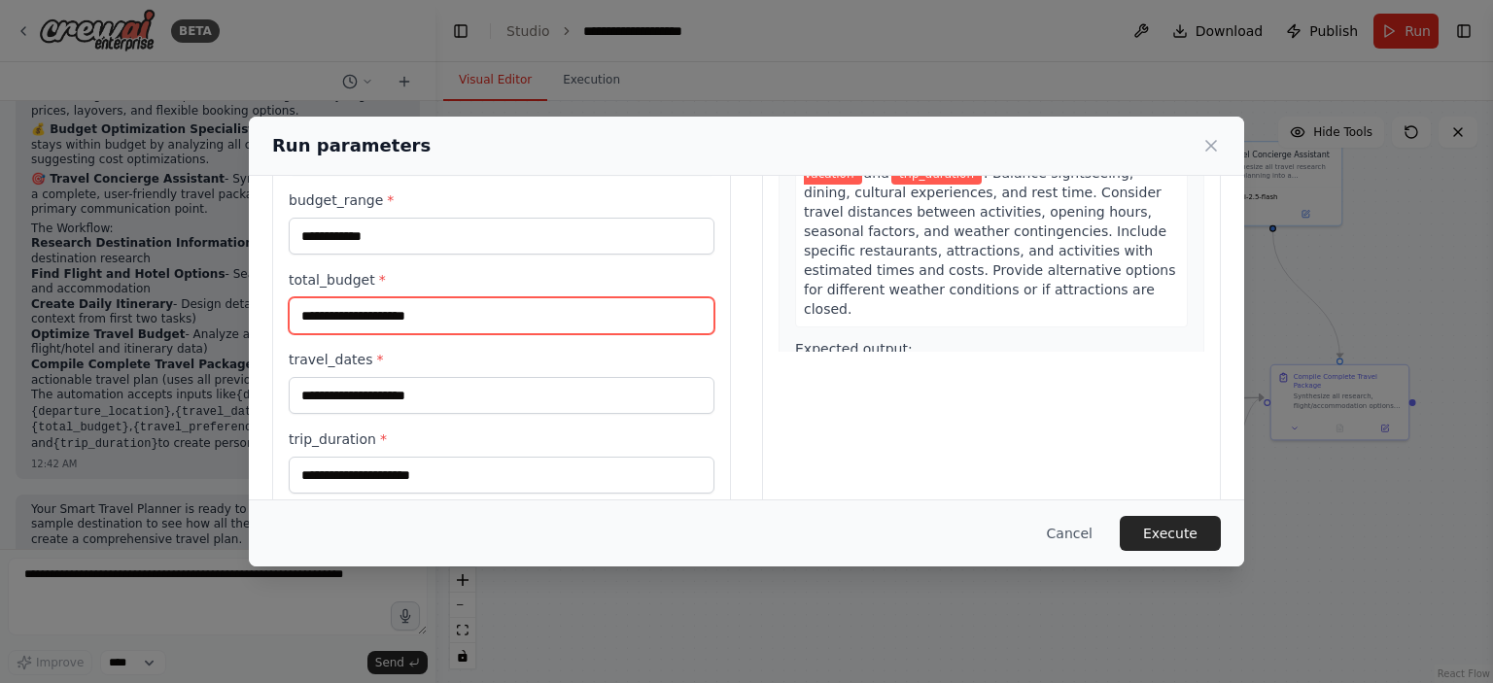
click at [389, 326] on input "total_budget *" at bounding box center [502, 315] width 426 height 37
type input "*****"
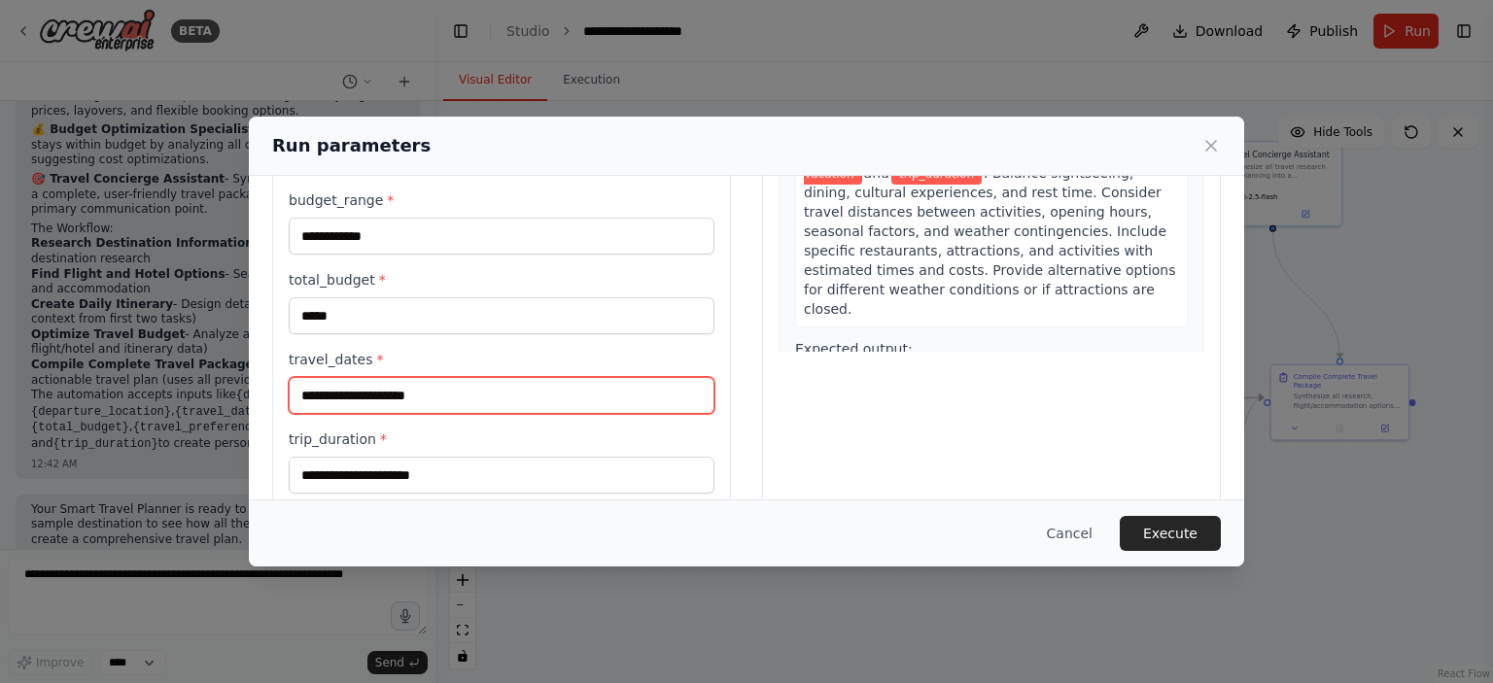
click at [376, 402] on input "travel_dates *" at bounding box center [502, 395] width 426 height 37
type input "*"
type input "**********"
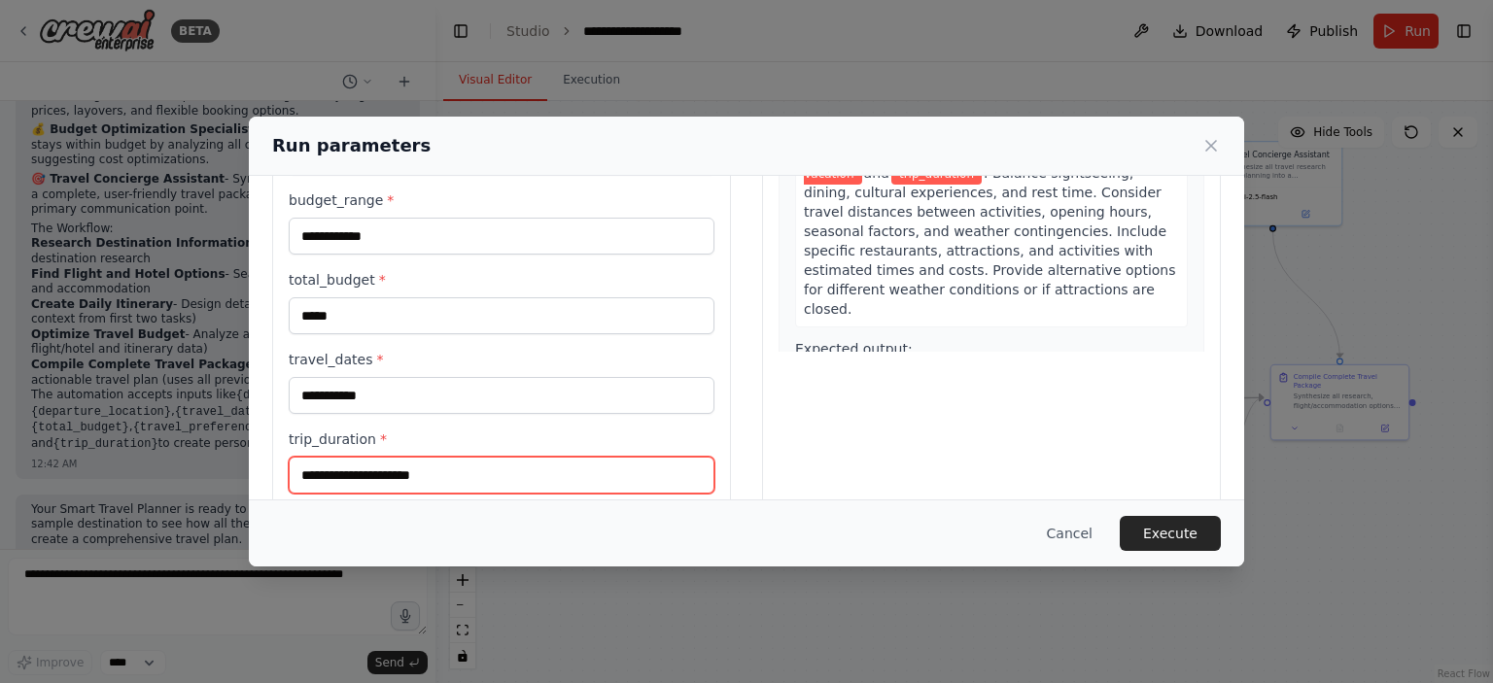
click at [404, 474] on input "trip_duration *" at bounding box center [502, 475] width 426 height 37
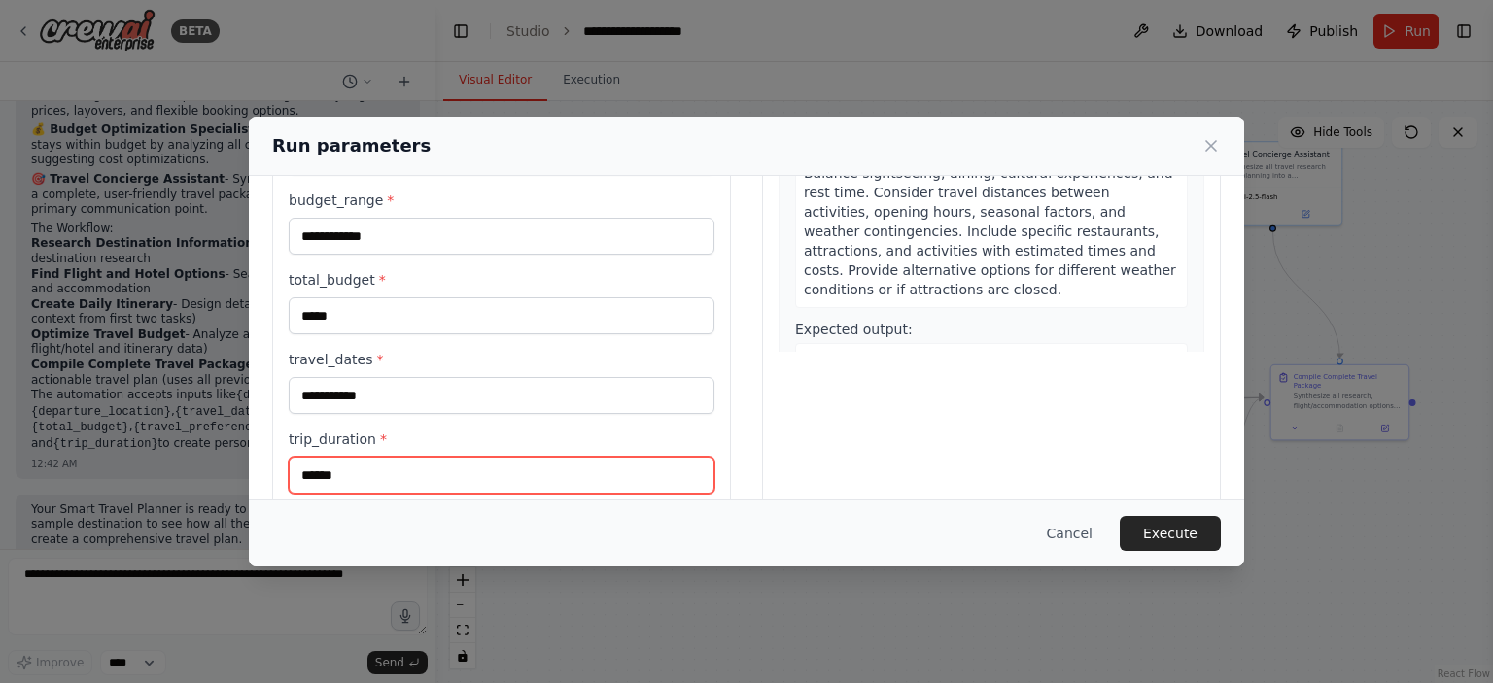
scroll to position [320, 0]
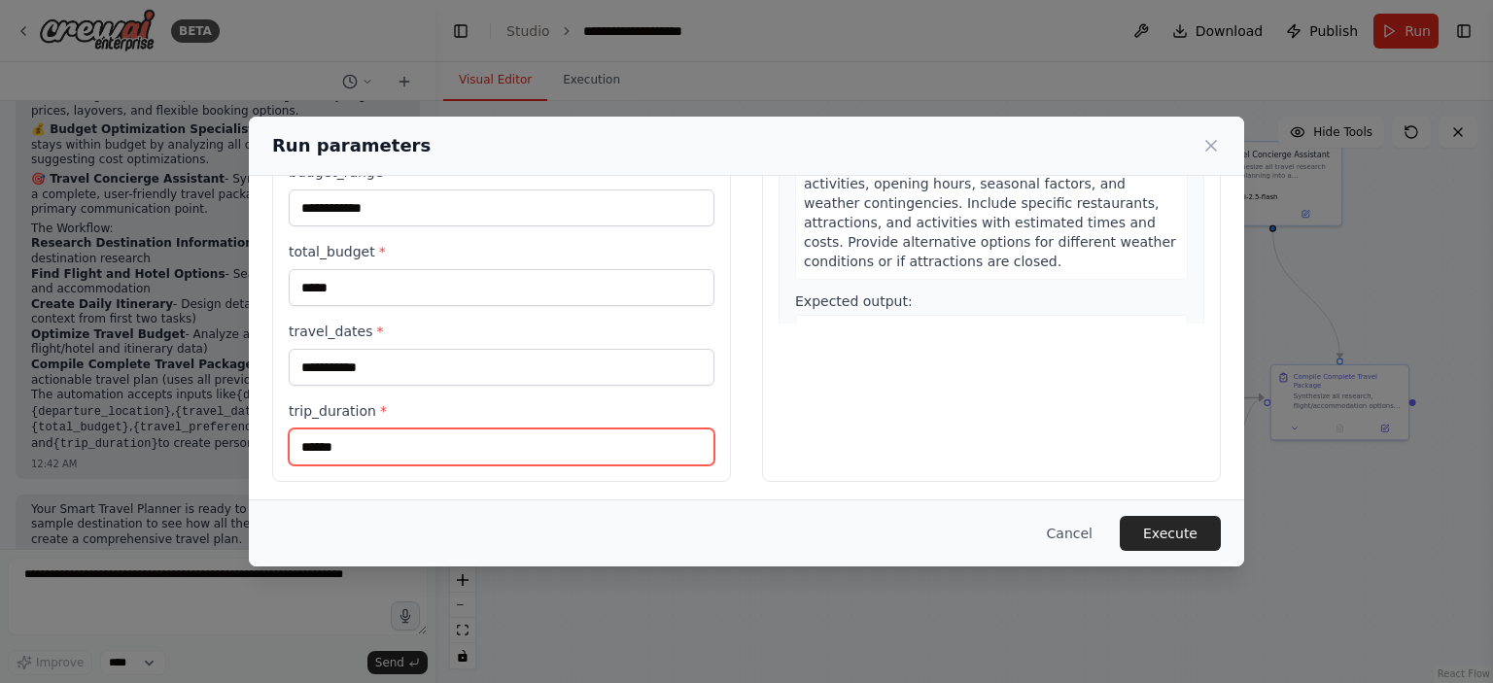
type input "******"
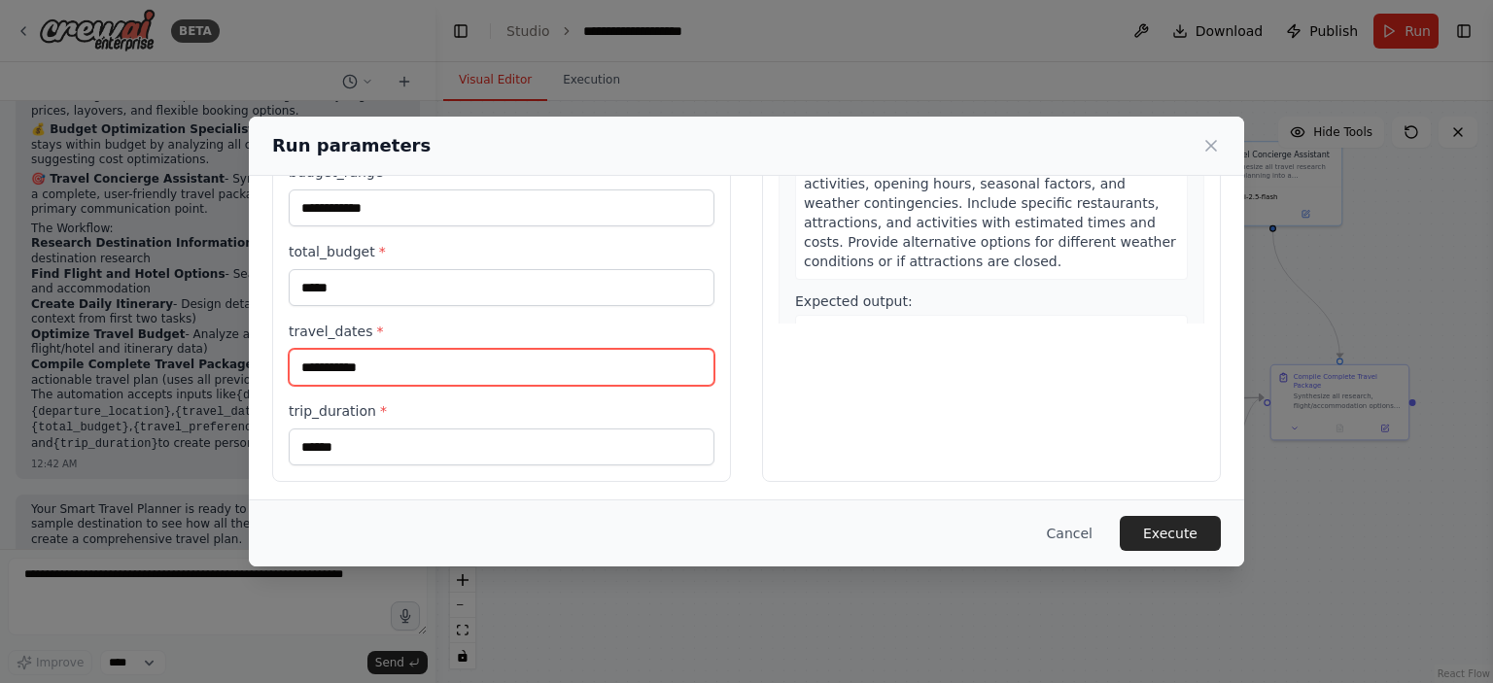
click at [415, 371] on input "**********" at bounding box center [502, 367] width 426 height 37
type input "**********"
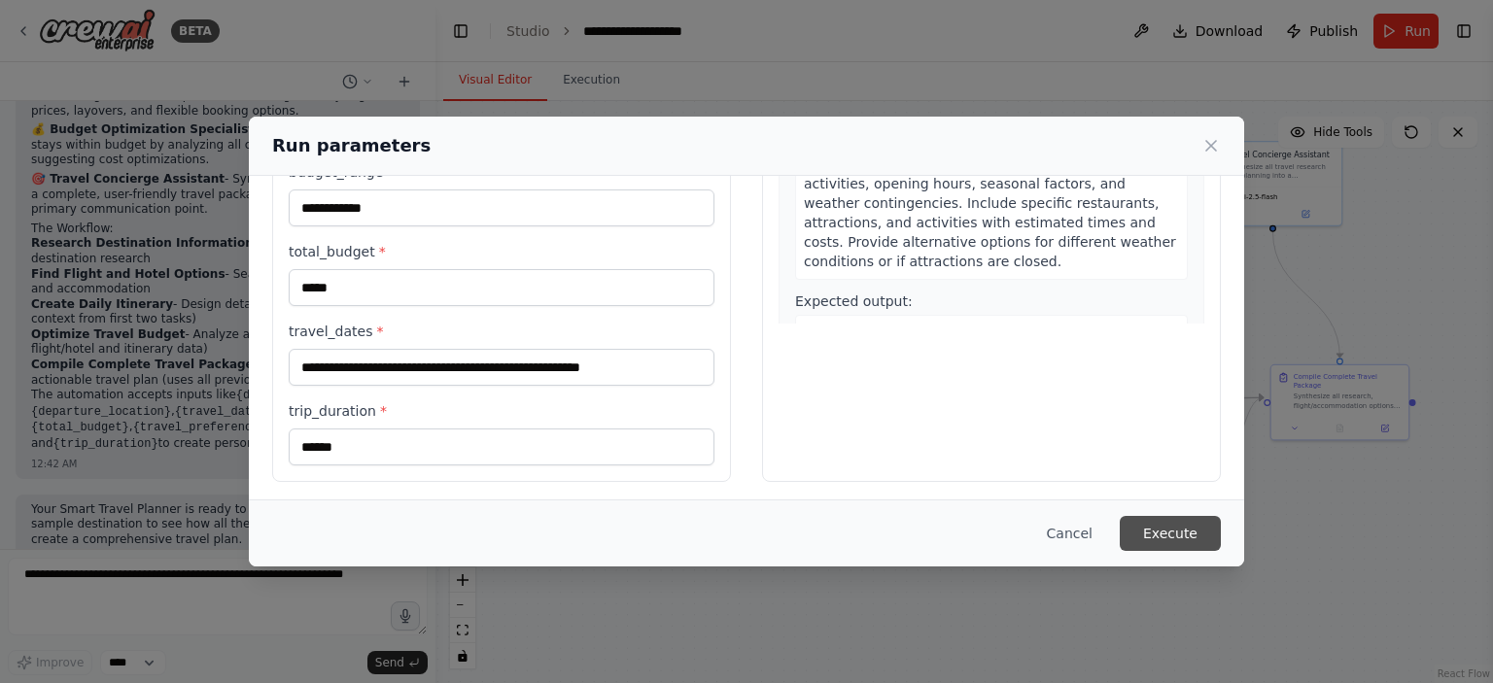
click at [1157, 537] on button "Execute" at bounding box center [1169, 533] width 101 height 35
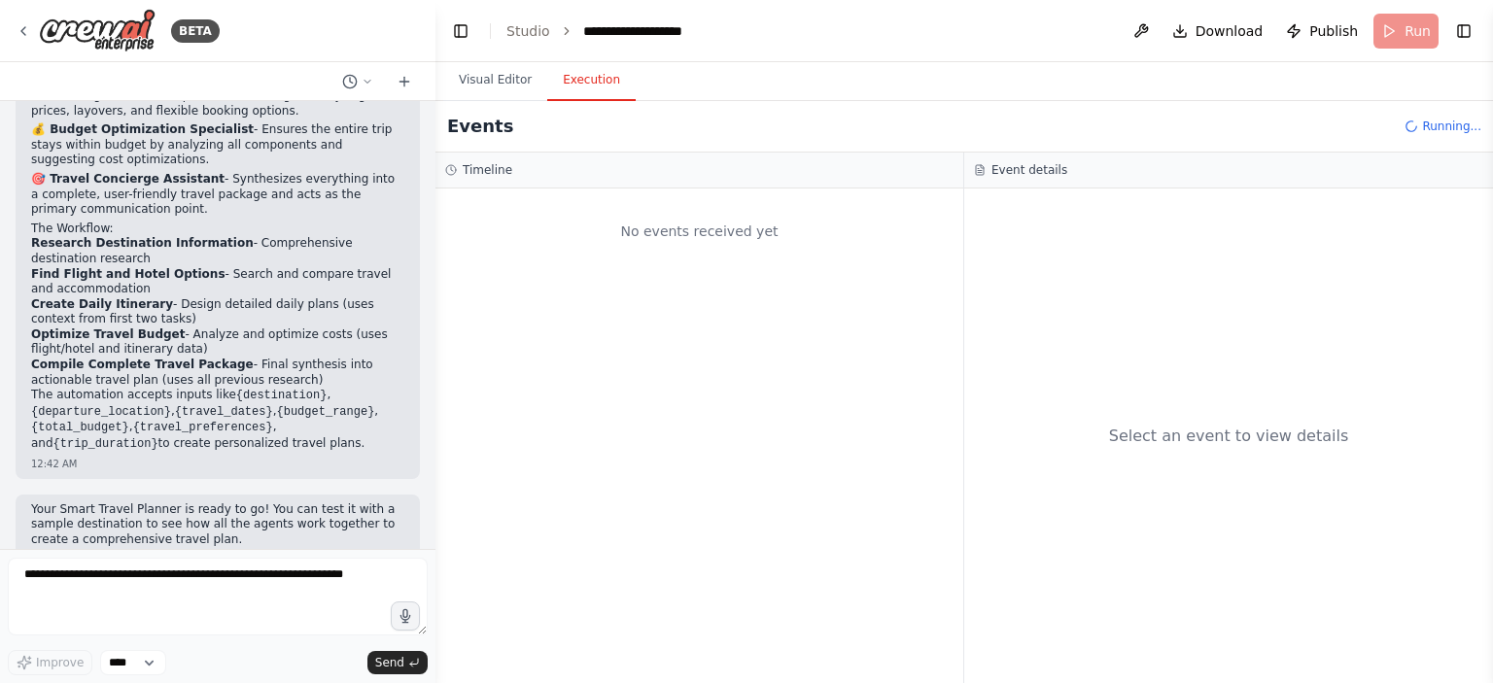
click at [595, 86] on button "Execution" at bounding box center [591, 80] width 88 height 41
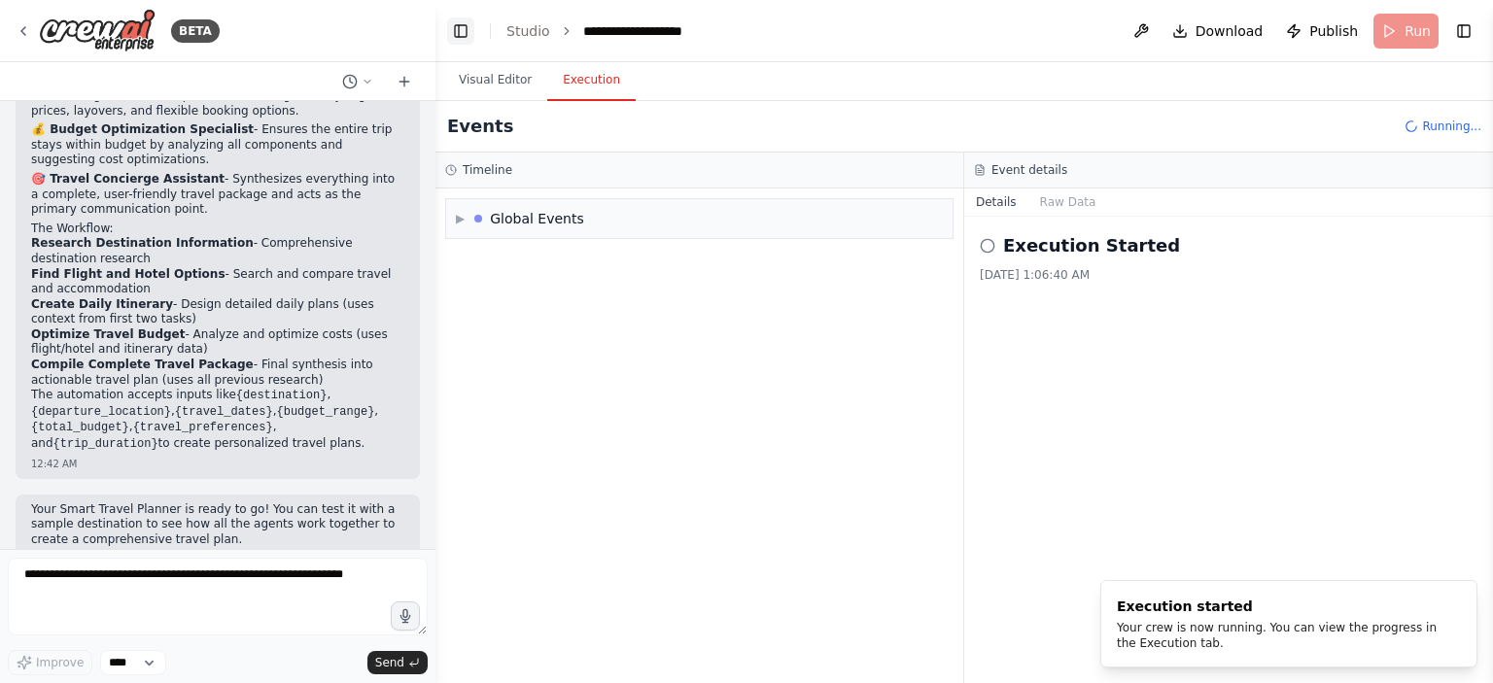
click at [459, 35] on button "Toggle Left Sidebar" at bounding box center [460, 30] width 27 height 27
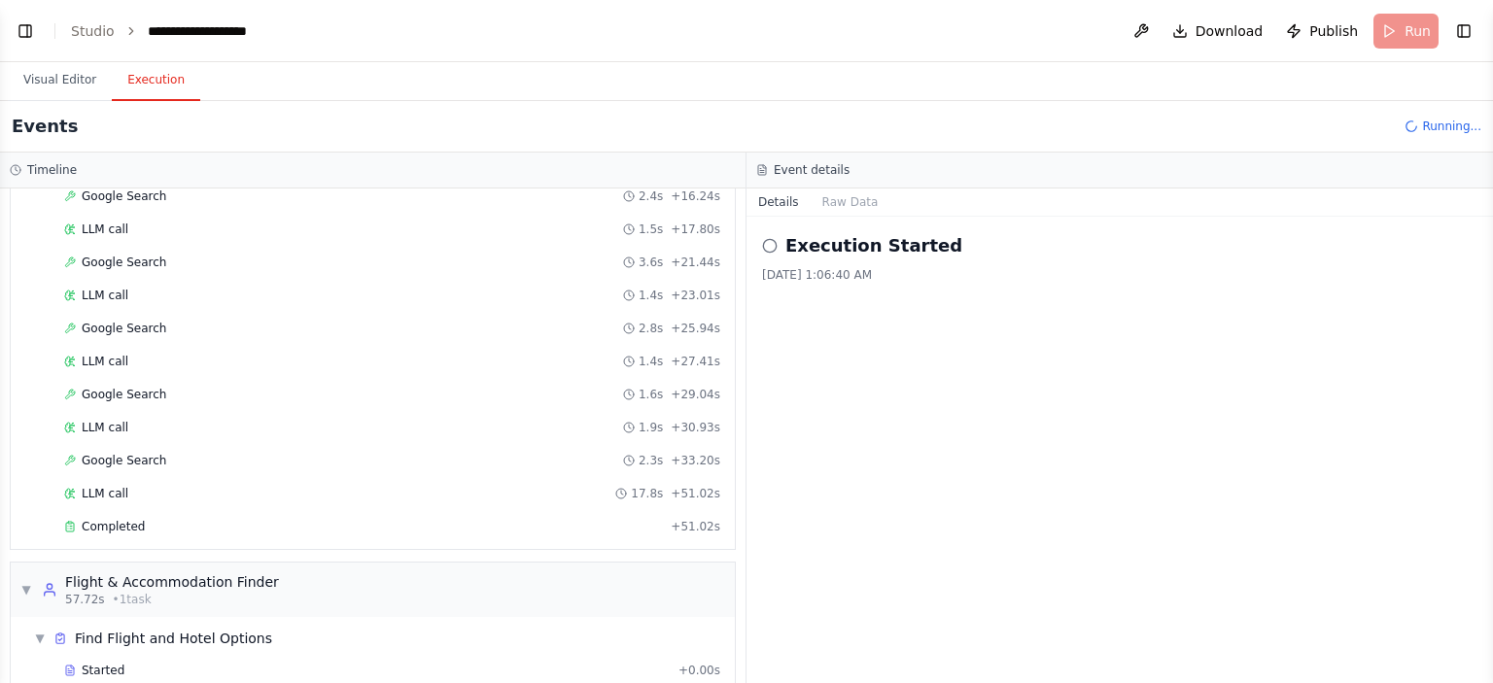
scroll to position [417, 0]
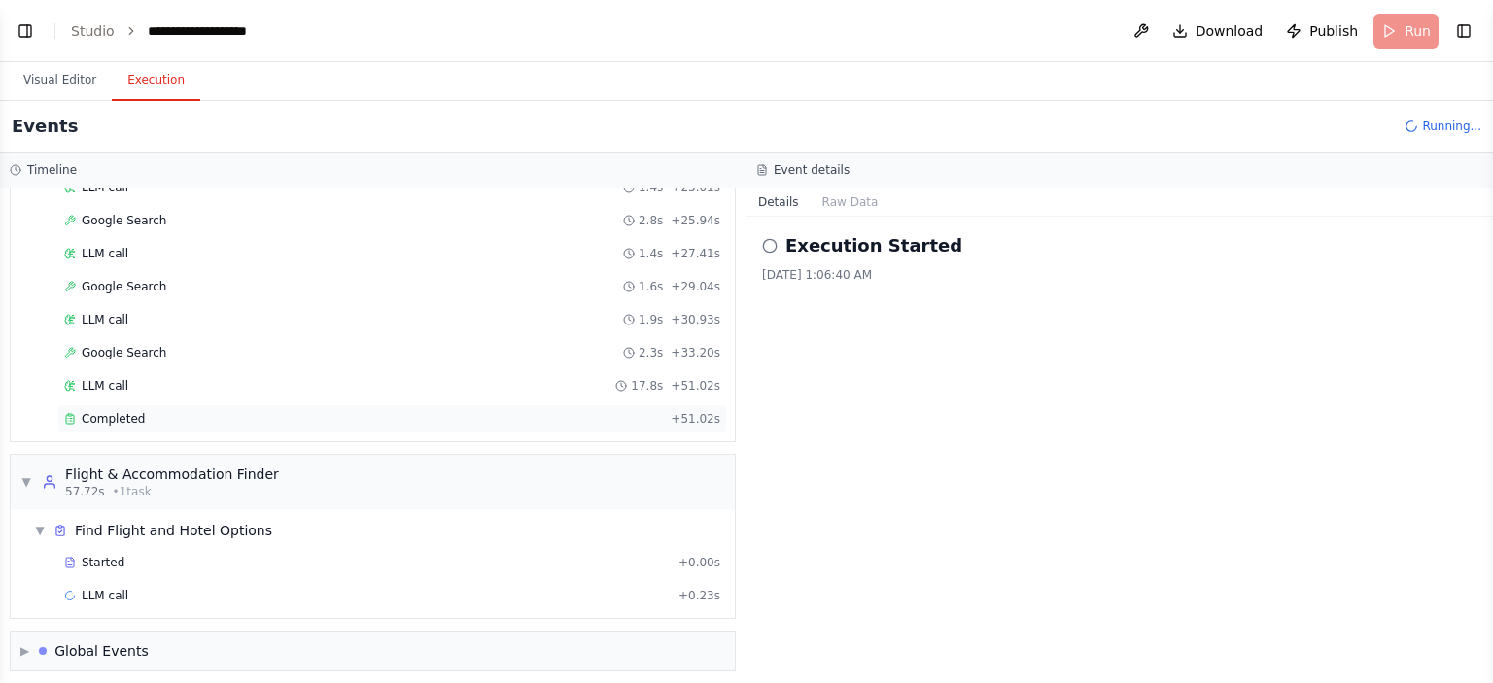
click at [121, 411] on span "Completed" at bounding box center [113, 419] width 63 height 16
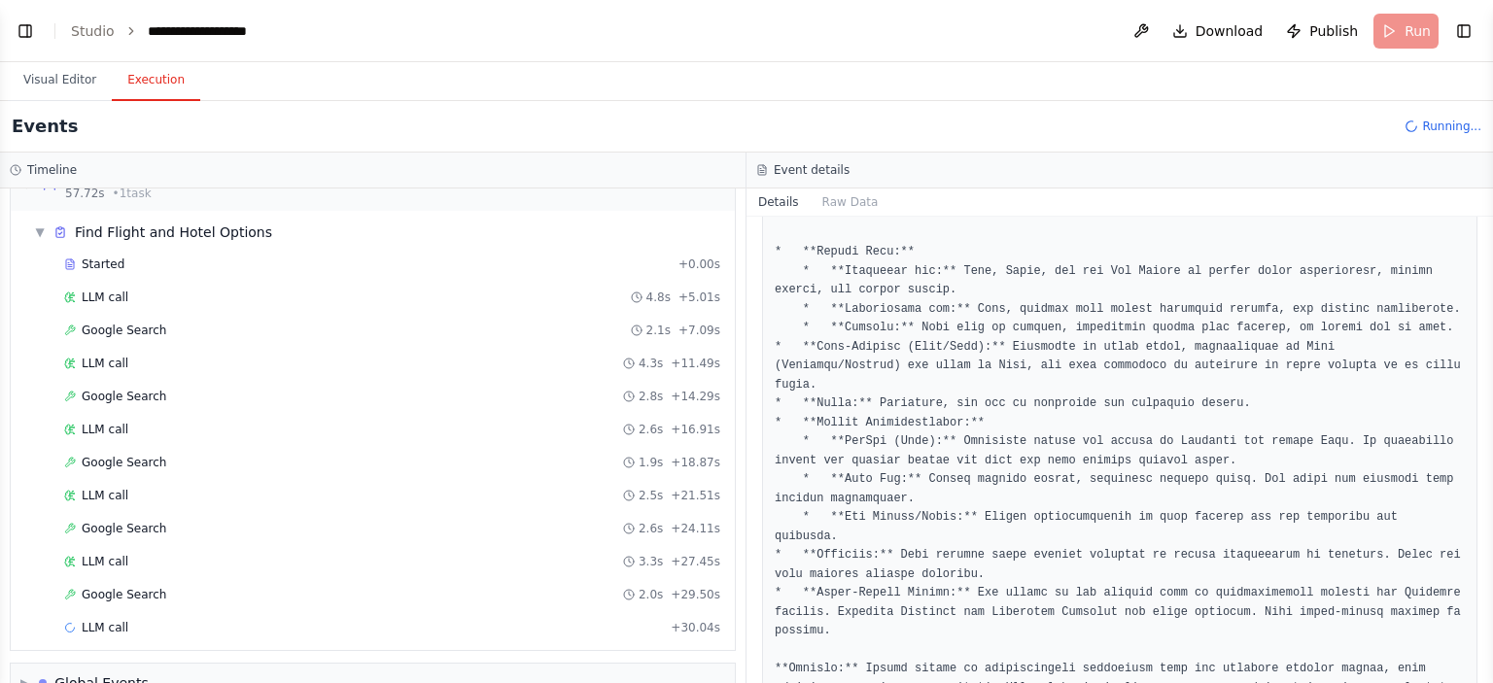
scroll to position [733, 0]
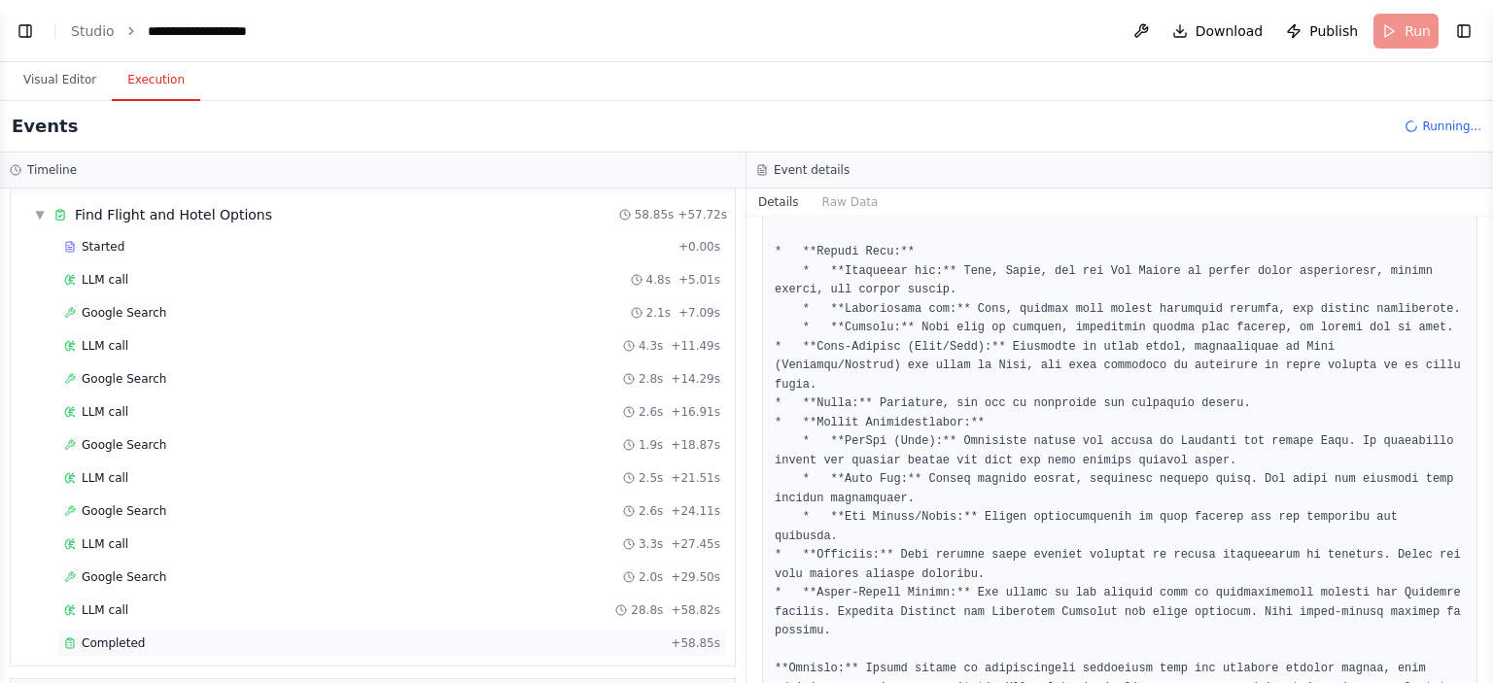
click at [136, 635] on span "Completed" at bounding box center [113, 643] width 63 height 16
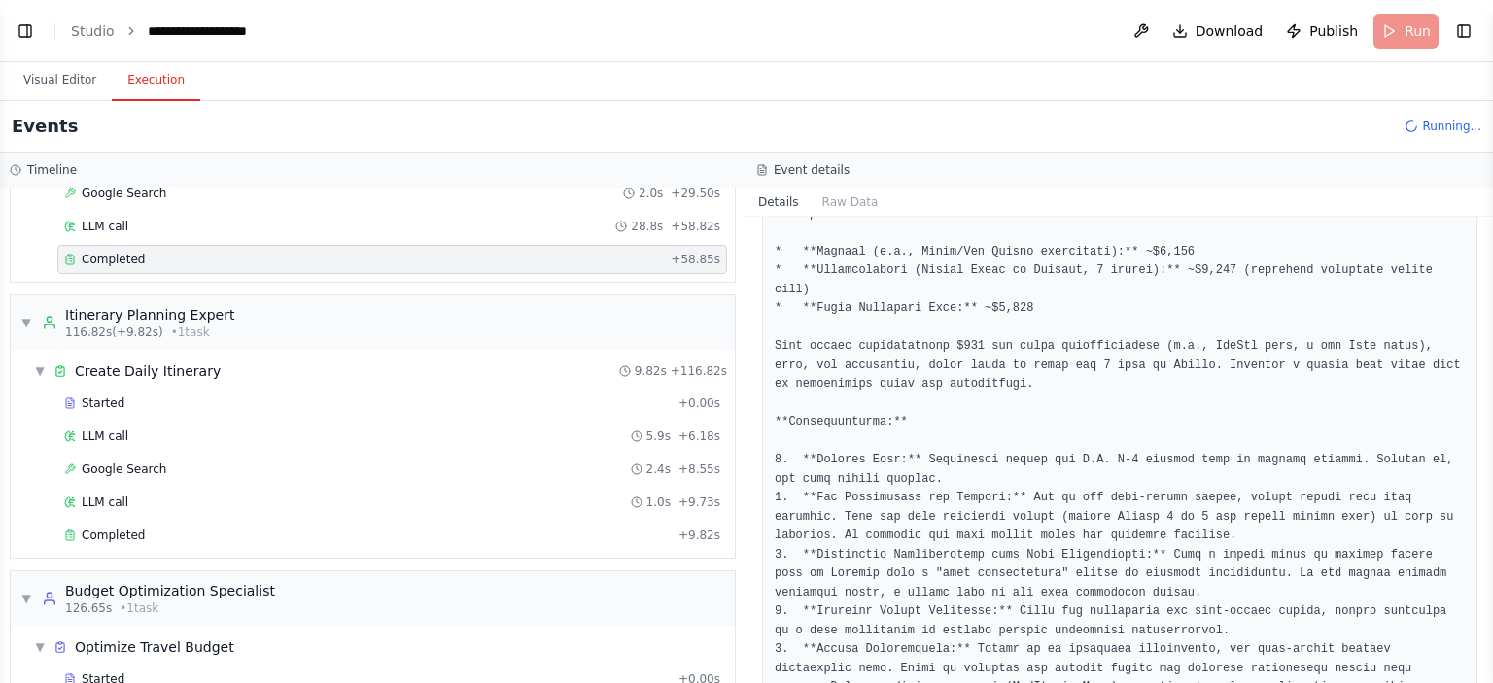
scroll to position [1111, 0]
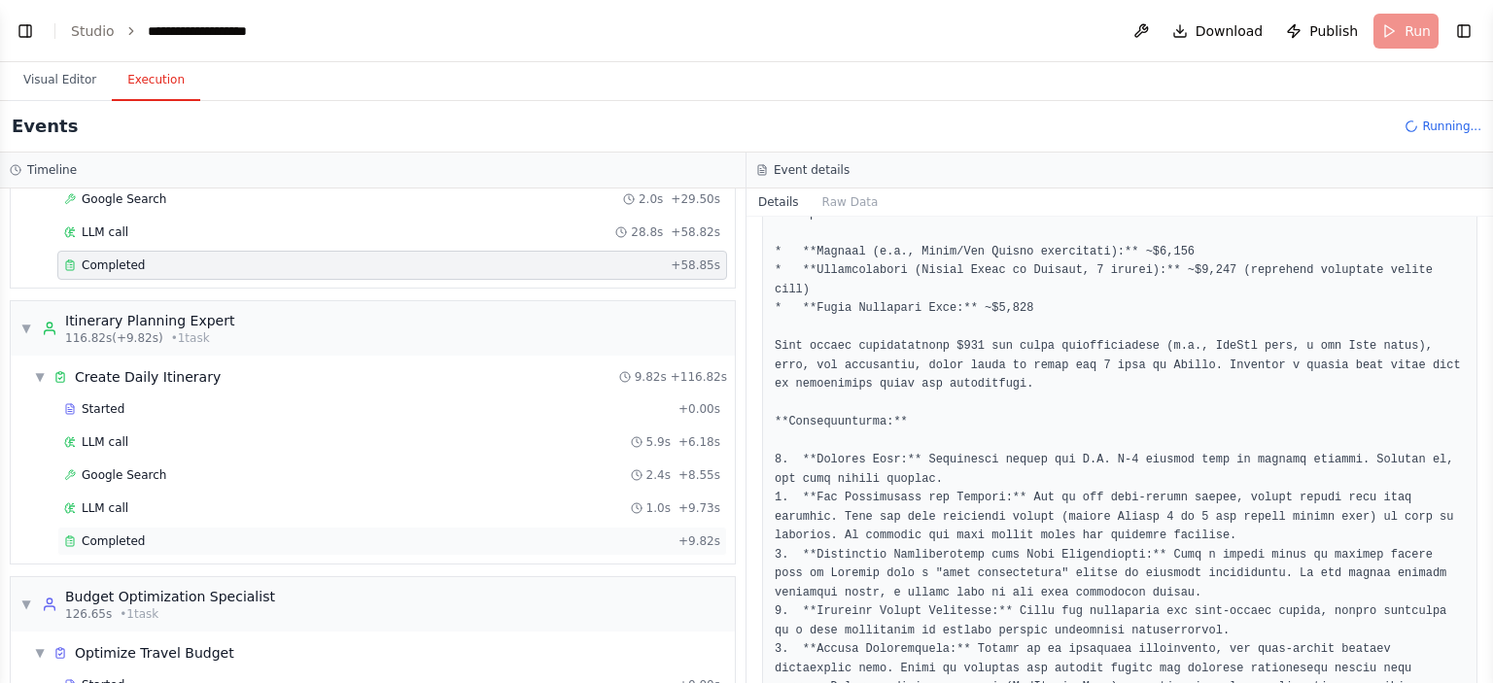
click at [132, 533] on span "Completed" at bounding box center [113, 541] width 63 height 16
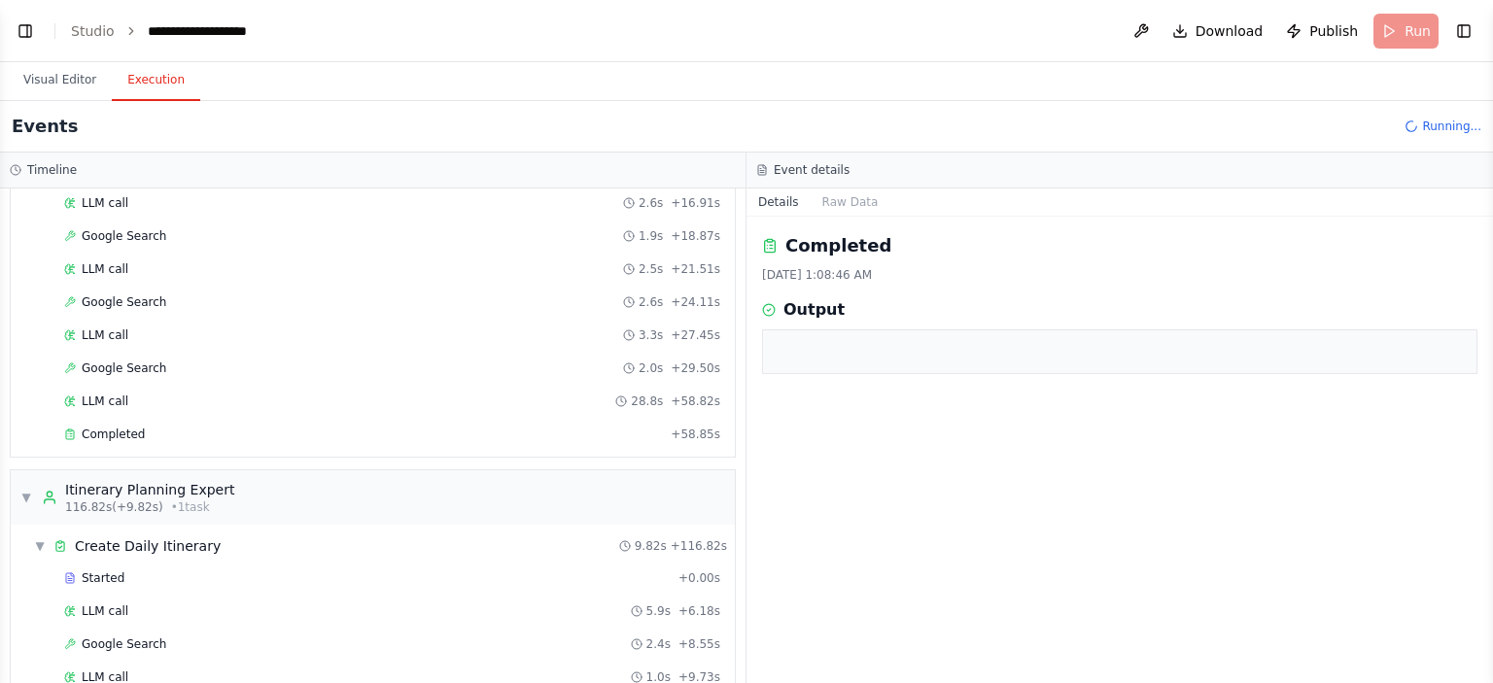
scroll to position [893, 0]
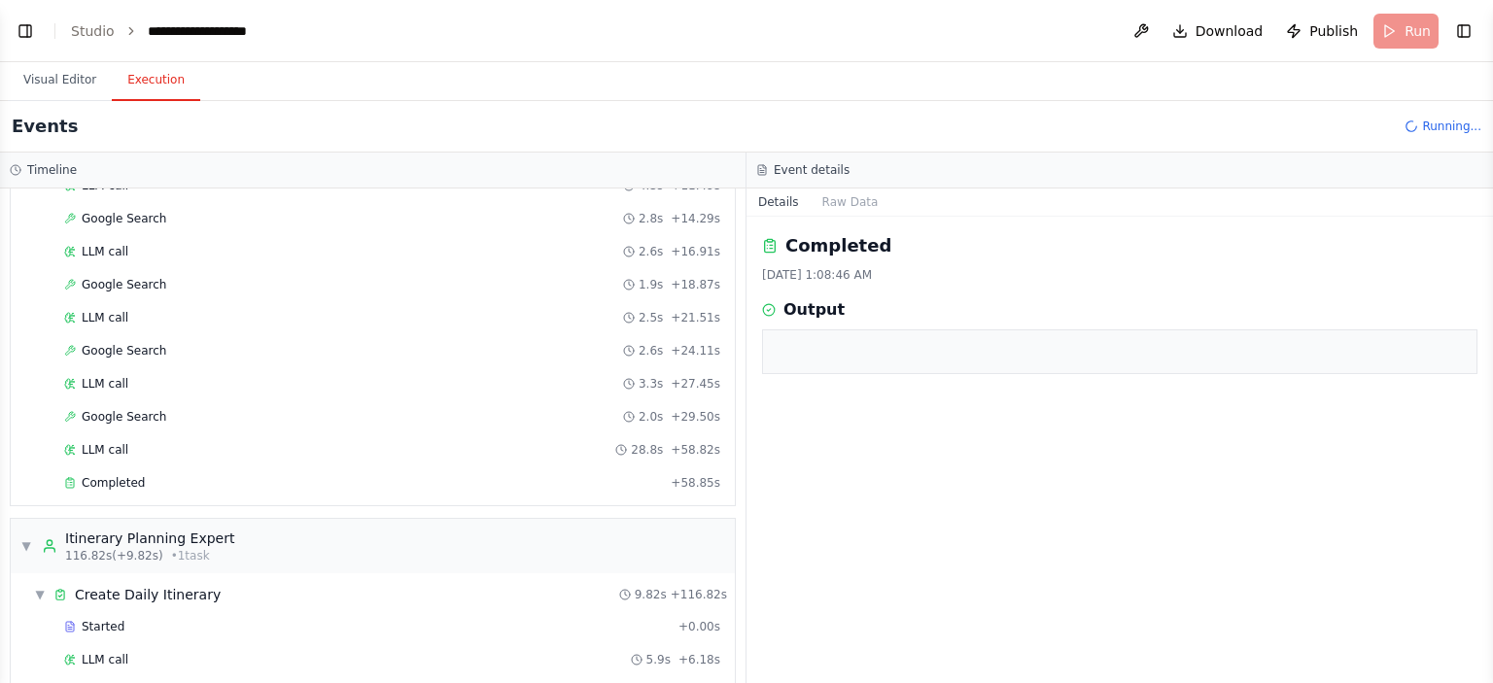
click at [931, 360] on pre at bounding box center [1119, 351] width 690 height 19
click at [830, 203] on button "Raw Data" at bounding box center [850, 202] width 80 height 27
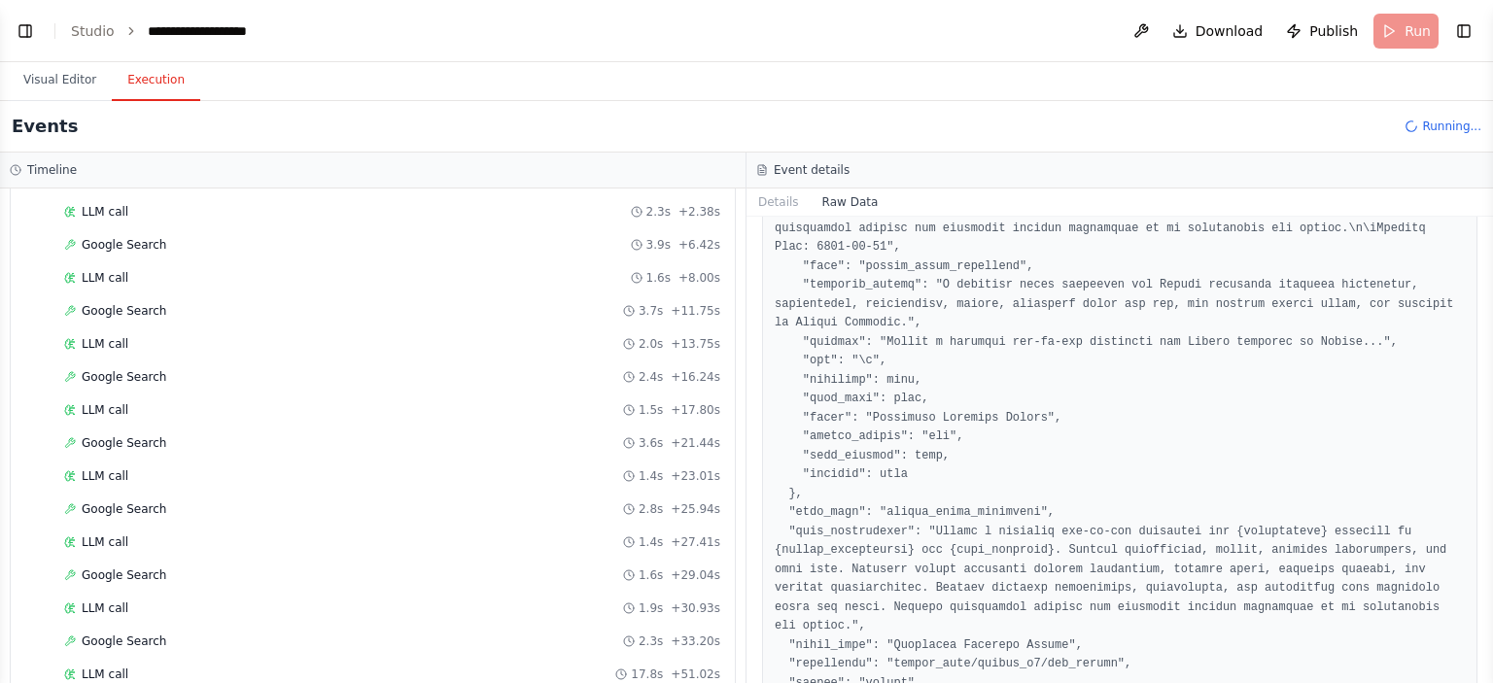
scroll to position [109, 0]
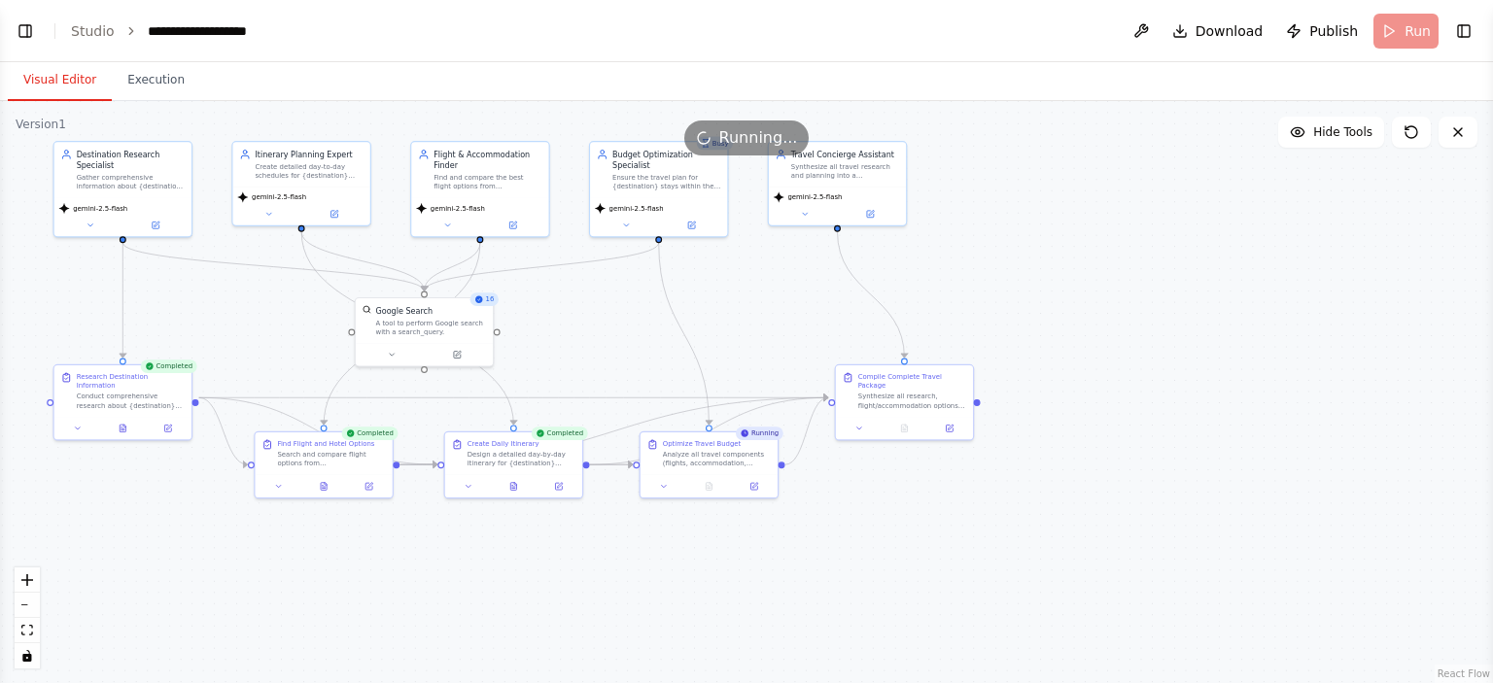
click at [67, 85] on button "Visual Editor" at bounding box center [60, 80] width 104 height 41
click at [543, 462] on div "Design a detailed day-by-day itinerary for {destination} tailored to {travel_pr…" at bounding box center [521, 456] width 108 height 17
click at [513, 483] on icon at bounding box center [513, 484] width 6 height 8
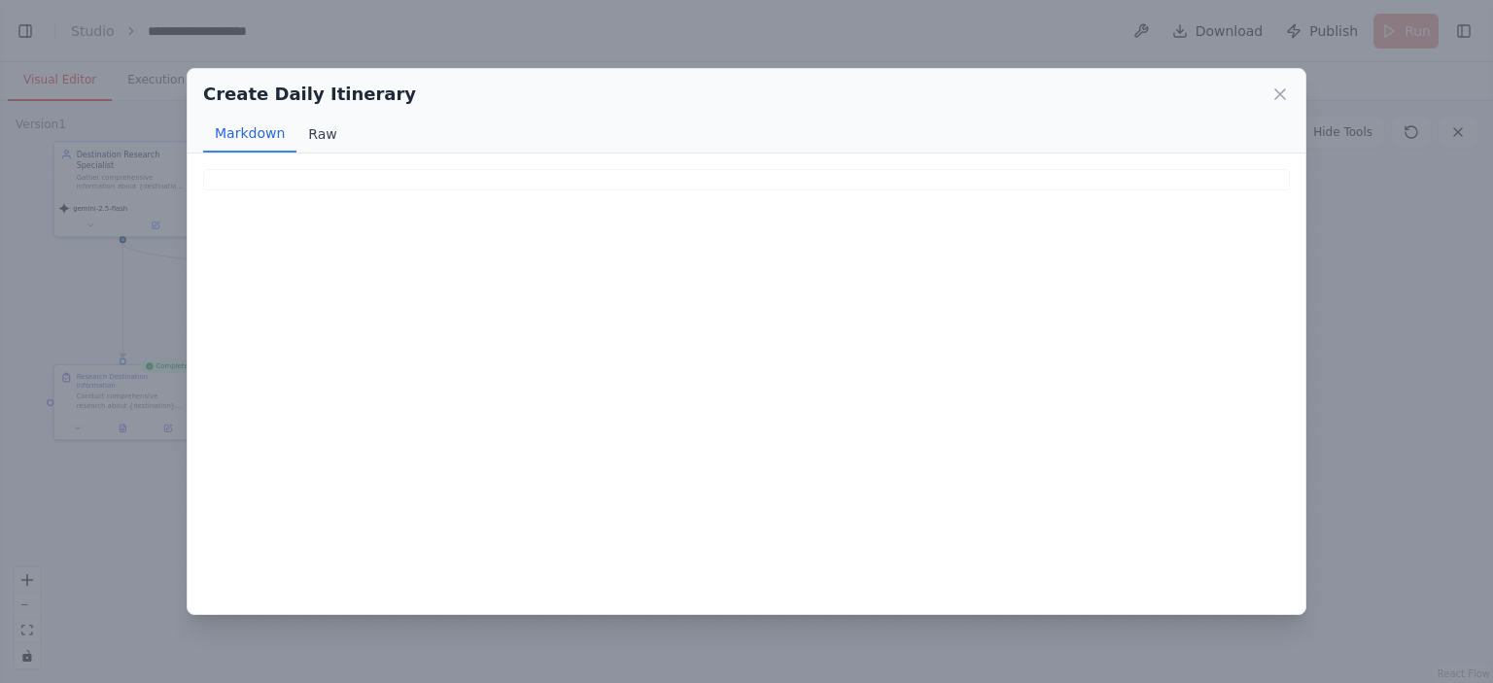
click at [319, 134] on button "Raw" at bounding box center [321, 134] width 51 height 37
click at [251, 132] on button "Markdown" at bounding box center [249, 134] width 93 height 37
click at [1276, 98] on icon at bounding box center [1280, 94] width 10 height 10
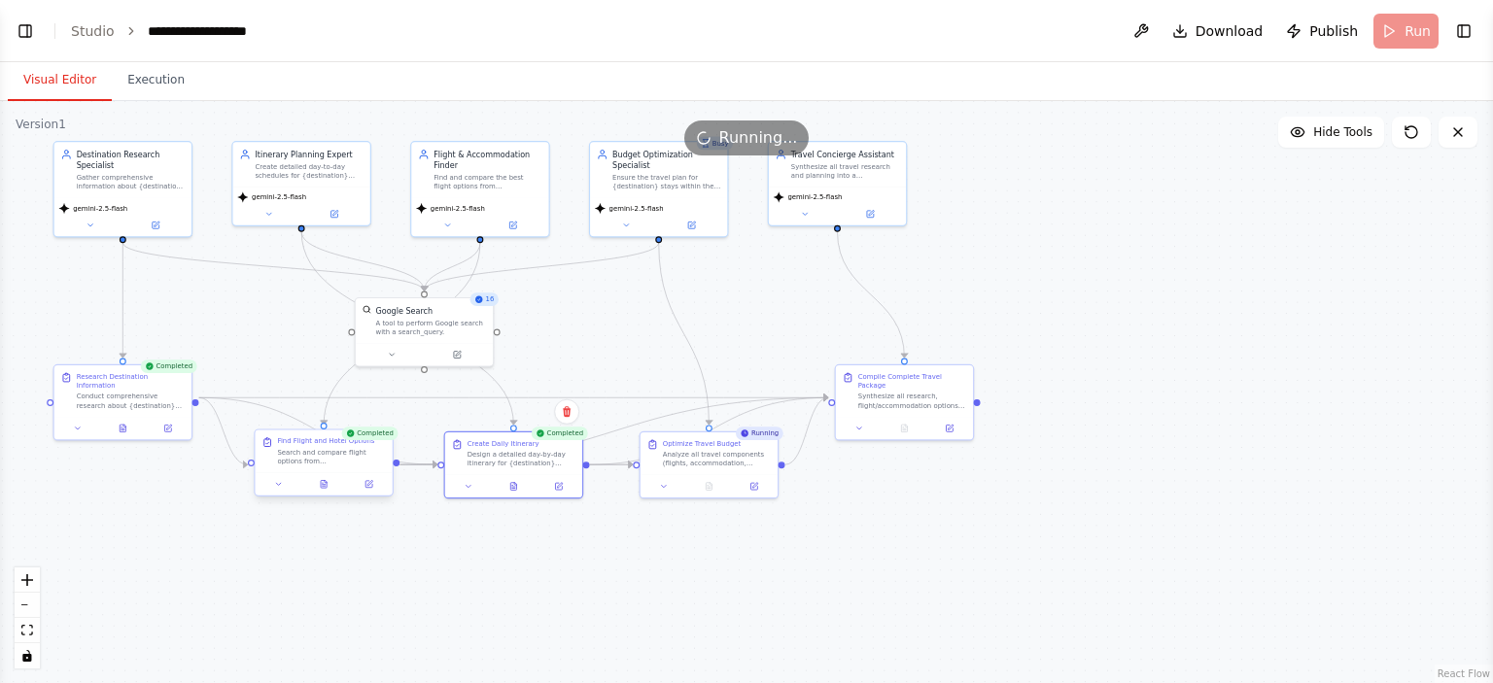
click at [326, 493] on div at bounding box center [323, 483] width 137 height 23
click at [318, 481] on button at bounding box center [324, 484] width 48 height 14
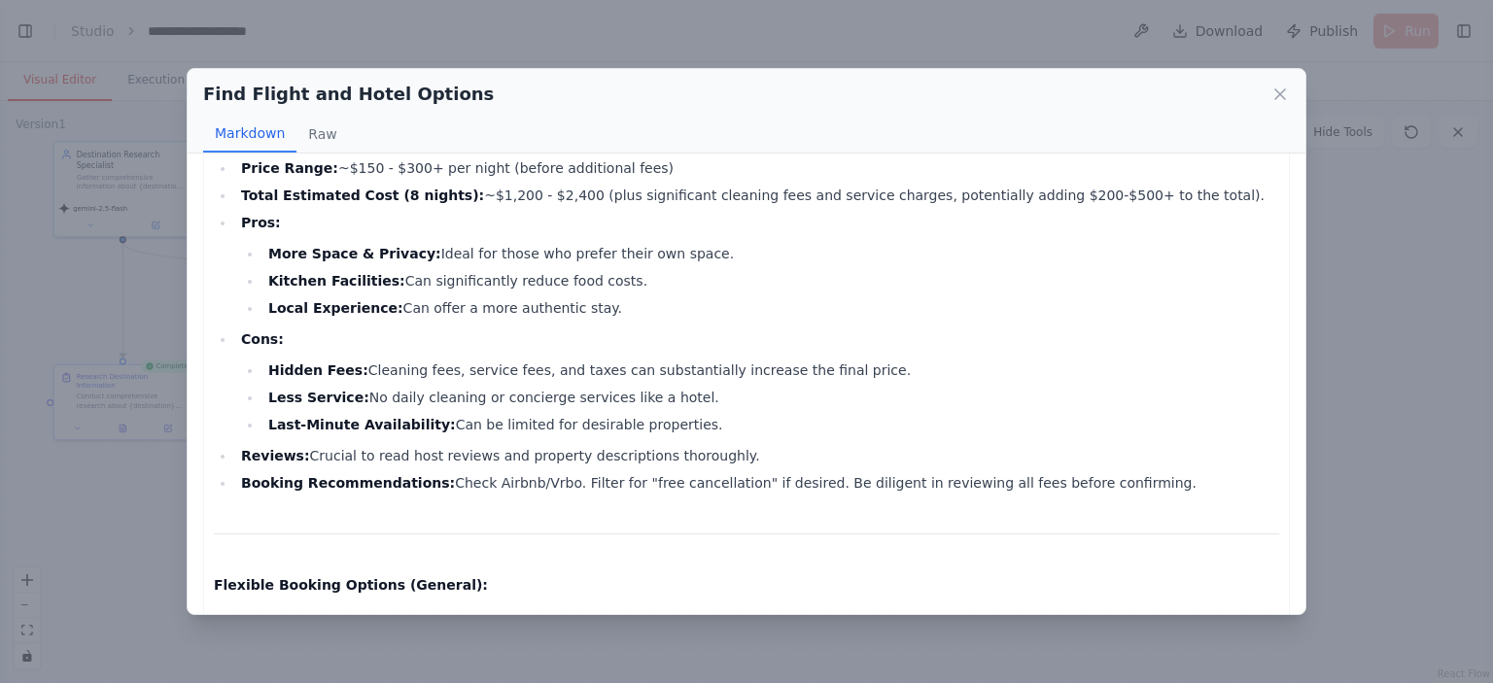
scroll to position [2429, 0]
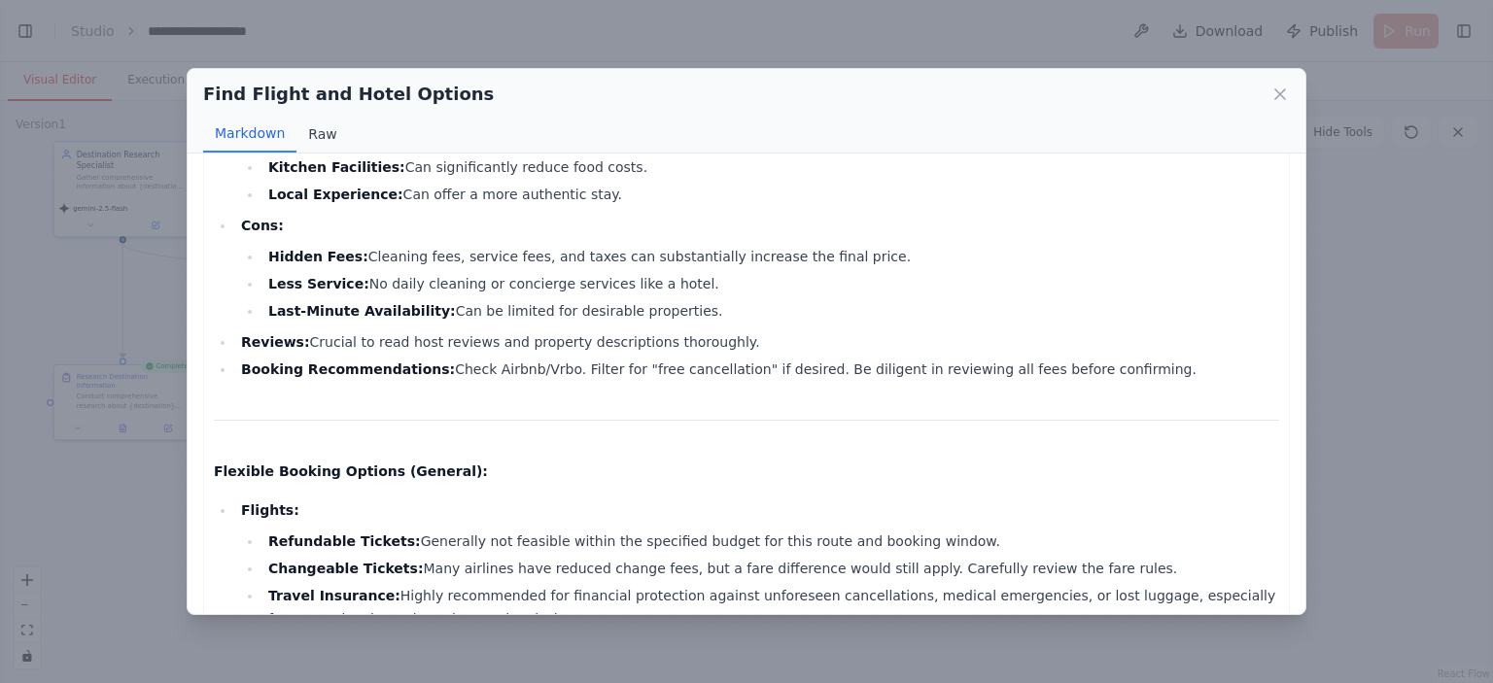
click at [315, 139] on button "Raw" at bounding box center [321, 134] width 51 height 37
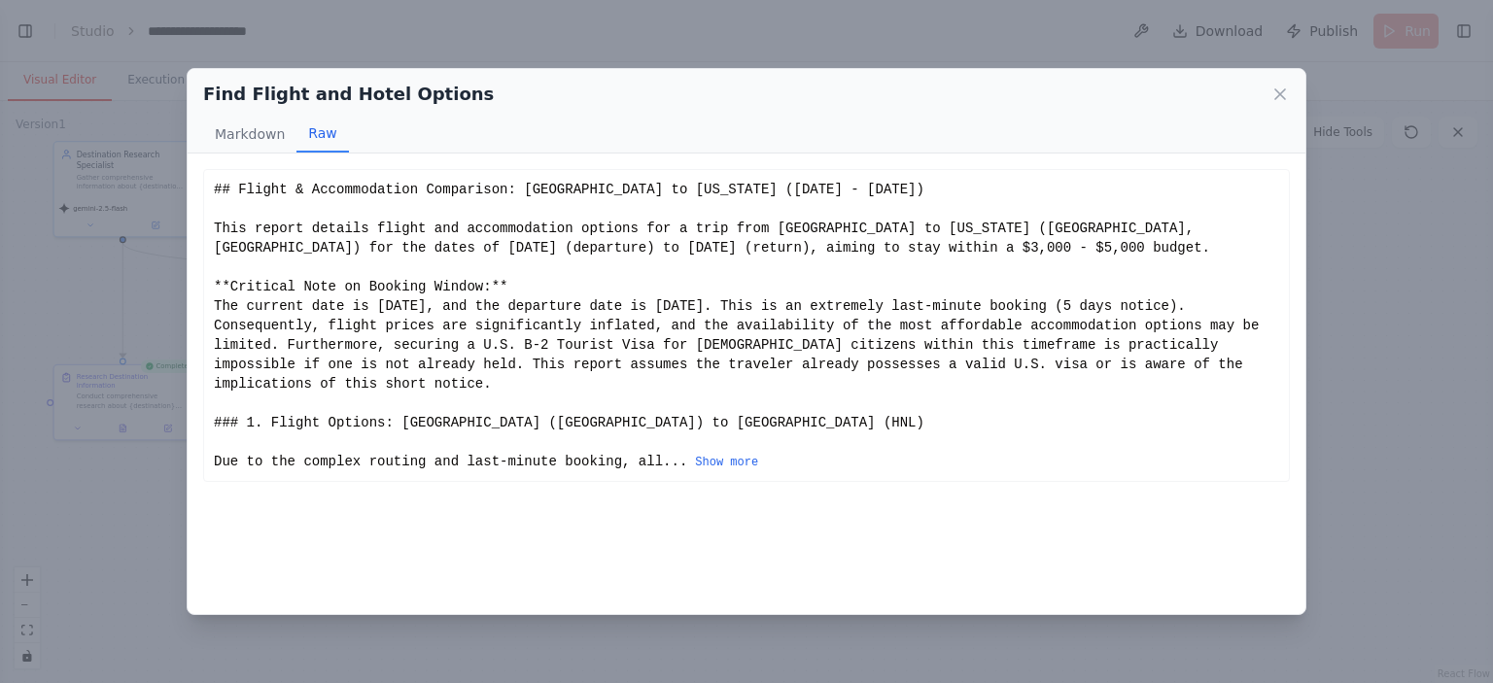
scroll to position [0, 0]
click at [257, 139] on button "Markdown" at bounding box center [249, 134] width 93 height 37
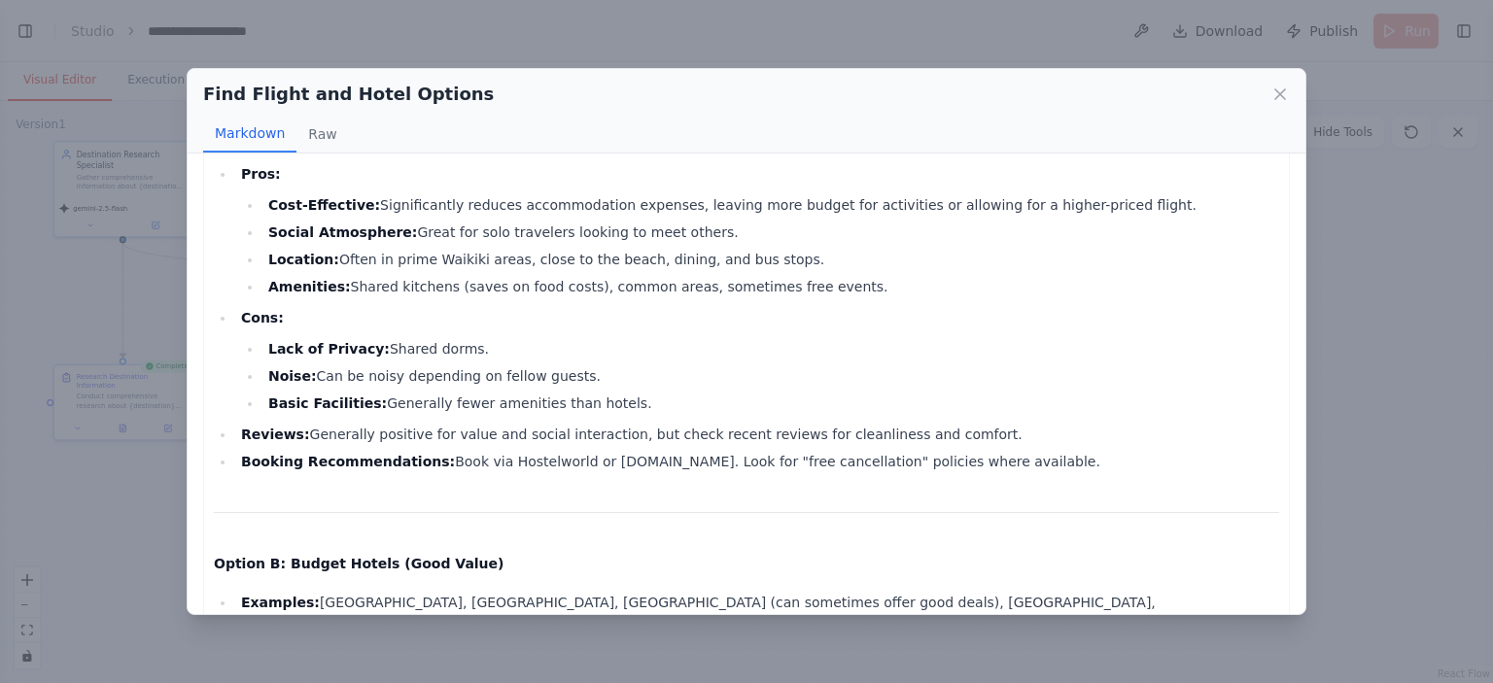
scroll to position [1242, 0]
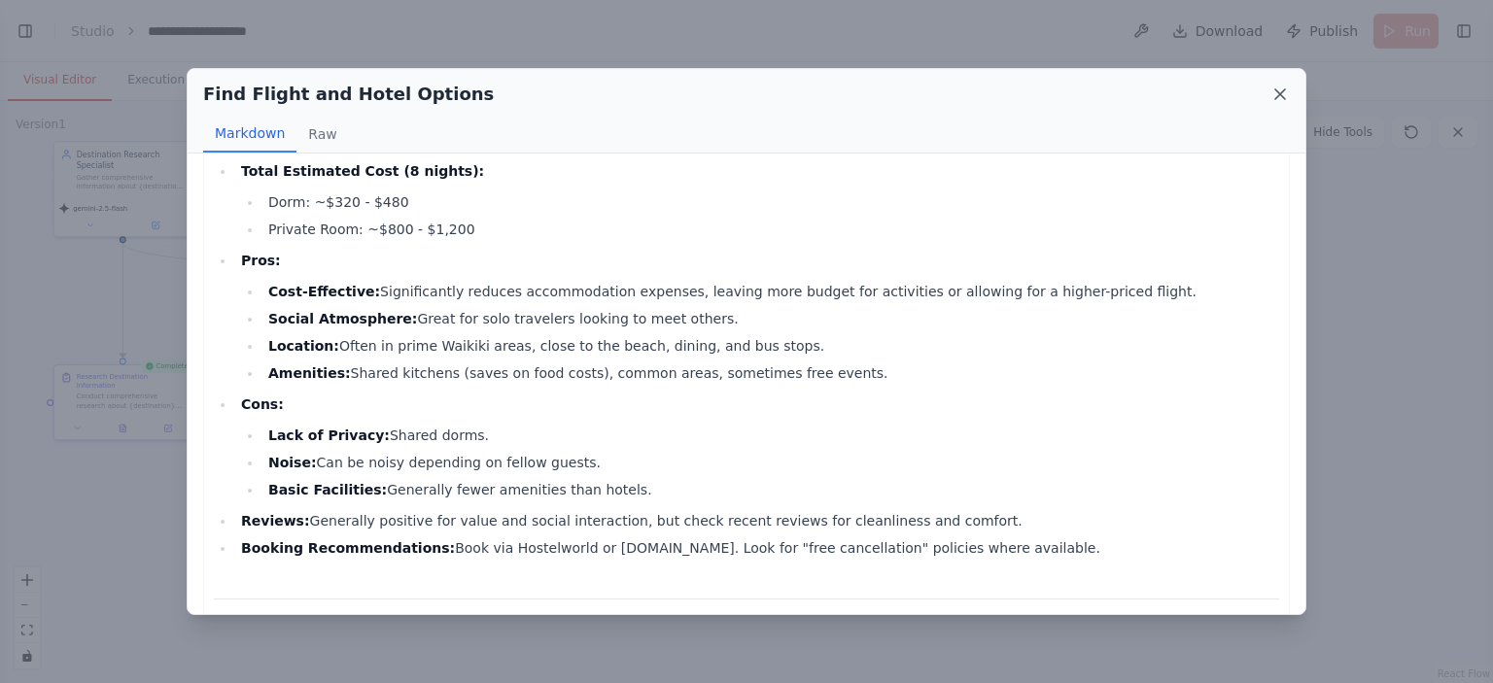
click at [1276, 96] on icon at bounding box center [1279, 94] width 19 height 19
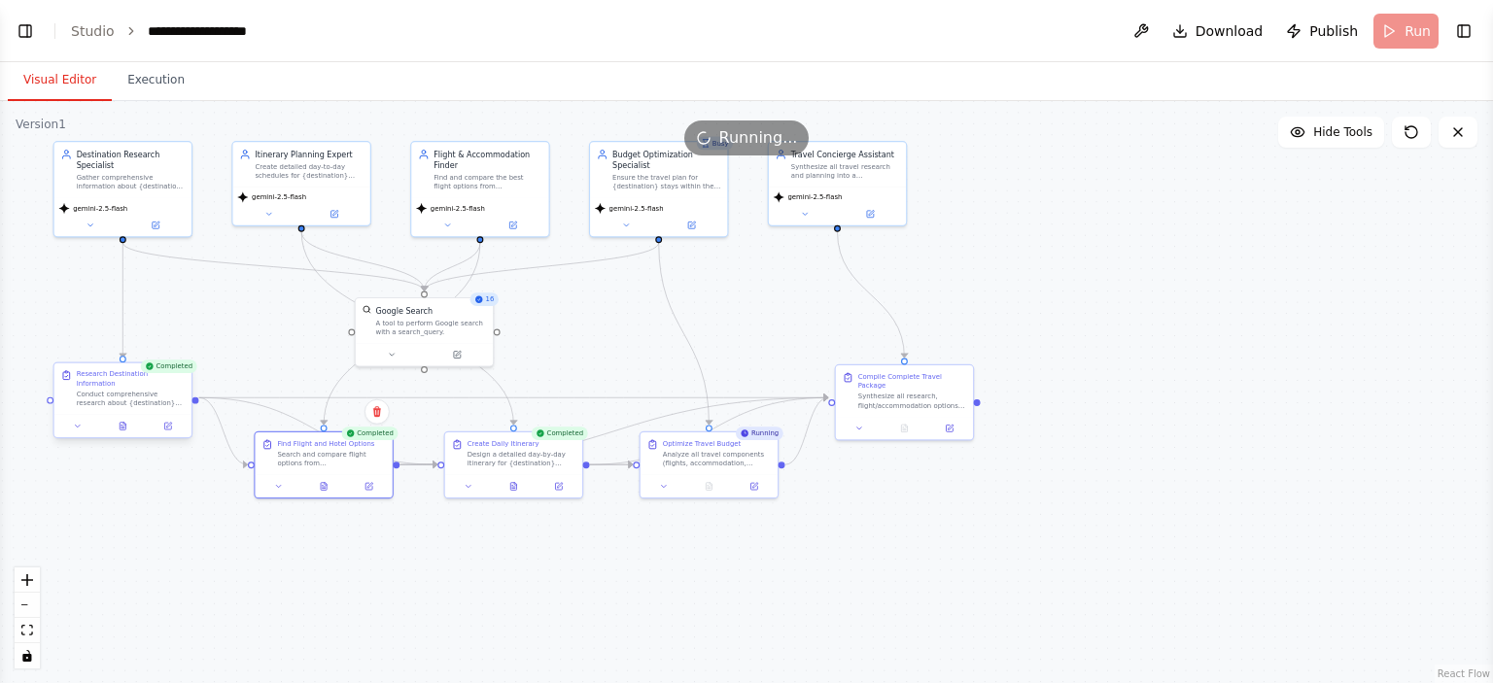
click at [167, 390] on div "Conduct comprehensive research about {destination} including top attractions, c…" at bounding box center [131, 398] width 108 height 17
click at [129, 420] on button at bounding box center [123, 427] width 48 height 14
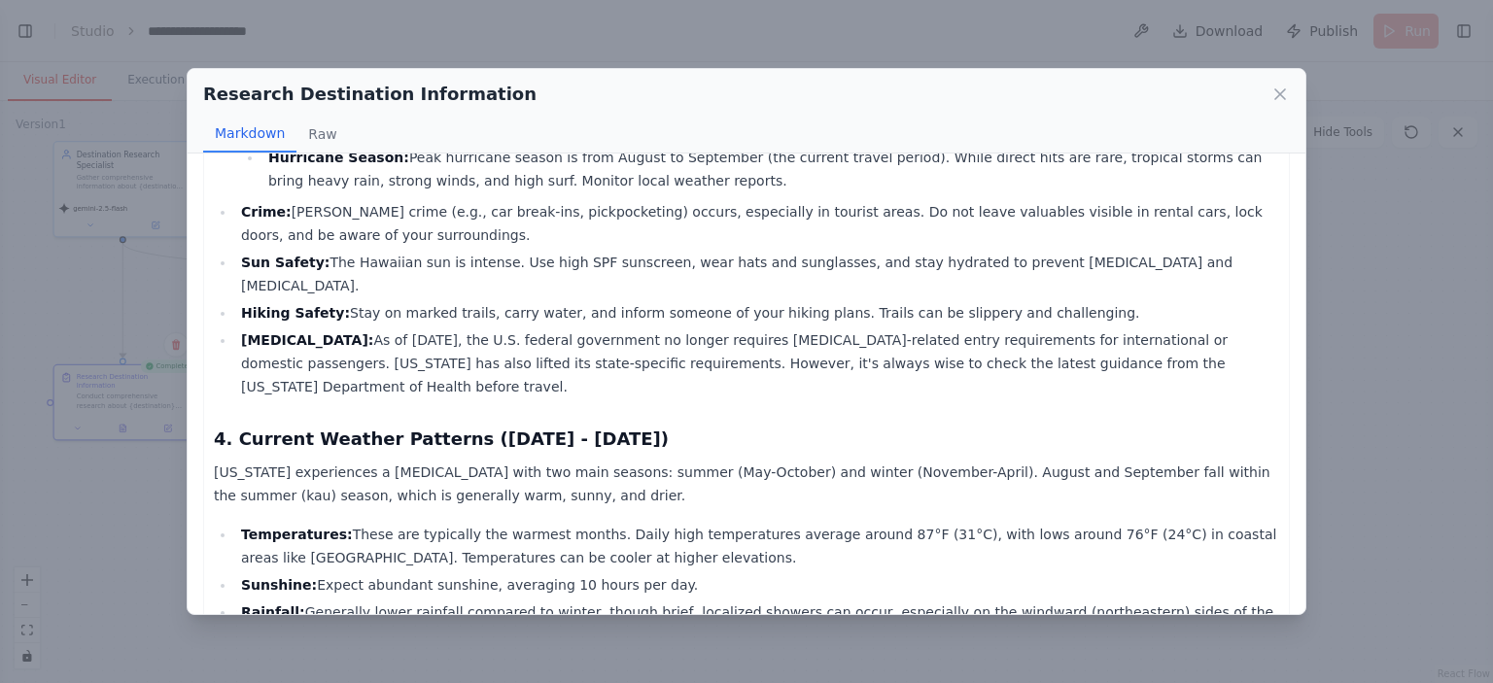
scroll to position [1841, 0]
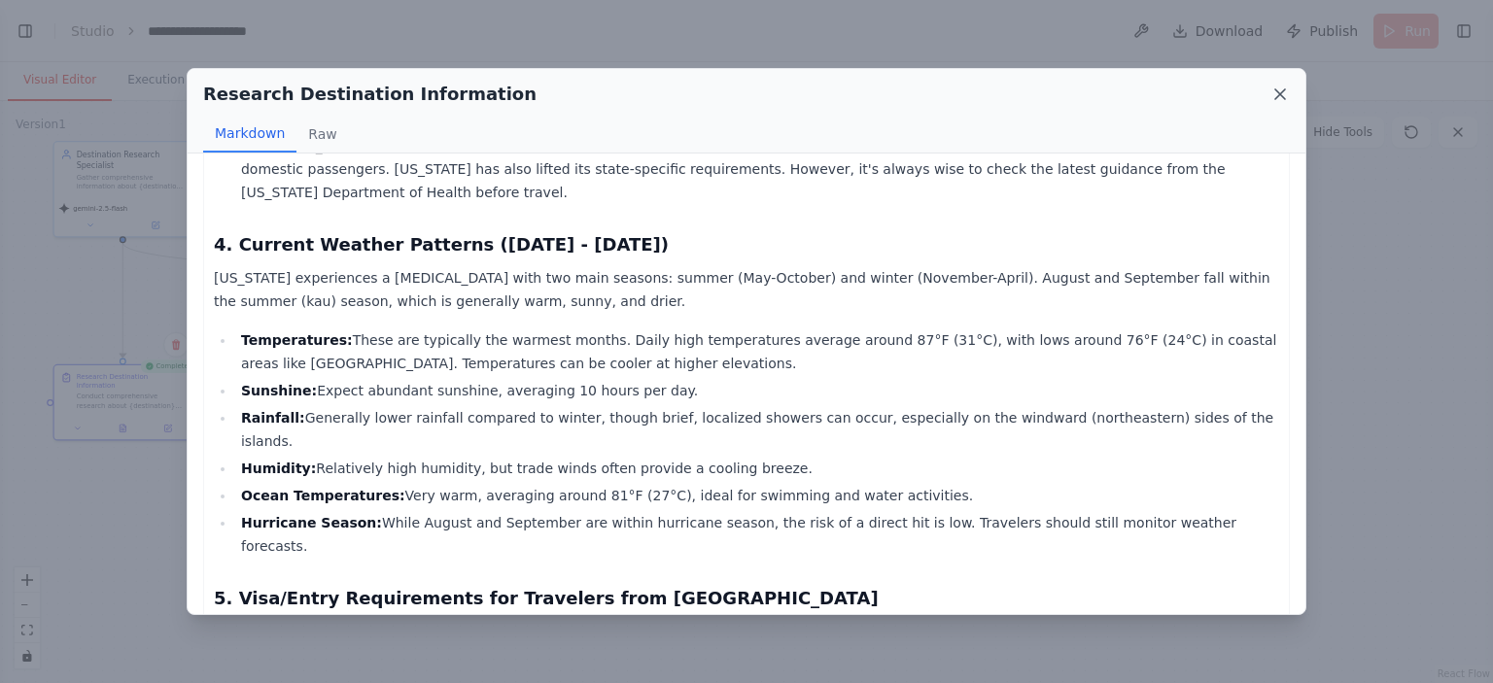
click at [1279, 93] on icon at bounding box center [1279, 94] width 19 height 19
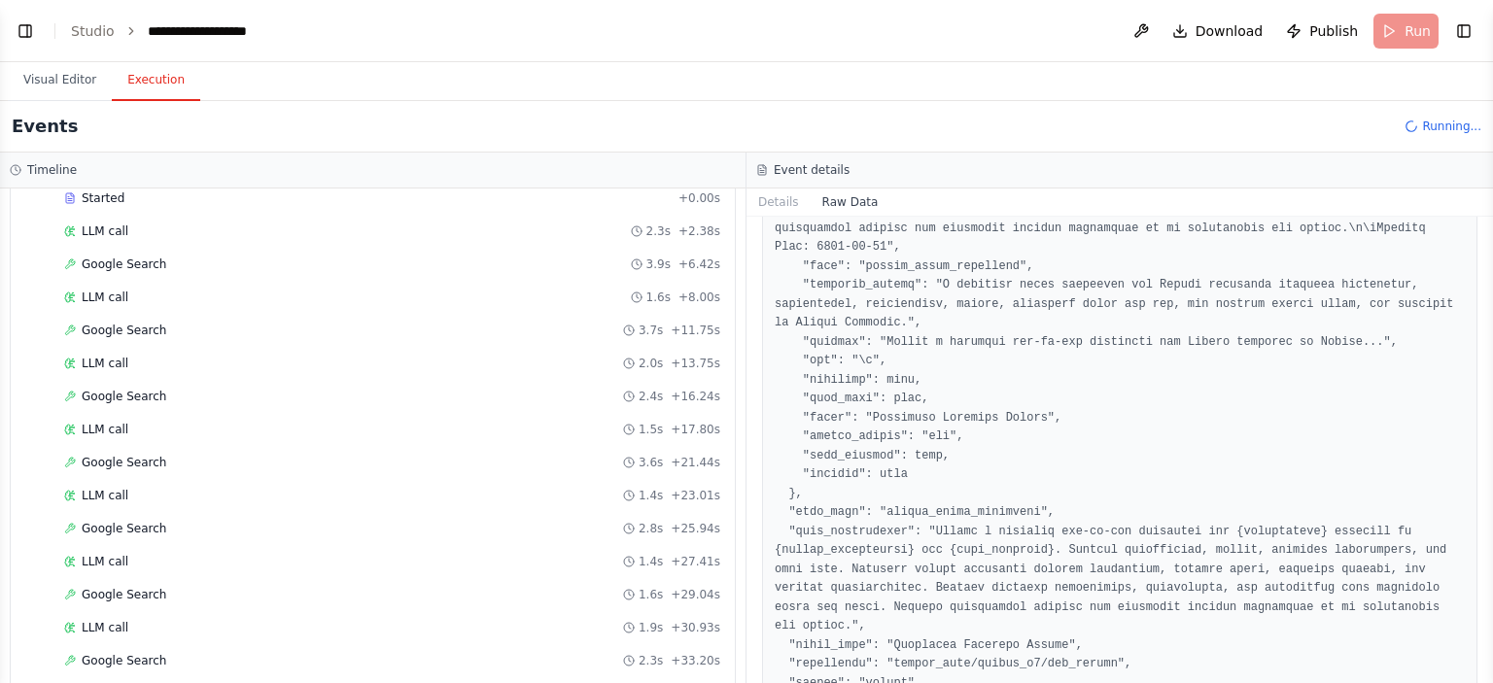
click at [126, 81] on button "Execution" at bounding box center [156, 80] width 88 height 41
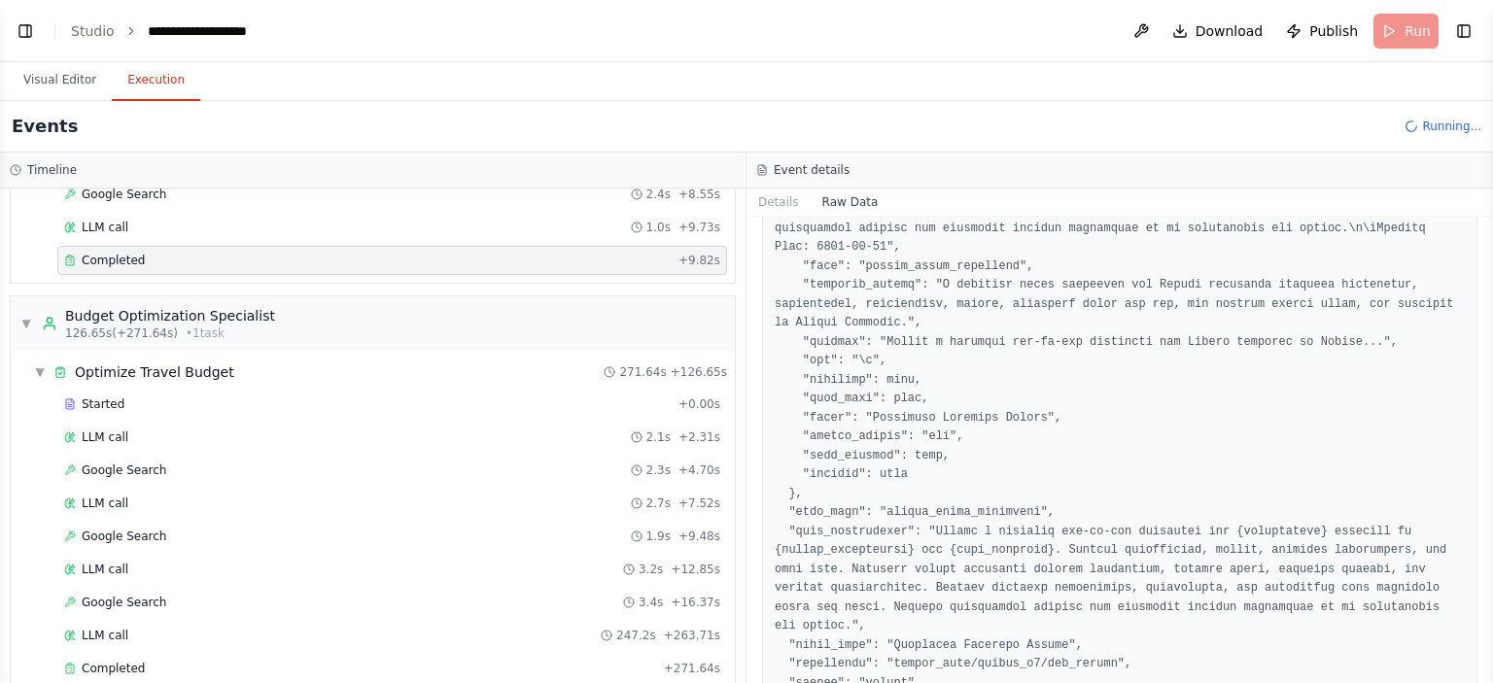
scroll to position [1454, 0]
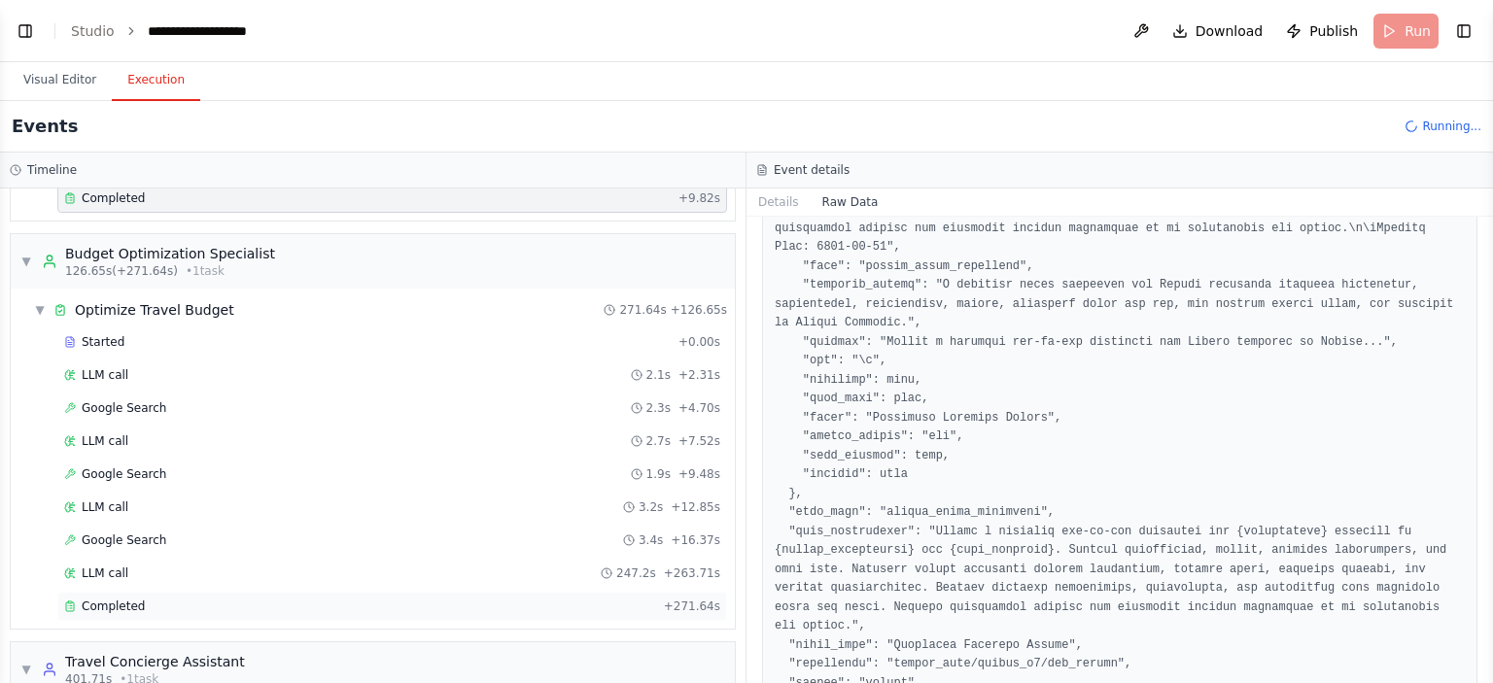
click at [113, 599] on span "Completed" at bounding box center [113, 607] width 63 height 16
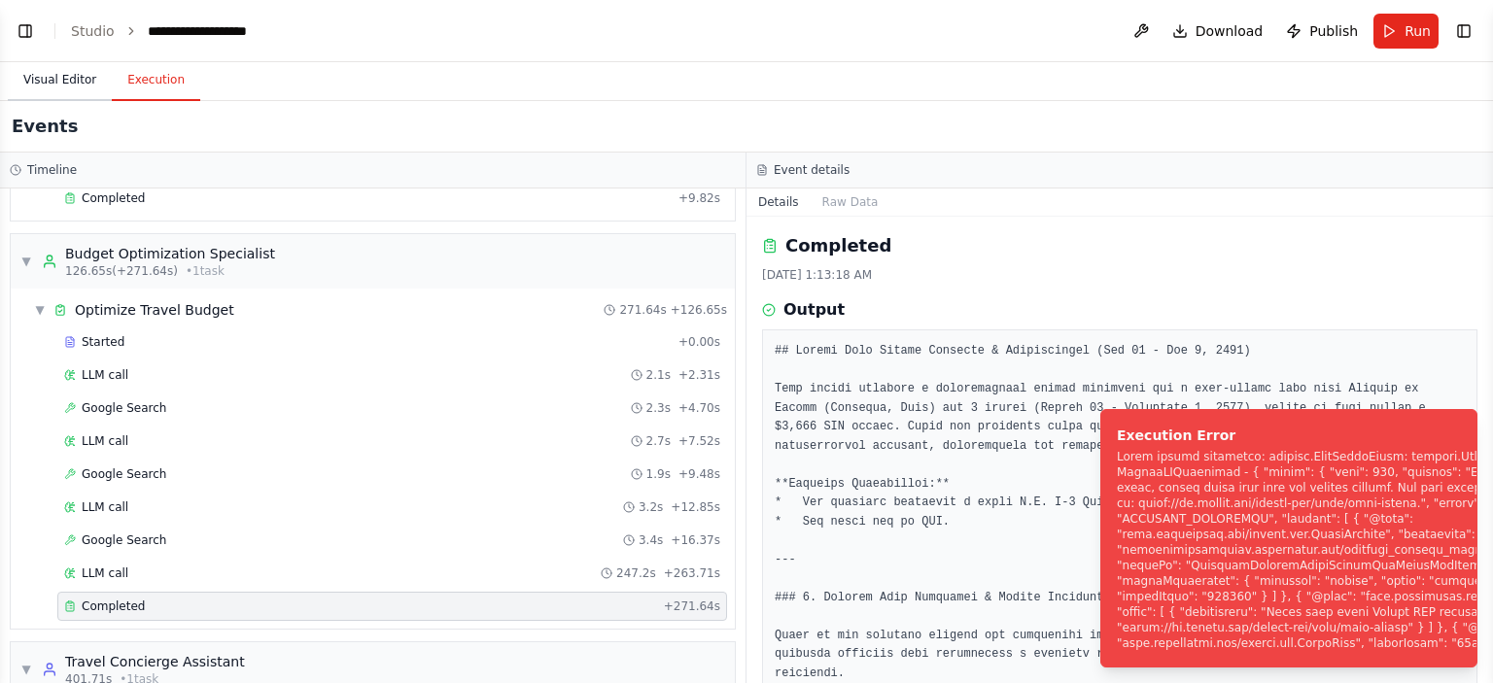
click at [75, 78] on button "Visual Editor" at bounding box center [60, 80] width 104 height 41
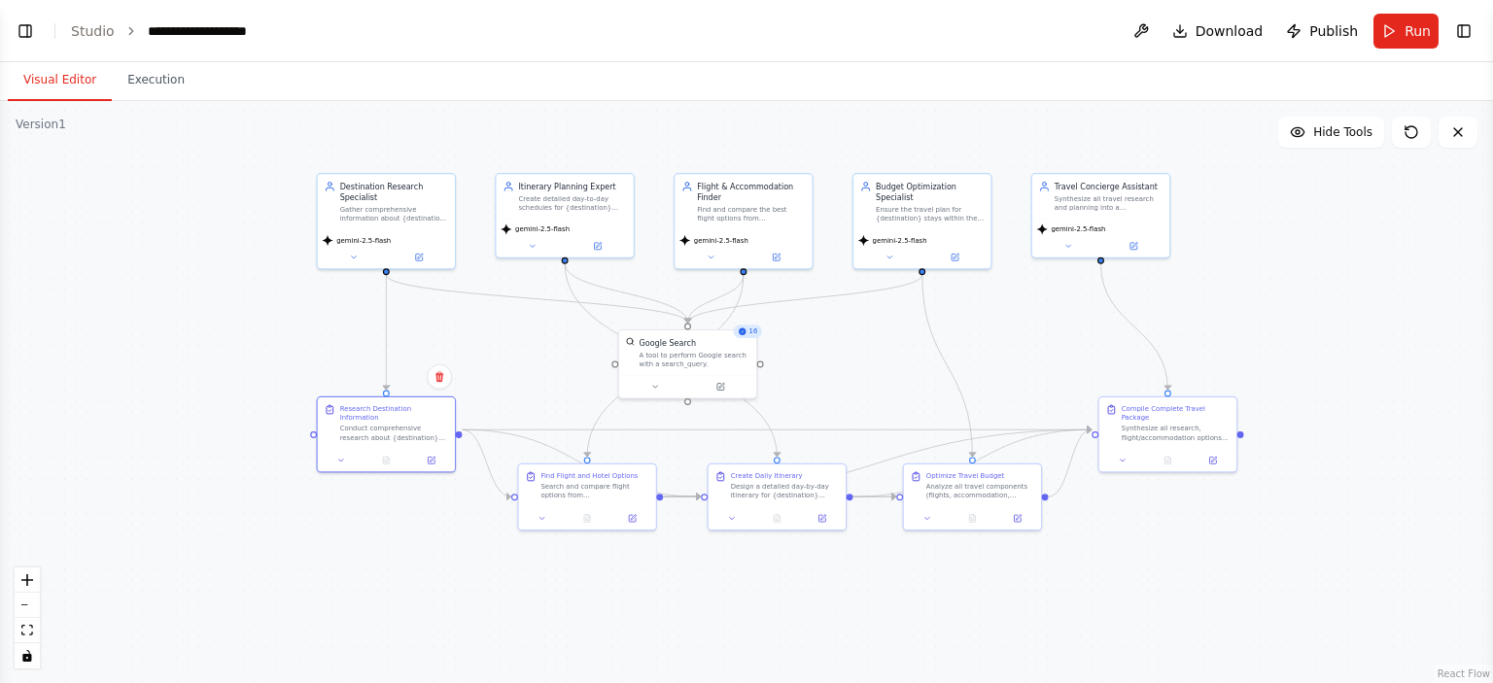
drag, startPoint x: 226, startPoint y: 135, endPoint x: 447, endPoint y: 162, distance: 222.2
click at [485, 167] on div ".deletable-edge-delete-btn { width: 20px; height: 20px; border: 0px solid #ffff…" at bounding box center [746, 392] width 1493 height 582
click at [262, 27] on div "**********" at bounding box center [211, 30] width 127 height 19
click at [278, 32] on div "**********" at bounding box center [221, 30] width 146 height 19
click at [343, 49] on header "Toggle Left Sidebar Studio ******* Download Publish Run Toggle Right Sidebar" at bounding box center [746, 31] width 1493 height 62
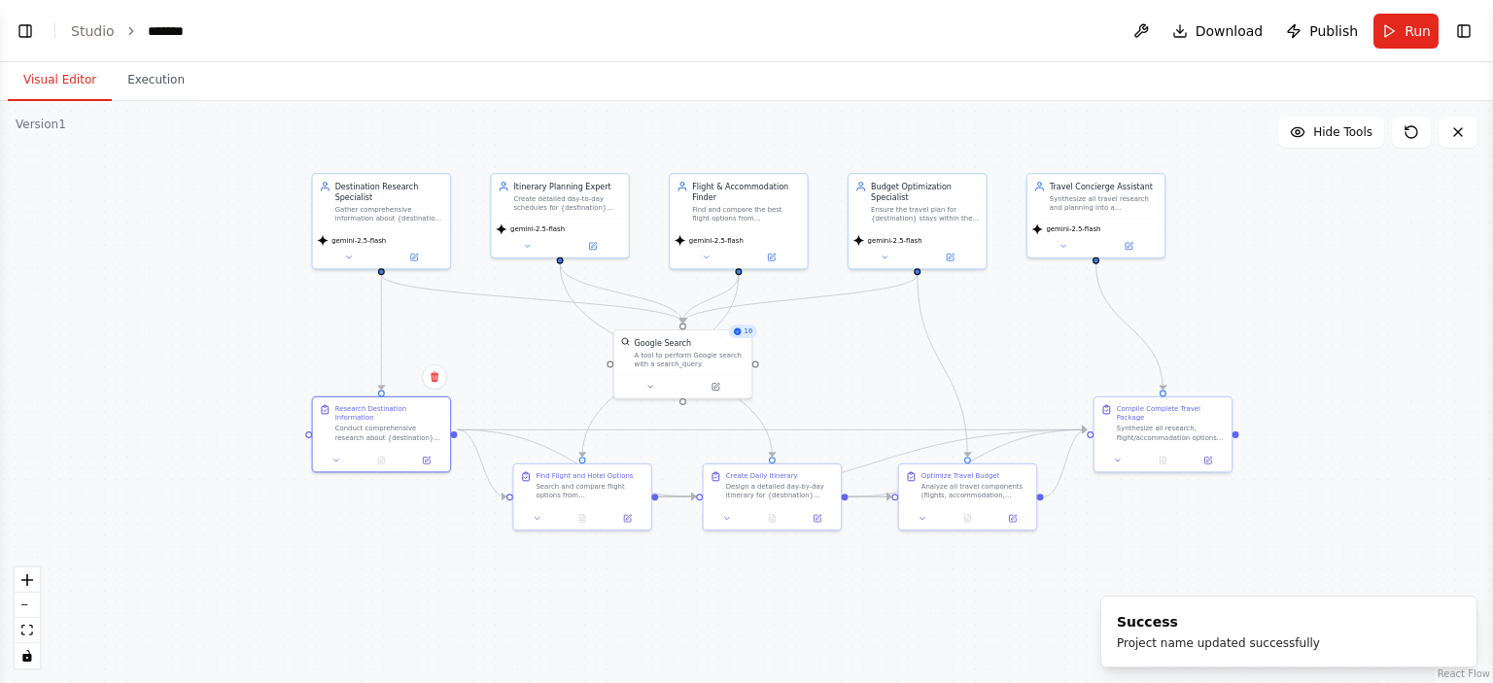
click at [475, 36] on header "Toggle Left Sidebar Studio ******* Download Publish Run Toggle Right Sidebar" at bounding box center [746, 31] width 1493 height 62
click at [80, 31] on link "Studio" at bounding box center [93, 31] width 44 height 16
